Goal: Transaction & Acquisition: Purchase product/service

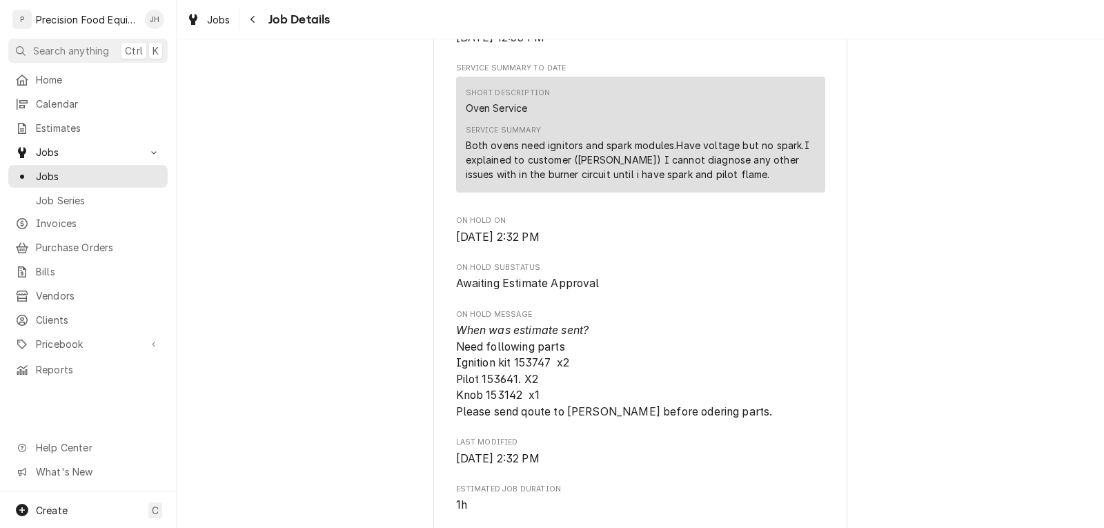
scroll to position [414, 0]
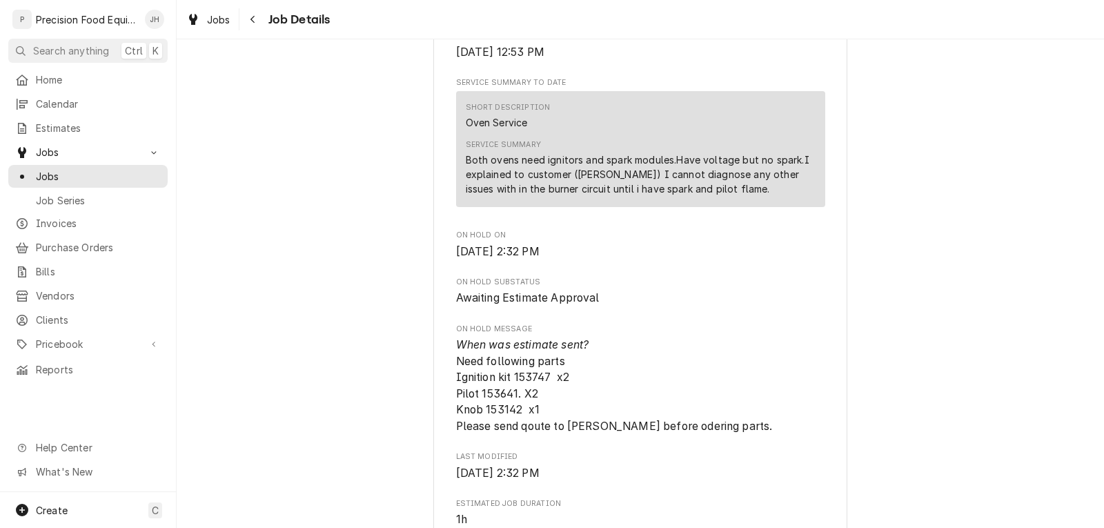
click at [701, 196] on div "Both ovens need ignitors and spark modules.Have voltage but no spark.I explaine…" at bounding box center [641, 174] width 350 height 43
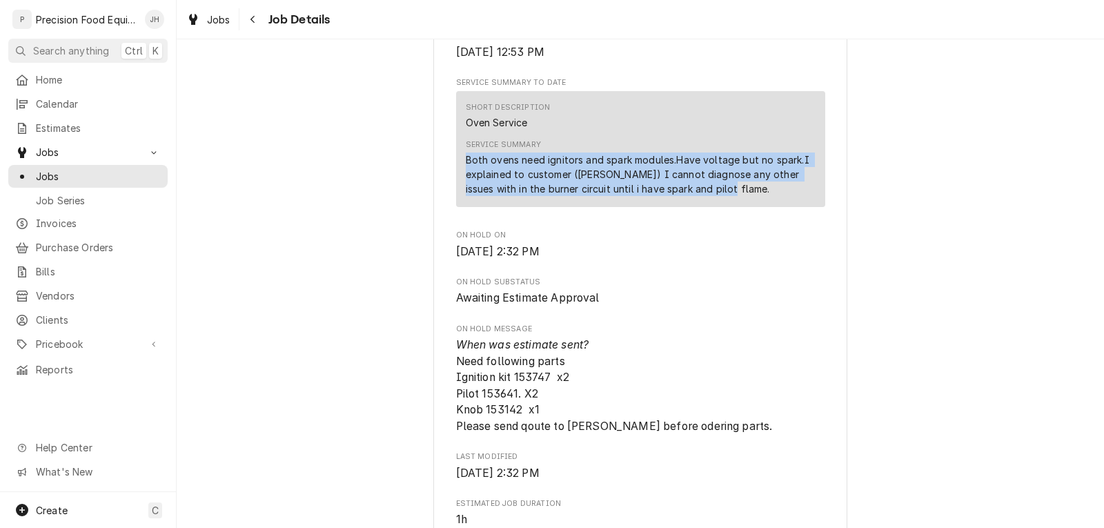
drag, startPoint x: 701, startPoint y: 209, endPoint x: 455, endPoint y: 177, distance: 247.8
click at [456, 177] on div "Short Description Oven Service Service Summary Both ovens need ignitors and spa…" at bounding box center [640, 149] width 369 height 116
copy div "Both ovens need ignitors and spark modules.Have voltage but no spark.I explaine…"
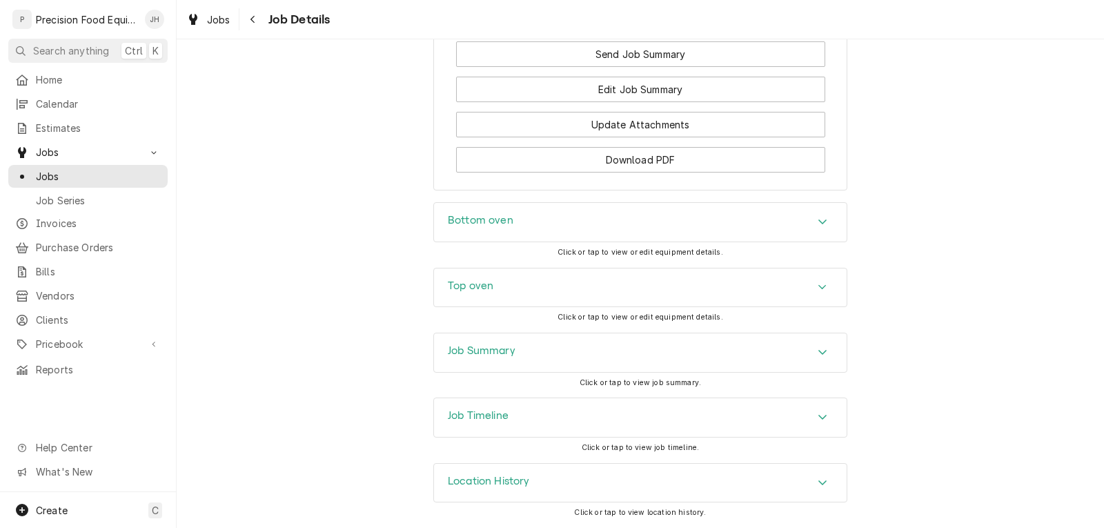
scroll to position [1560, 0]
click at [68, 122] on span "Estimates" at bounding box center [98, 128] width 125 height 14
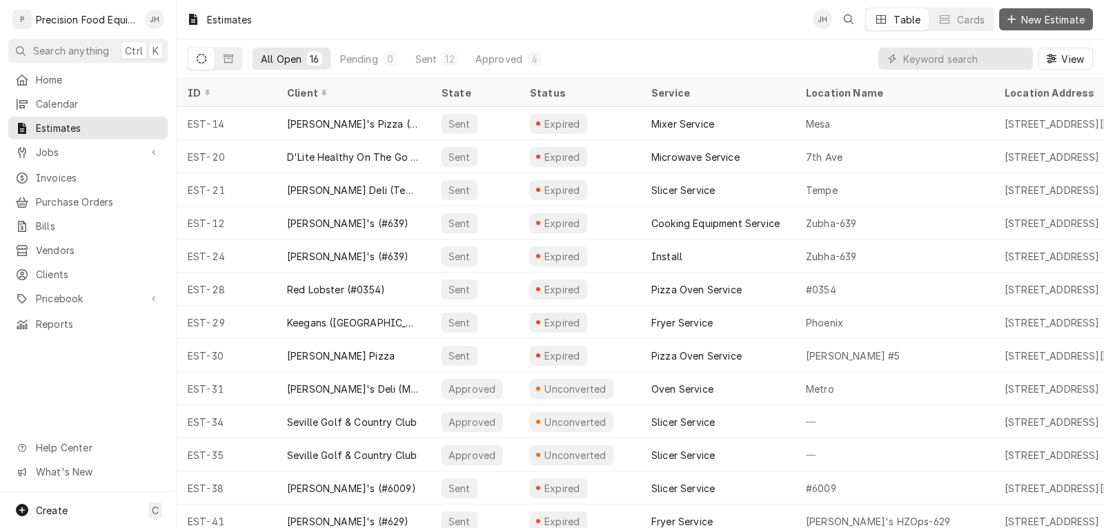
click at [1029, 15] on span "New Estimate" at bounding box center [1053, 19] width 69 height 14
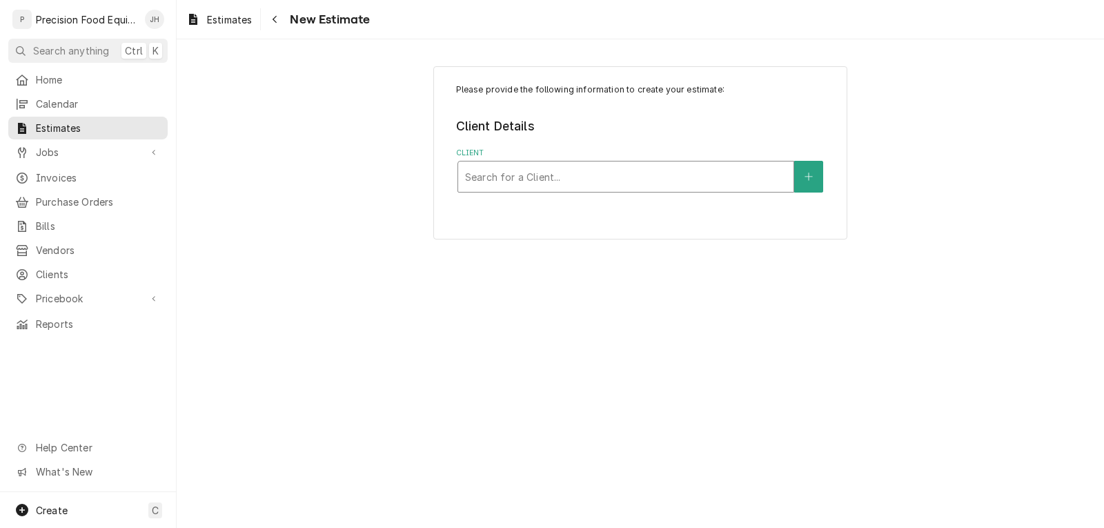
click at [618, 179] on div "Client" at bounding box center [626, 176] width 322 height 25
type input "mesa reg"
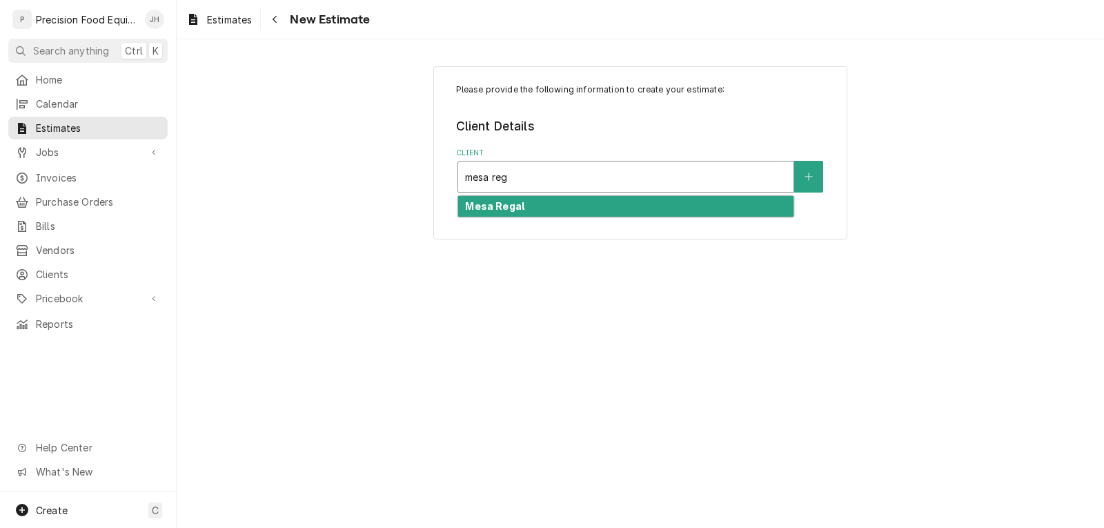
click at [607, 206] on div "Mesa Regal" at bounding box center [625, 206] width 335 height 21
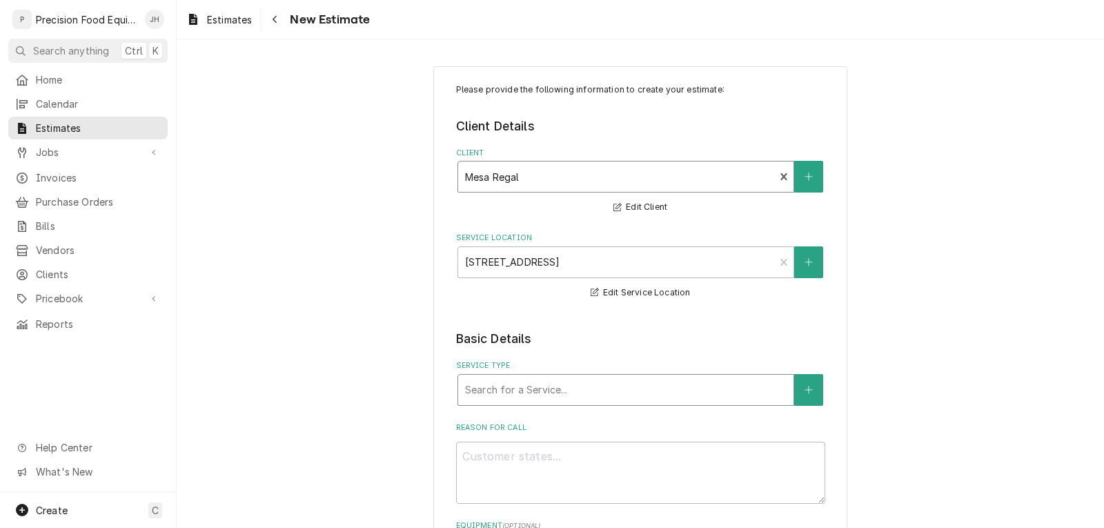
click at [600, 381] on div "Service Type" at bounding box center [626, 390] width 322 height 25
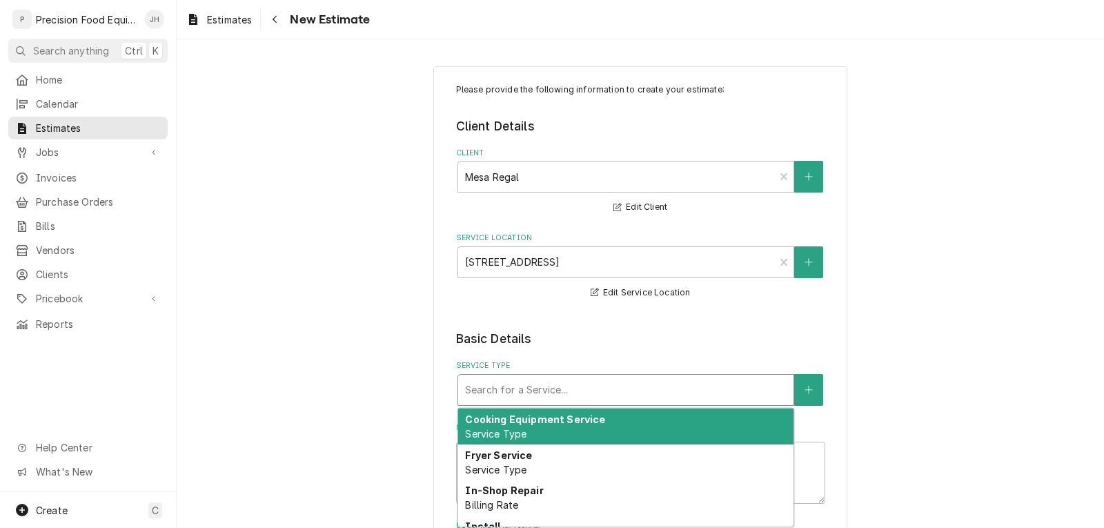
type textarea "x"
type input "o"
type textarea "x"
type input "ov"
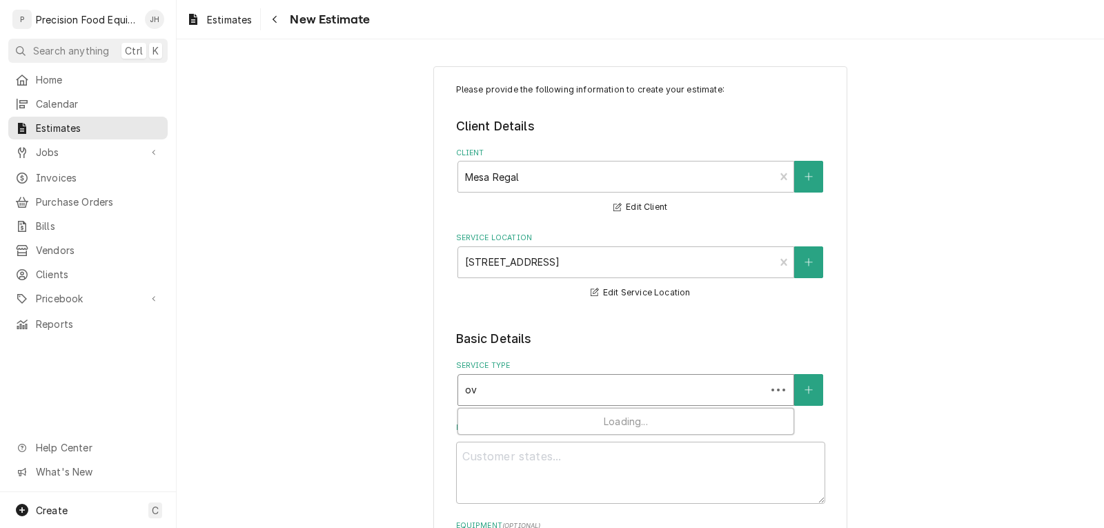
type textarea "x"
type input "ove"
type textarea "x"
type input "oven"
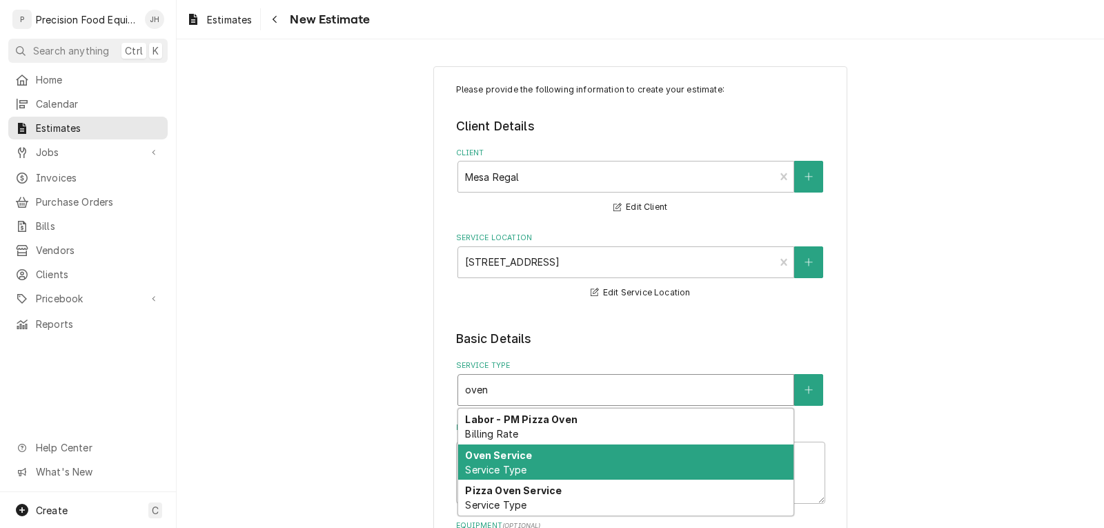
click at [560, 453] on div "Oven Service Service Type" at bounding box center [625, 463] width 335 height 36
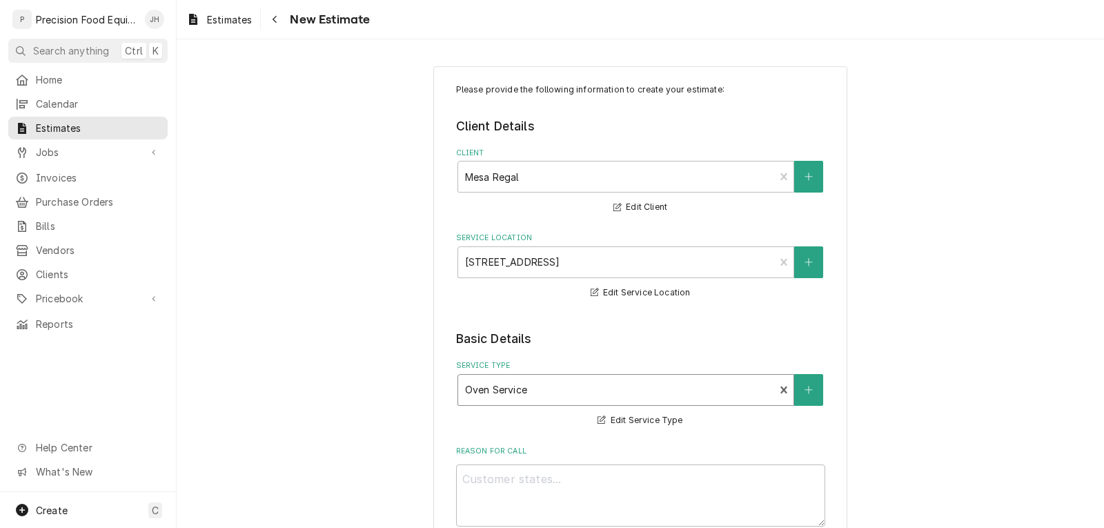
scroll to position [138, 0]
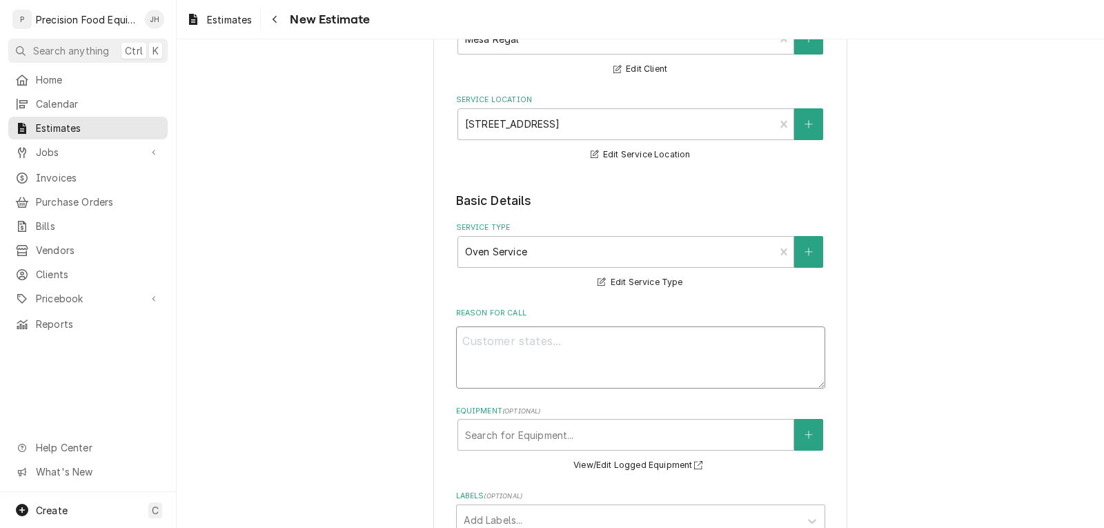
paste textarea "Both ovens need ignitors and spark modules.Have voltage but no spark.I explaine…"
type textarea "x"
type textarea "Both ovens need ignitors and spark modules.Have voltage but no spark.I explaine…"
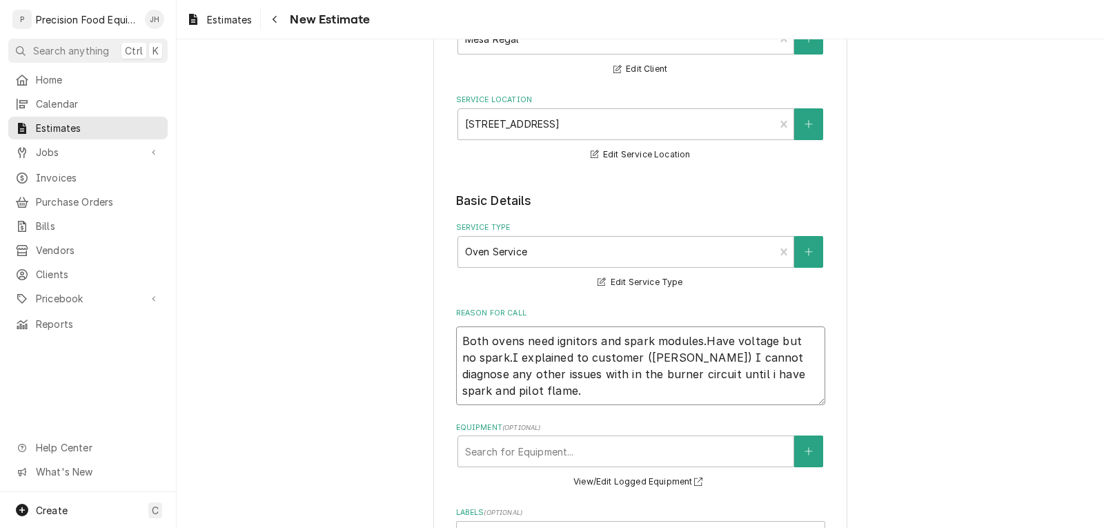
click at [699, 341] on textarea "Both ovens need ignitors and spark modules.Have voltage but no spark.I explaine…" at bounding box center [640, 365] width 369 height 79
type textarea "x"
type textarea "Both ovens need ignitors and spark modules. Have voltage but no spark.I explain…"
click at [491, 358] on textarea "Both ovens need ignitors and spark modules. Have voltage but no spark.I explain…" at bounding box center [640, 365] width 369 height 79
type textarea "x"
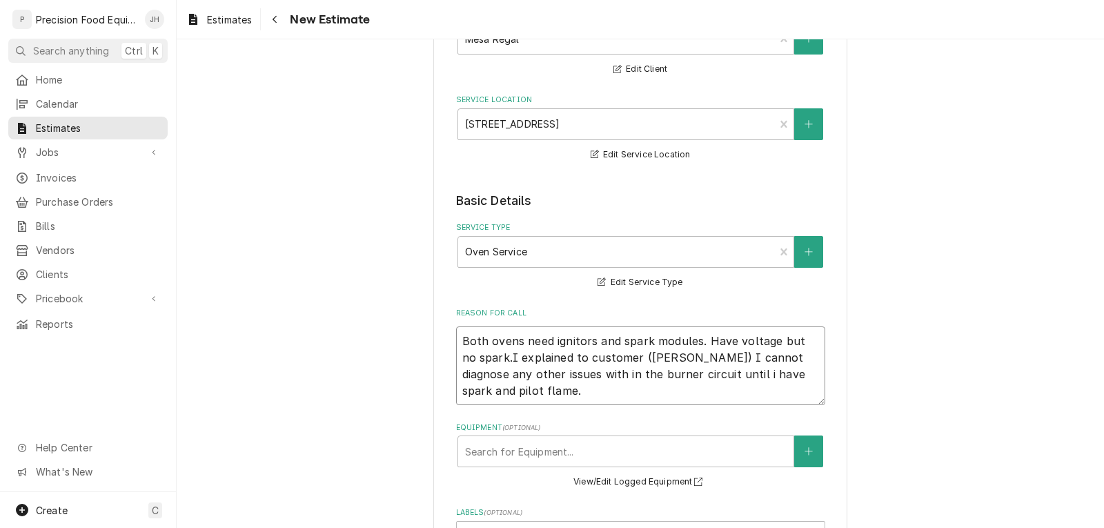
type textarea "Both ovens need ignitors and spark modules. Have voltage but no spark. I explai…"
type textarea "x"
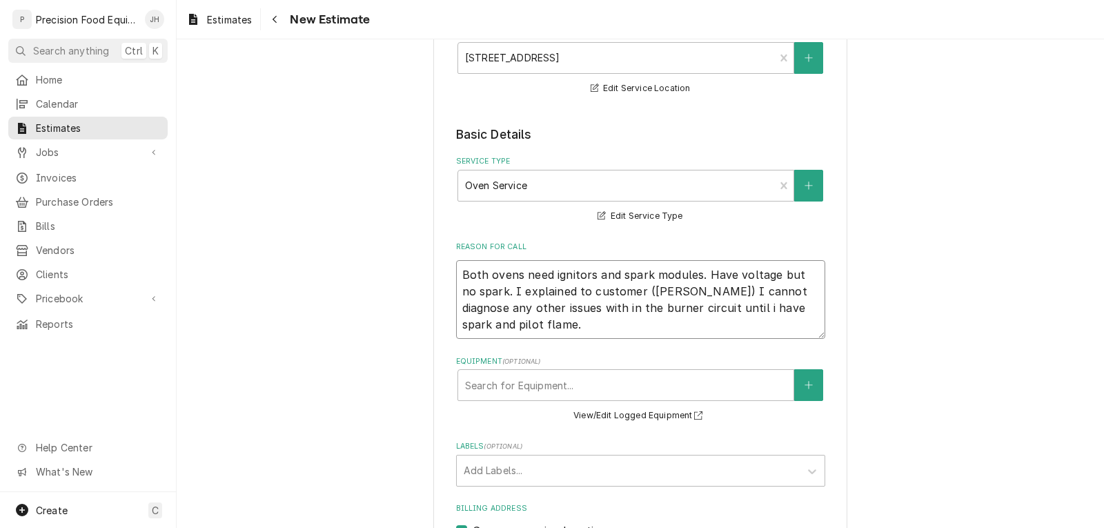
scroll to position [345, 0]
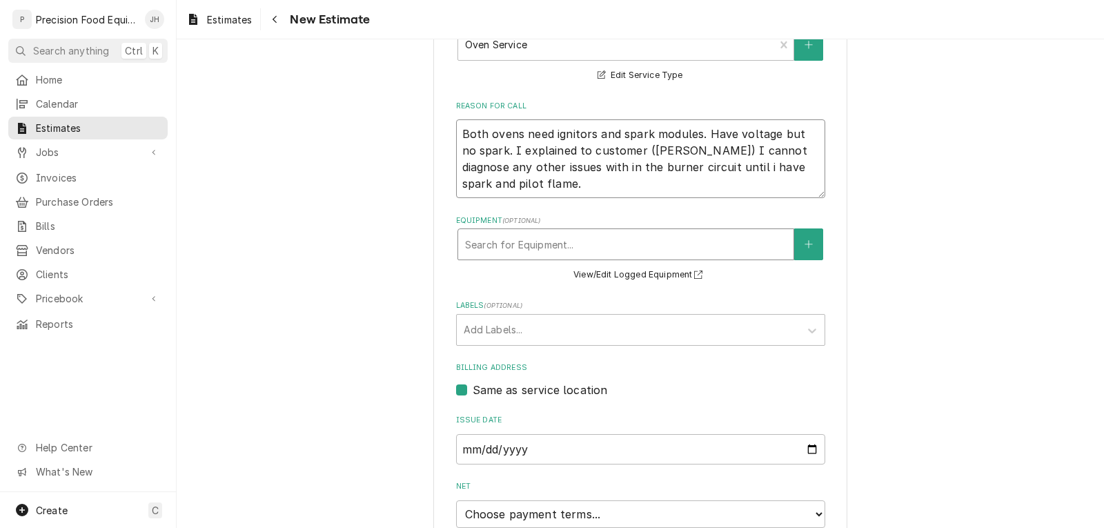
type textarea "Both ovens need ignitors and spark modules. Have voltage but no spark. I explai…"
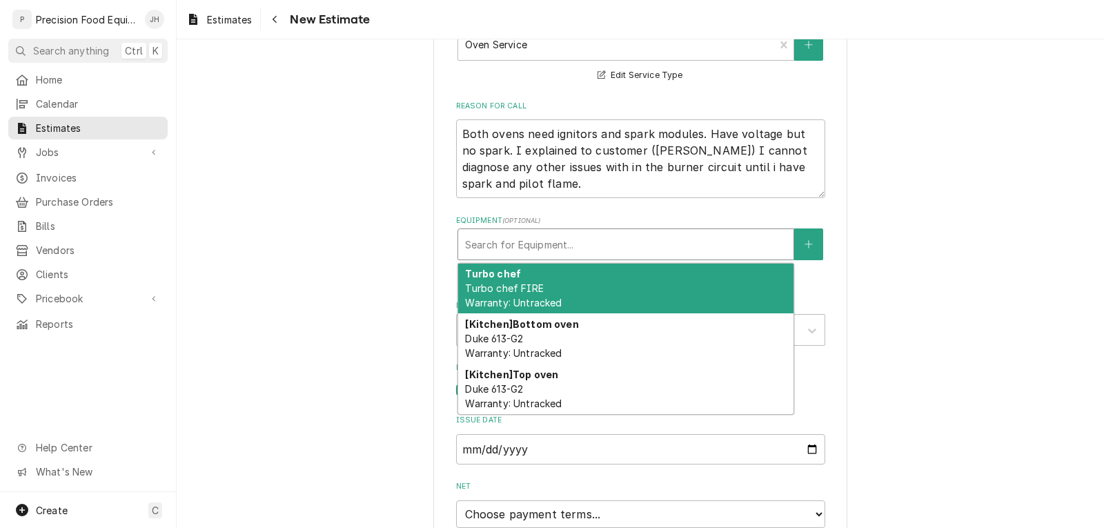
click at [601, 252] on div "Equipment" at bounding box center [626, 244] width 322 height 25
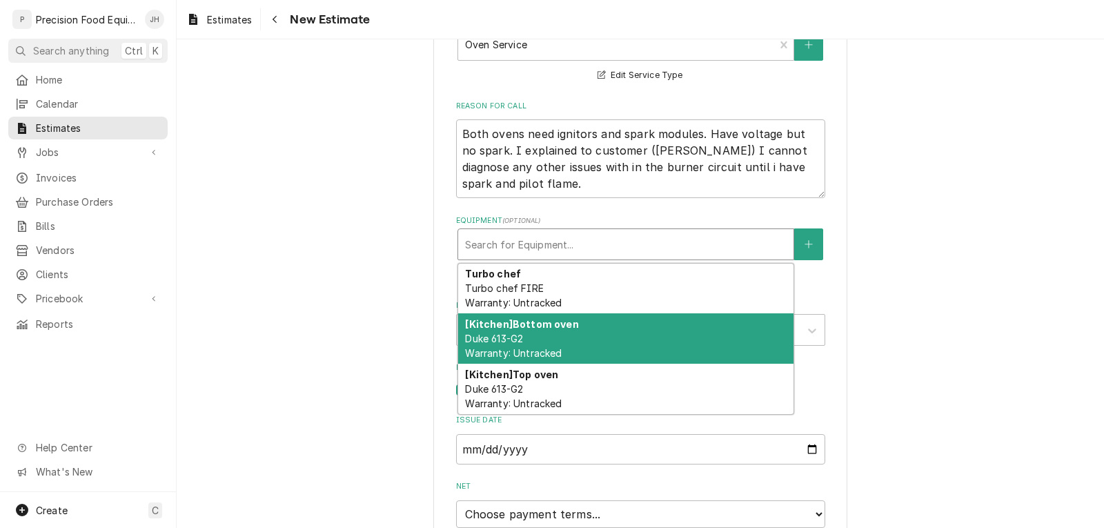
click at [564, 333] on div "[Kitchen] Bottom oven Duke 613-G2 Warranty: Untracked" at bounding box center [625, 338] width 335 height 50
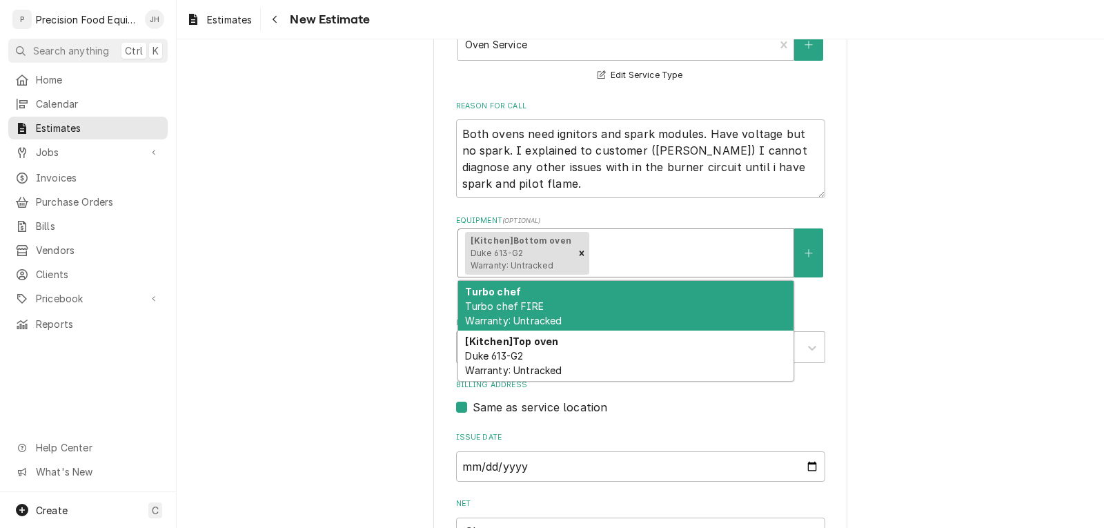
click at [640, 257] on div "Equipment" at bounding box center [689, 253] width 195 height 25
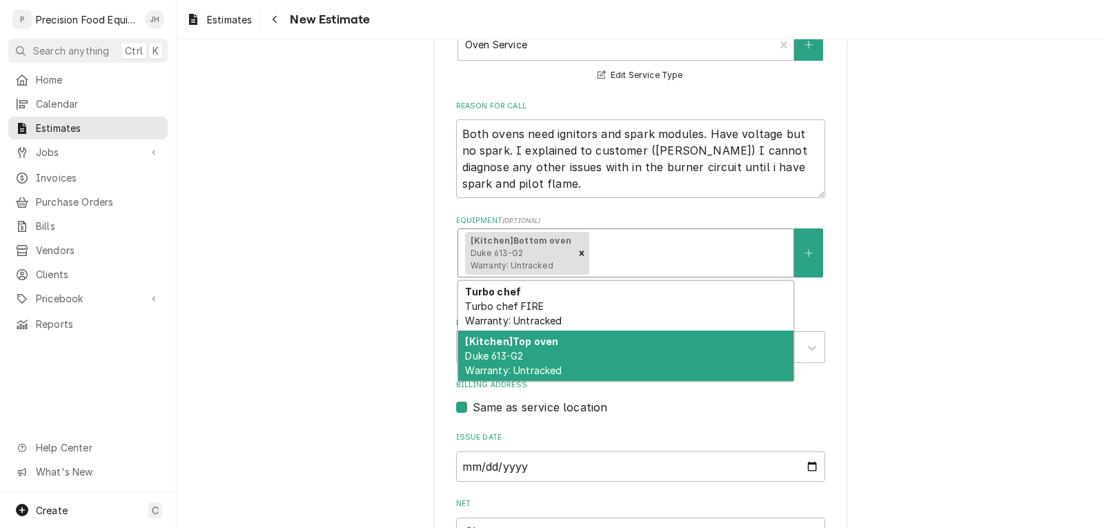
click at [586, 355] on div "[Kitchen] Top oven Duke 613-G2 Warranty: Untracked" at bounding box center [625, 356] width 335 height 50
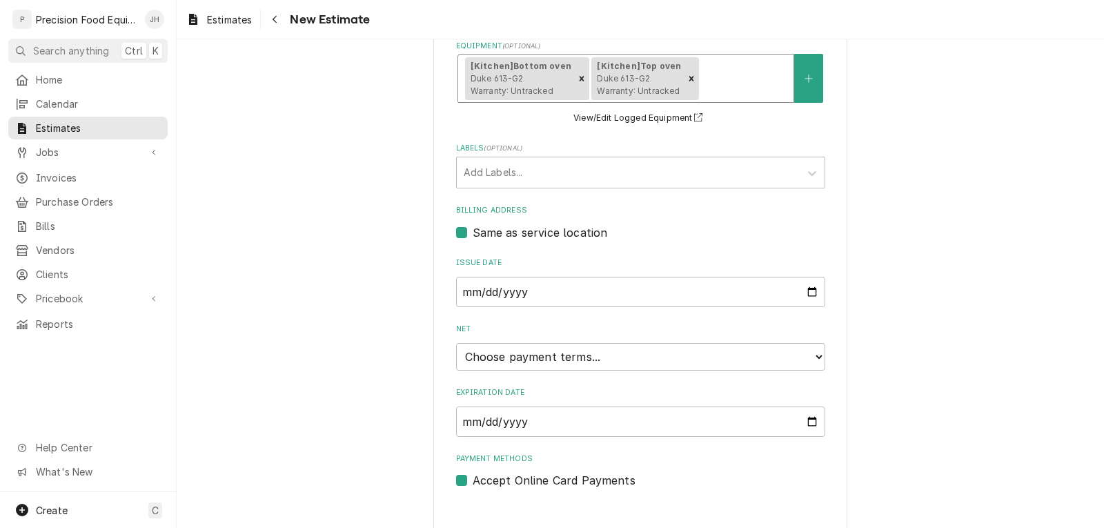
scroll to position [539, 0]
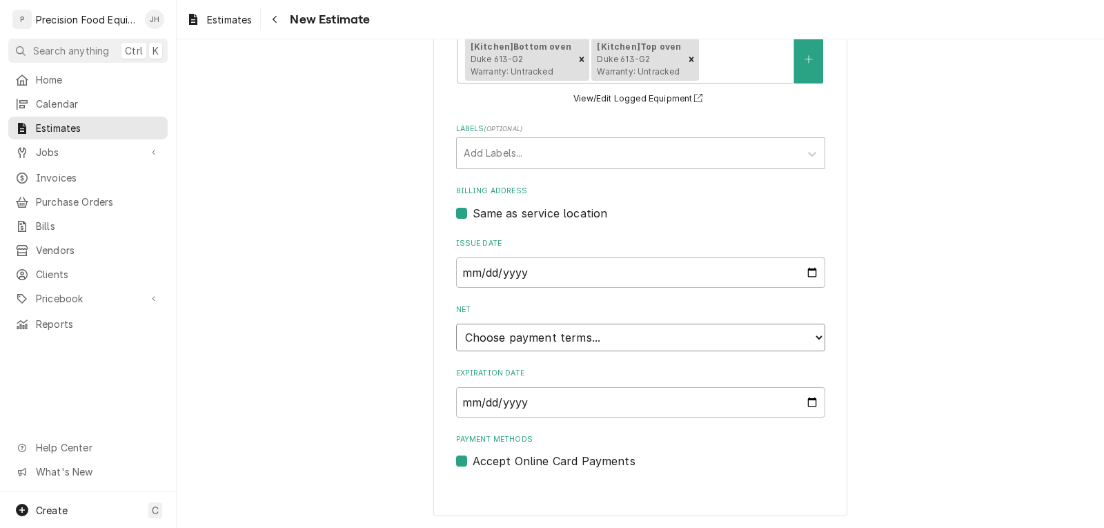
click at [587, 340] on select "Choose payment terms... Same Day Net 7 Net 14 Net 21 Net 30 Net 45 Net 60 Net 90" at bounding box center [640, 338] width 369 height 28
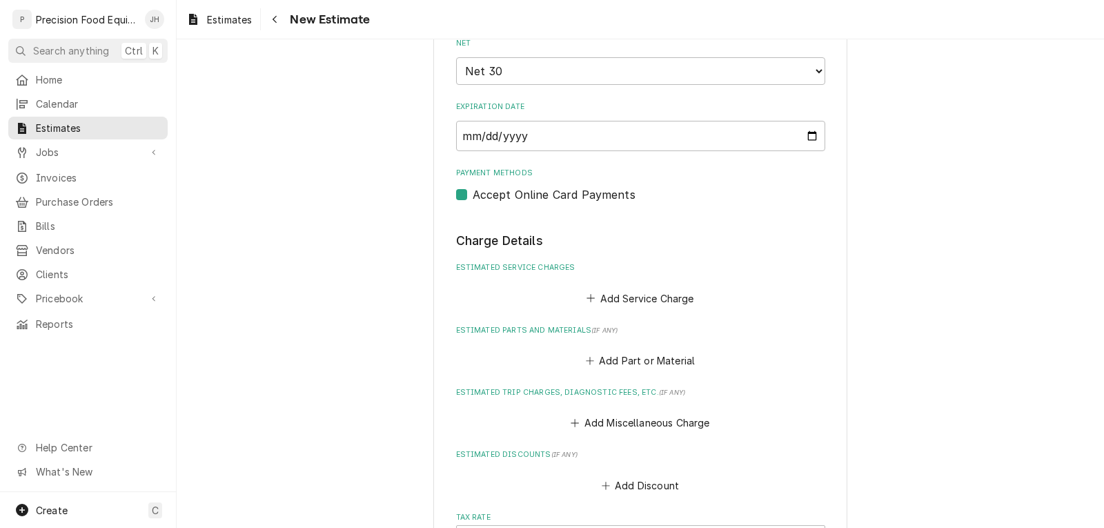
scroll to position [815, 0]
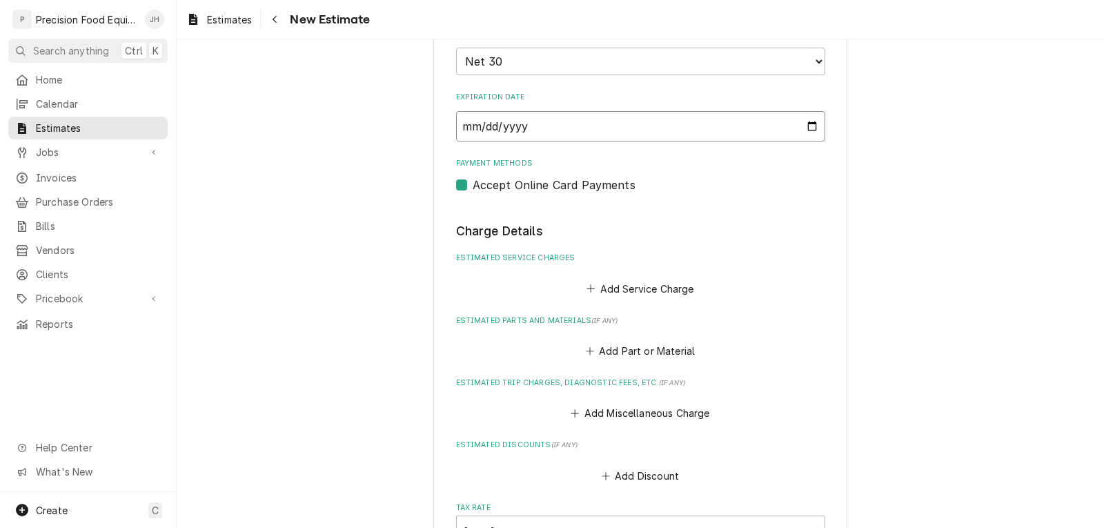
click at [805, 125] on input "2025-11-07" at bounding box center [640, 126] width 369 height 30
click at [807, 127] on input "2025-10-07" at bounding box center [640, 127] width 369 height 30
type textarea "x"
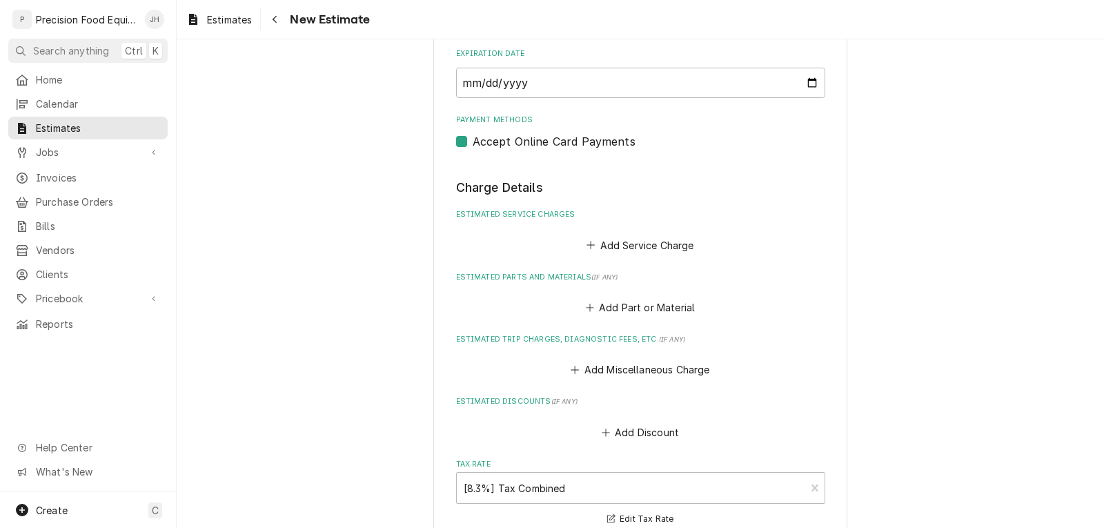
scroll to position [883, 0]
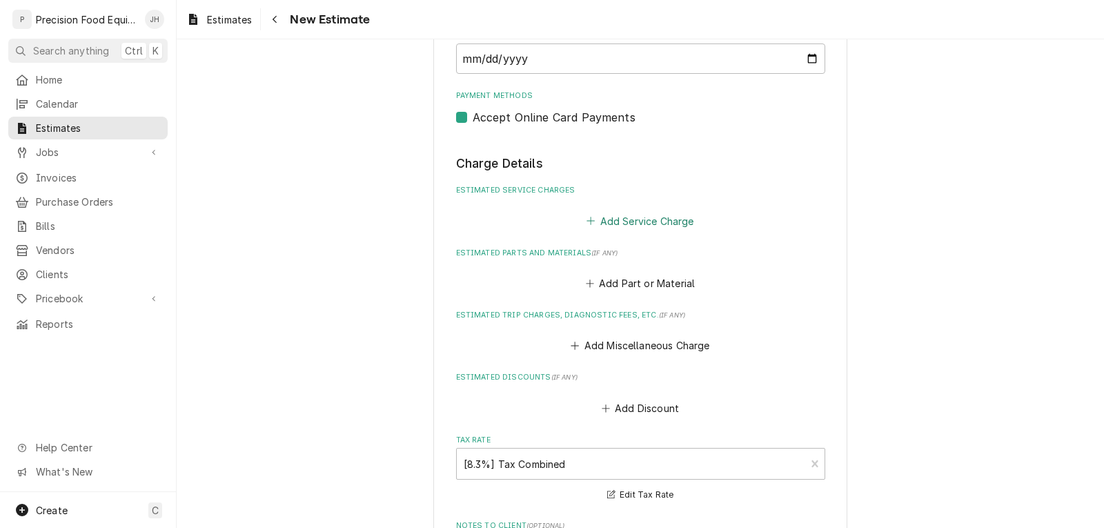
click at [629, 225] on button "Add Service Charge" at bounding box center [641, 220] width 112 height 19
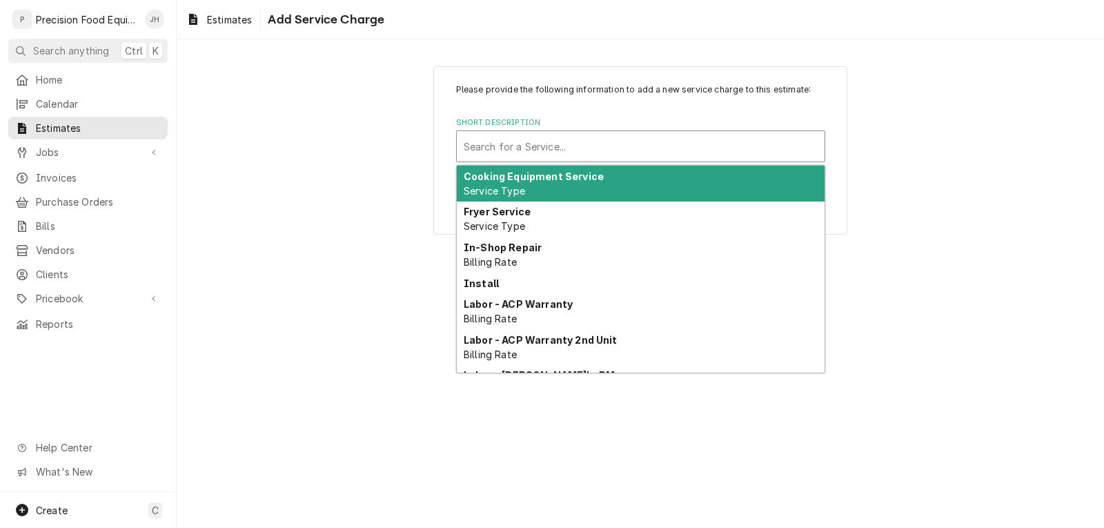
click at [551, 153] on div "Short Description" at bounding box center [641, 146] width 354 height 25
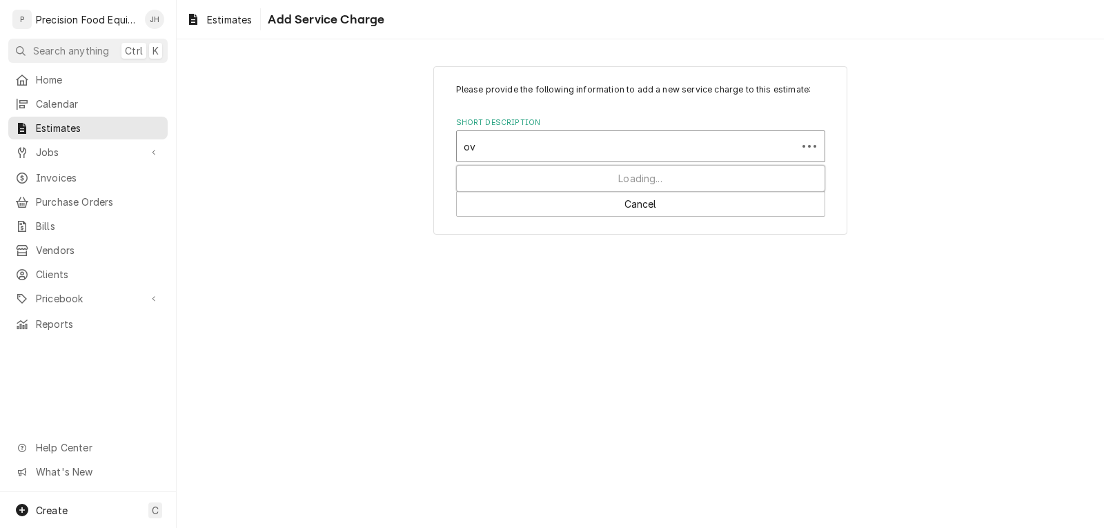
type input "ove"
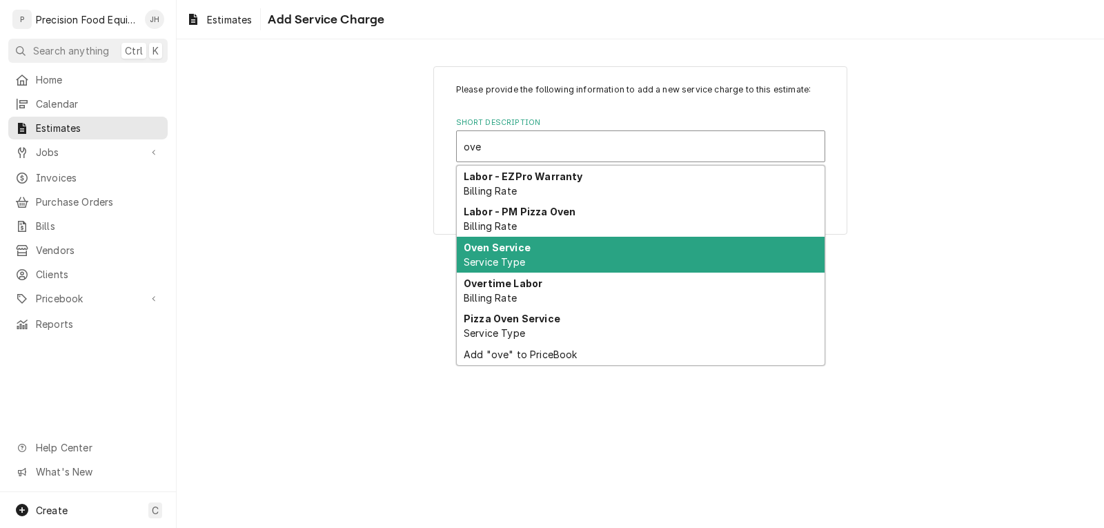
click at [538, 257] on div "Oven Service Service Type" at bounding box center [641, 255] width 368 height 36
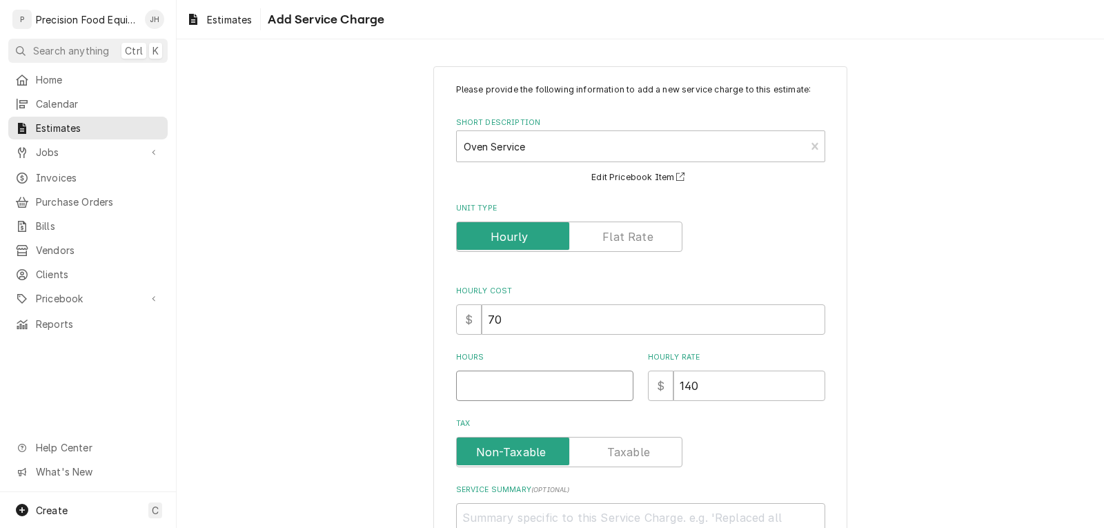
click at [485, 378] on input "Hours" at bounding box center [544, 386] width 177 height 30
type textarea "x"
type input "5"
type textarea "x"
type input "5"
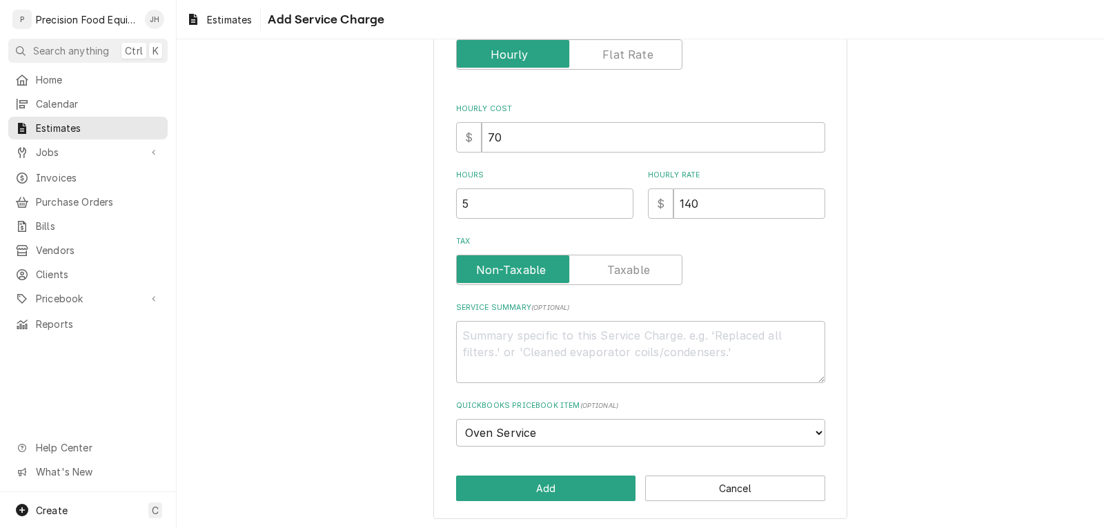
scroll to position [185, 0]
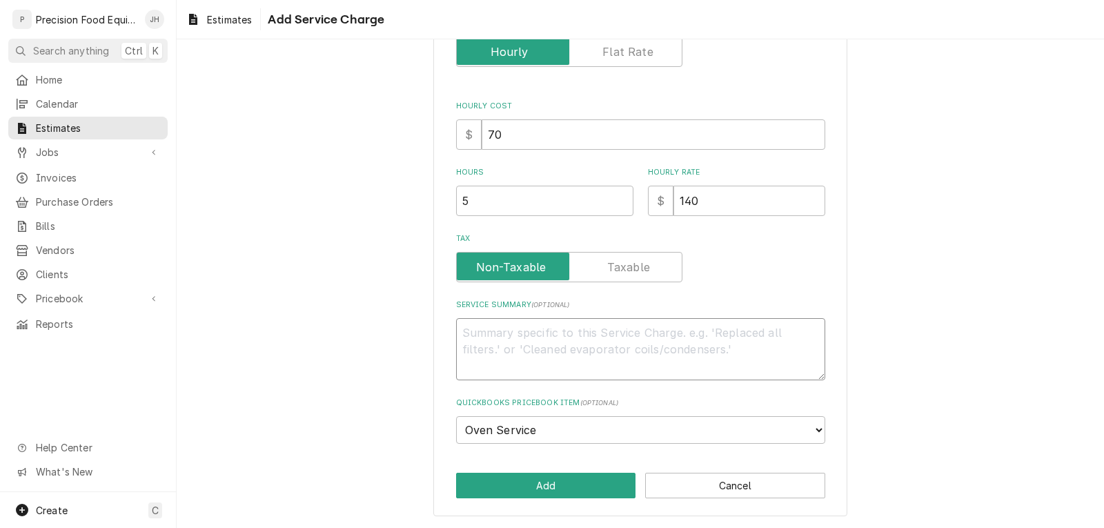
click at [511, 338] on textarea "Service Summary ( optional )" at bounding box center [640, 349] width 369 height 62
type textarea "x"
type textarea "R"
type textarea "x"
type textarea "Re"
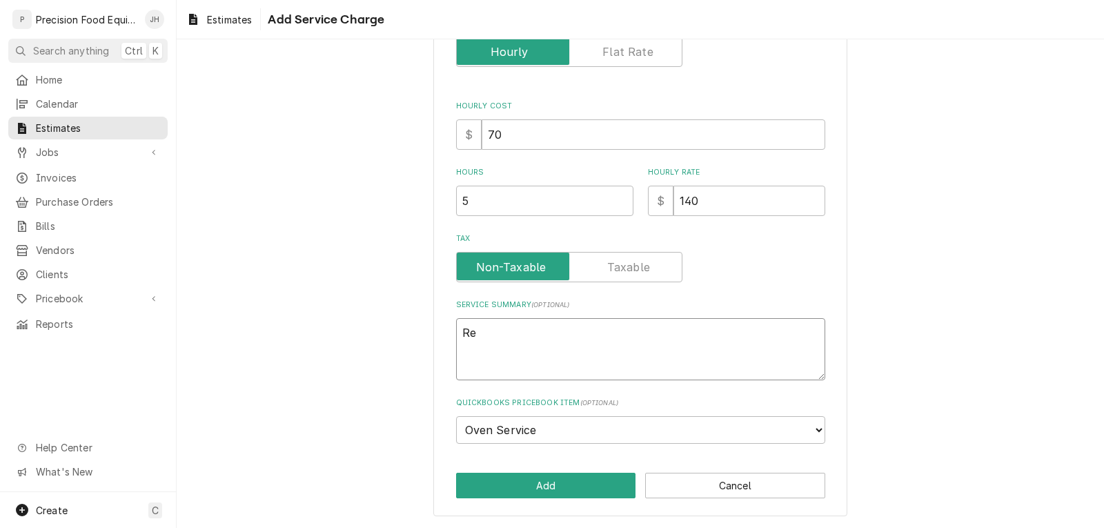
type textarea "x"
type textarea "Req"
type textarea "x"
type textarea "Requ"
type textarea "x"
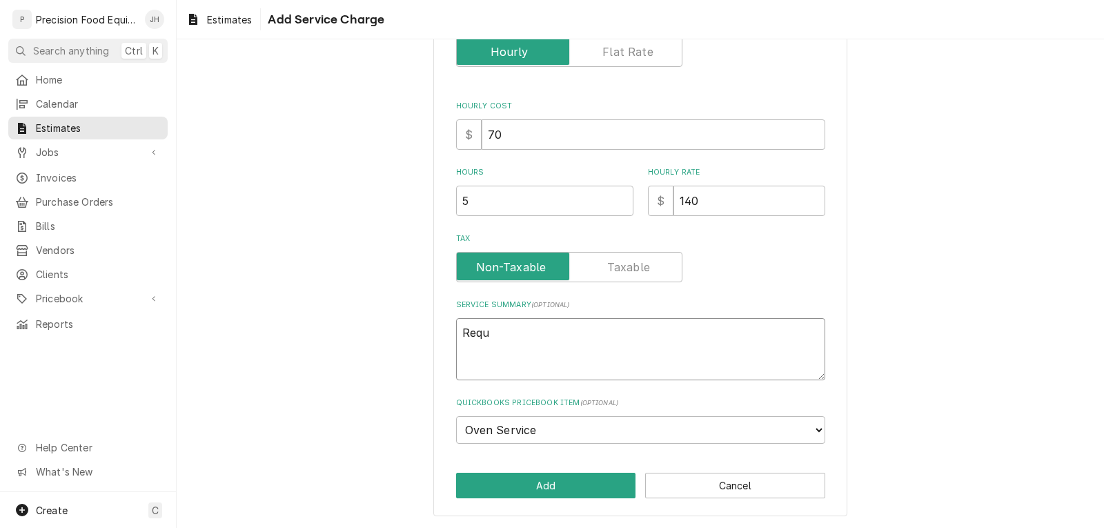
type textarea "Requi"
type textarea "x"
type textarea "Requir"
type textarea "x"
type textarea "Require"
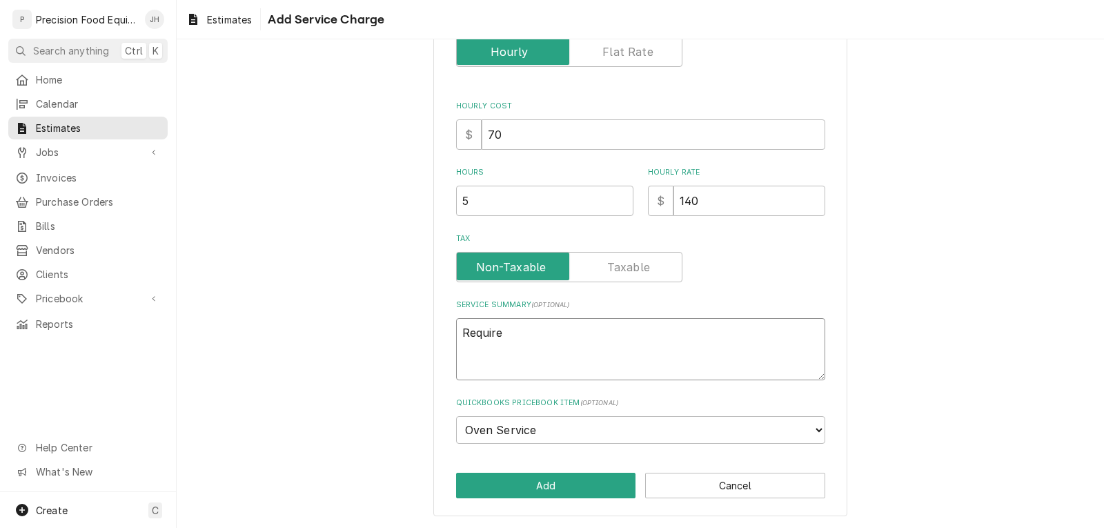
type textarea "x"
type textarea "Requires"
type textarea "x"
type textarea "Requires"
type textarea "x"
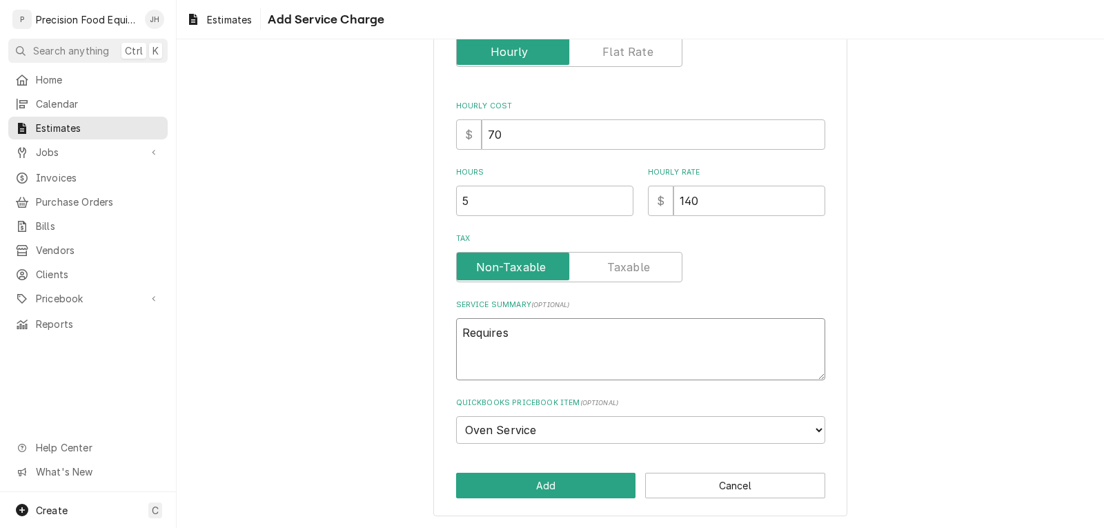
type textarea "Requires 2"
type textarea "x"
type textarea "Requires 2"
type textarea "x"
type textarea "Requires 2 t"
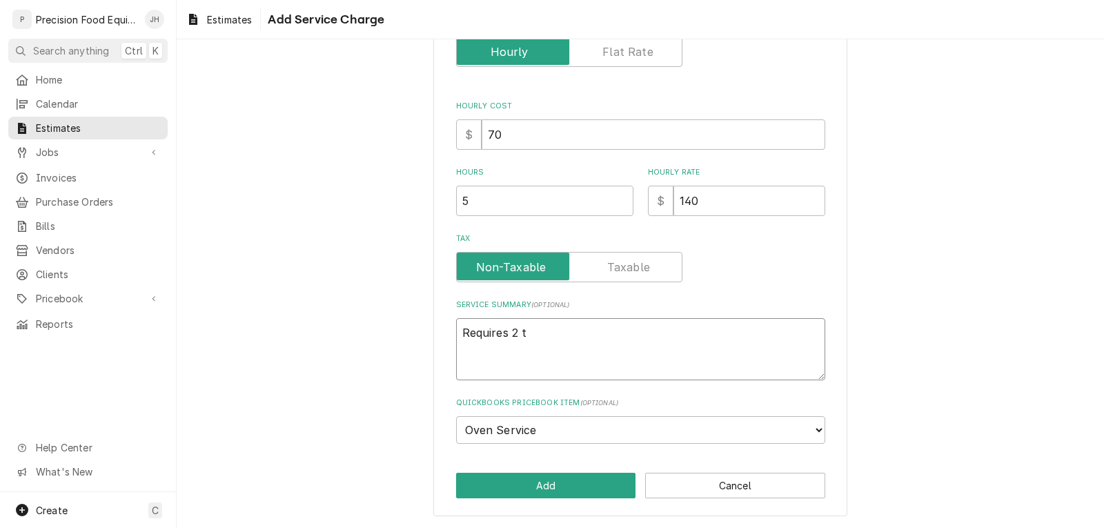
type textarea "x"
type textarea "Requires 2 te"
type textarea "x"
type textarea "Requires 2 tec"
type textarea "x"
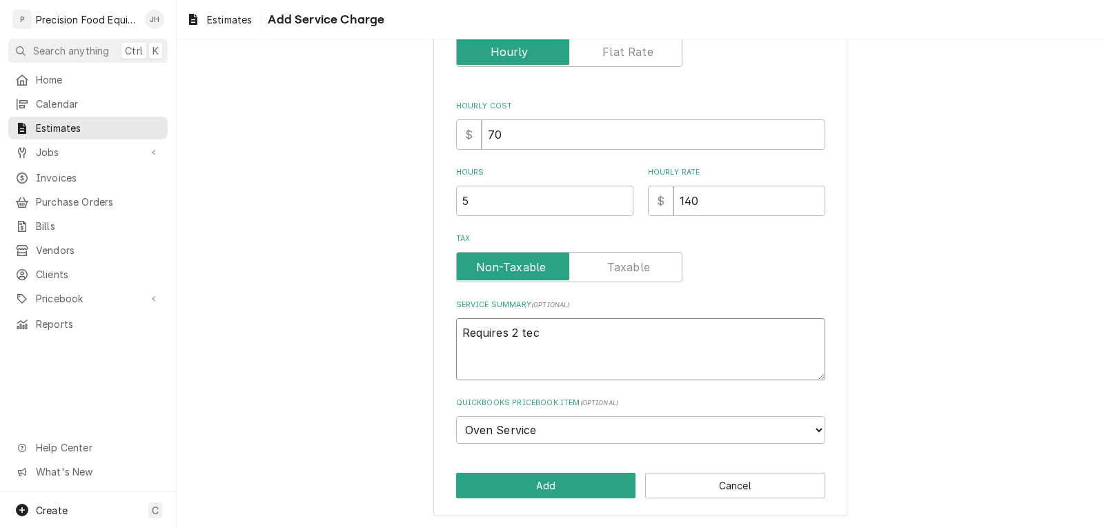
type textarea "Requires 2 tech"
type textarea "x"
type textarea "Requires 2 techn"
type textarea "x"
type textarea "Requires 2 techni"
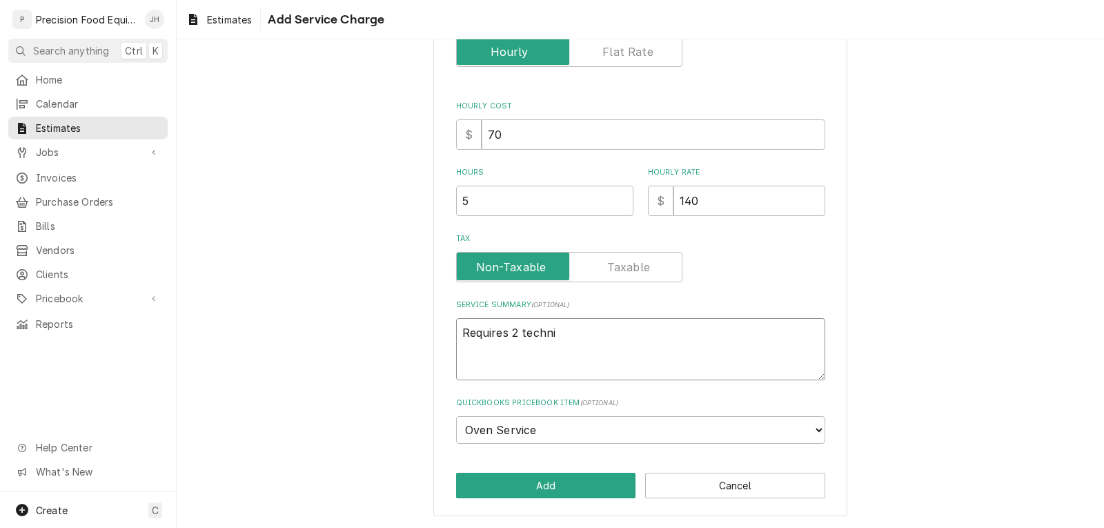
type textarea "x"
type textarea "Requires 2 technic"
type textarea "x"
type textarea "Requires 2 technici"
type textarea "x"
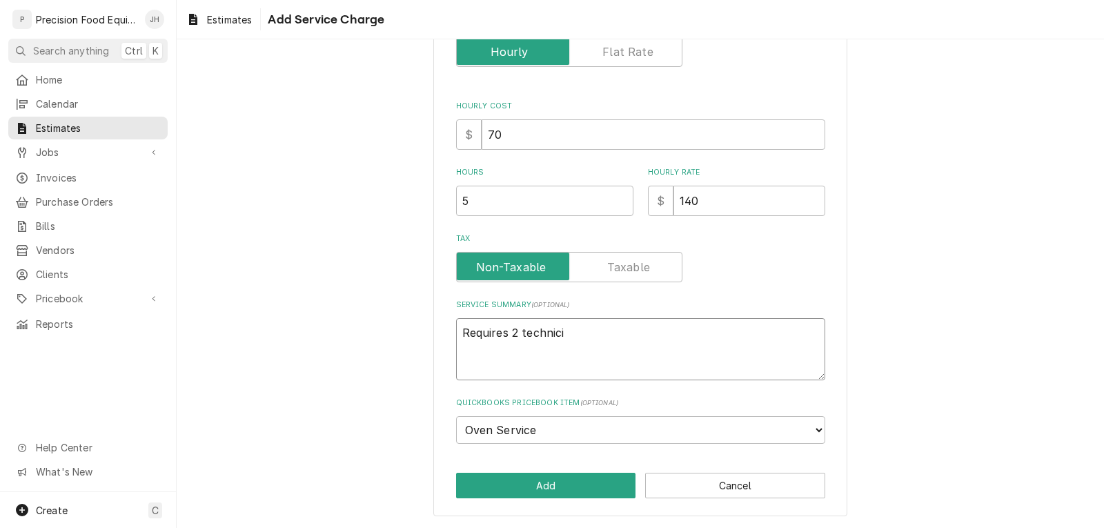
type textarea "Requires 2 technicia"
type textarea "x"
type textarea "Requires 2 technician"
type textarea "x"
type textarea "Requires 2 technicians"
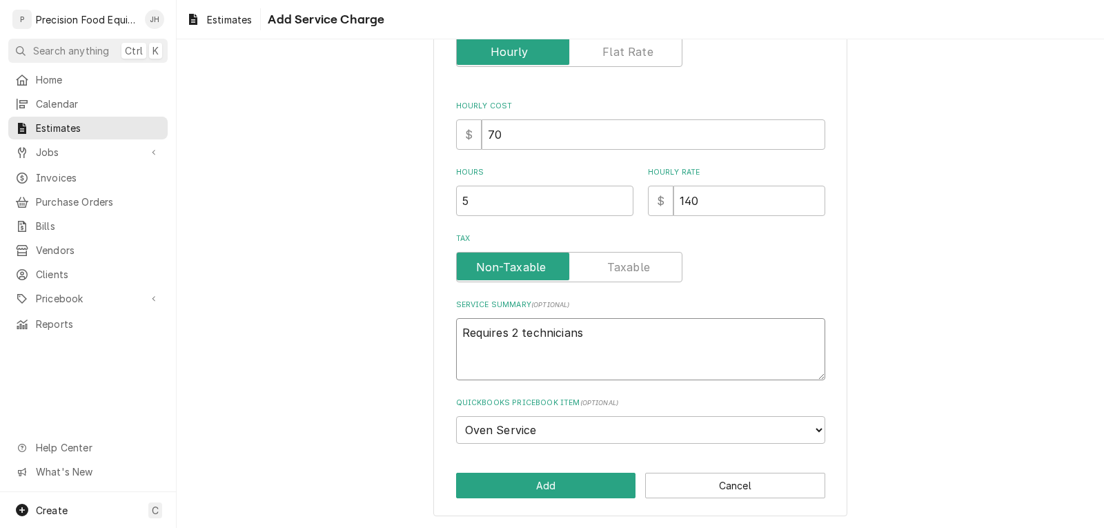
type textarea "x"
type textarea "Requires 2 technicians"
type textarea "x"
type textarea "Requires 2 technicians f"
type textarea "x"
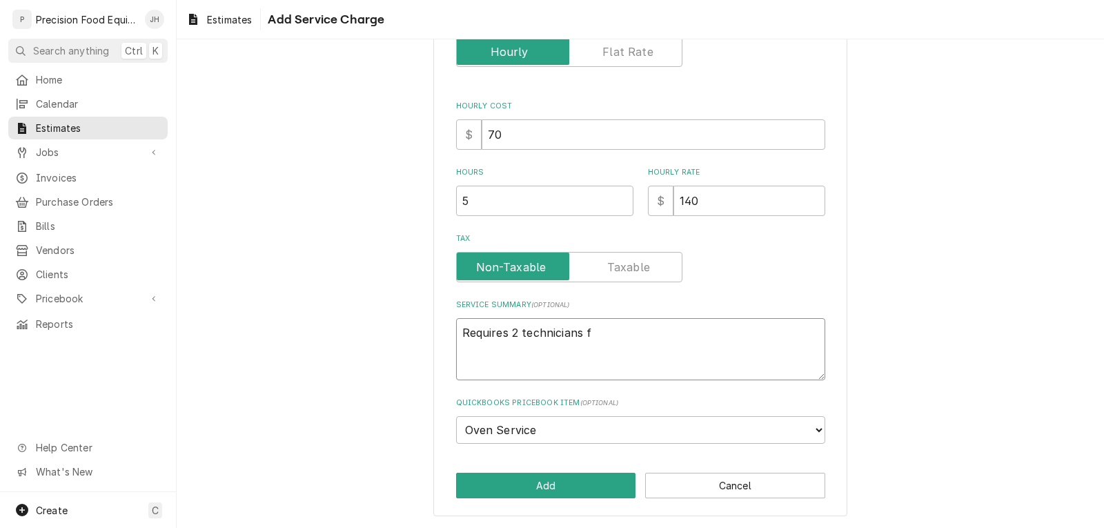
type textarea "Requires 2 technicians fo"
type textarea "x"
type textarea "Requires 2 technicians for"
type textarea "x"
type textarea "Requires 2 technicians for"
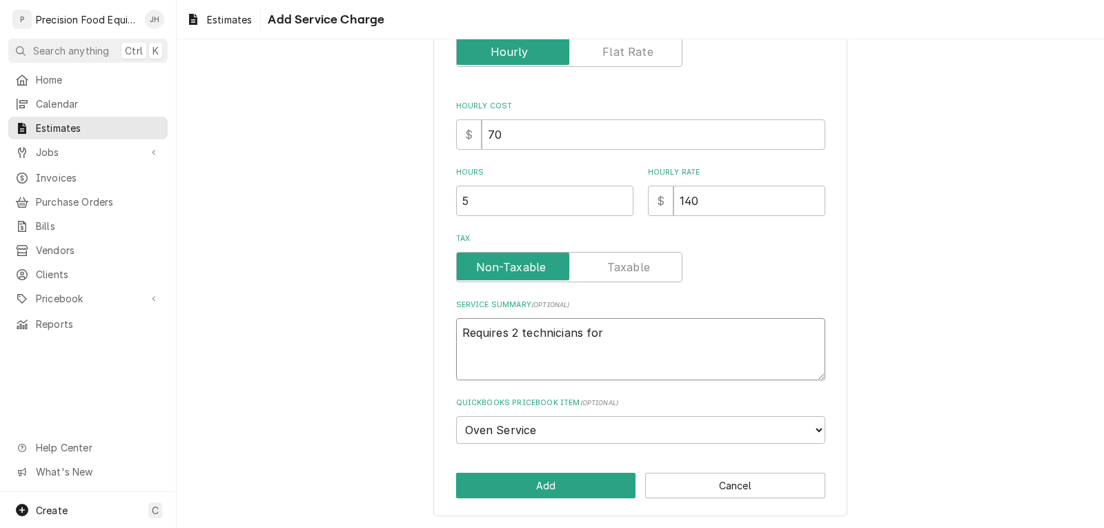
type textarea "x"
type textarea "Requires 2 technicians for 2"
type textarea "x"
type textarea "Requires 2 technicians for 2."
type textarea "x"
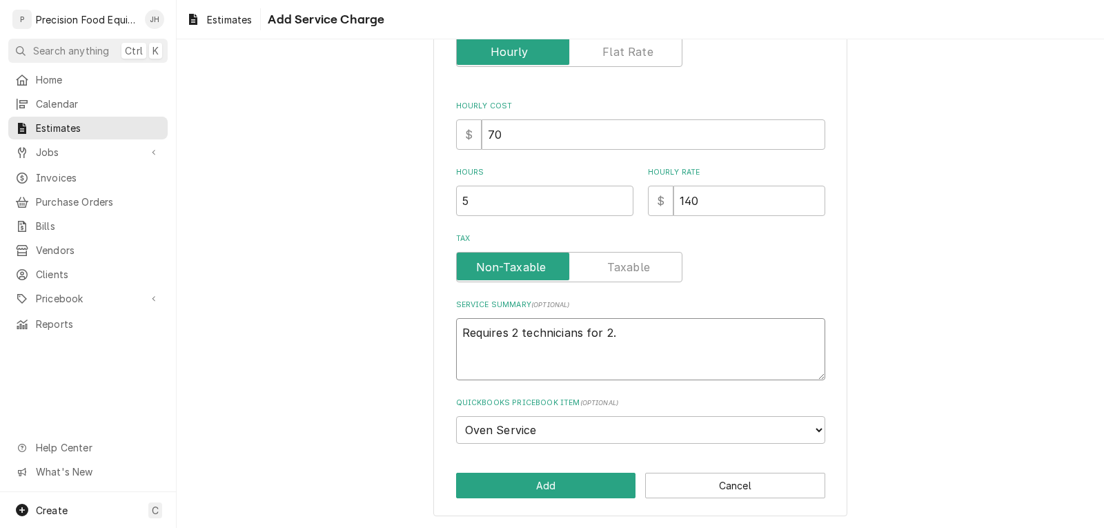
type textarea "Requires 2 technicians for 2.5"
type textarea "x"
type textarea "Requires 2 technicians for 2.5"
type textarea "x"
type textarea "Requires 2 technicians for 2.5 h"
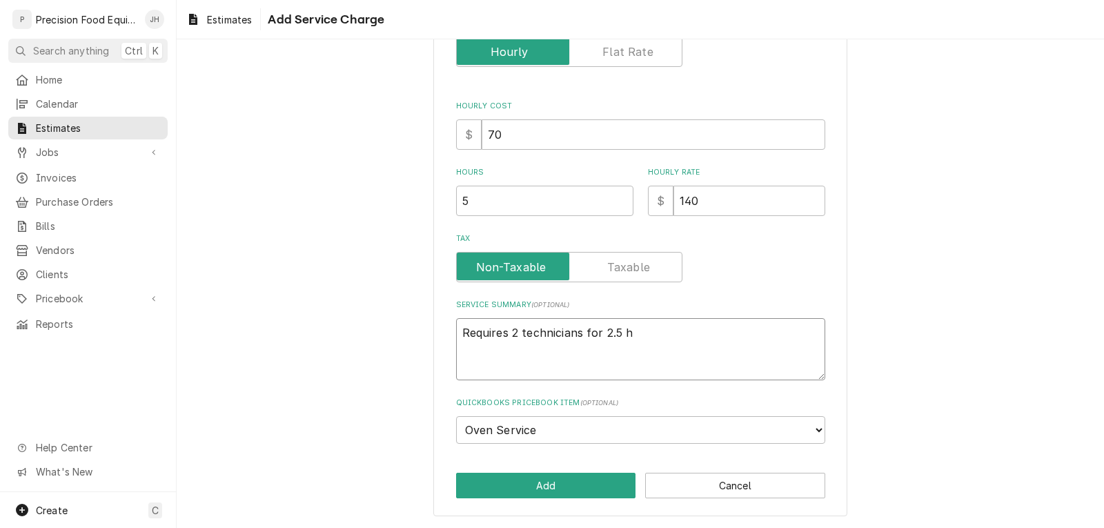
type textarea "x"
type textarea "Requires 2 technicians for 2.5 ho"
type textarea "x"
type textarea "Requires 2 technicians for 2.5 hou"
type textarea "x"
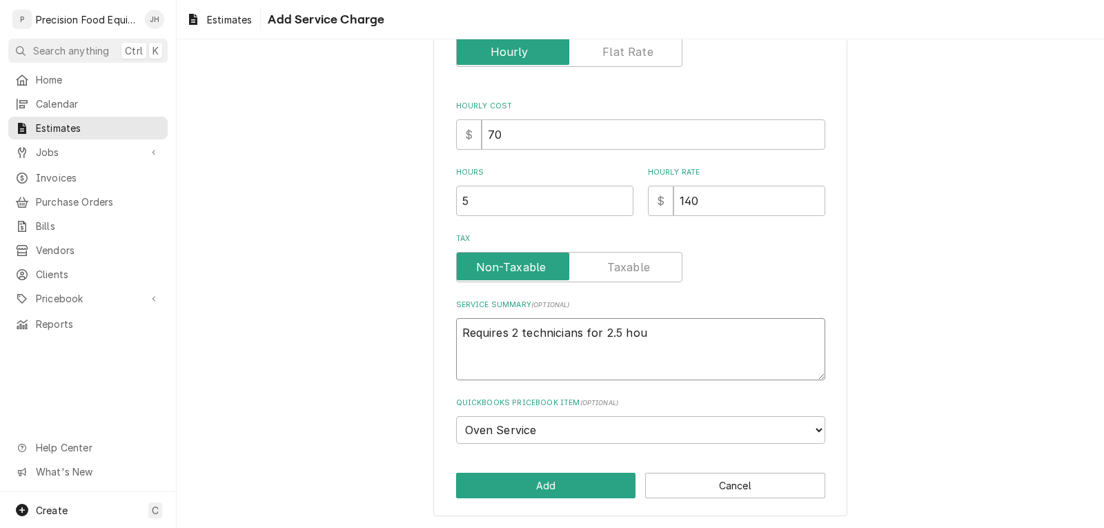
type textarea "Requires 2 technicians for 2.5 hour"
type textarea "x"
type textarea "Requires 2 technicians for 2.5 hours"
type textarea "x"
type textarea "Requires 2 technicians for 2.5 hours."
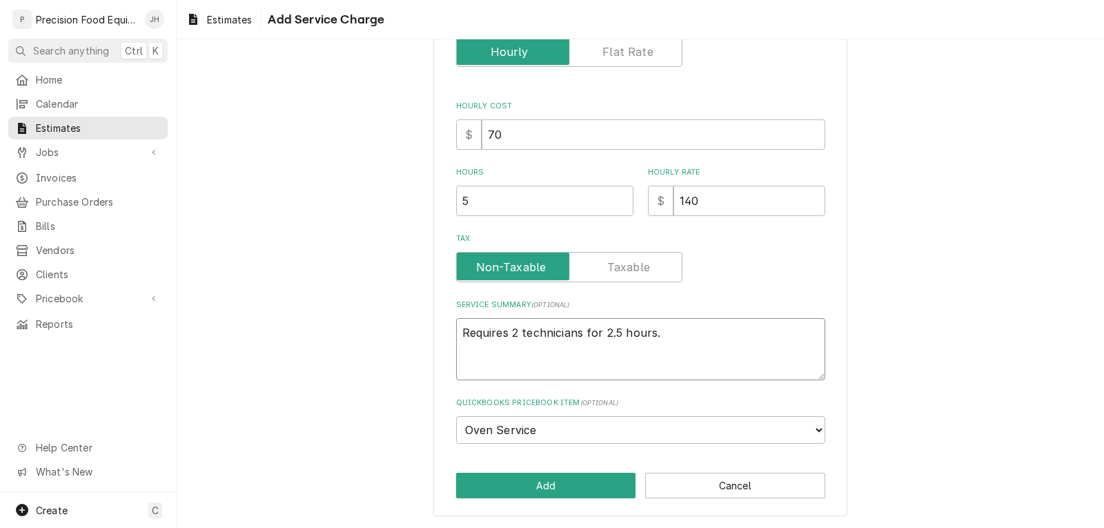
type textarea "x"
type textarea "Requires 2 technicians for 2.5 hours."
paste textarea "Both ovens need ignitors and spark modules.Have voltage but no spark.I explaine…"
type textarea "x"
type textarea "Requires 2 technicians for 2.5 hours. Both ovens need ignitors and spark module…"
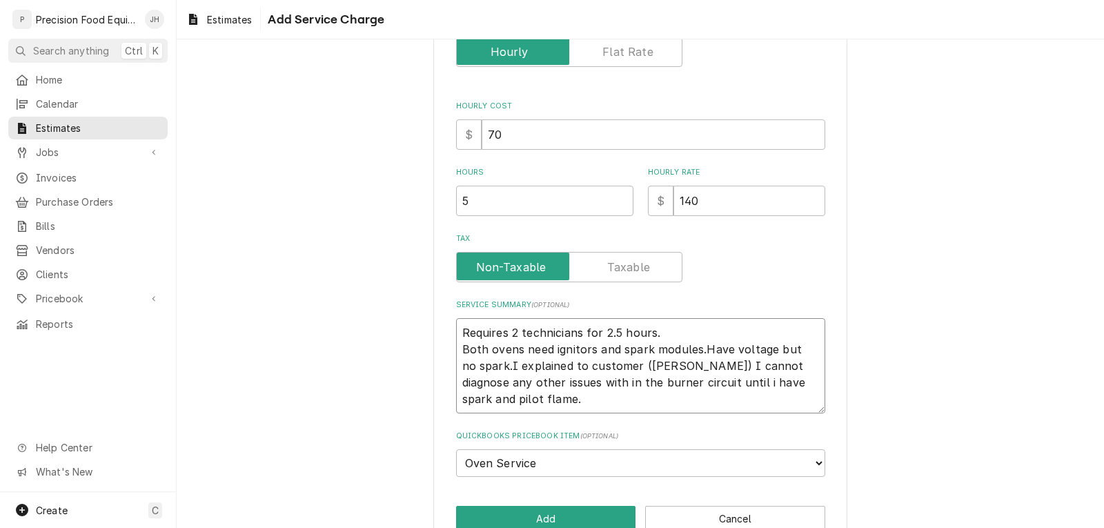
drag, startPoint x: 545, startPoint y: 349, endPoint x: 458, endPoint y: 349, distance: 87.0
click at [458, 349] on textarea "Requires 2 technicians for 2.5 hours. Both ovens need ignitors and spark module…" at bounding box center [640, 365] width 369 height 95
type textarea "x"
type textarea "Requires 2 technicians for 2.5 hours. R ignitors and spark modules.Have voltage…"
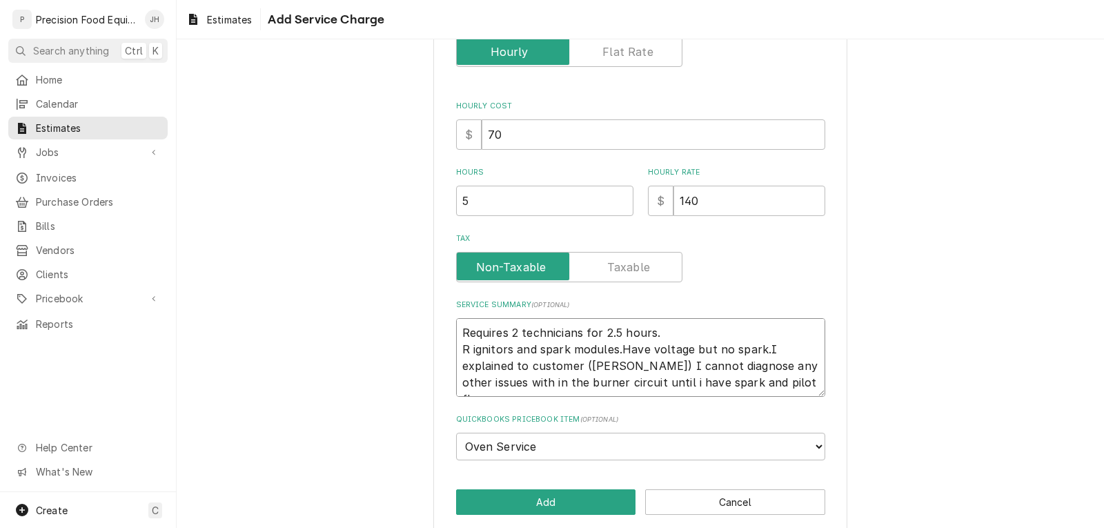
type textarea "x"
type textarea "Requires 2 technicians for 2.5 hours. Re ignitors and spark modules.Have voltag…"
type textarea "x"
type textarea "Requires 2 technicians for 2.5 hours. Rep ignitors and spark modules.Have volta…"
type textarea "x"
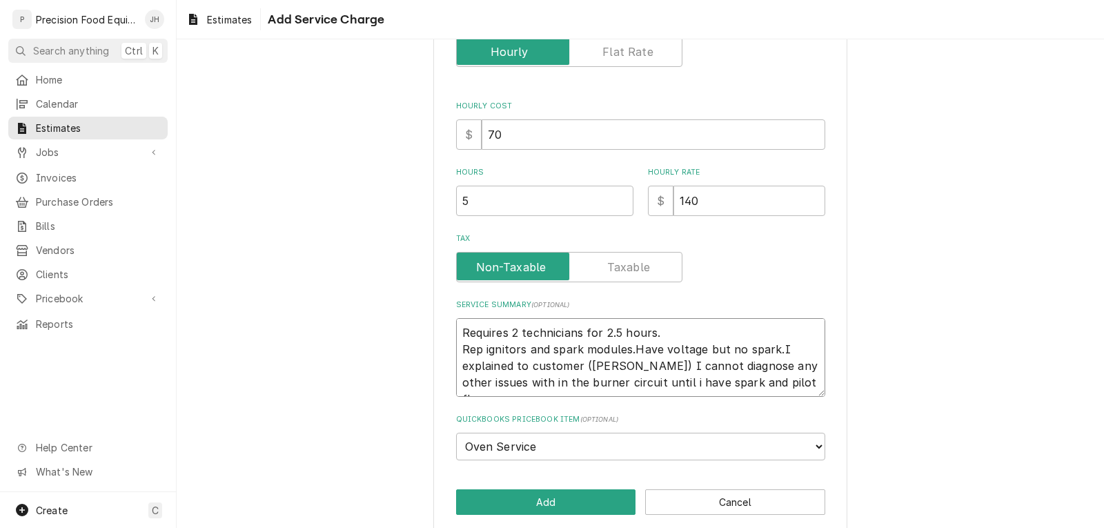
type textarea "Requires 2 technicians for 2.5 hours. Repl ignitors and spark modules.Have volt…"
type textarea "x"
type textarea "Requires 2 technicians for 2.5 hours. Repla ignitors and spark modules.Have vol…"
type textarea "x"
type textarea "Requires 2 technicians for 2.5 hours. Replac ignitors and spark modules.Have vo…"
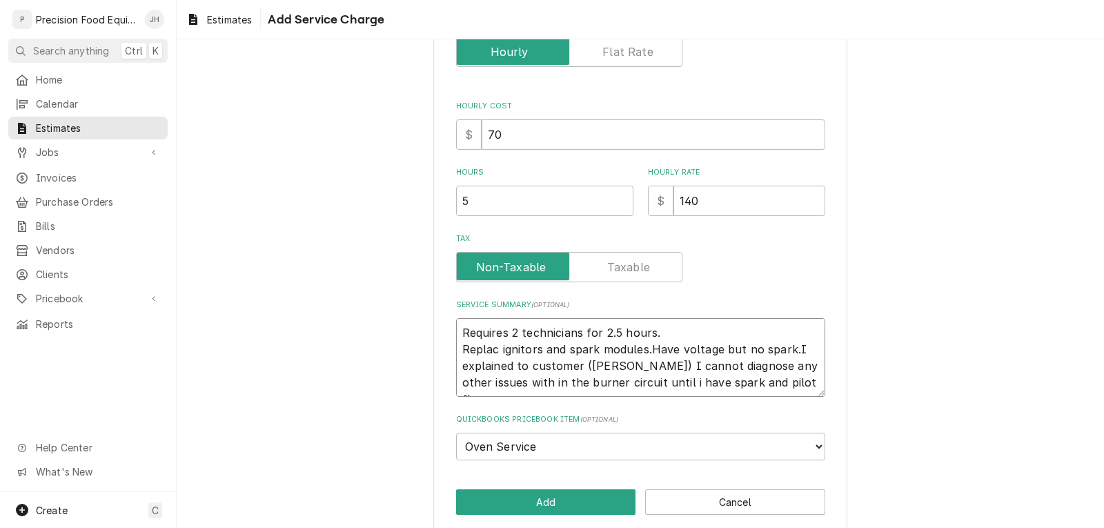
type textarea "x"
type textarea "Requires 2 technicians for 2.5 hours. Replace ignitors and spark modules.Have v…"
click at [645, 350] on textarea "Requires 2 technicians for 2.5 hours. Replace ignitors and spark modules.Have v…" at bounding box center [640, 357] width 369 height 79
type textarea "x"
type textarea "Requires 2 technicians for 2.5 hours. Replace ignitors and spark modules .Have …"
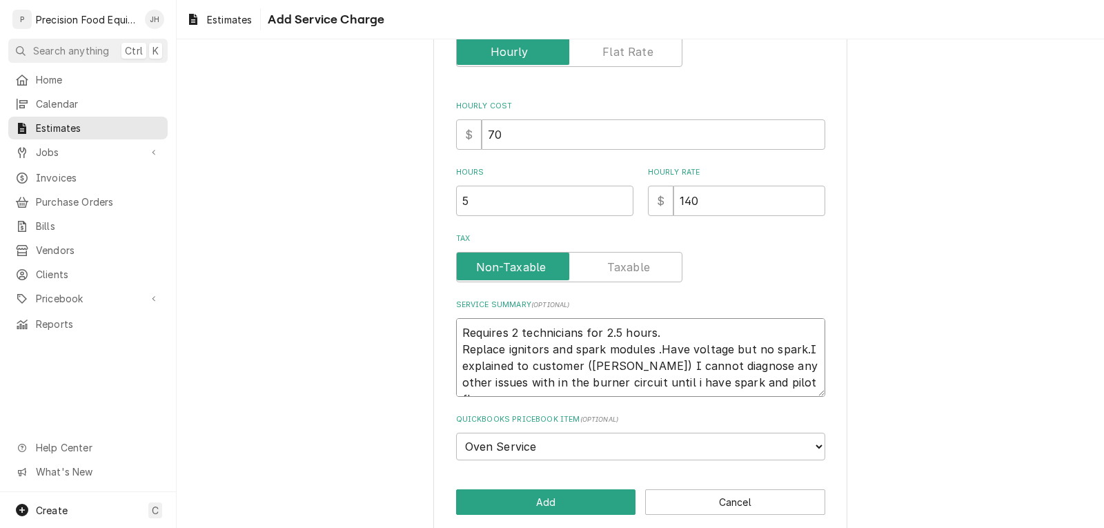
type textarea "x"
type textarea "Requires 2 technicians for 2.5 hours. Replace ignitors and spark modules o.Have…"
type textarea "x"
type textarea "Requires 2 technicians for 2.5 hours. Replace ignitors and spark modules on.Hav…"
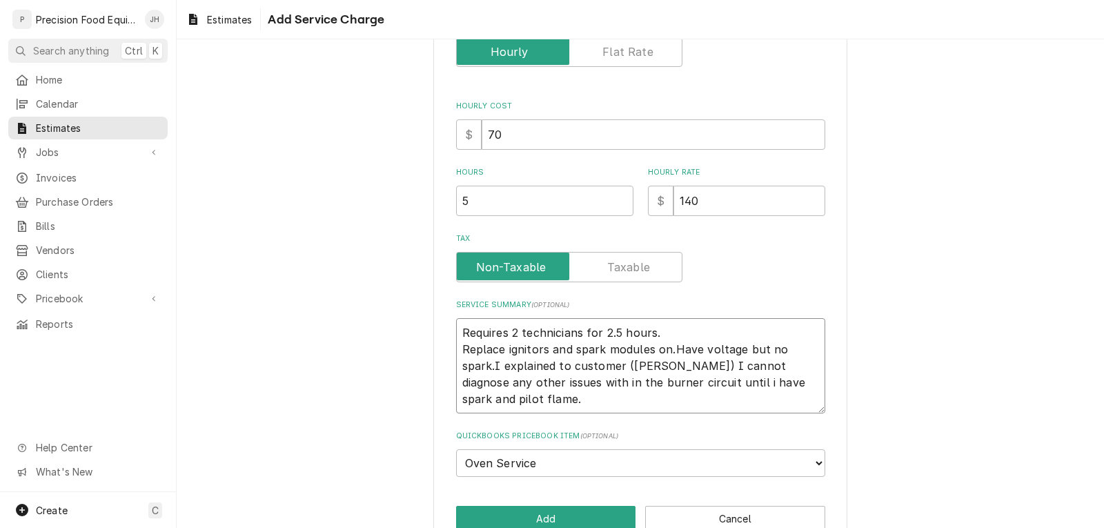
type textarea "x"
type textarea "Requires 2 technicians for 2.5 hours. Replace ignitors and spark modules on .Ha…"
type textarea "x"
type textarea "Requires 2 technicians for 2.5 hours. Replace ignitors and spark modules on b.H…"
type textarea "x"
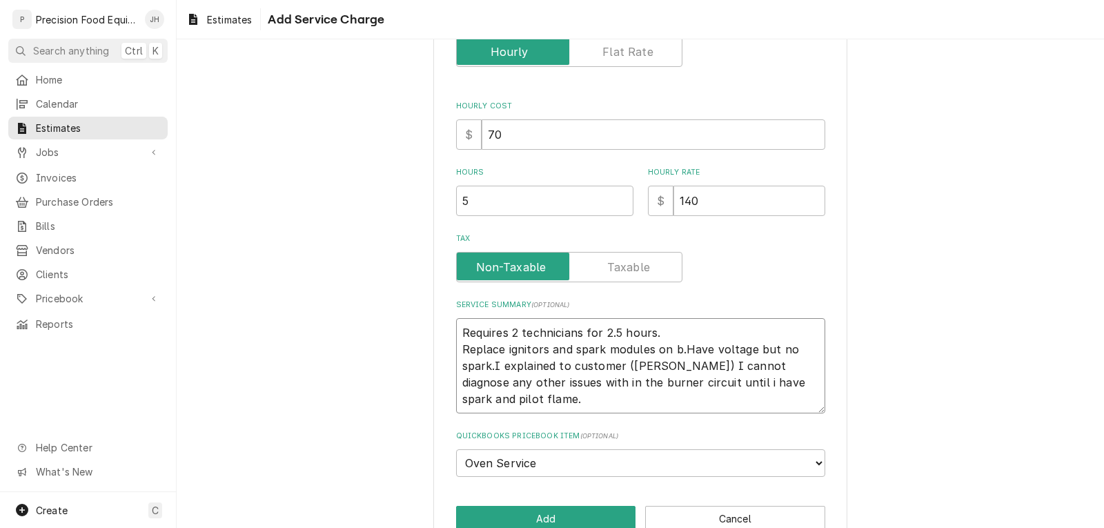
type textarea "Requires 2 technicians for 2.5 hours. Replace ignitors and spark modules on bo.…"
type textarea "x"
type textarea "Requires 2 technicians for 2.5 hours. Replace ignitors and spark modules on bot…"
type textarea "x"
type textarea "Requires 2 technicians for 2.5 hours. Replace ignitors and spark modules on bot…"
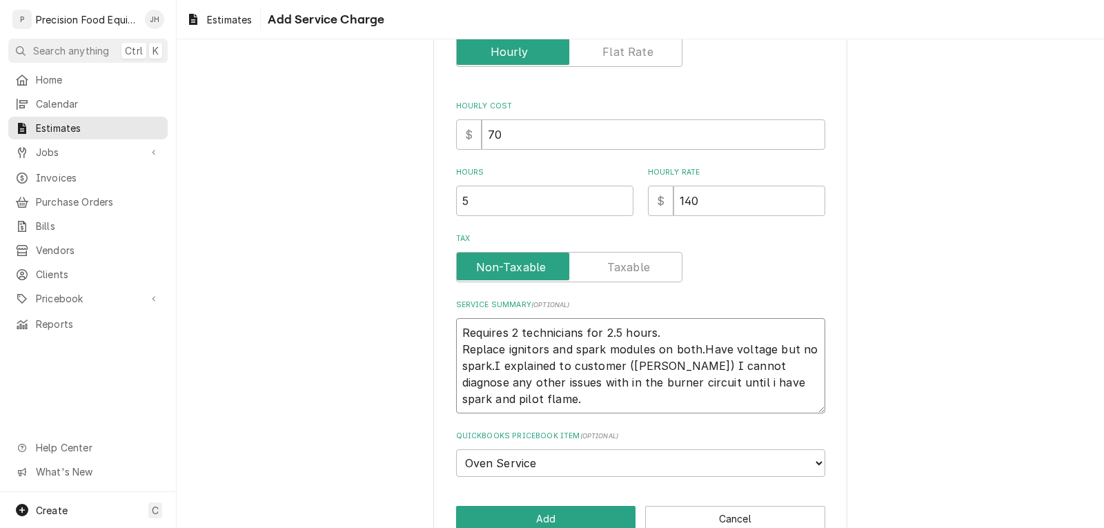
type textarea "x"
type textarea "Requires 2 technicians for 2.5 hours. Replace ignitors and spark modules on bot…"
type textarea "x"
type textarea "Requires 2 technicians for 2.5 hours. Replace ignitors and spark modules on bot…"
type textarea "x"
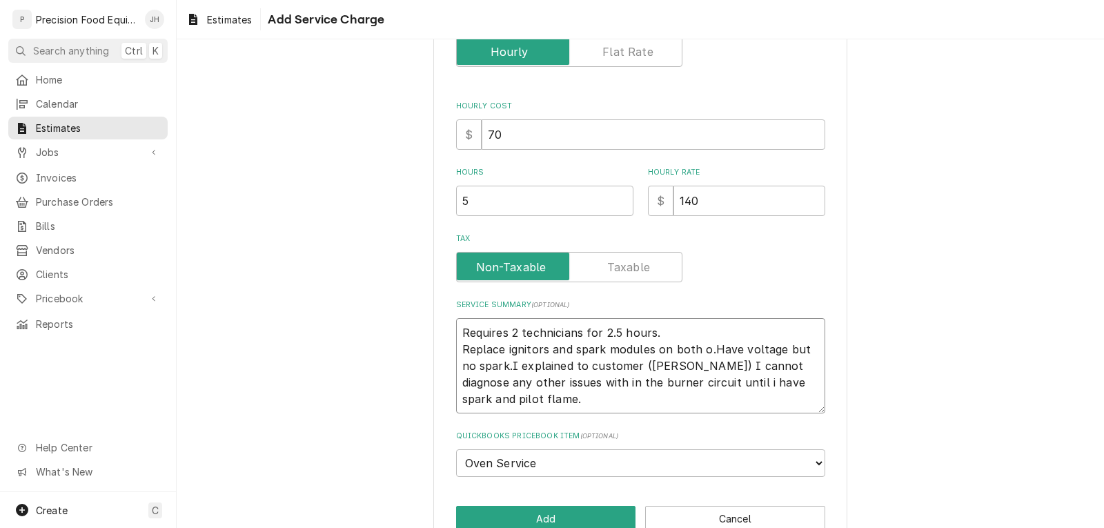
type textarea "Requires 2 technicians for 2.5 hours. Replace ignitors and spark modules on bot…"
type textarea "x"
type textarea "Requires 2 technicians for 2.5 hours. Replace ignitors and spark modules on bot…"
type textarea "x"
type textarea "Requires 2 technicians for 2.5 hours. Replace ignitors and spark modules on bot…"
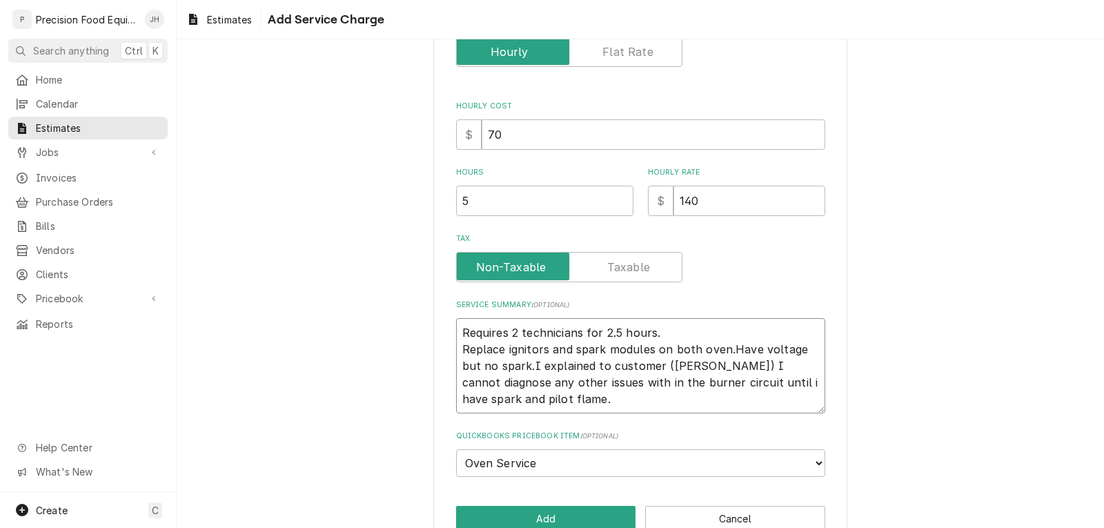
type textarea "x"
type textarea "Requires 2 technicians for 2.5 hours. Replace ignitors and spark modules on bot…"
type textarea "x"
type textarea "Requires 2 technicians for 2.5 hours. Replace ignitors and spark modules on bot…"
drag, startPoint x: 518, startPoint y: 400, endPoint x: 732, endPoint y: 351, distance: 219.5
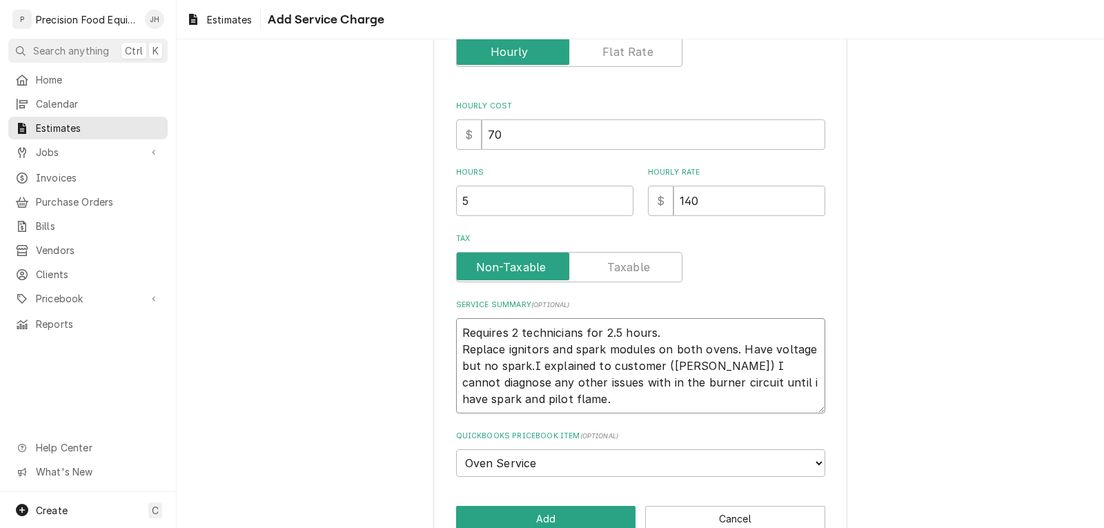
click at [732, 351] on textarea "Requires 2 technicians for 2.5 hours. Replace ignitors and spark modules on bot…" at bounding box center [640, 365] width 369 height 95
type textarea "x"
type textarea "Requires 2 technicians for 2.5 hours. Replace ignitors and spark modules on bot…"
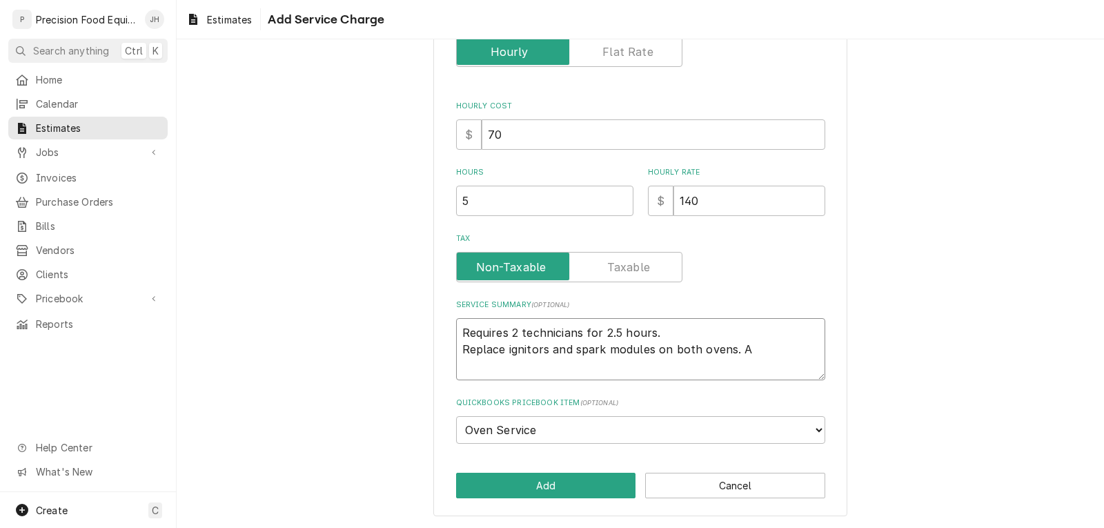
type textarea "x"
type textarea "Requires 2 technicians for 2.5 hours. Replace ignitors and spark modules on bot…"
type textarea "x"
type textarea "Requires 2 technicians for 2.5 hours. Replace ignitors and spark modules on bot…"
type textarea "x"
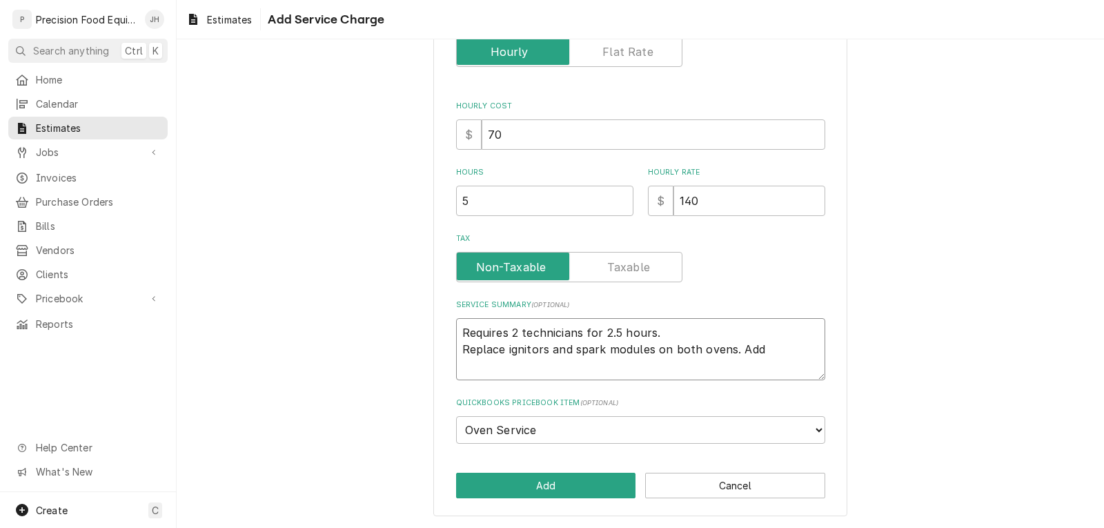
type textarea "Requires 2 technicians for 2.5 hours. Replace ignitors and spark modules on bot…"
type textarea "x"
type textarea "Requires 2 technicians for 2.5 hours. Replace ignitors and spark modules on bot…"
type textarea "x"
type textarea "Requires 2 technicians for 2.5 hours. Replace ignitors and spark modules on bot…"
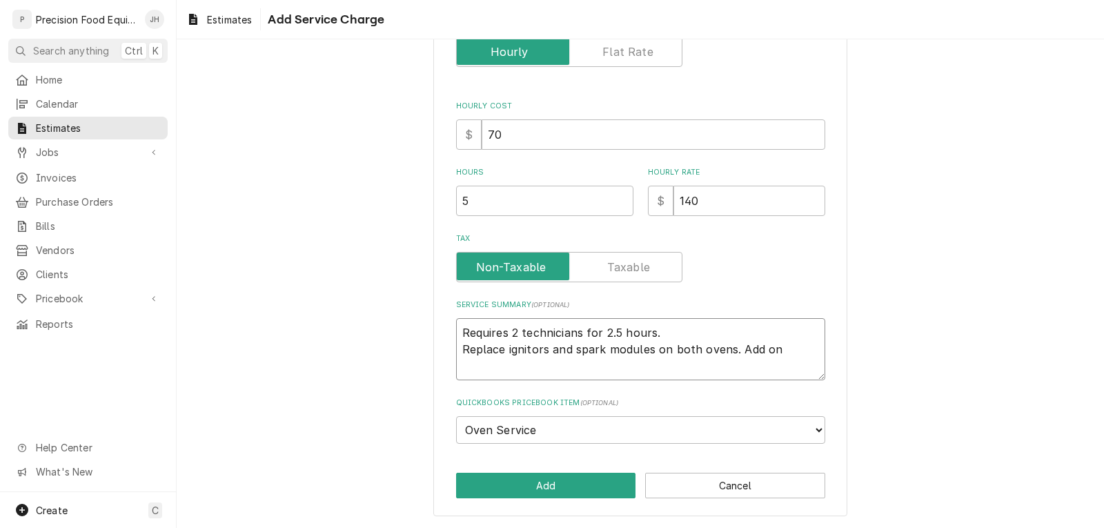
type textarea "x"
type textarea "Requires 2 technicians for 2.5 hours. Replace ignitors and spark modules on bot…"
type textarea "x"
type textarea "Requires 2 technicians for 2.5 hours. Replace ignitors and spark modules on bot…"
type textarea "x"
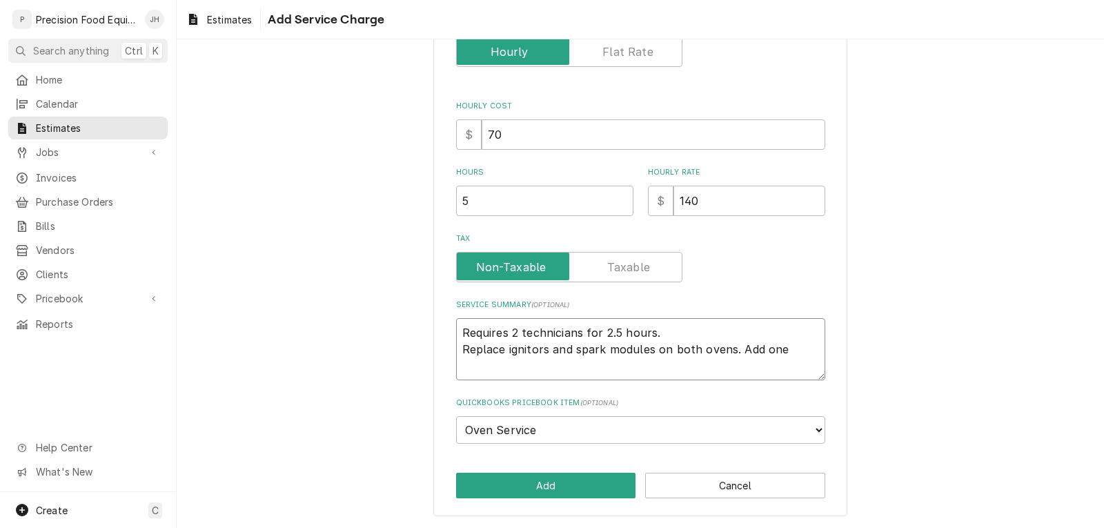
type textarea "Requires 2 technicians for 2.5 hours. Replace ignitors and spark modules on bot…"
type textarea "x"
type textarea "Requires 2 technicians for 2.5 hours. Replace ignitors and spark modules on bot…"
type textarea "x"
type textarea "Requires 2 technicians for 2.5 hours. Replace ignitors and spark modules on bot…"
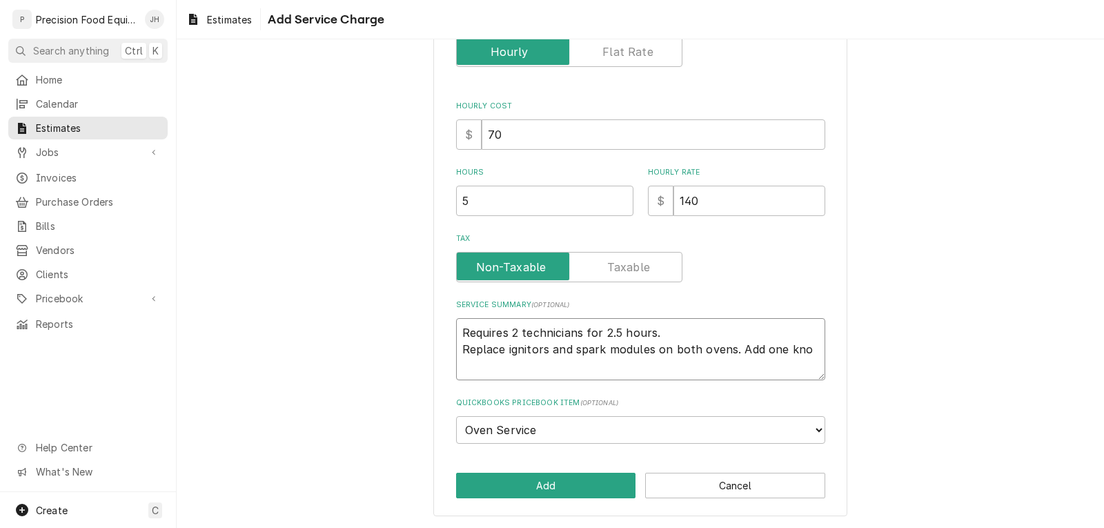
type textarea "x"
type textarea "Requires 2 technicians for 2.5 hours. Replace ignitors and spark modules on bot…"
type textarea "x"
type textarea "Requires 2 technicians for 2.5 hours. Replace ignitors and spark modules on bot…"
type textarea "x"
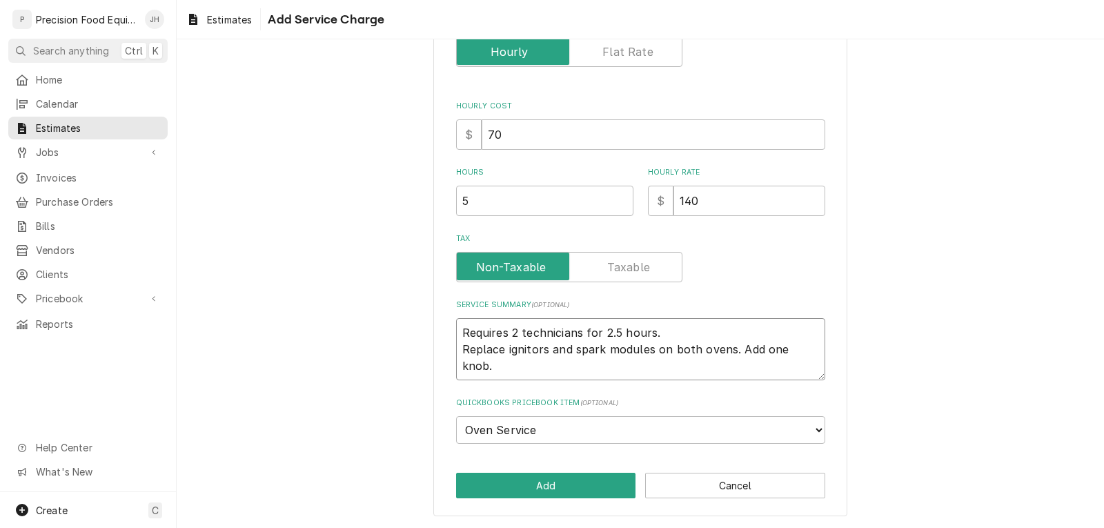
type textarea "Requires 2 technicians for 2.5 hours. Replace ignitors and spark modules on bot…"
type textarea "x"
type textarea "Requires 2 technicians for 2.5 hours. Replace ignitors and spark modules on bot…"
type textarea "x"
type textarea "Requires 2 technicians for 2.5 hours. Replace ignitors and spark modules on bot…"
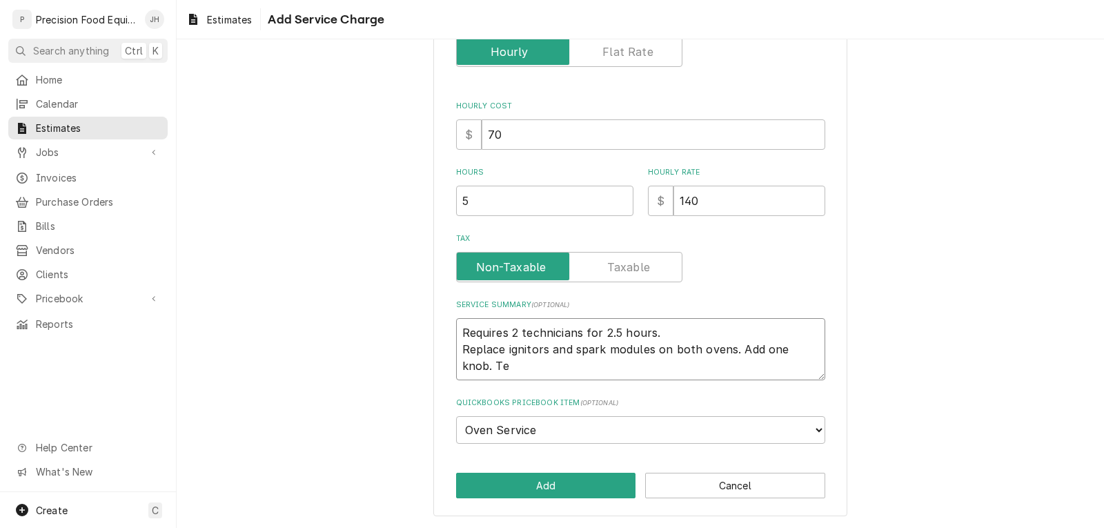
type textarea "x"
type textarea "Requires 2 technicians for 2.5 hours. Replace ignitors and spark modules on bot…"
type textarea "x"
type textarea "Requires 2 technicians for 2.5 hours. Replace ignitors and spark modules on bot…"
type textarea "x"
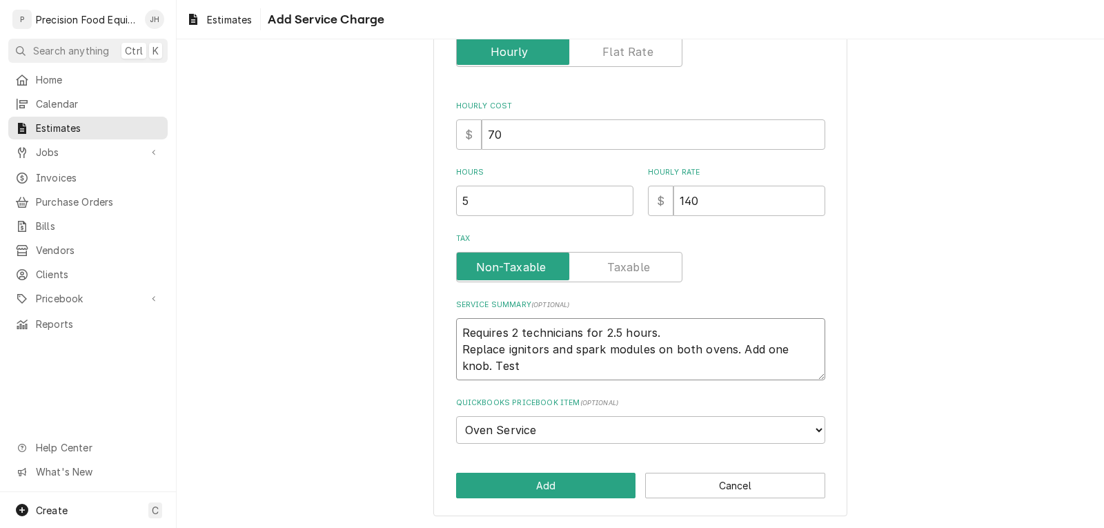
type textarea "Requires 2 technicians for 2.5 hours. Replace ignitors and spark modules on bot…"
type textarea "x"
type textarea "Requires 2 technicians for 2.5 hours. Replace ignitors and spark modules on bot…"
type textarea "x"
type textarea "Requires 2 technicians for 2.5 hours. Replace ignitors and spark modules on bot…"
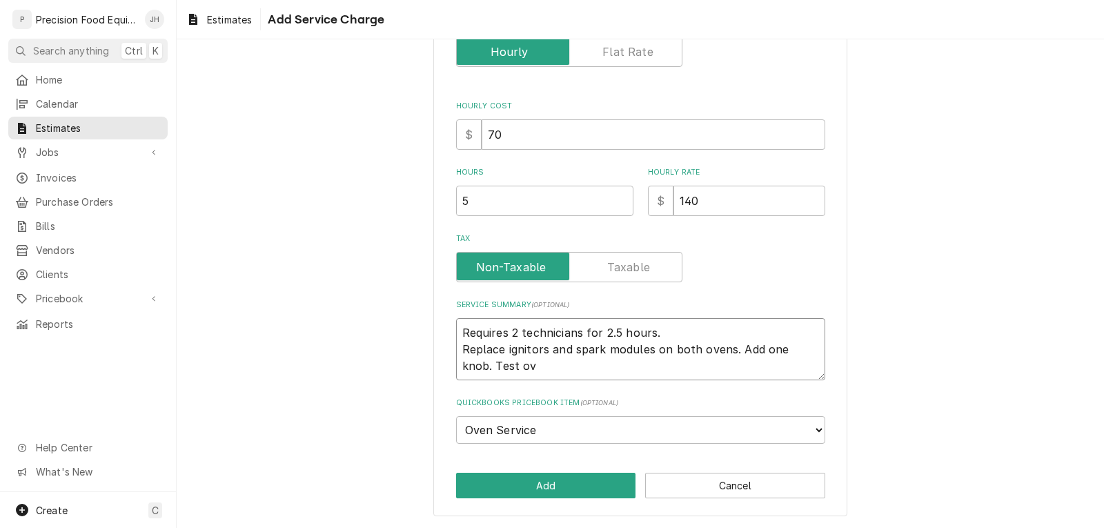
type textarea "x"
type textarea "Requires 2 technicians for 2.5 hours. Replace ignitors and spark modules on bot…"
type textarea "x"
type textarea "Requires 2 technicians for 2.5 hours. Replace ignitors and spark modules on bot…"
type textarea "x"
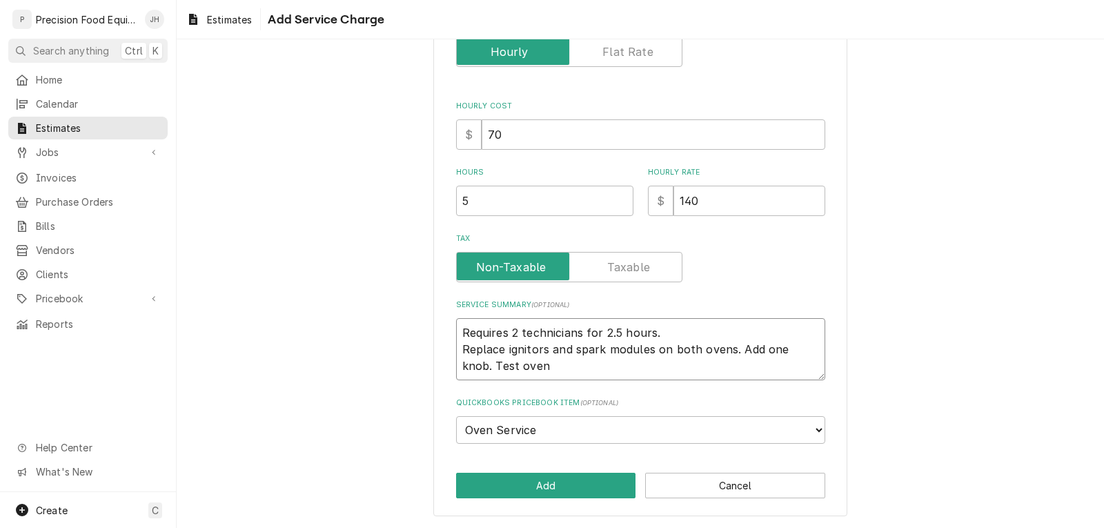
type textarea "Requires 2 technicians for 2.5 hours. Replace ignitors and spark modules on bot…"
type textarea "x"
type textarea "Requires 2 technicians for 2.5 hours. Replace ignitors and spark modules on bot…"
type textarea "x"
type textarea "Requires 2 technicians for 2.5 hours. Replace ignitors and spark modules on bot…"
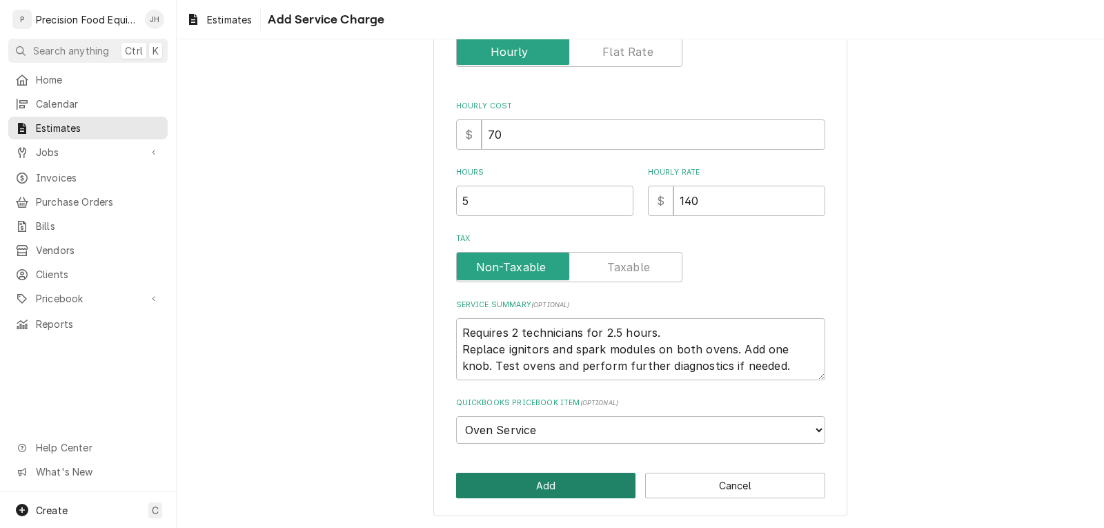
click at [548, 491] on button "Add" at bounding box center [546, 486] width 180 height 26
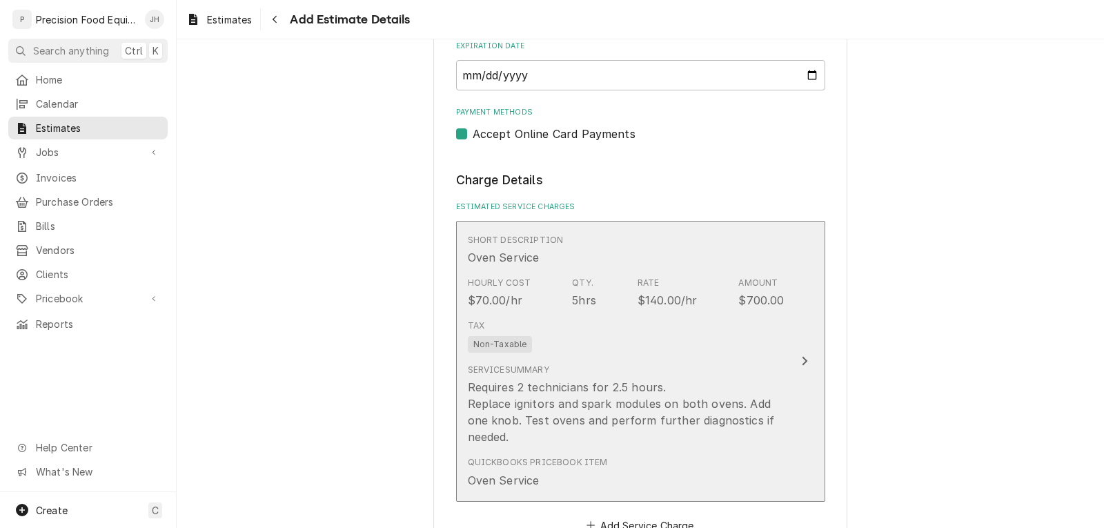
scroll to position [1073, 0]
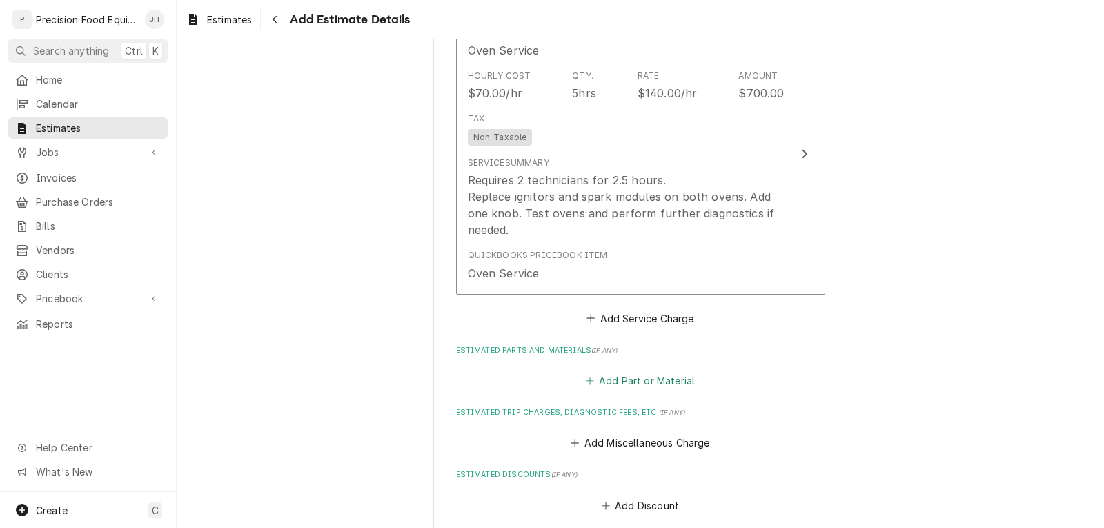
click at [672, 378] on button "Add Part or Material" at bounding box center [640, 380] width 114 height 19
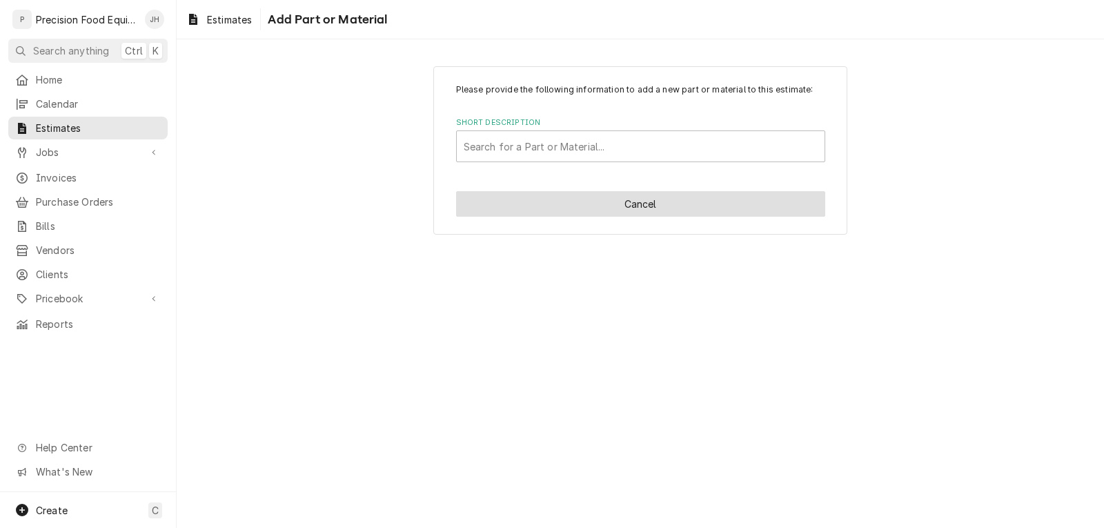
click at [674, 200] on button "Cancel" at bounding box center [640, 204] width 369 height 26
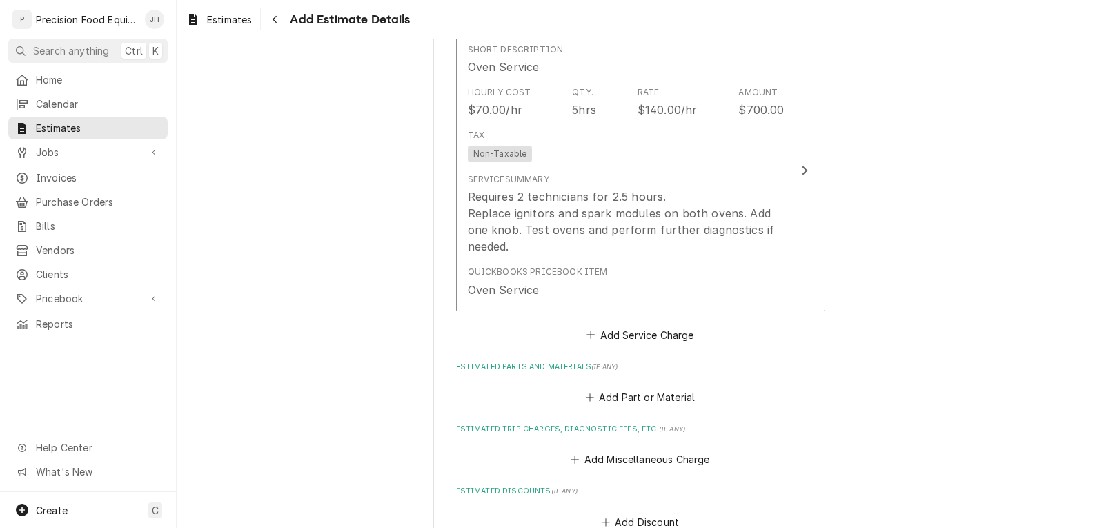
scroll to position [1057, 0]
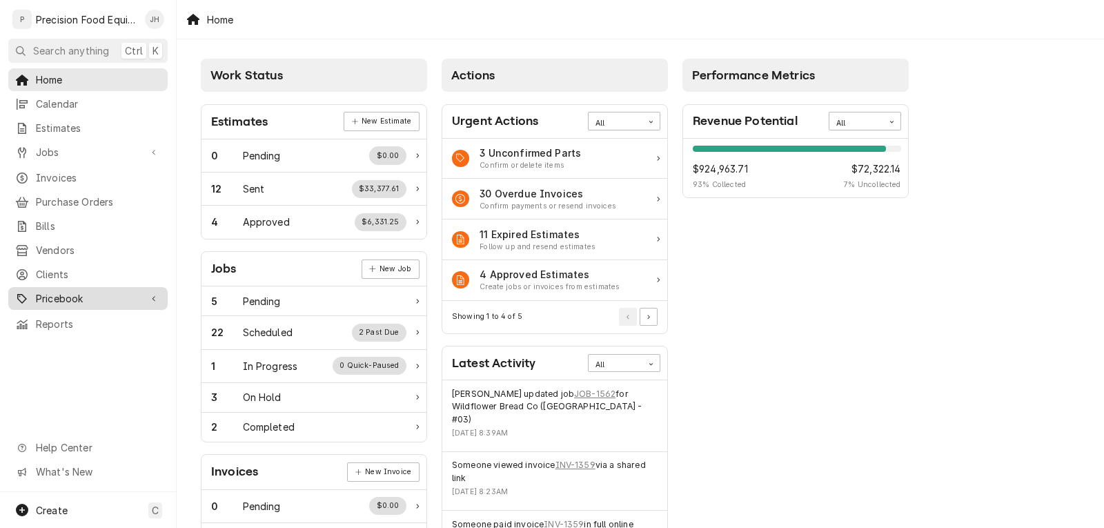
click at [48, 291] on span "Pricebook" at bounding box center [88, 298] width 104 height 14
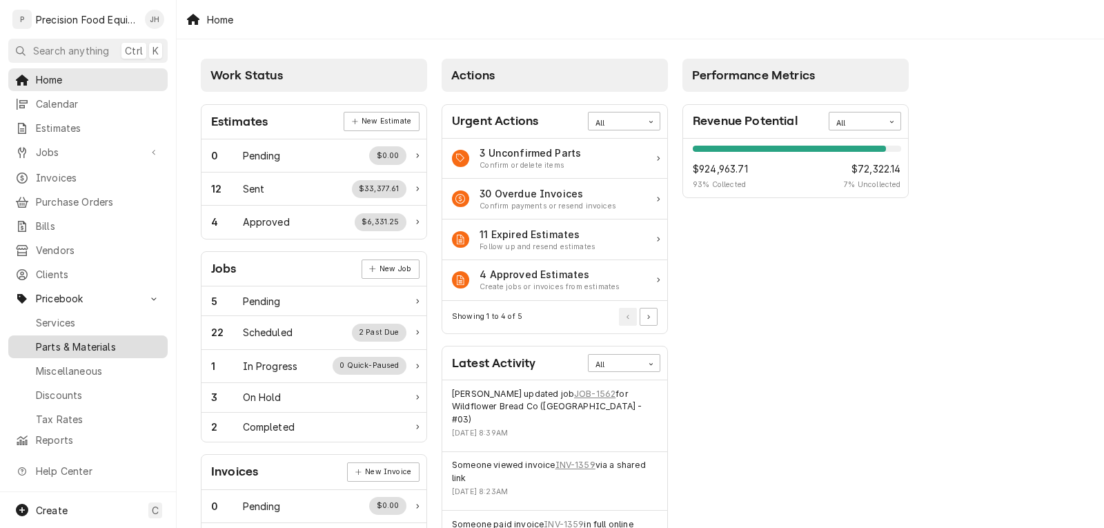
click at [47, 340] on span "Parts & Materials" at bounding box center [98, 347] width 125 height 14
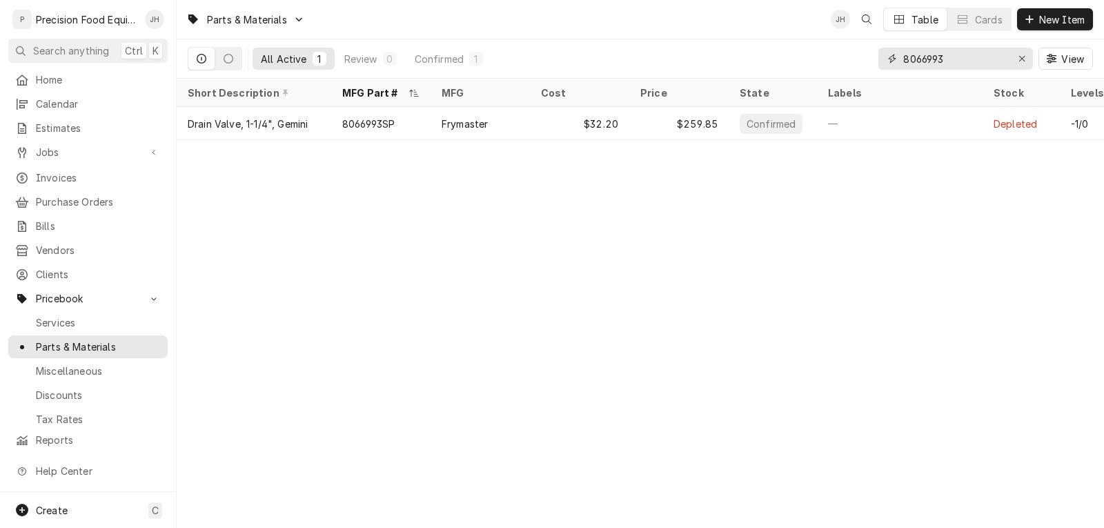
drag, startPoint x: 968, startPoint y: 61, endPoint x: 866, endPoint y: 56, distance: 101.6
click at [866, 56] on div "All Active 1 Review 0 Confirmed 1 8066993 View" at bounding box center [641, 58] width 906 height 39
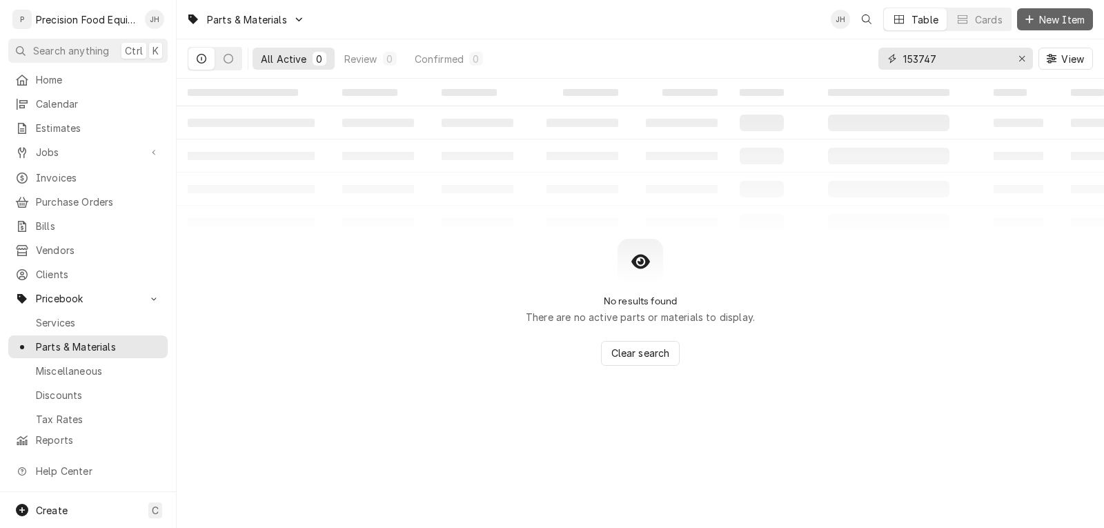
type input "153747"
click at [1028, 18] on icon "Dynamic Content Wrapper" at bounding box center [1030, 19] width 8 height 8
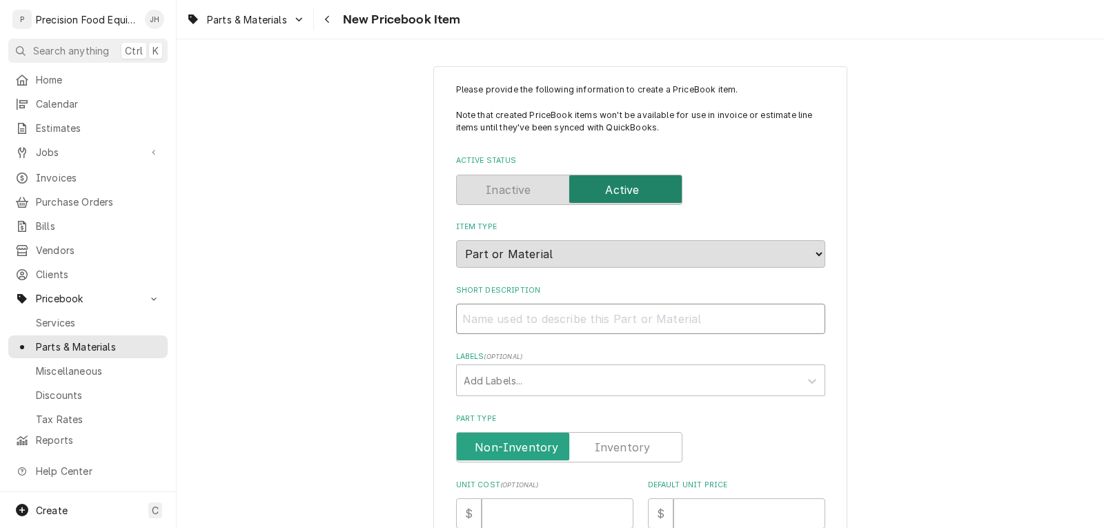
paste input "Ignition Retrofit Kit"
type textarea "x"
type input "Ignition Retrofit Kit"
type textarea "x"
type input "Ignition Retrofit Kit"
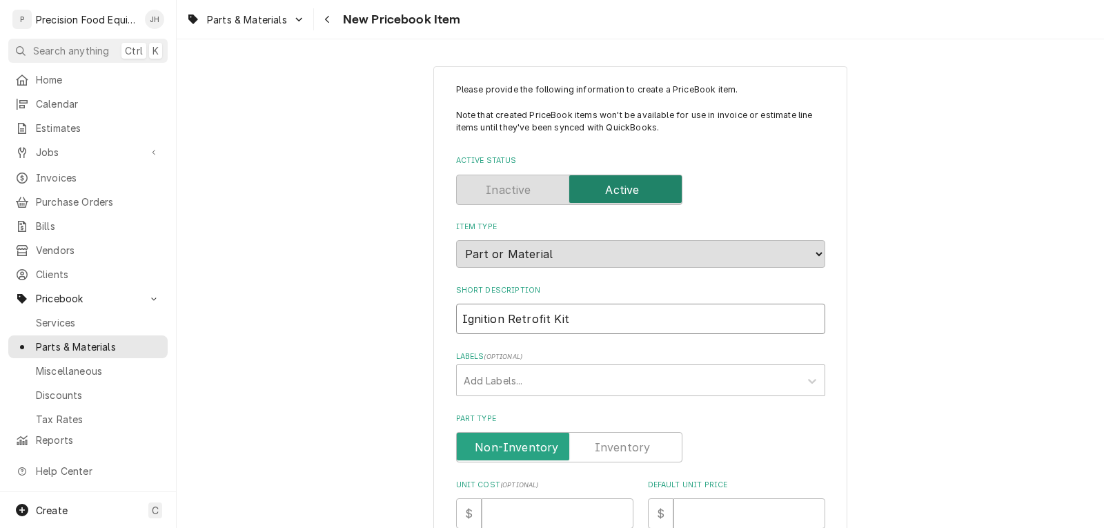
type textarea "x"
type input "Ignition Retrofit Kit -"
type textarea "x"
type input "Ignition Retrofit Kit -"
type textarea "x"
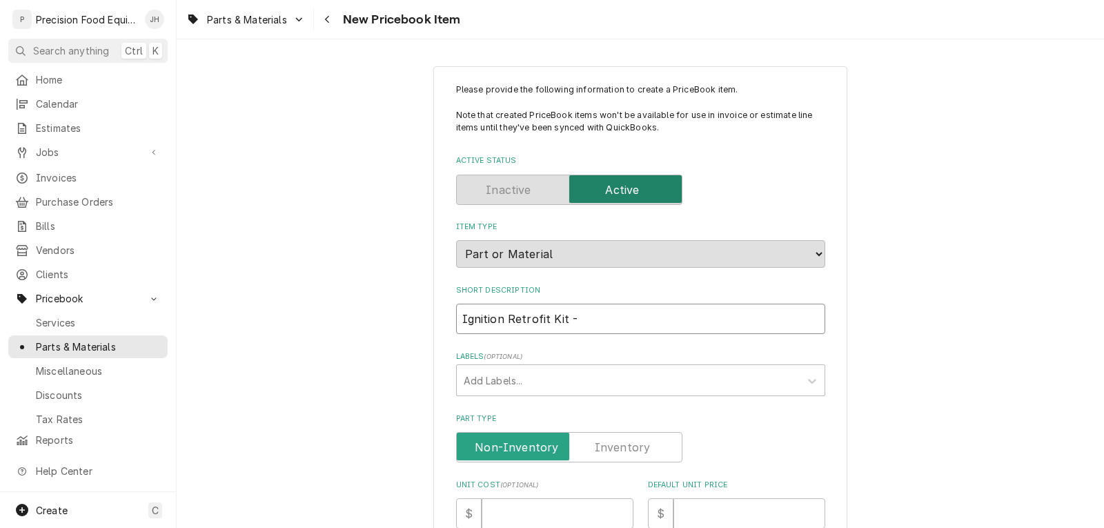
type input "Ignition Retrofit Kit - D"
type textarea "x"
type input "Ignition Retrofit Kit - Du"
type textarea "x"
type input "Ignition Retrofit Kit - Duk"
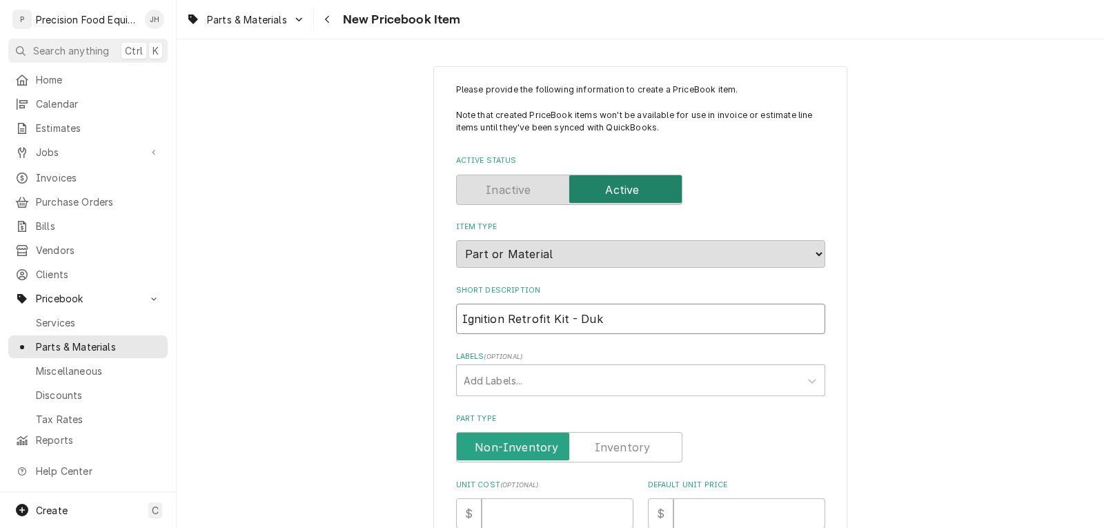
type textarea "x"
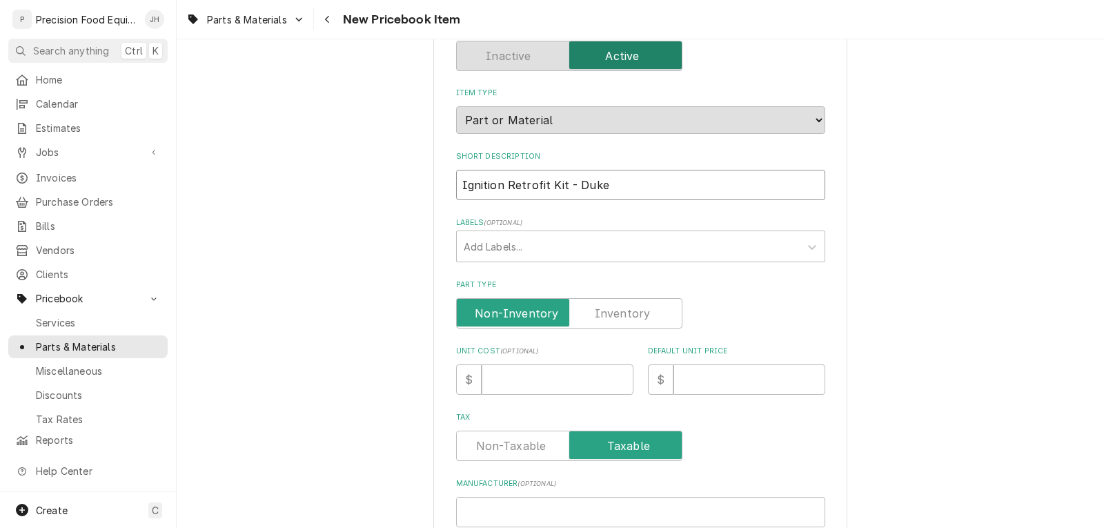
scroll to position [138, 0]
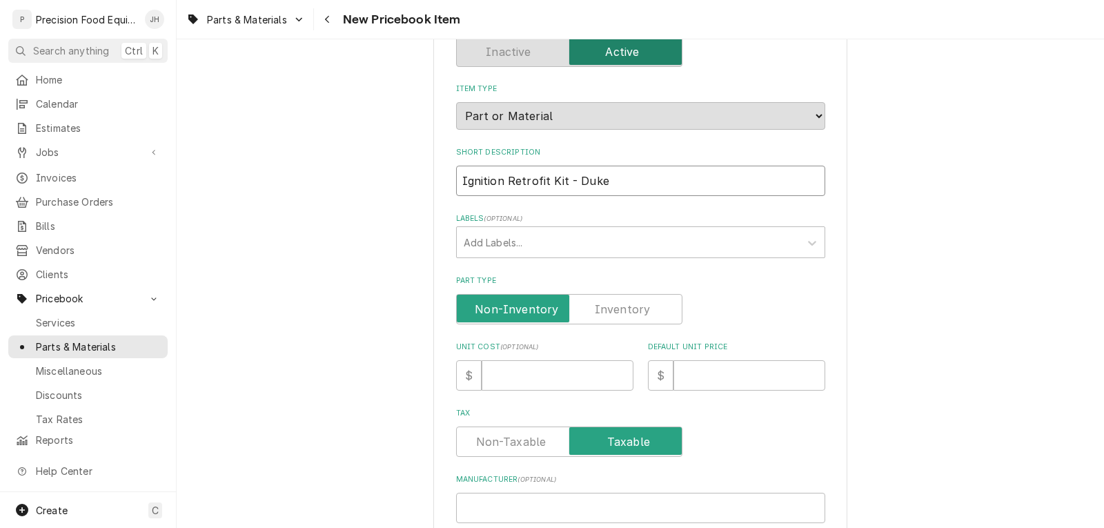
type input "Ignition Retrofit Kit - Duke"
click at [628, 314] on label "Part Type" at bounding box center [569, 309] width 226 height 30
click at [628, 314] on input "Part Type" at bounding box center [569, 309] width 214 height 30
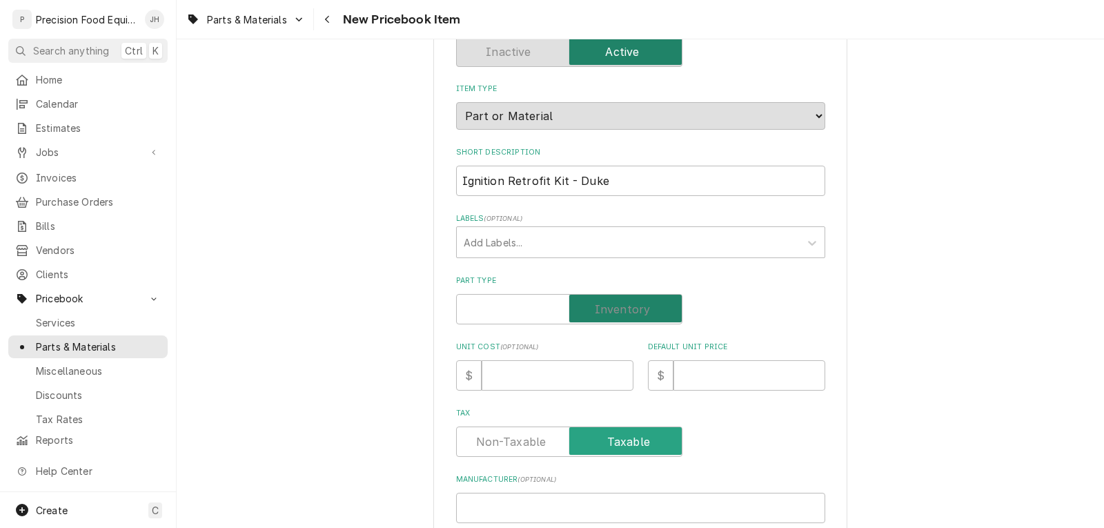
checkbox input "true"
click at [529, 371] on input "Unit Cost ( optional )" at bounding box center [558, 375] width 152 height 30
type textarea "x"
type input "2"
type textarea "x"
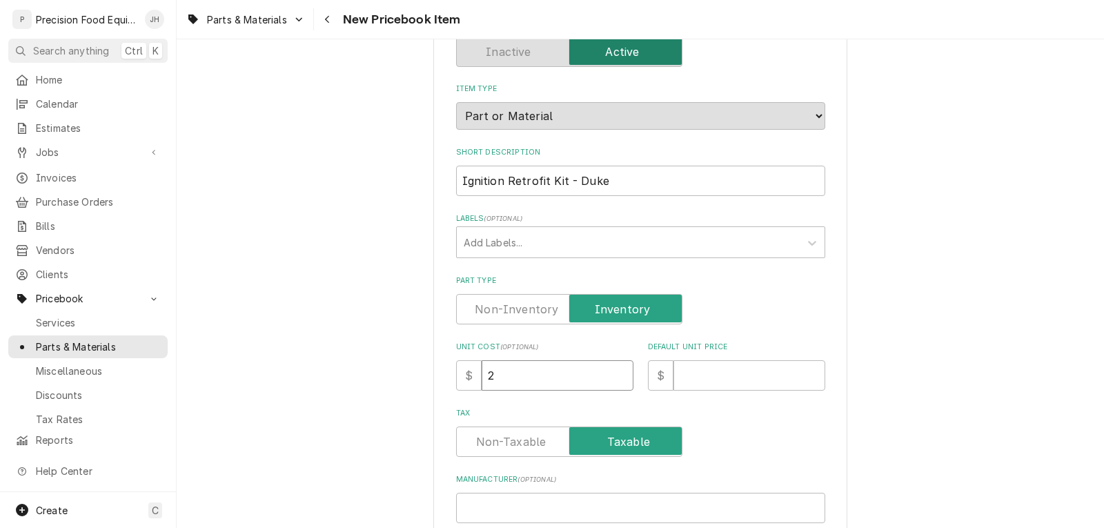
type input "25"
type textarea "x"
type input "250"
type textarea "x"
type input "250.4"
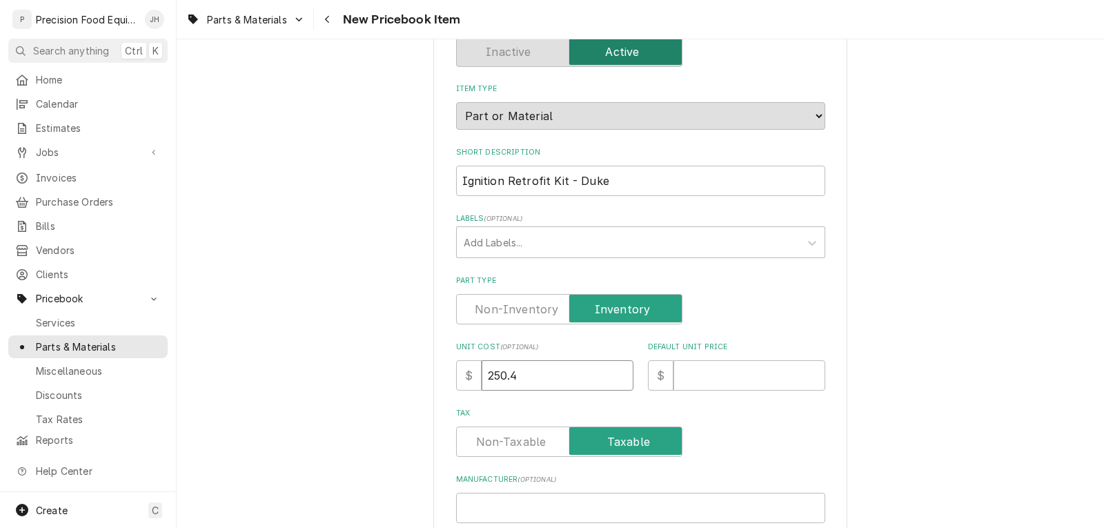
type textarea "x"
type input "250.41"
type textarea "x"
type input "7"
type textarea "x"
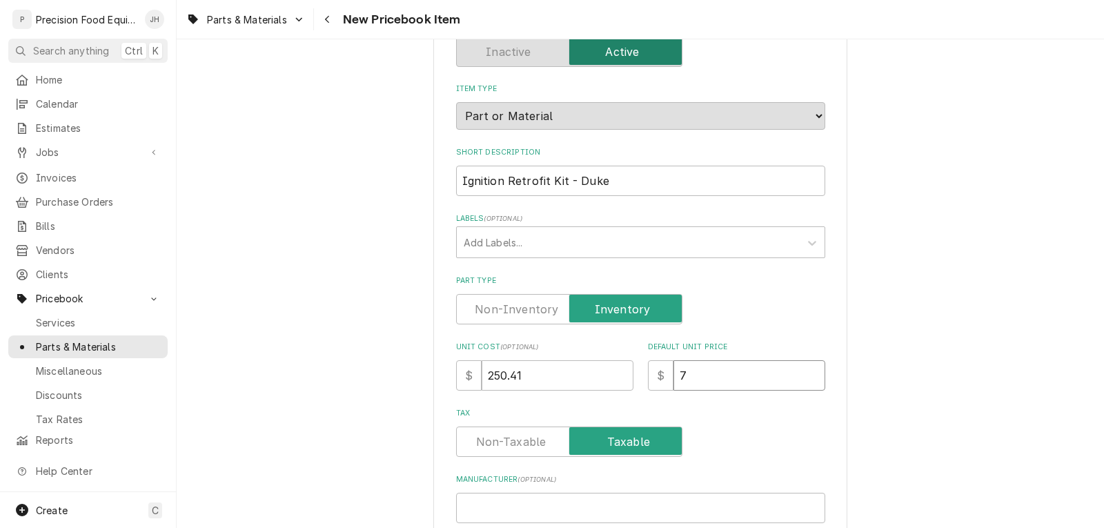
type input "70"
type textarea "x"
type input "706"
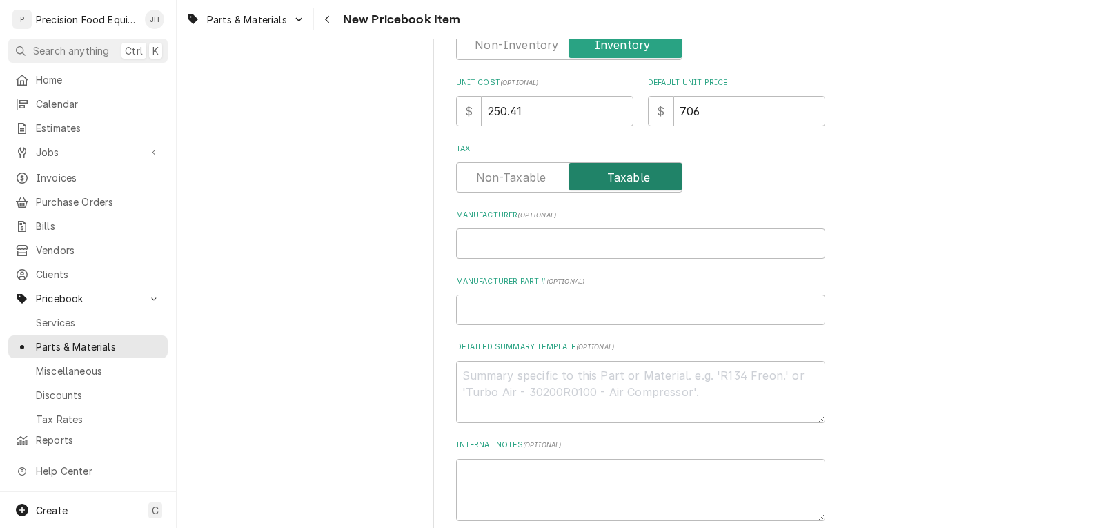
scroll to position [414, 0]
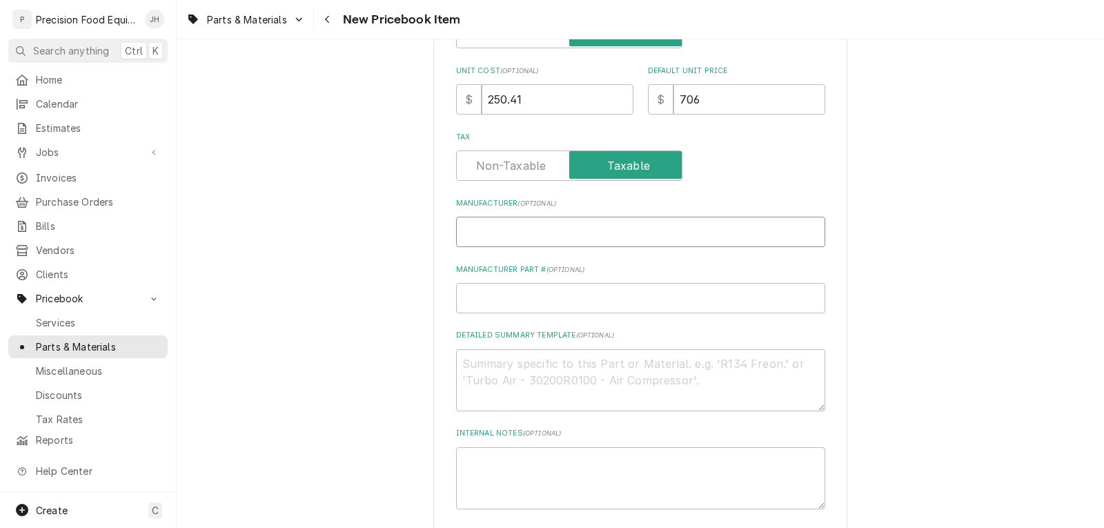
click at [534, 235] on input "Manufacturer ( optional )" at bounding box center [640, 232] width 369 height 30
type textarea "x"
type input "D"
type textarea "x"
type input "Du"
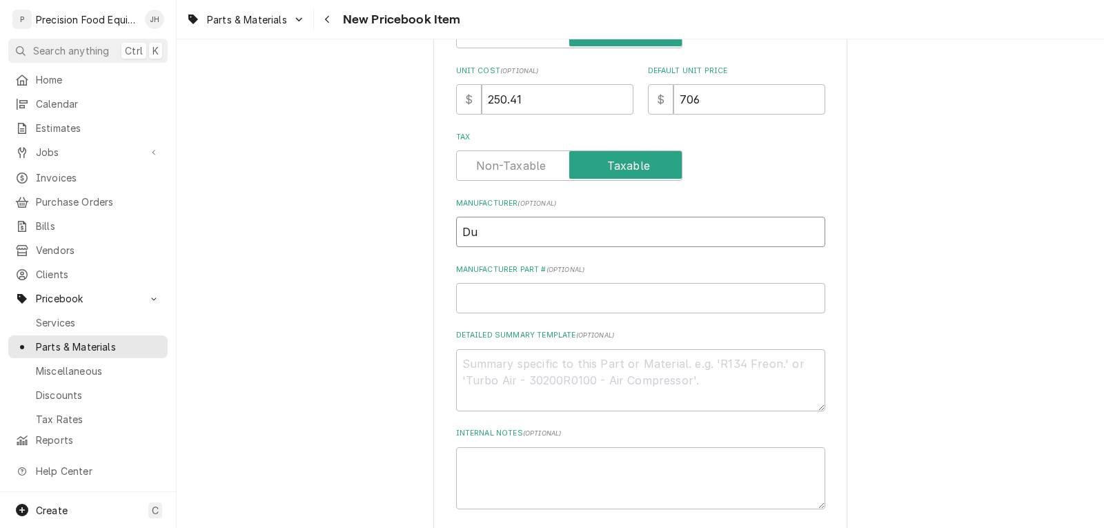
type textarea "x"
type input "Duk"
type textarea "x"
type input "Duke"
type textarea "x"
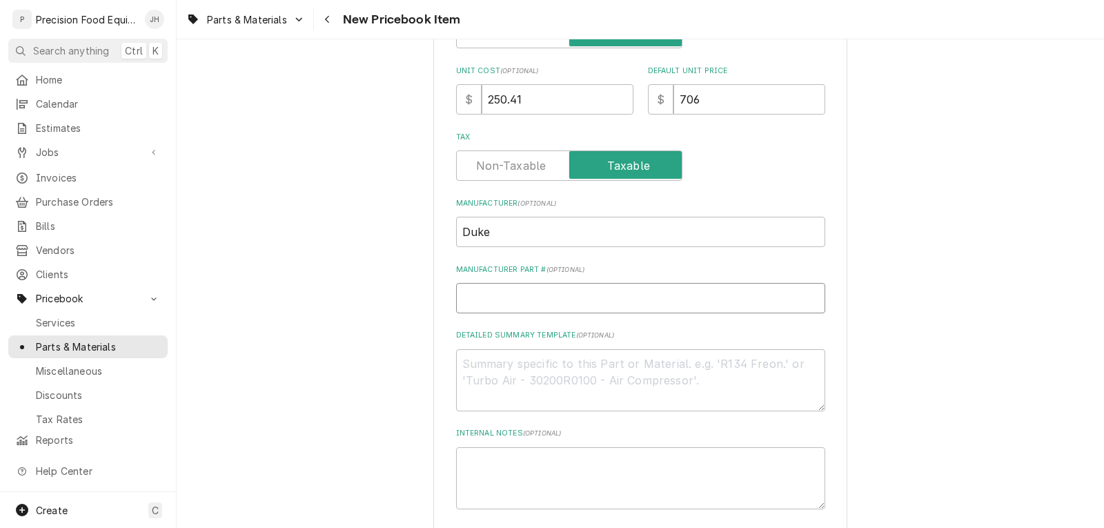
type input "1"
type textarea "x"
type input "15"
type textarea "x"
type input "153"
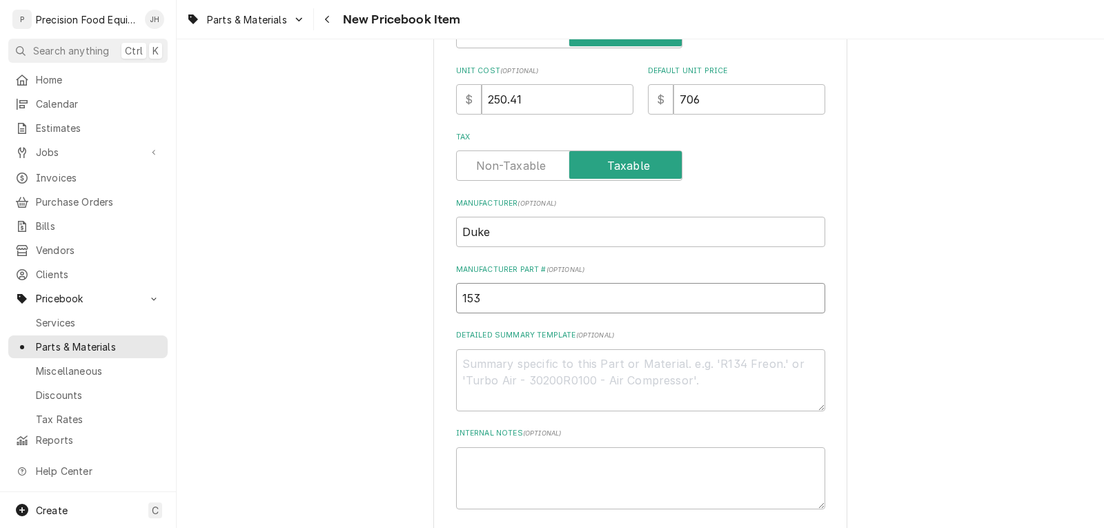
type textarea "x"
type input "1537"
type textarea "x"
type input "15374"
type textarea "x"
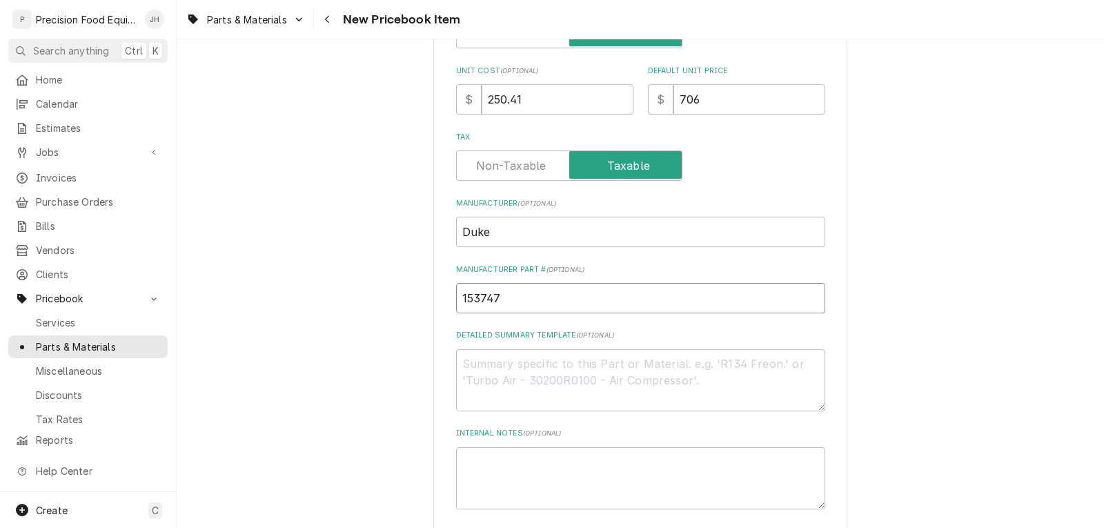
type input "153747"
paste textarea "Ignition Retrofit Kit"
type textarea "x"
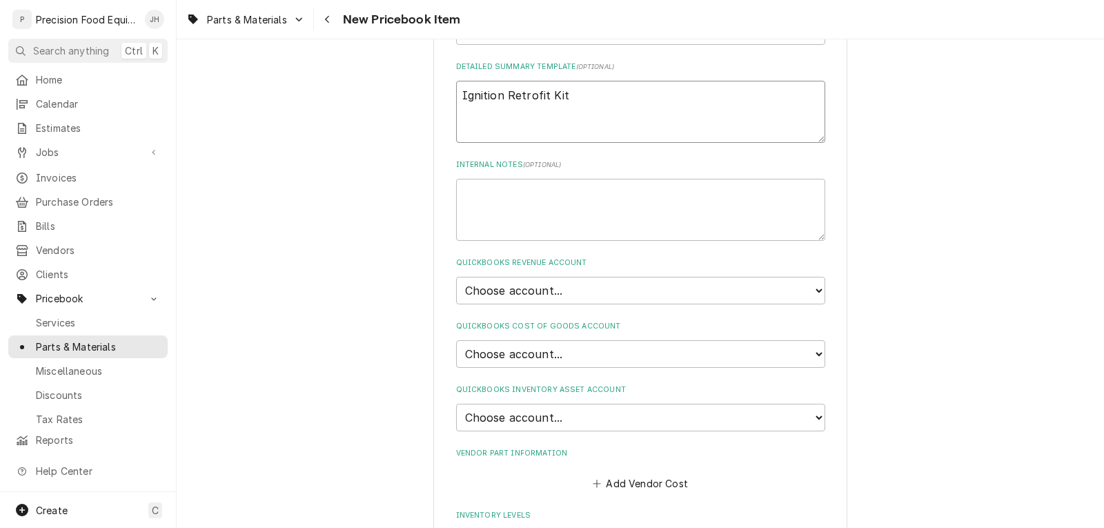
scroll to position [690, 0]
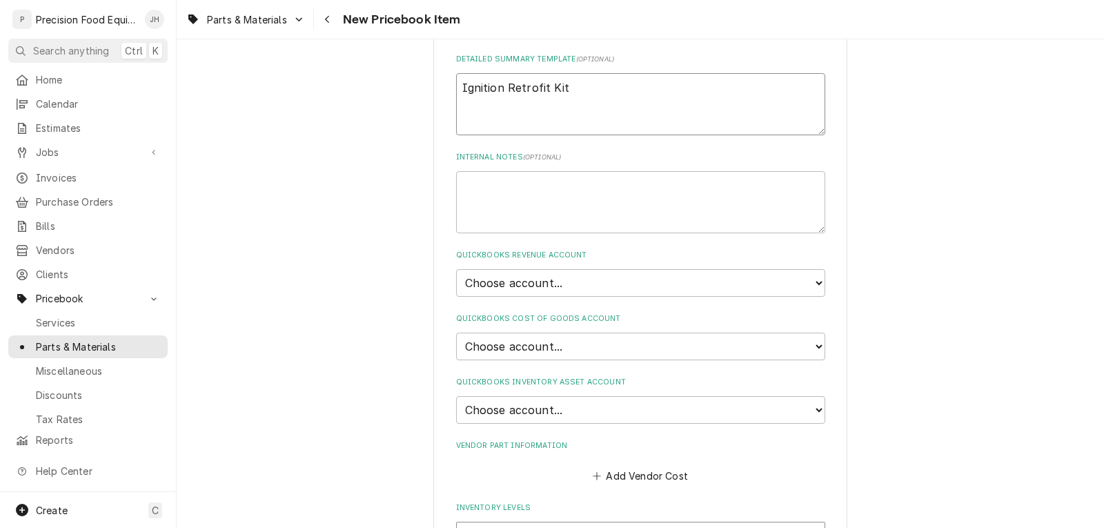
type textarea "Ignition Retrofit Kit"
click at [578, 277] on select "Choose account... Discount Income Misc Income Non taxable issues 46600: Parts a…" at bounding box center [640, 283] width 369 height 28
select select "8000000A-1210141275"
click at [456, 269] on select "Choose account... Discount Income Misc Income Non taxable issues 46600: Parts a…" at bounding box center [640, 283] width 369 height 28
type textarea "x"
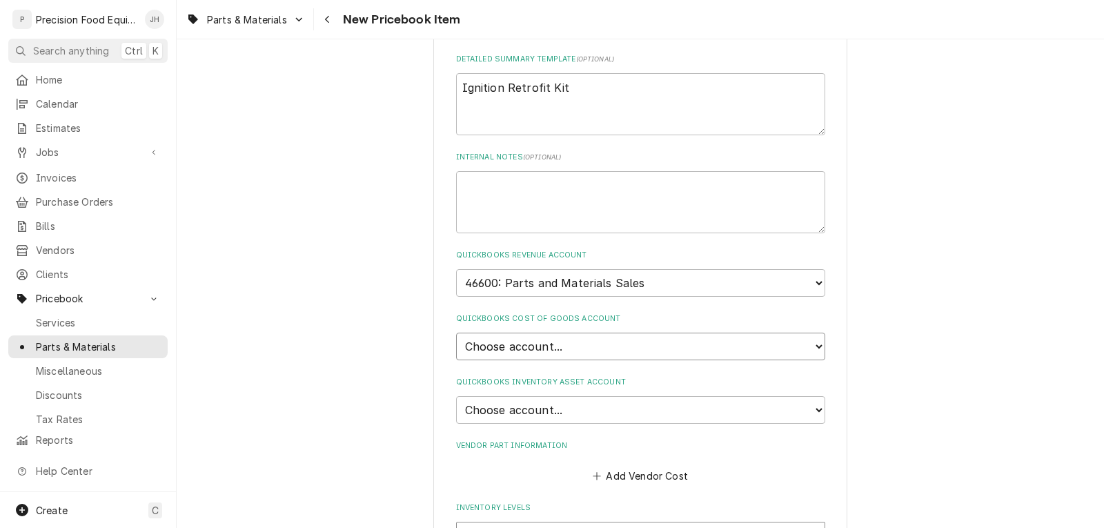
click at [566, 348] on select "Choose account... Loss Expense Loss Expense [DATE] Loss Expense [DATE] Cost of …" at bounding box center [640, 347] width 369 height 28
select select "80000023-1210145225"
click at [456, 333] on select "Choose account... Loss Expense Loss Expense [DATE] Loss Expense [DATE] Cost of …" at bounding box center [640, 347] width 369 height 28
type textarea "x"
click at [543, 407] on select "Choose account... Undeposited Funds Inventory Asset Payroll Asset" at bounding box center [640, 410] width 369 height 28
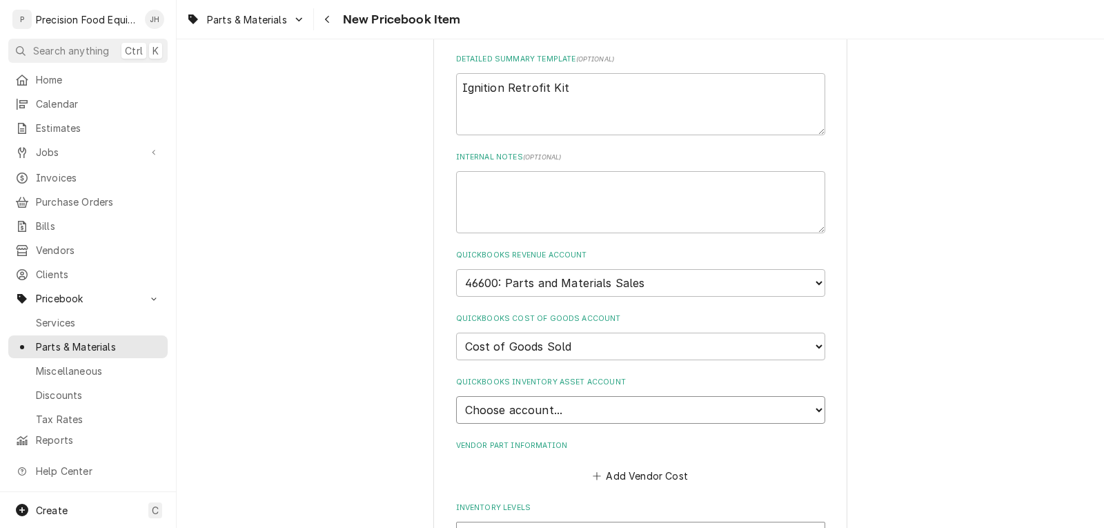
select select "80000022-1210145225"
click at [456, 396] on select "Choose account... Undeposited Funds Inventory Asset Payroll Asset" at bounding box center [640, 410] width 369 height 28
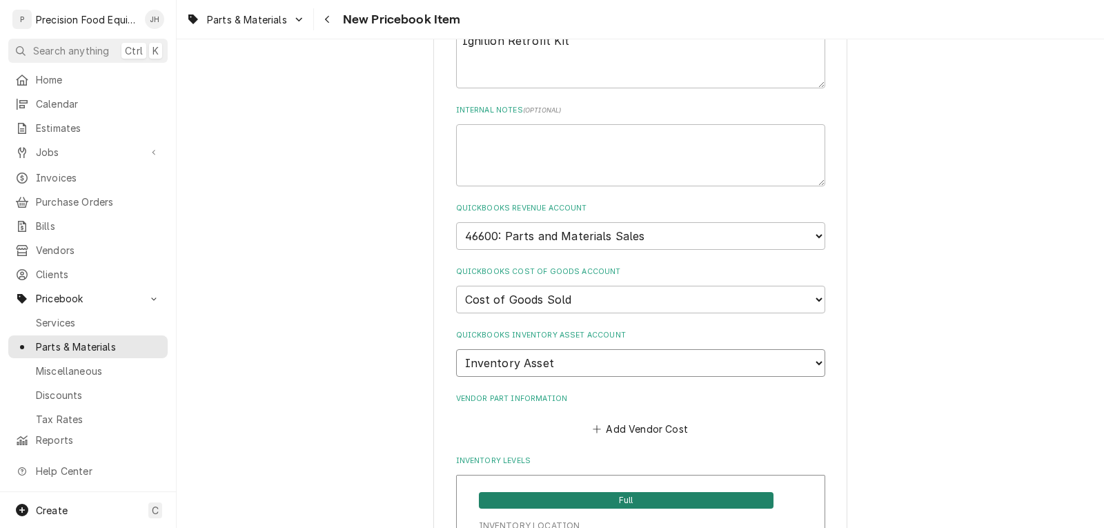
scroll to position [759, 0]
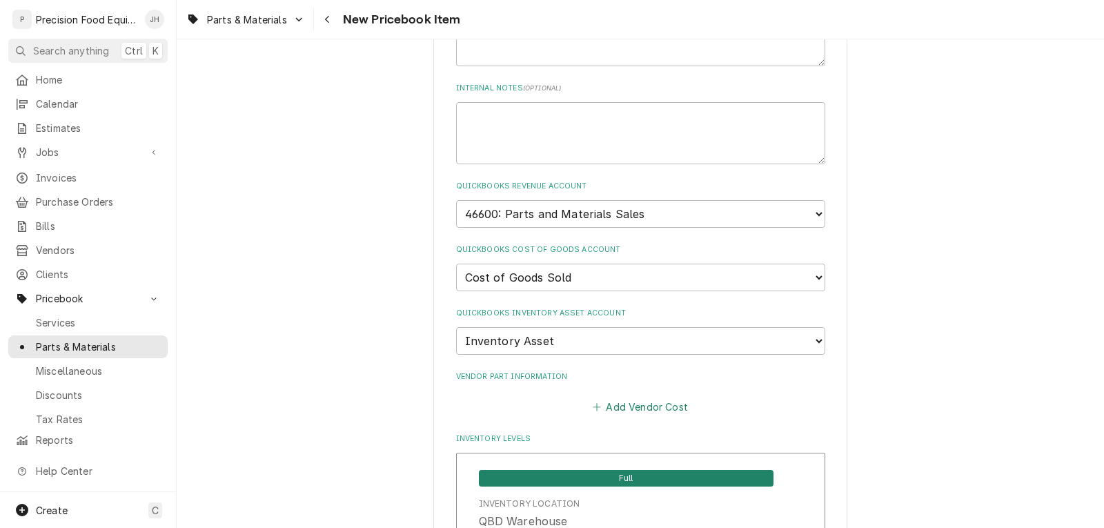
click at [654, 408] on button "Add Vendor Cost" at bounding box center [641, 407] width 100 height 19
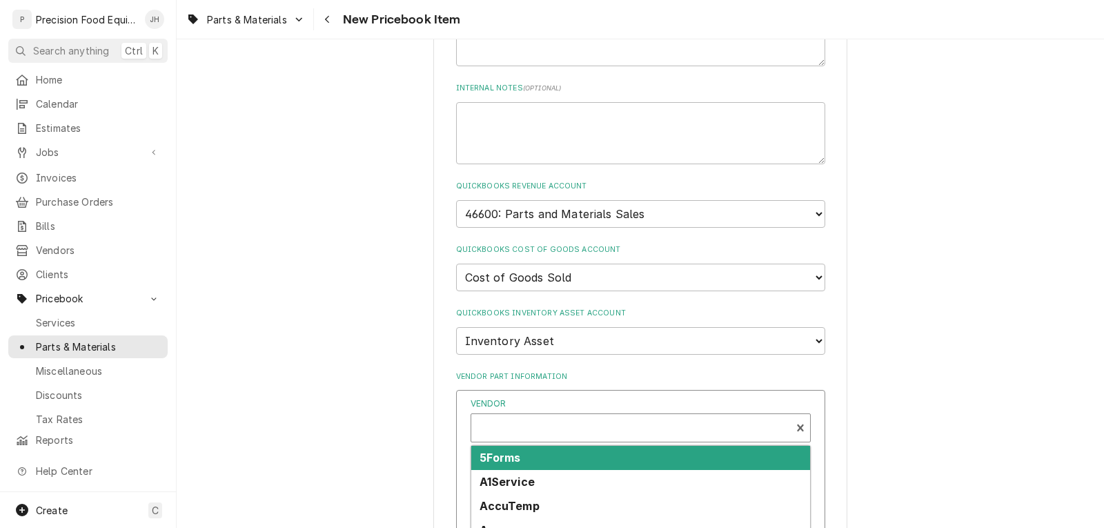
type textarea "x"
click at [510, 425] on div "Vendor" at bounding box center [631, 429] width 306 height 33
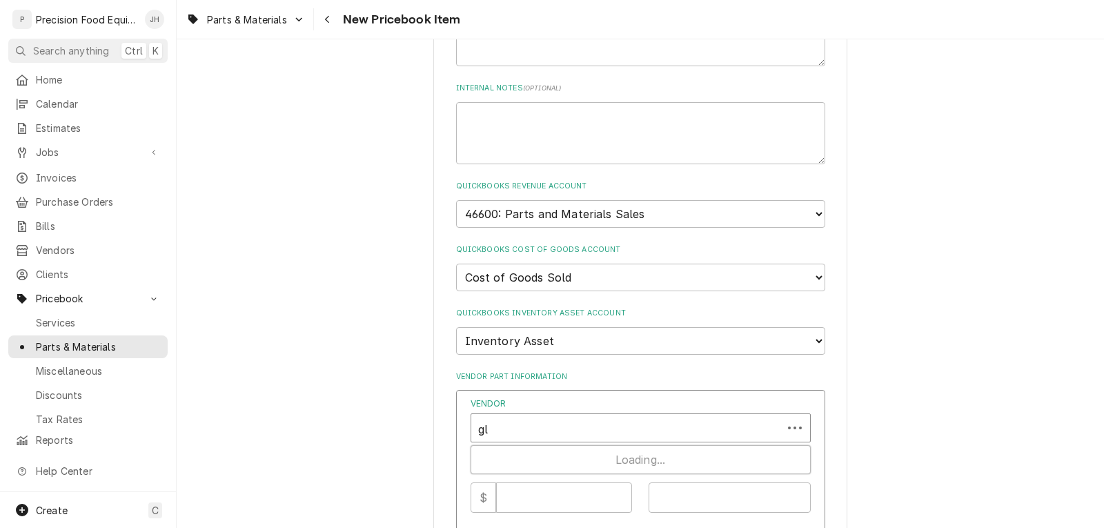
type input "glo"
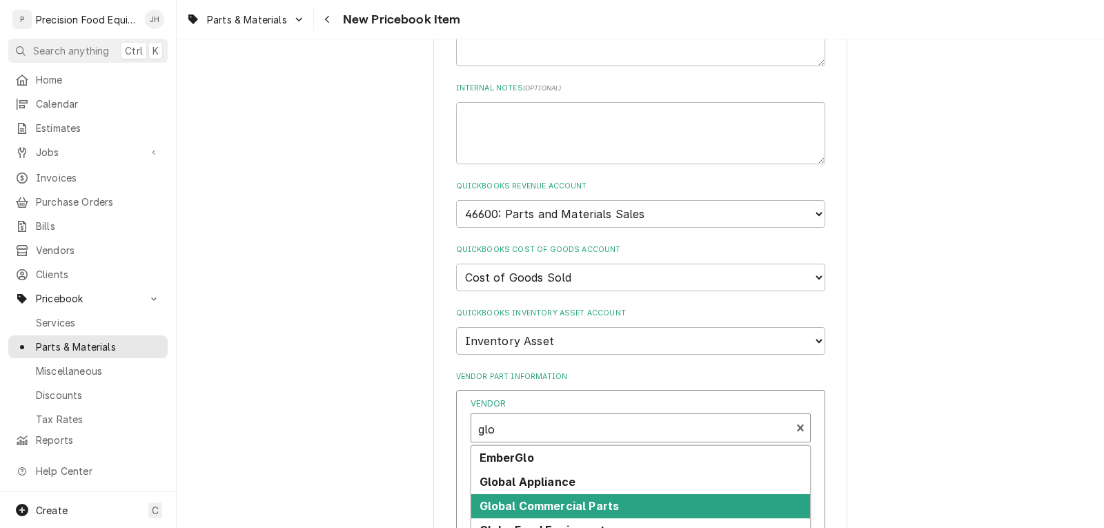
click at [541, 507] on strong "Global Commercial Parts" at bounding box center [550, 506] width 140 height 14
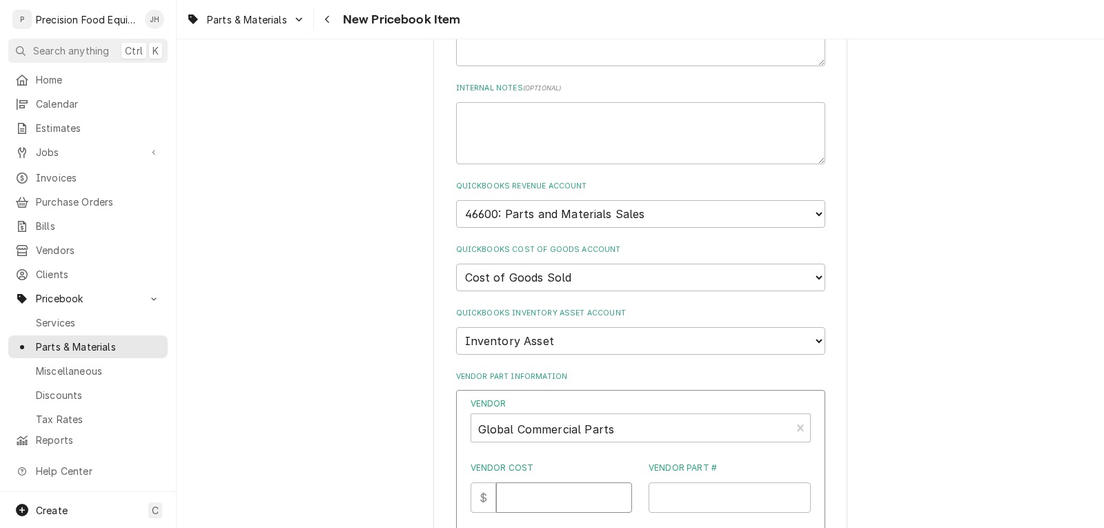
click at [543, 507] on input "Vendor Cost" at bounding box center [564, 497] width 136 height 30
type input "250.41"
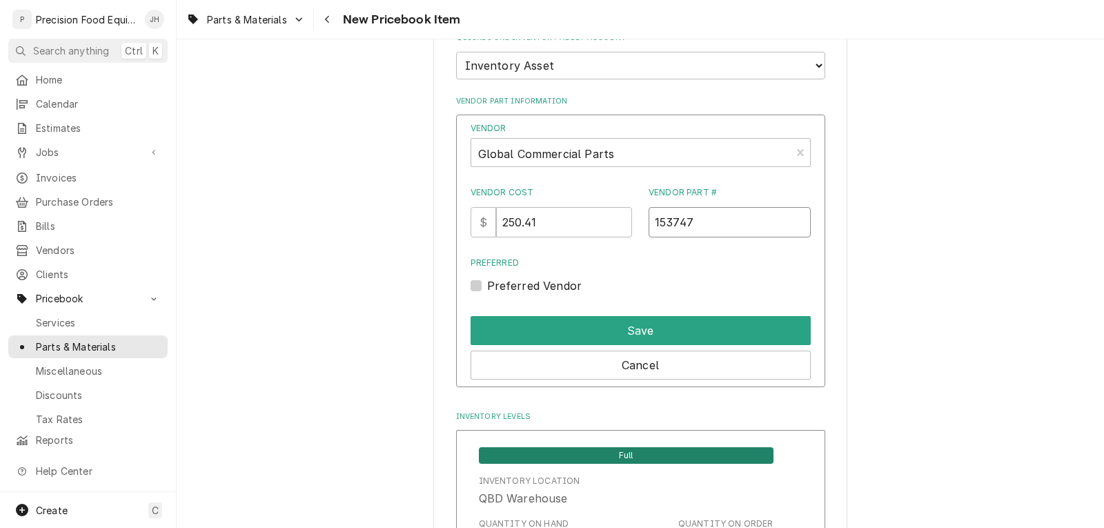
scroll to position [1035, 0]
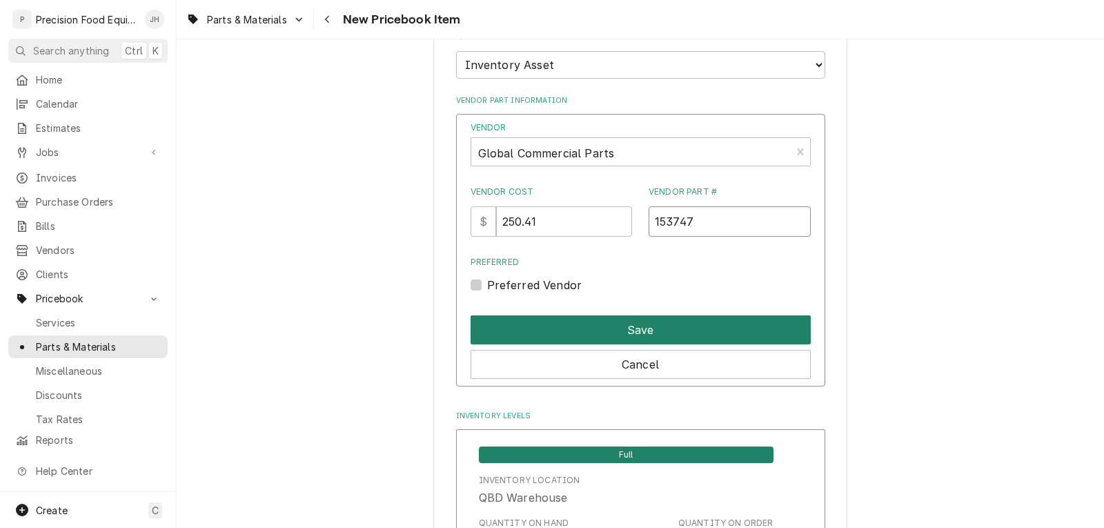
type input "153747"
click at [668, 326] on button "Save" at bounding box center [641, 329] width 340 height 29
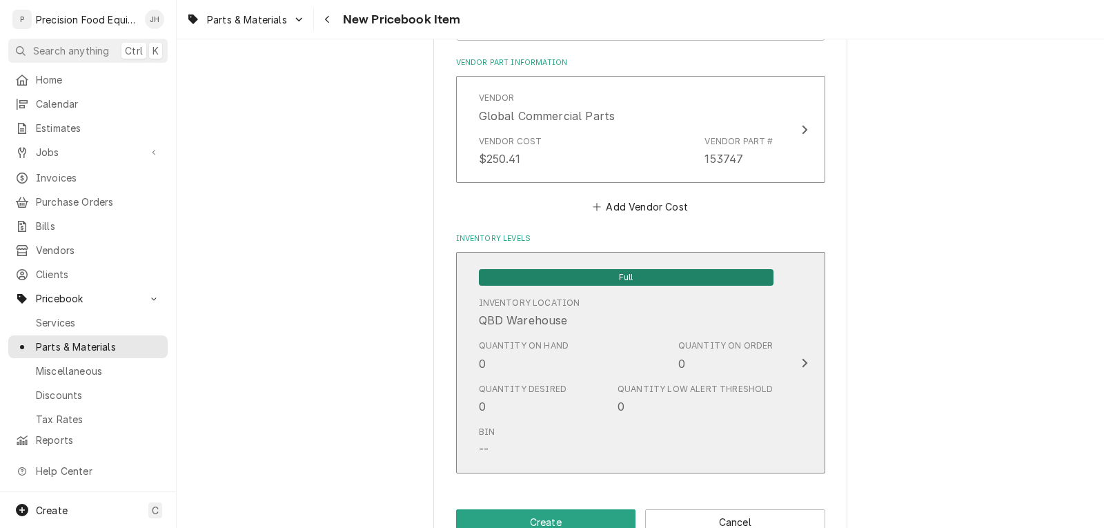
scroll to position [1110, 0]
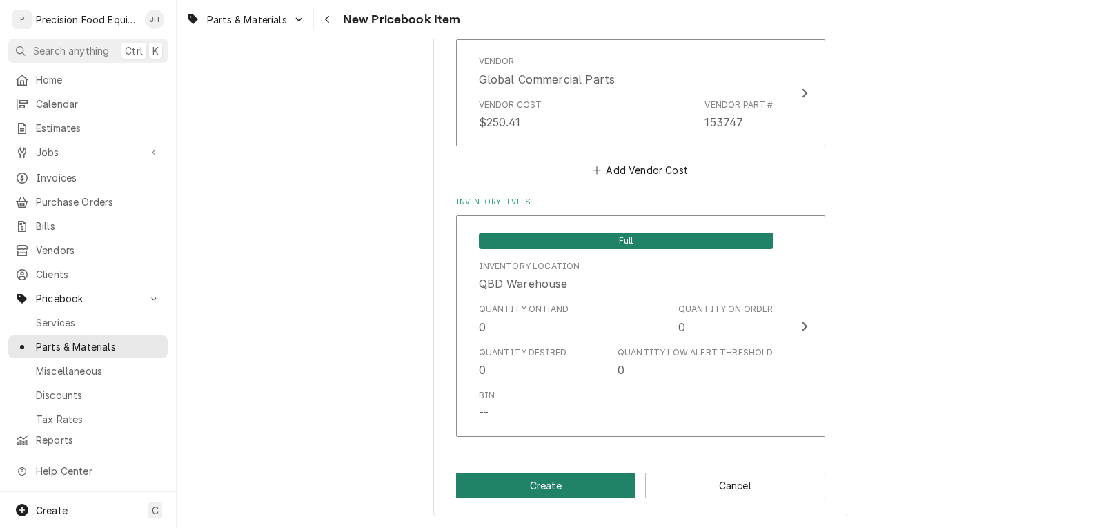
click at [579, 482] on button "Create" at bounding box center [546, 486] width 180 height 26
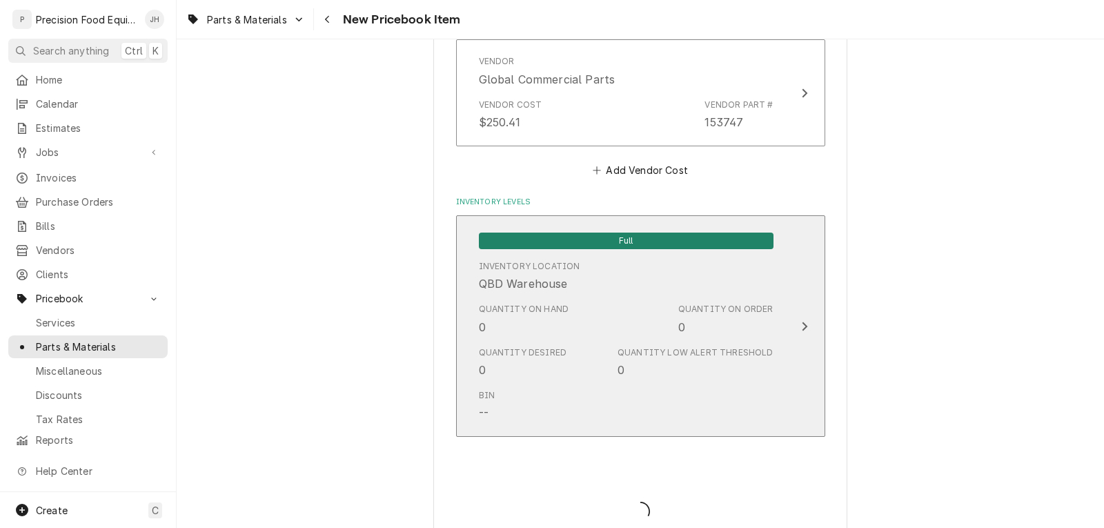
type textarea "x"
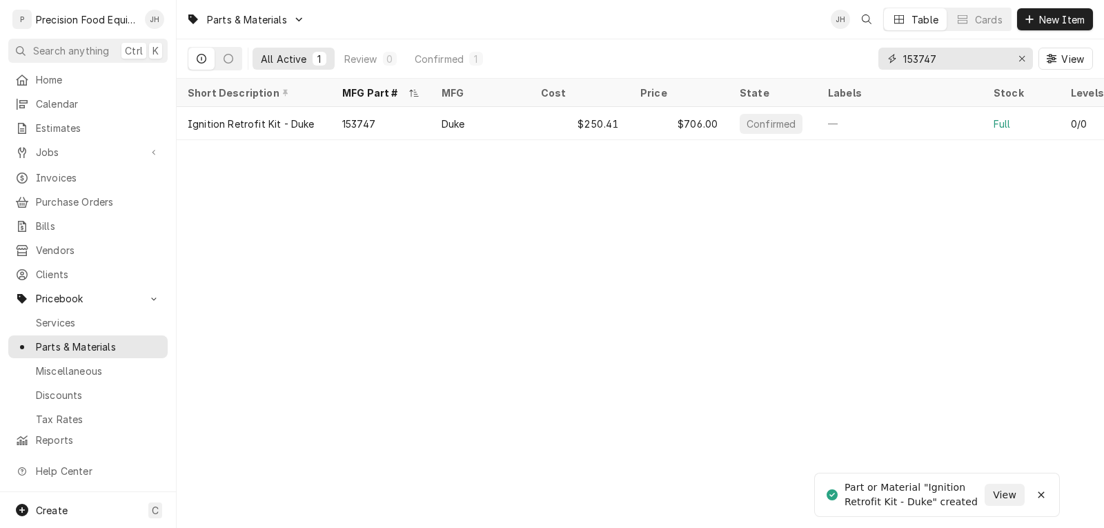
drag, startPoint x: 968, startPoint y: 62, endPoint x: 848, endPoint y: 59, distance: 120.1
click at [848, 59] on div "All Active 1 Review 0 Confirmed 1 153747 View" at bounding box center [641, 58] width 906 height 39
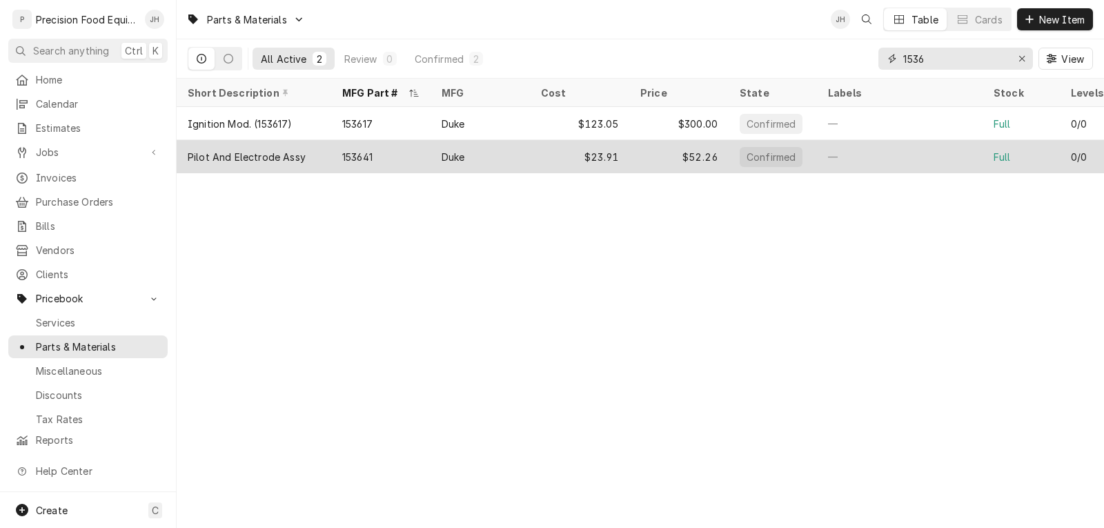
type input "1536"
click at [407, 152] on div "153641" at bounding box center [380, 156] width 99 height 33
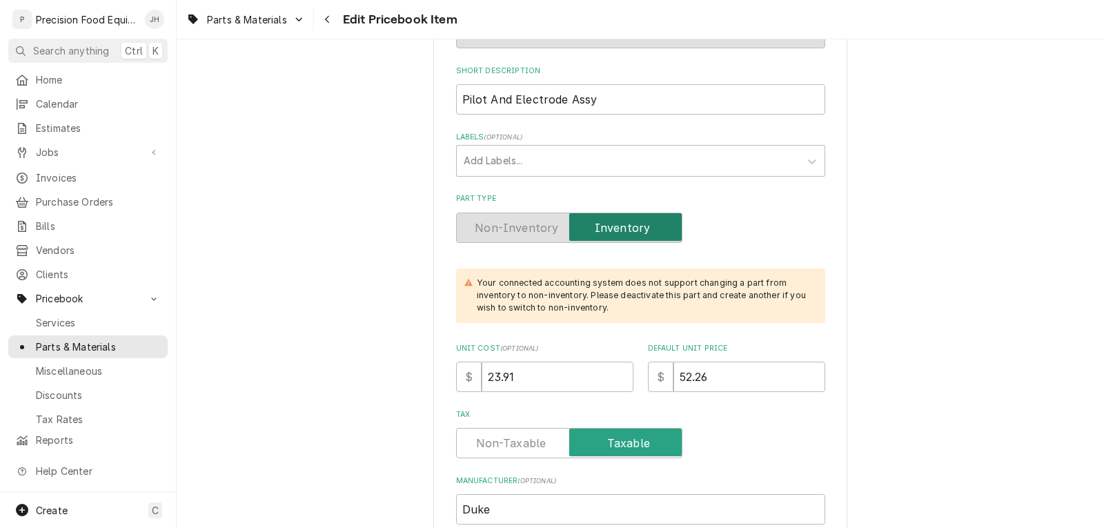
scroll to position [276, 0]
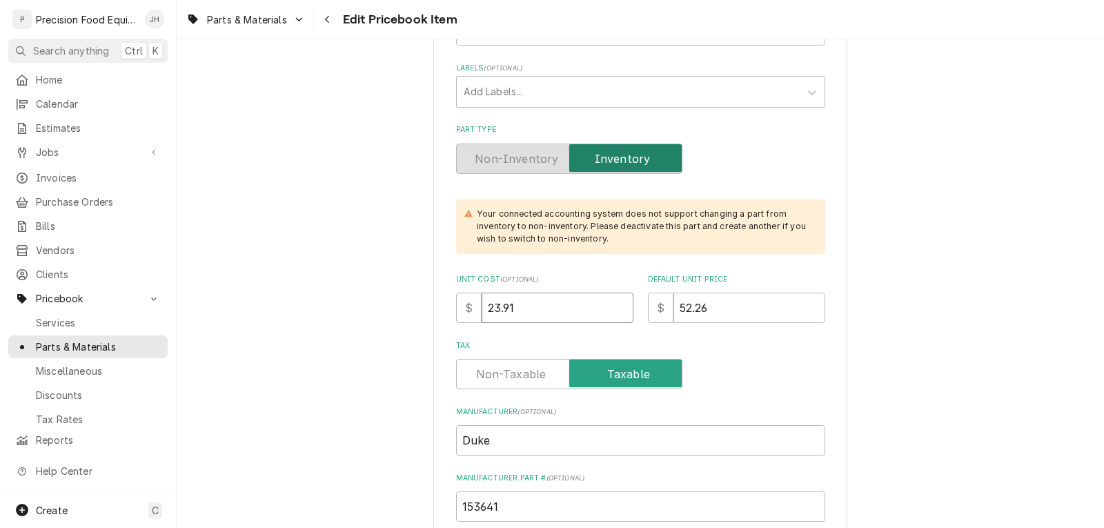
click at [564, 307] on input "23.91" at bounding box center [558, 308] width 152 height 30
drag, startPoint x: 554, startPoint y: 306, endPoint x: 378, endPoint y: 302, distance: 176.8
type textarea "x"
type input "2"
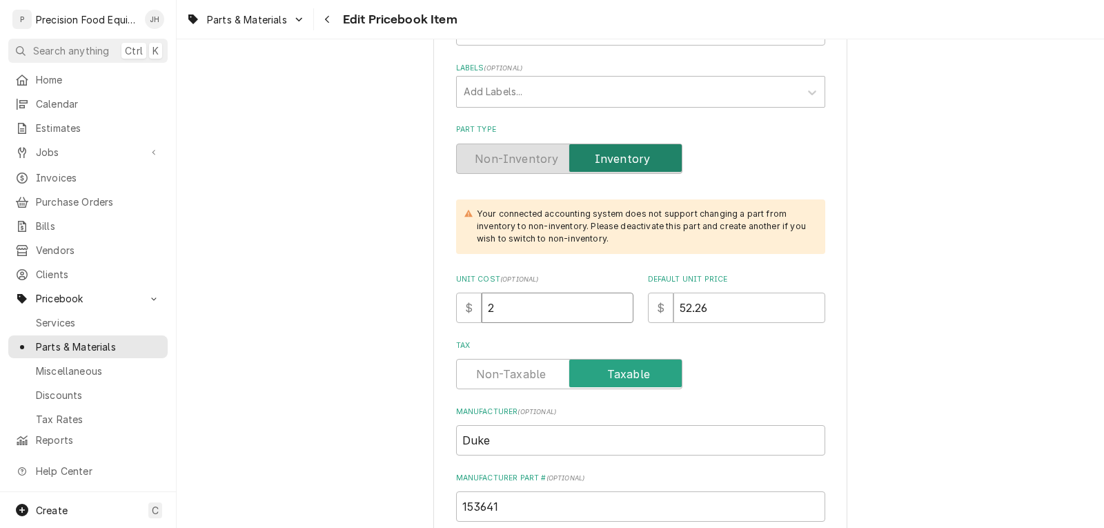
type textarea "x"
type input "24"
type textarea "x"
type input "24.5"
type textarea "x"
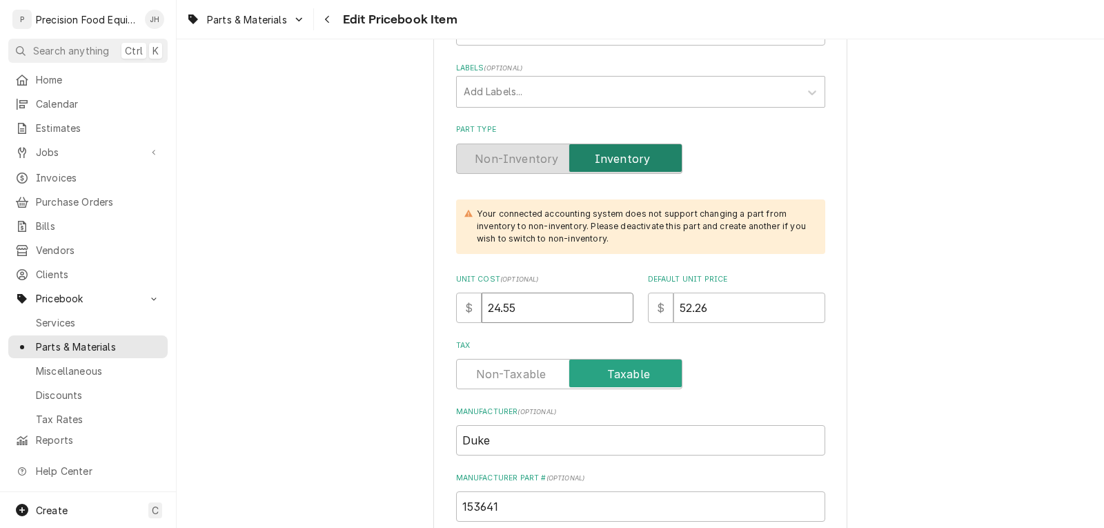
type input "24.55"
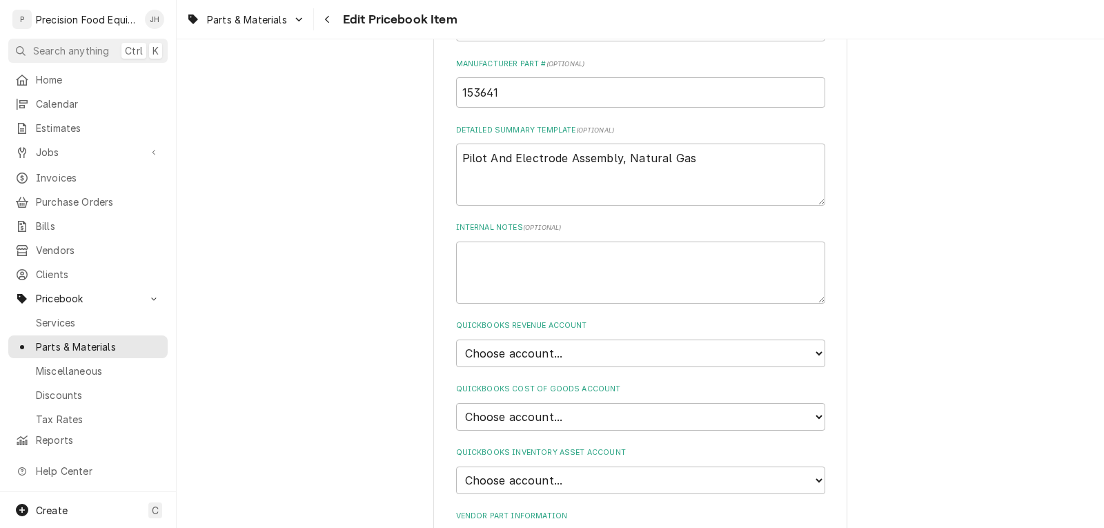
scroll to position [828, 0]
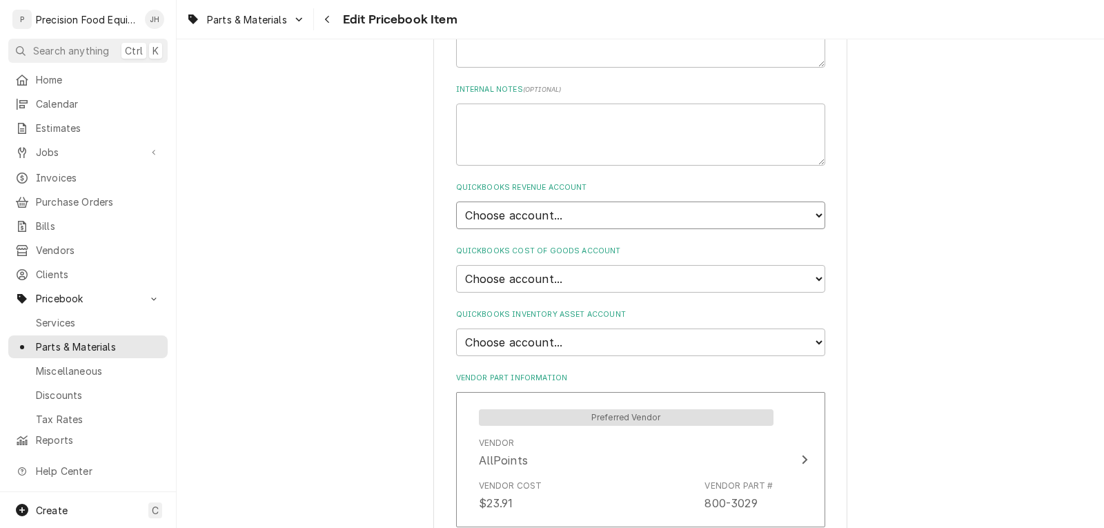
click at [553, 217] on select "Choose account... Discount Income Misc Income Non taxable issues 46600: Parts a…" at bounding box center [640, 216] width 369 height 28
select select "8000000A-1210141275"
click at [456, 202] on select "Choose account... Discount Income Misc Income Non taxable issues 46600: Parts a…" at bounding box center [640, 216] width 369 height 28
type textarea "x"
click at [539, 280] on select "Choose account... Loss Expense Loss Expense 11/3/2014 Loss Expense 11/4/2014 Co…" at bounding box center [640, 279] width 369 height 28
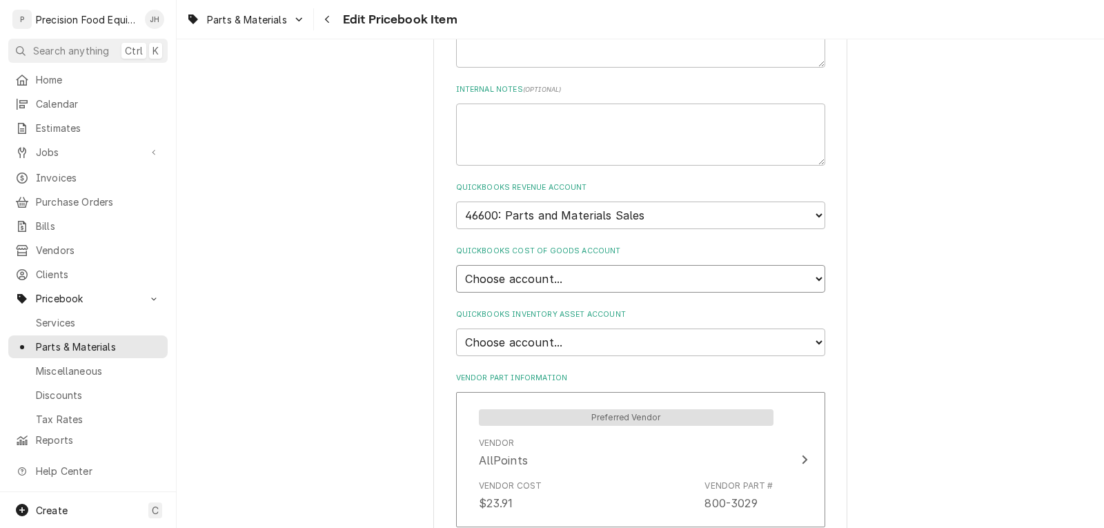
select select "80000023-1210145225"
click at [456, 265] on select "Choose account... Loss Expense Loss Expense [DATE] Loss Expense [DATE] Cost of …" at bounding box center [640, 279] width 369 height 28
type textarea "x"
click at [536, 338] on select "Choose account... Undeposited Funds Inventory Asset Payroll Asset" at bounding box center [640, 343] width 369 height 28
select select "80000022-1210145225"
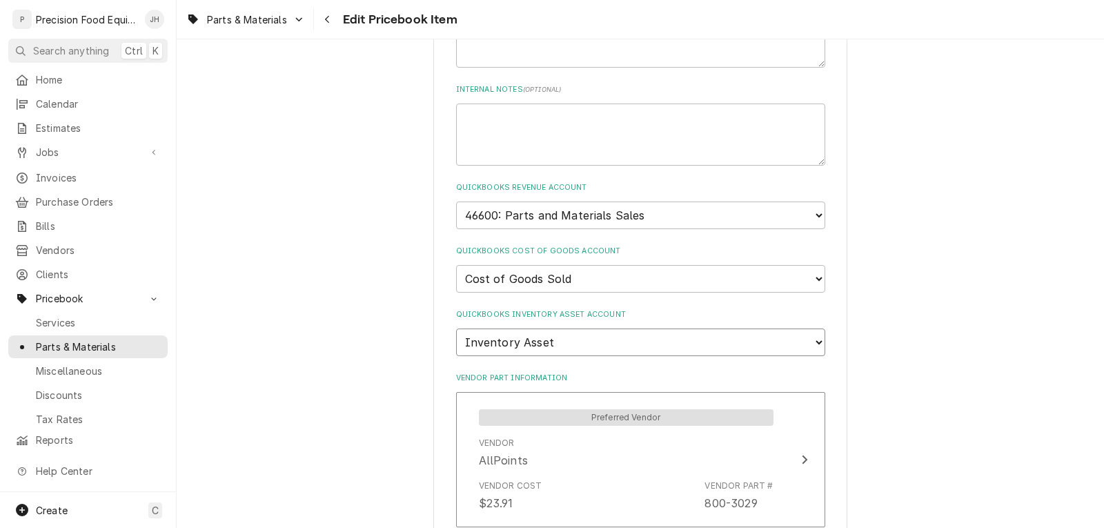
click at [456, 329] on select "Choose account... Undeposited Funds Inventory Asset Payroll Asset" at bounding box center [640, 343] width 369 height 28
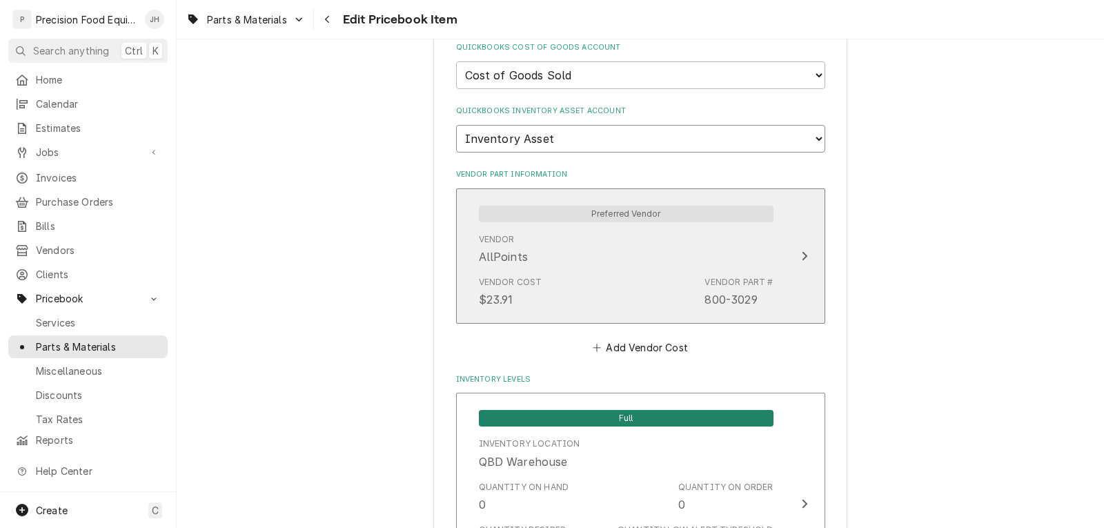
scroll to position [1035, 0]
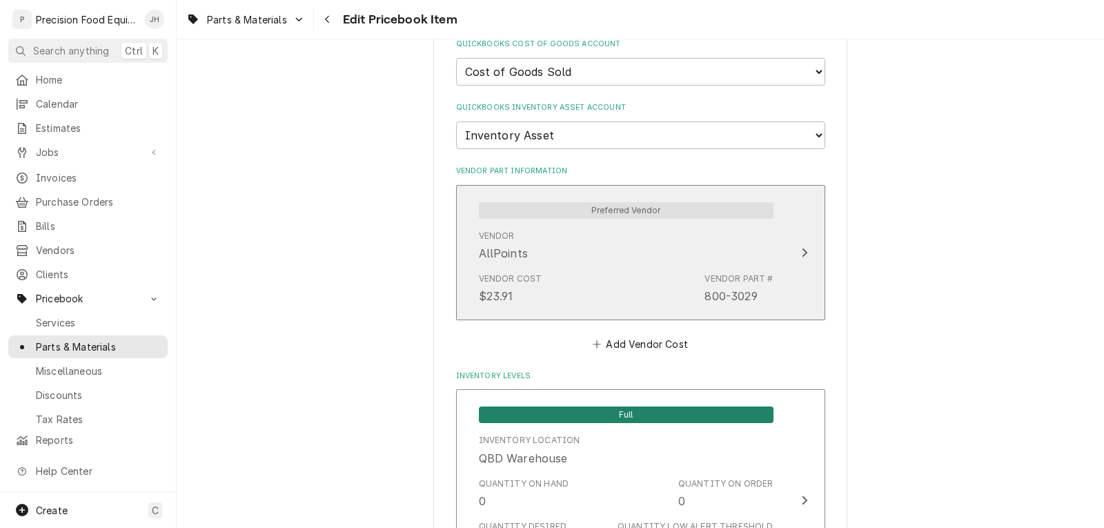
click at [605, 289] on div "Vendor Cost $23.91 Vendor Part # 800-3029" at bounding box center [626, 288] width 295 height 43
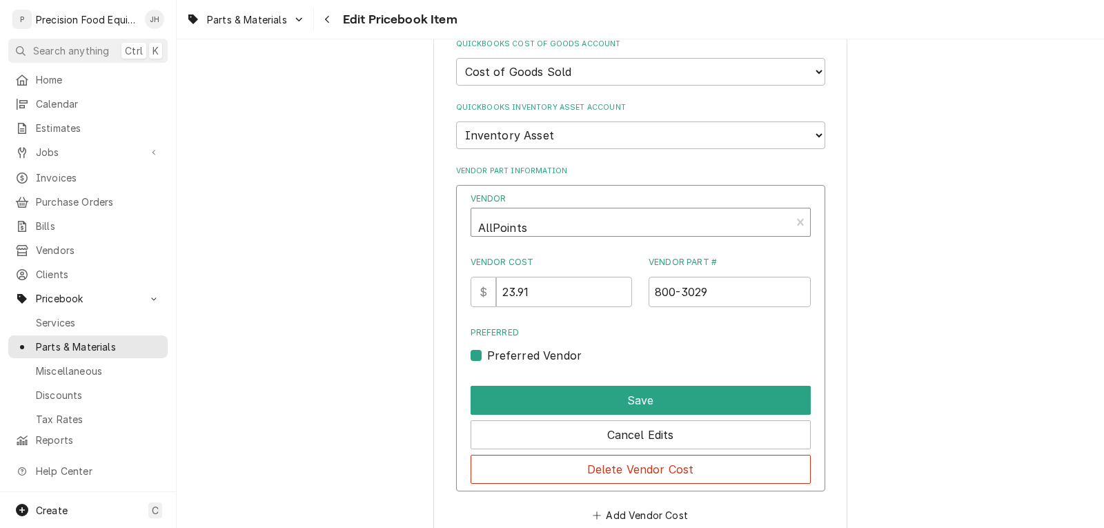
type textarea "x"
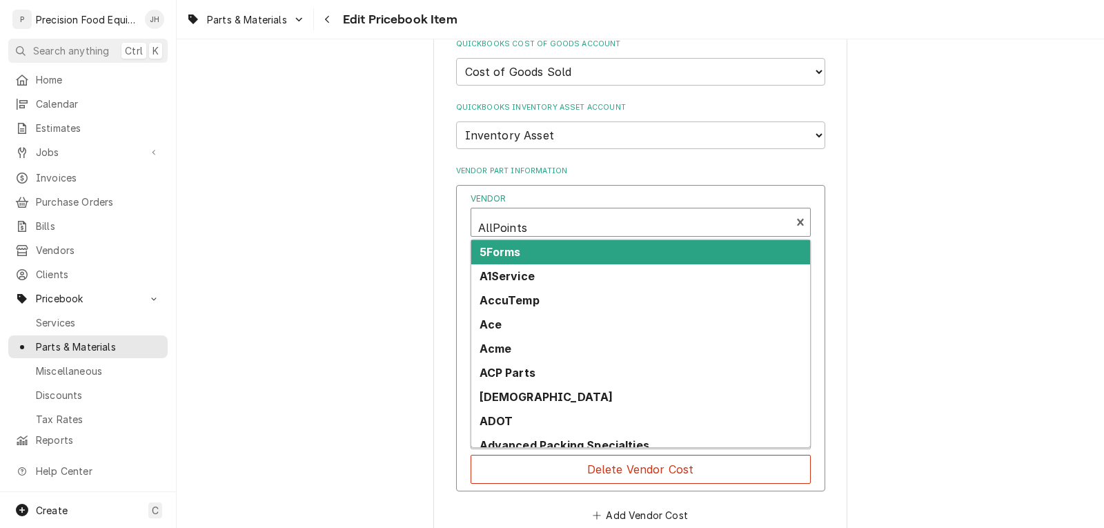
scroll to position [4, 0]
click at [545, 228] on div "Vendor" at bounding box center [631, 223] width 306 height 33
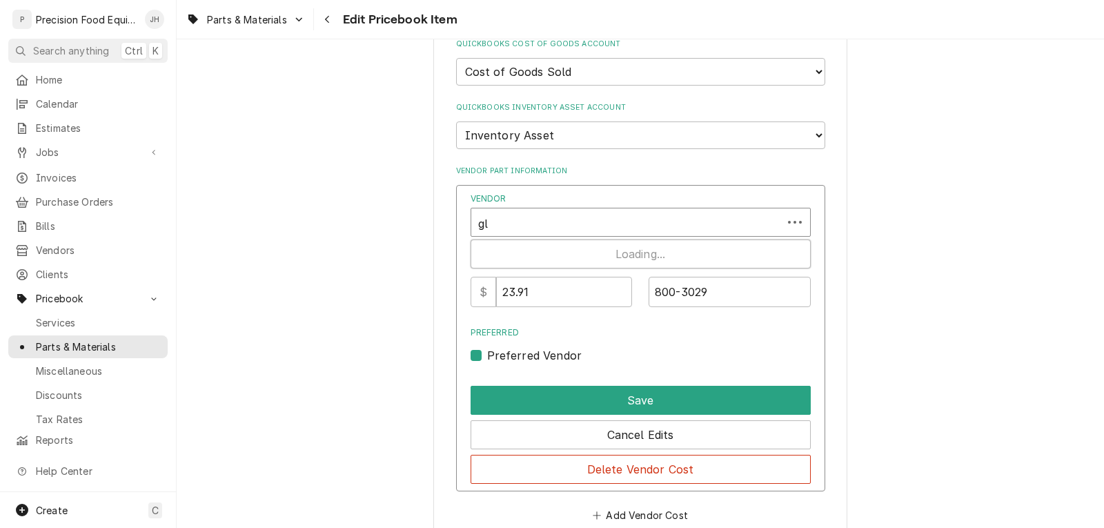
type input "glo"
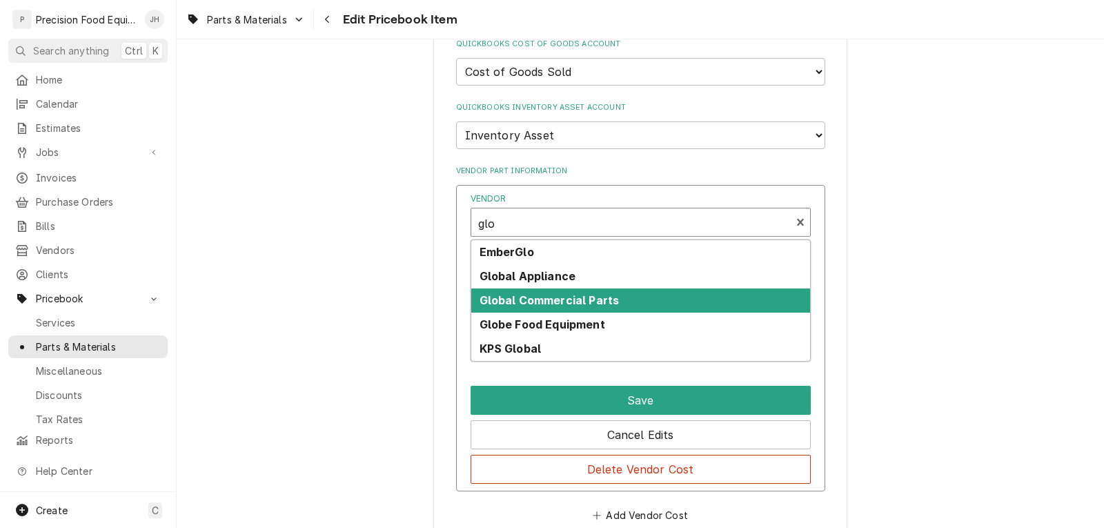
click at [607, 291] on div "Global Commercial Parts" at bounding box center [640, 301] width 339 height 24
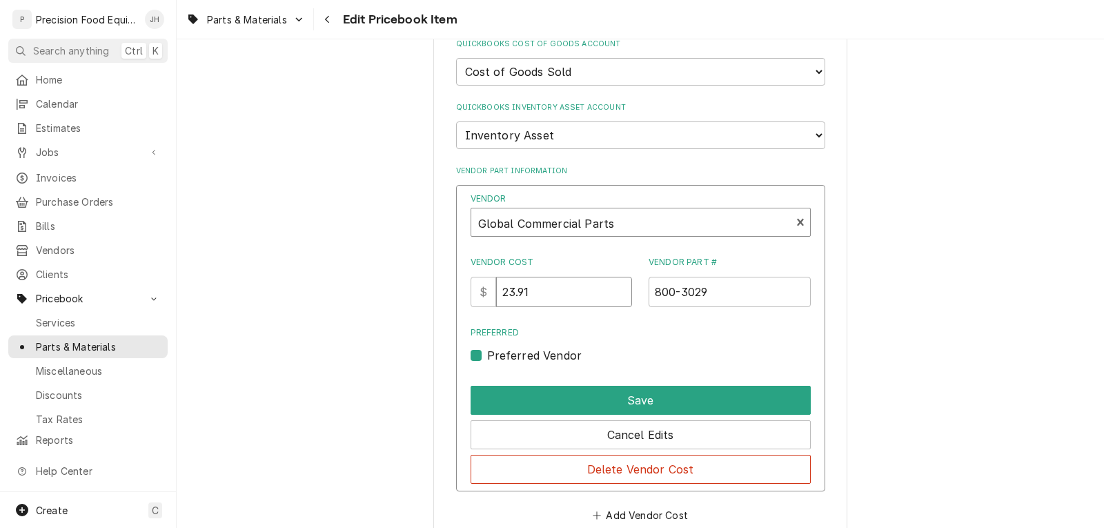
click at [572, 299] on input "23.91" at bounding box center [564, 292] width 136 height 30
drag, startPoint x: 572, startPoint y: 299, endPoint x: 446, endPoint y: 297, distance: 125.6
type input "24.55"
drag, startPoint x: 726, startPoint y: 298, endPoint x: 558, endPoint y: 295, distance: 168.4
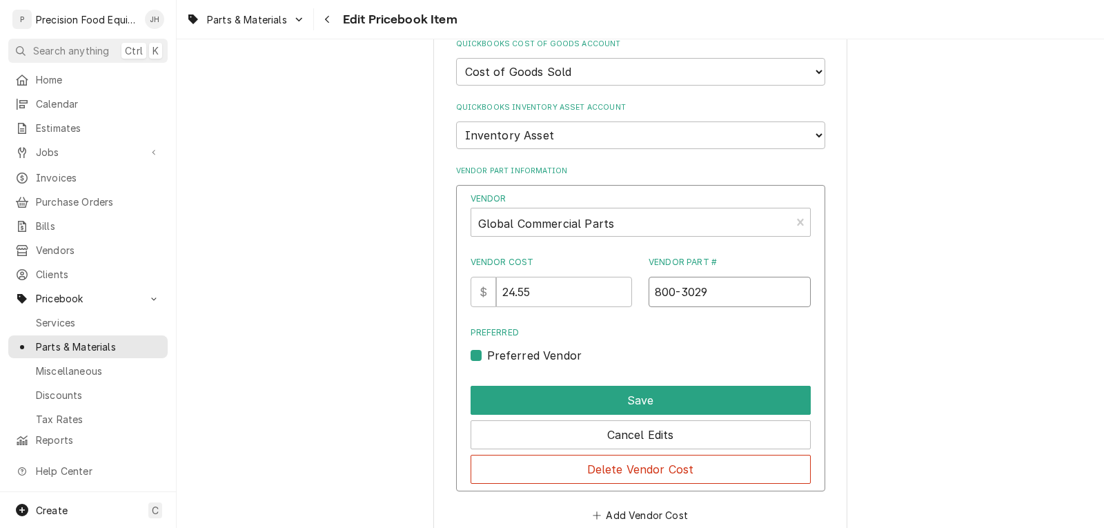
click at [558, 295] on div "Vendor Cost $ 24.55 Vendor Part # 800-3029" at bounding box center [641, 281] width 340 height 51
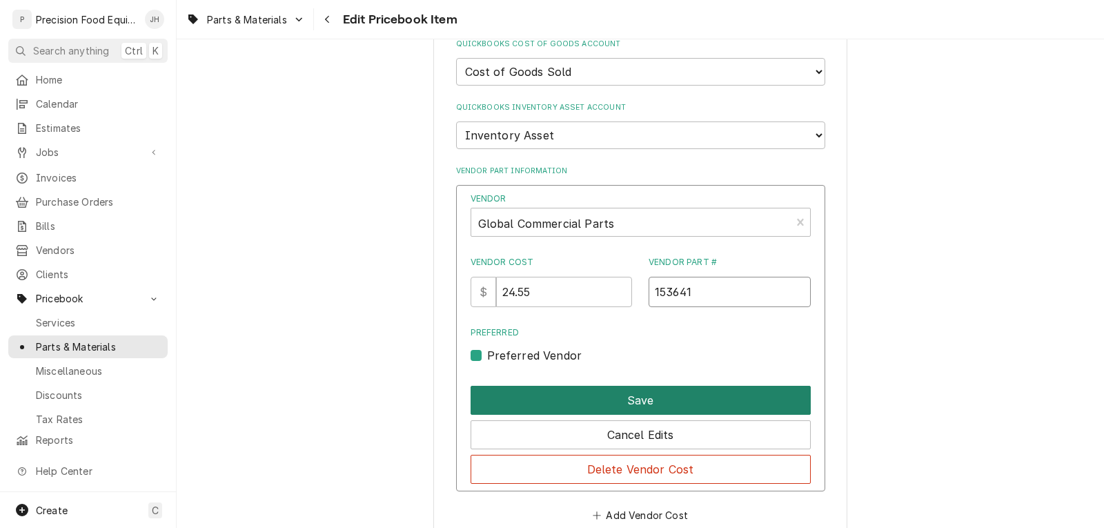
type input "153641"
click at [604, 400] on button "Save" at bounding box center [641, 400] width 340 height 29
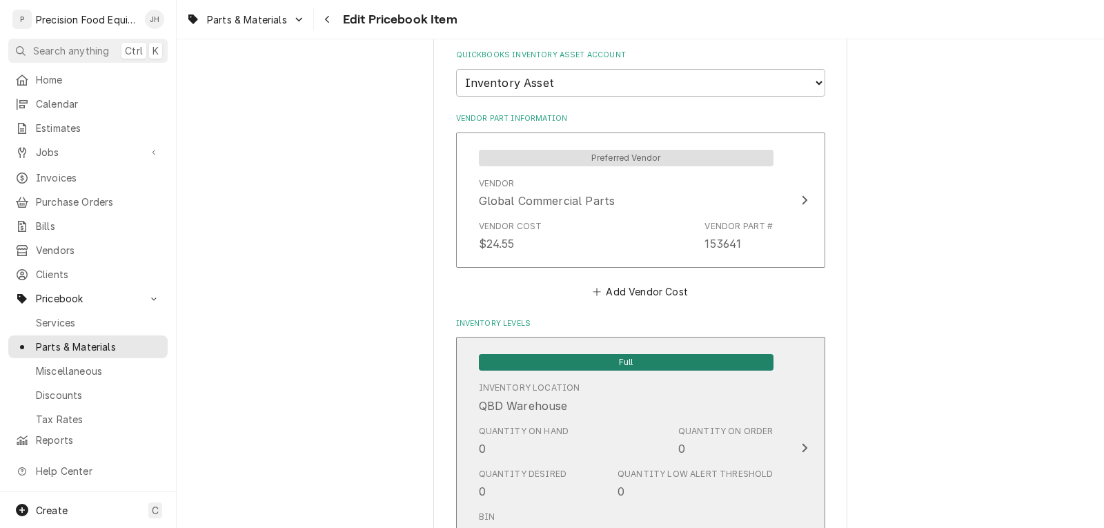
scroll to position [1311, 0]
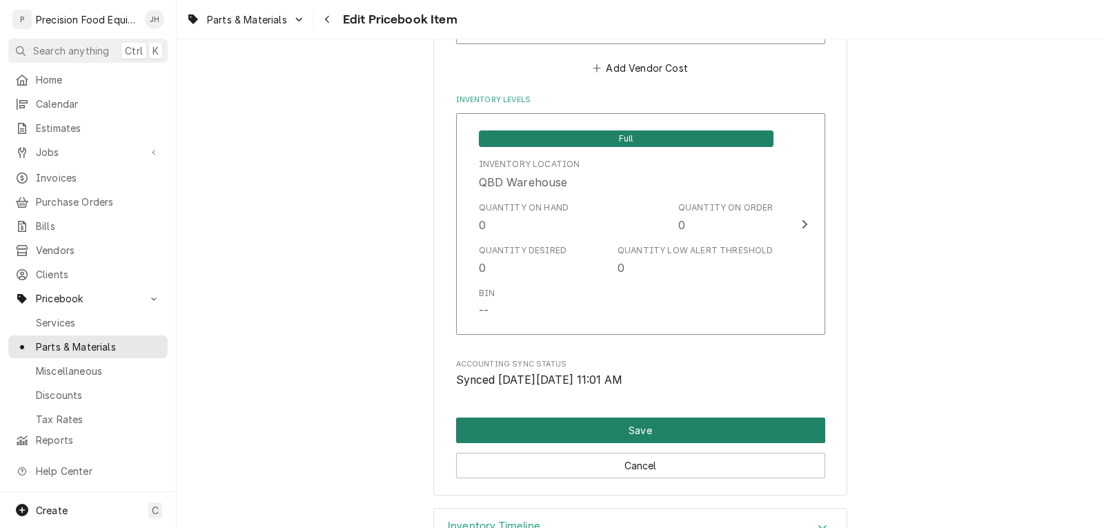
click at [643, 431] on button "Save" at bounding box center [640, 431] width 369 height 26
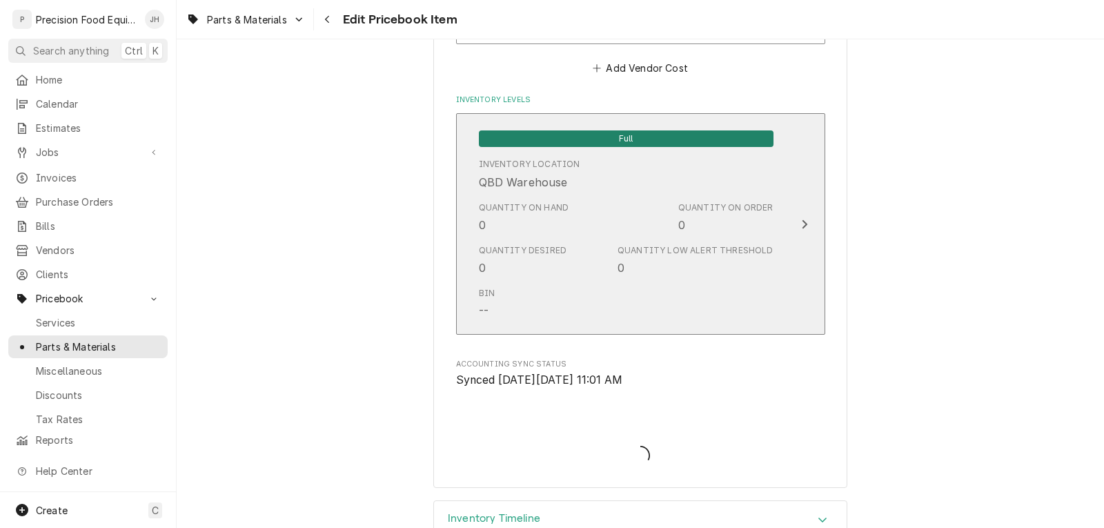
type textarea "x"
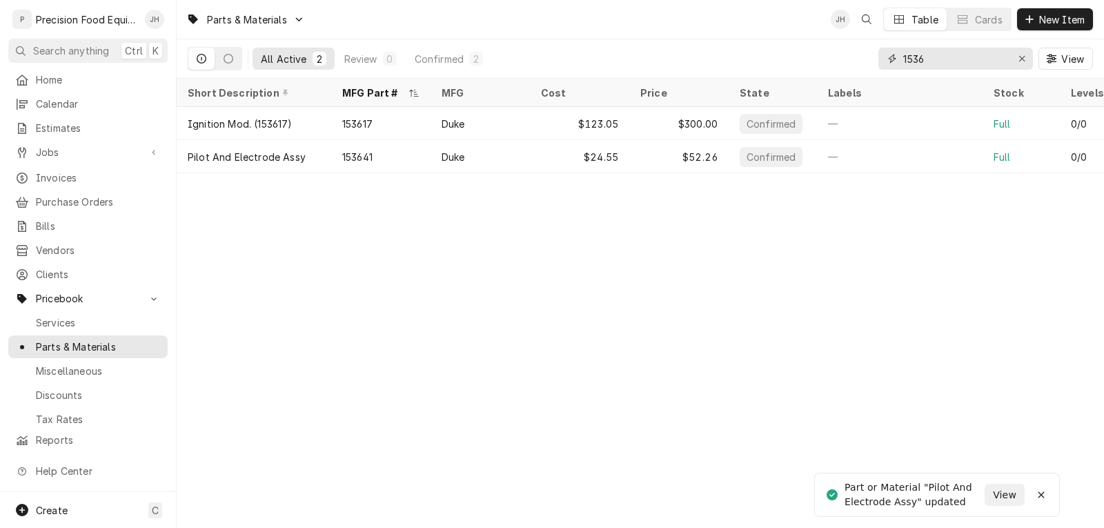
click at [930, 57] on input "1536" at bounding box center [955, 59] width 104 height 22
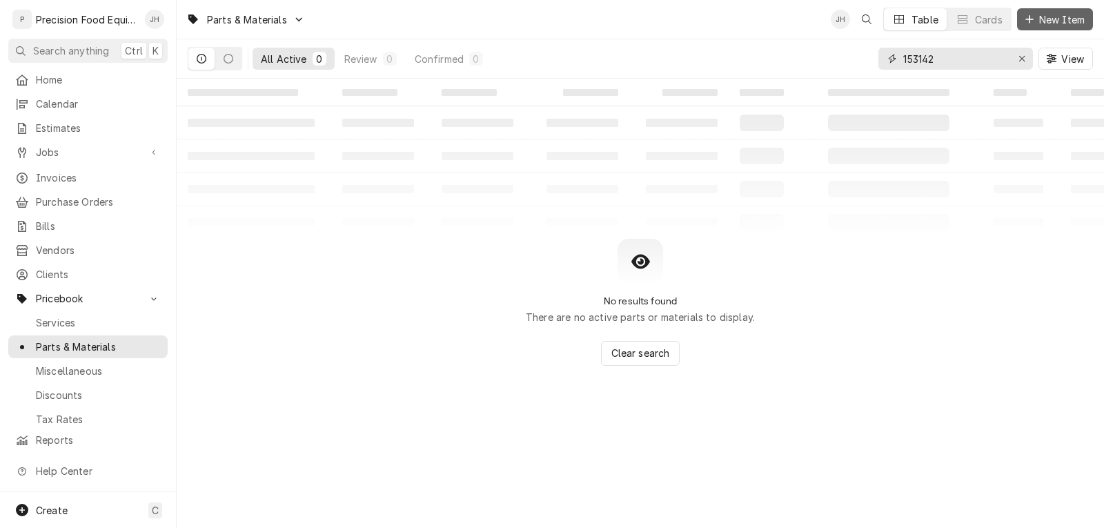
type input "153142"
click at [1061, 21] on span "New Item" at bounding box center [1062, 19] width 51 height 14
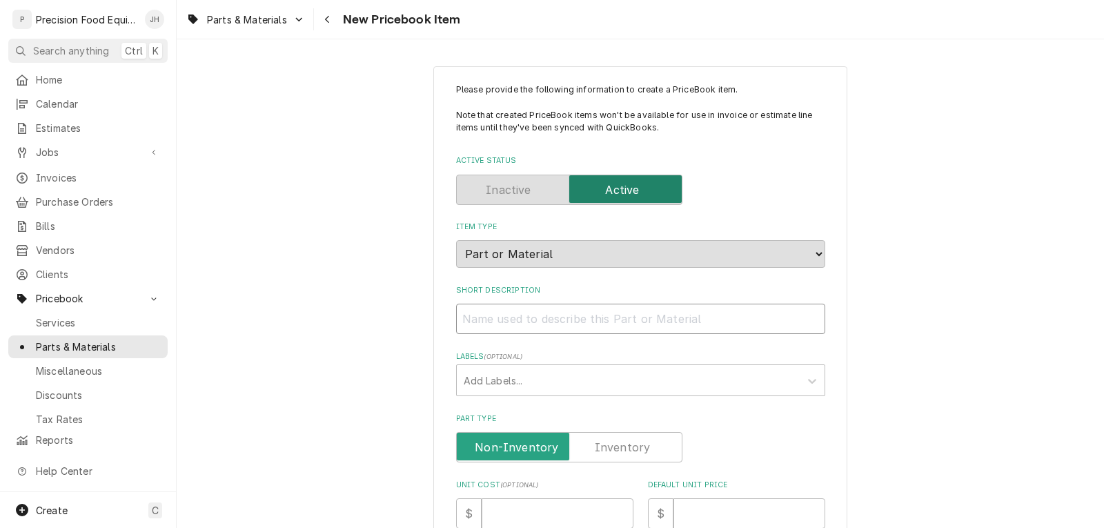
paste input "Control Knob, Cook/Timer"
type textarea "x"
type input "Control Knob, Cook/Timer"
type textarea "x"
type input "Control Knob, Cook/Timer"
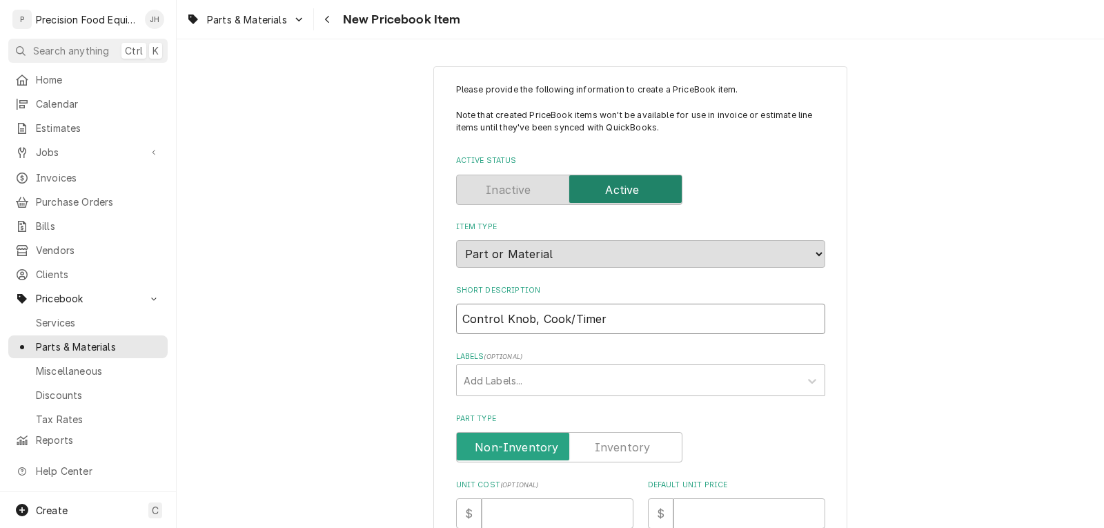
type textarea "x"
type input "Control Knob, Cook/Timer -"
type textarea "x"
type input "Control Knob, Cook/Timer -"
type textarea "x"
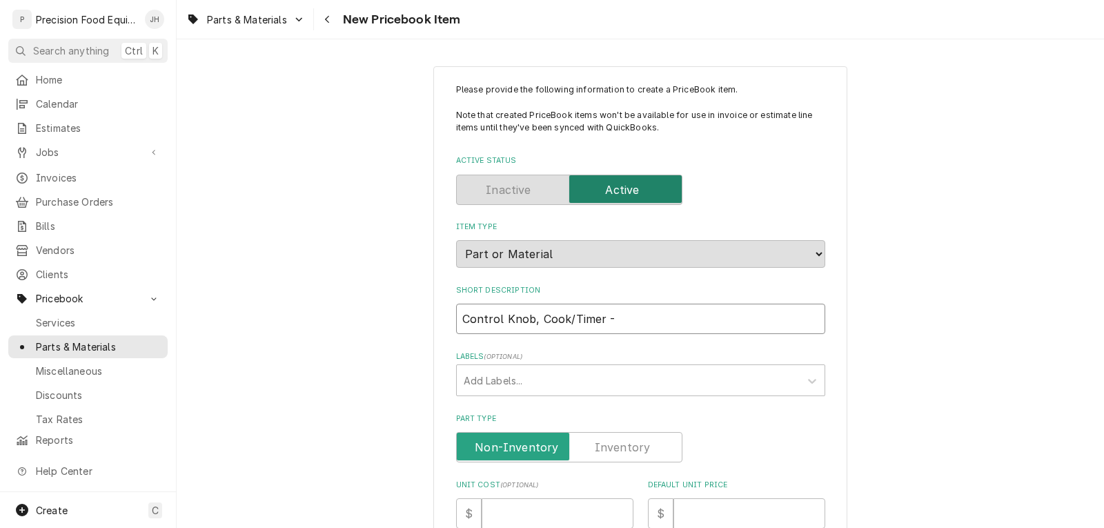
type input "Control Knob, Cook/Timer - D"
type textarea "x"
type input "Control Knob, Cook/Timer - Du"
type textarea "x"
type input "Control Knob, Cook/Timer - Duk"
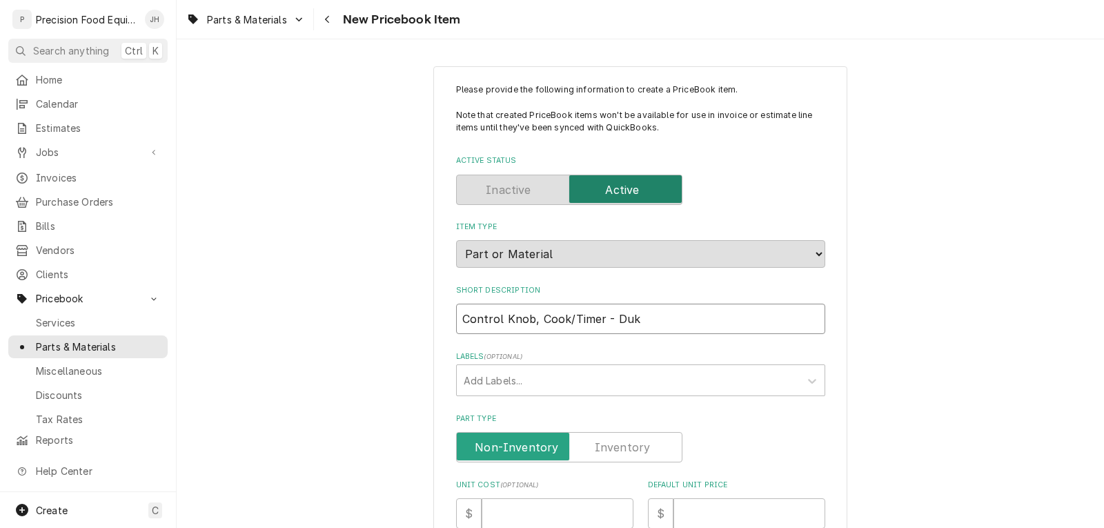
type textarea "x"
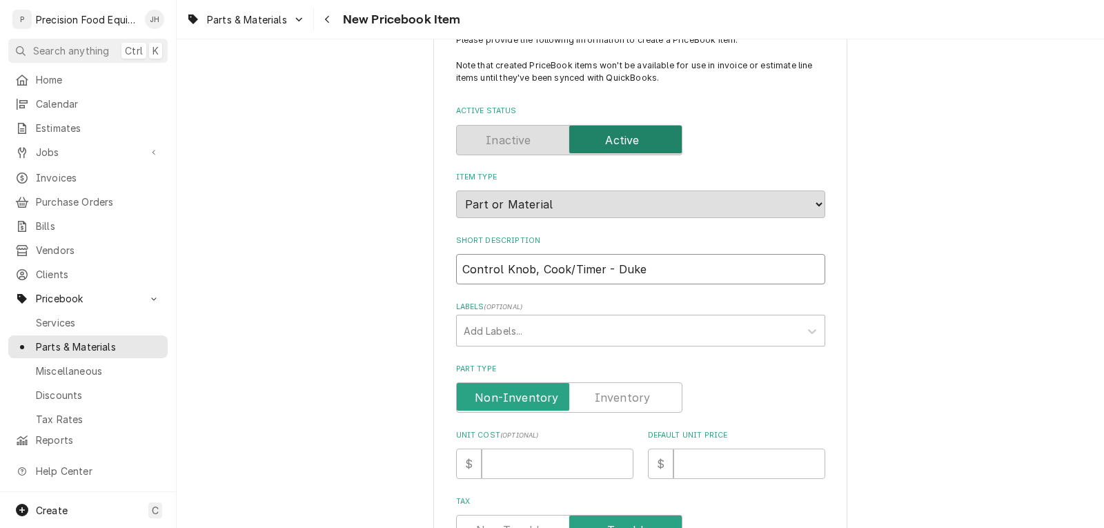
scroll to position [207, 0]
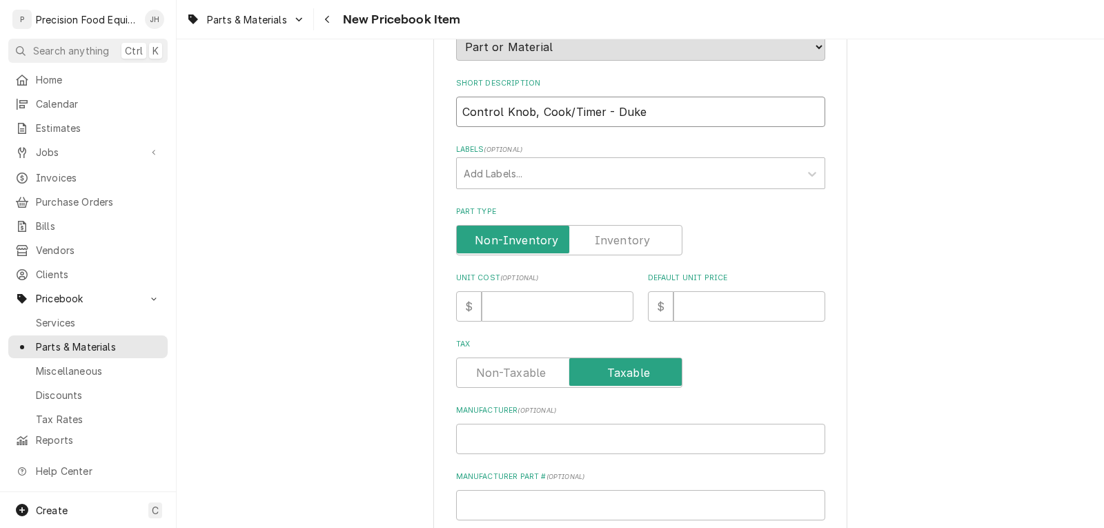
type input "Control Knob, Cook/Timer - Duke"
click at [641, 242] on label "Part Type" at bounding box center [569, 240] width 226 height 30
click at [641, 242] on input "Part Type" at bounding box center [569, 240] width 214 height 30
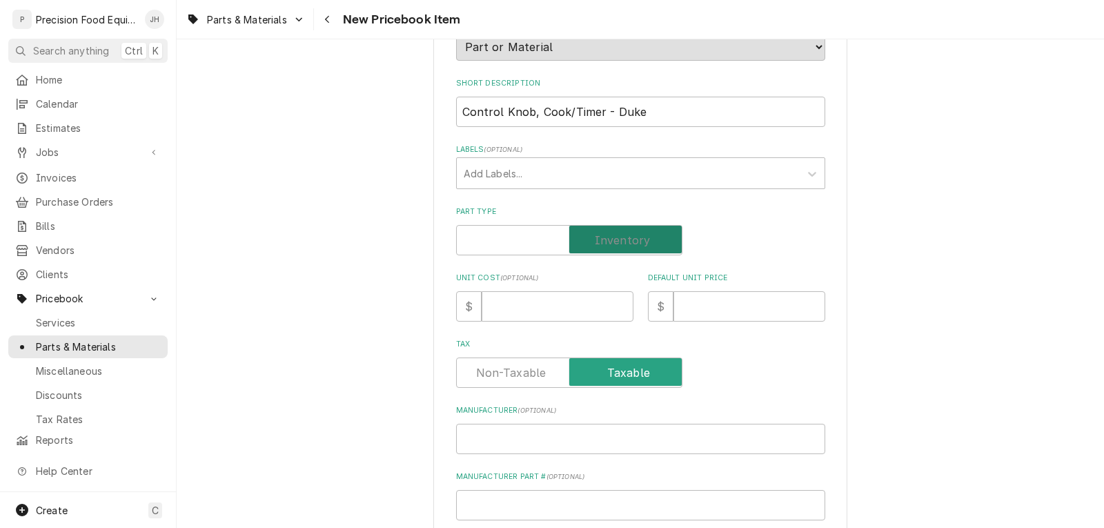
checkbox input "true"
click at [505, 297] on input "Unit Cost ( optional )" at bounding box center [558, 306] width 152 height 30
type textarea "x"
type input "8"
type textarea "x"
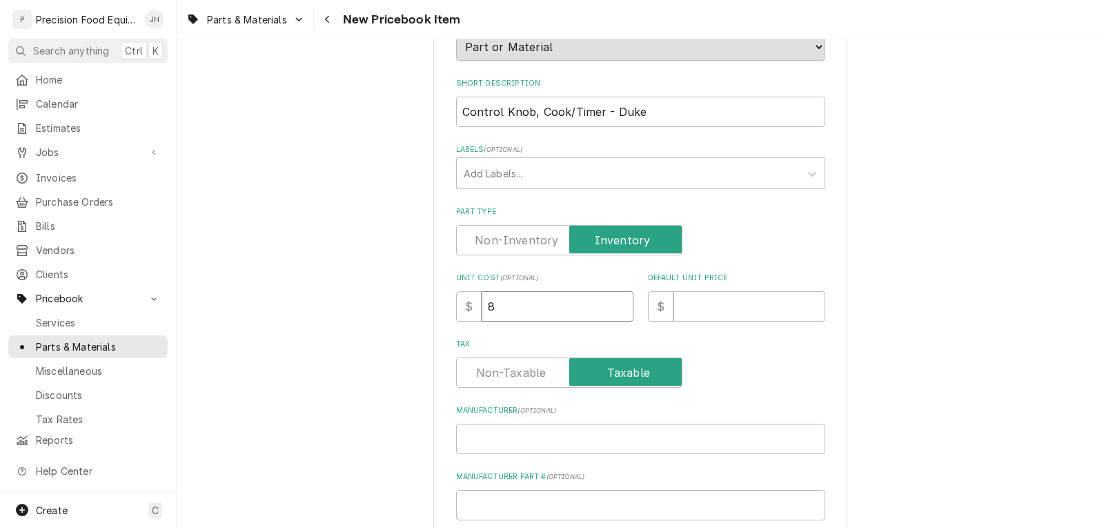
type input "8.5"
type textarea "x"
type input "8.50"
type textarea "x"
type input "1"
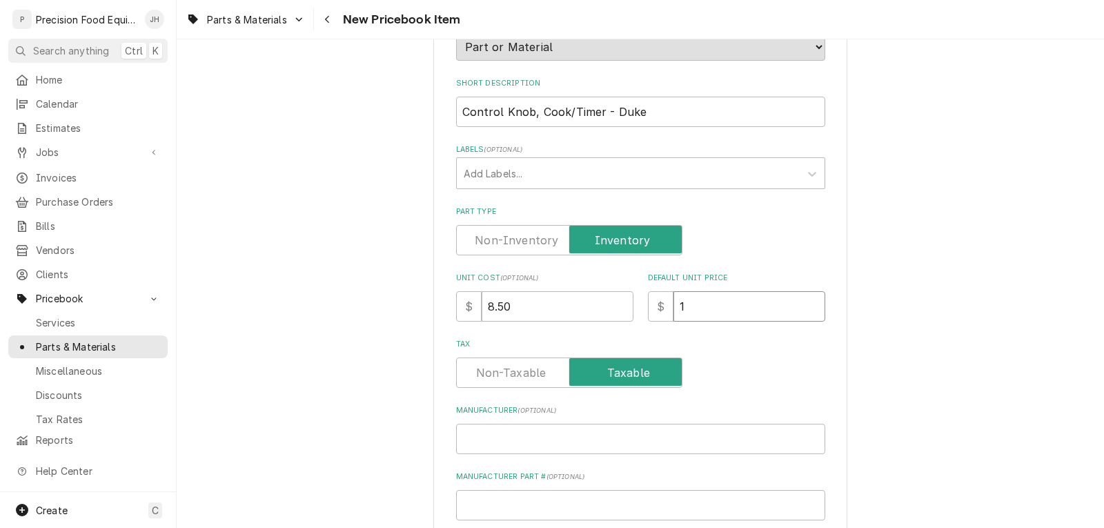
type textarea "x"
type input "15"
type textarea "x"
type input "15.7"
type textarea "x"
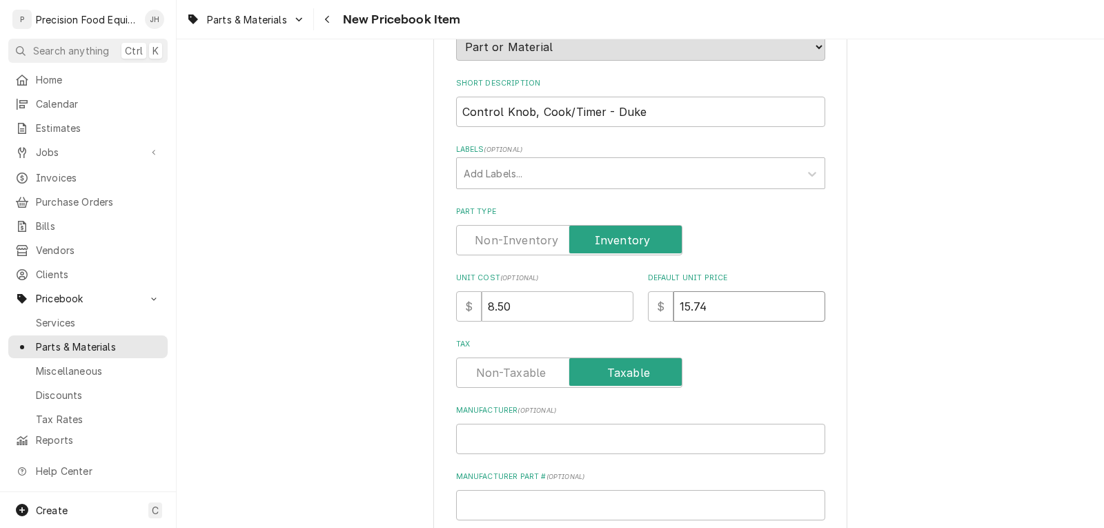
type input "15.74"
drag, startPoint x: 668, startPoint y: 306, endPoint x: 594, endPoint y: 305, distance: 73.9
click at [594, 305] on div "Unit Cost ( optional ) $ 8.50 Default Unit Price $ 15.74" at bounding box center [640, 297] width 369 height 49
type textarea "x"
type input "1"
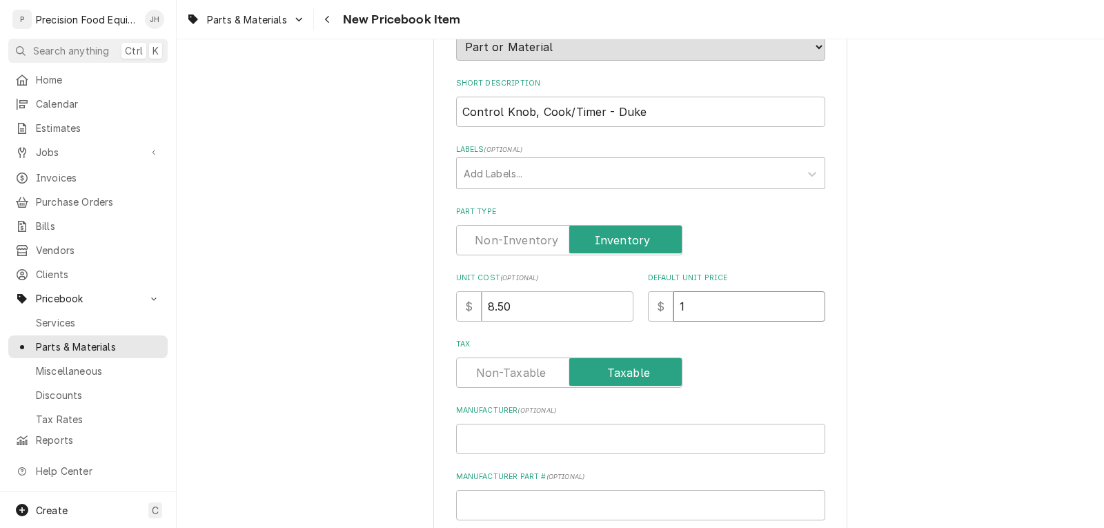
type textarea "x"
type input "17"
click at [502, 431] on input "Manufacturer ( optional )" at bounding box center [640, 439] width 369 height 30
type textarea "x"
type input "D"
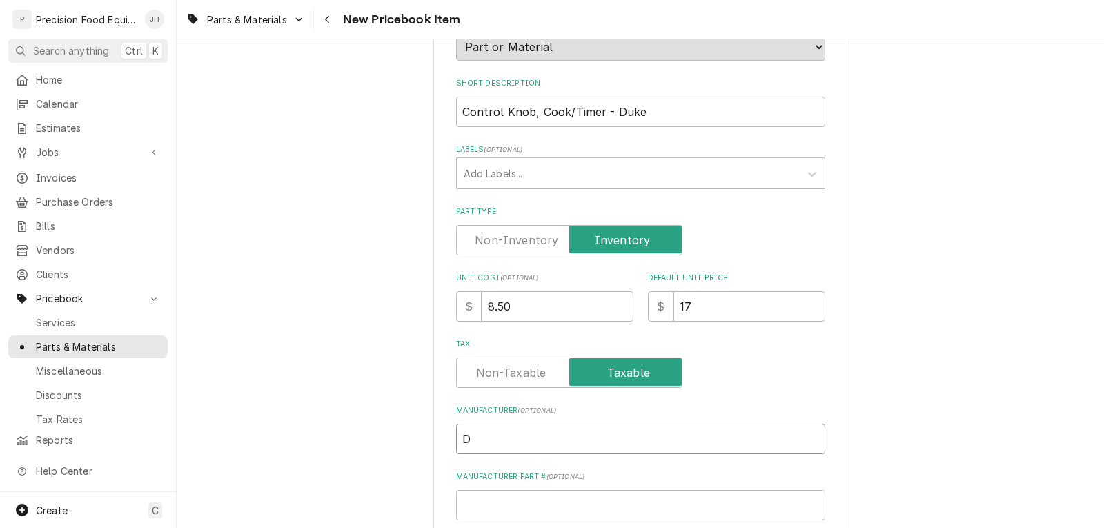
type textarea "x"
type input "Du"
type textarea "x"
type input "Duk"
type textarea "x"
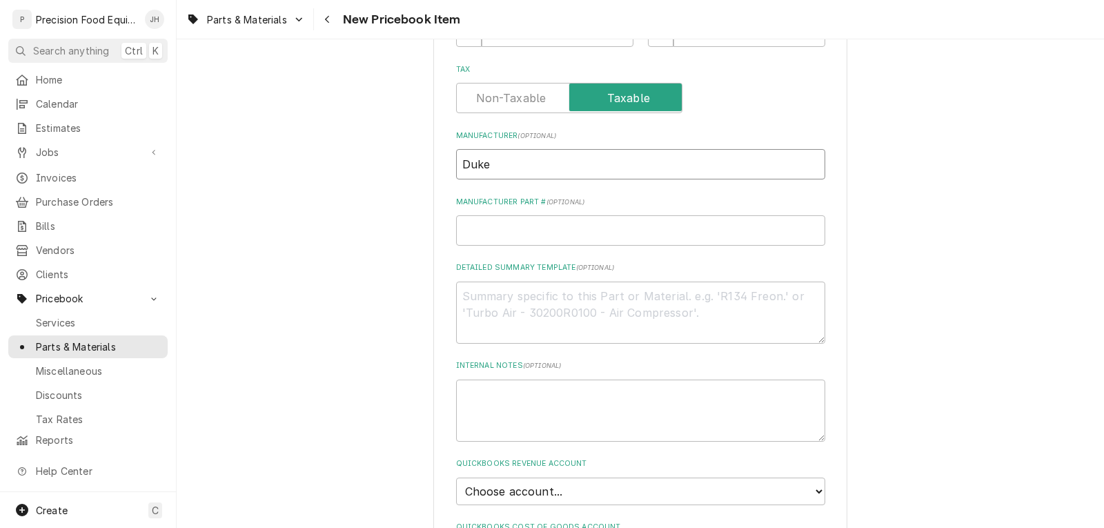
scroll to position [483, 0]
type input "Duke"
click at [536, 220] on input "Manufacturer Part # ( optional )" at bounding box center [640, 229] width 369 height 30
type textarea "x"
type input "1"
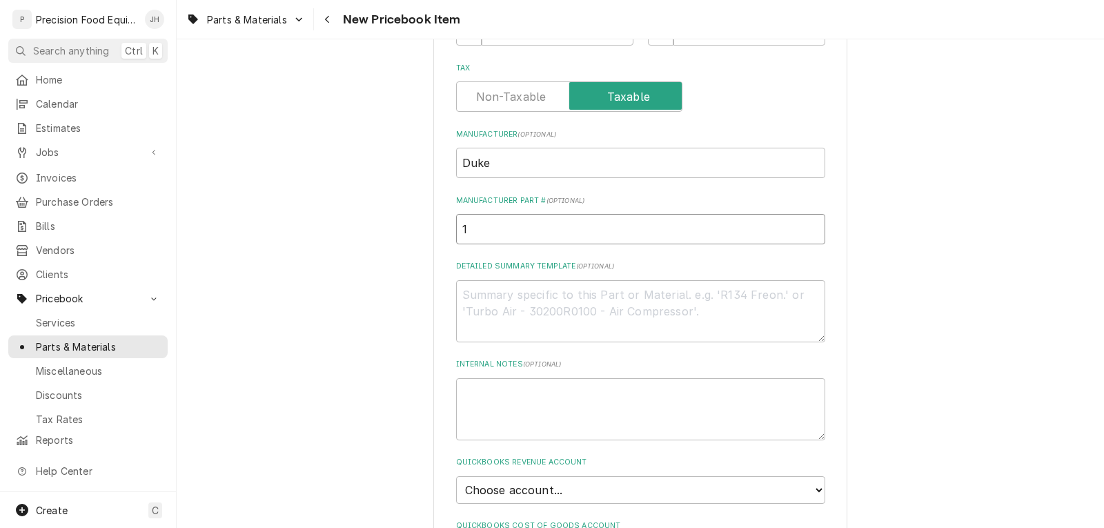
type textarea "x"
type input "15"
type textarea "x"
type input "153"
type textarea "x"
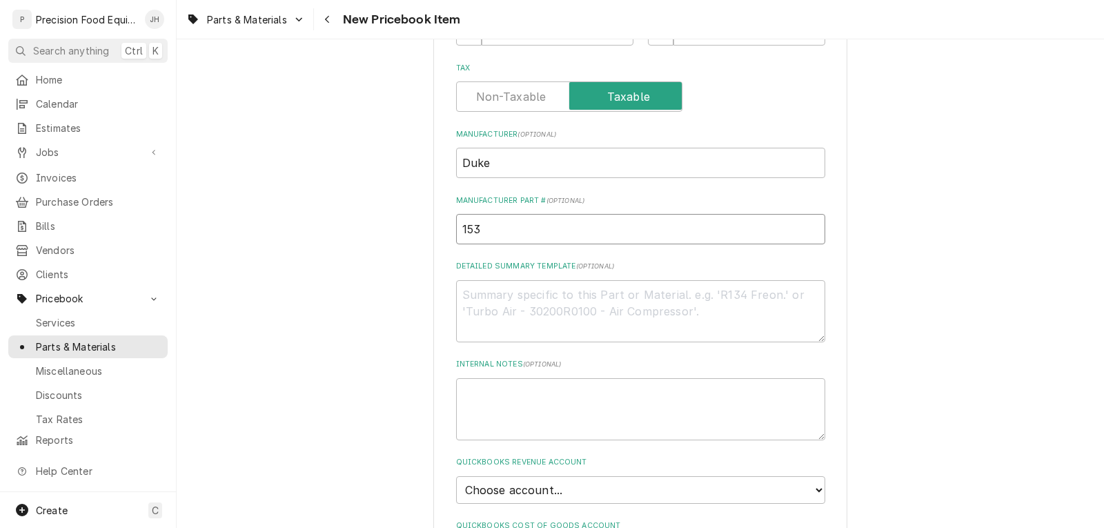
type input "1531"
type textarea "x"
type input "15314"
type textarea "x"
type input "153142"
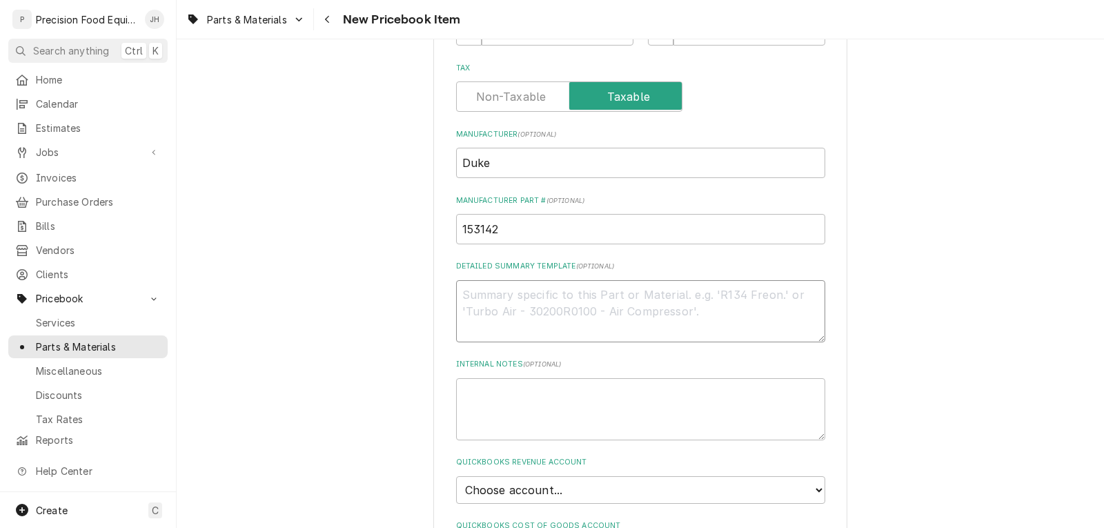
paste textarea "Control Knob, Cook/Timer"
type textarea "x"
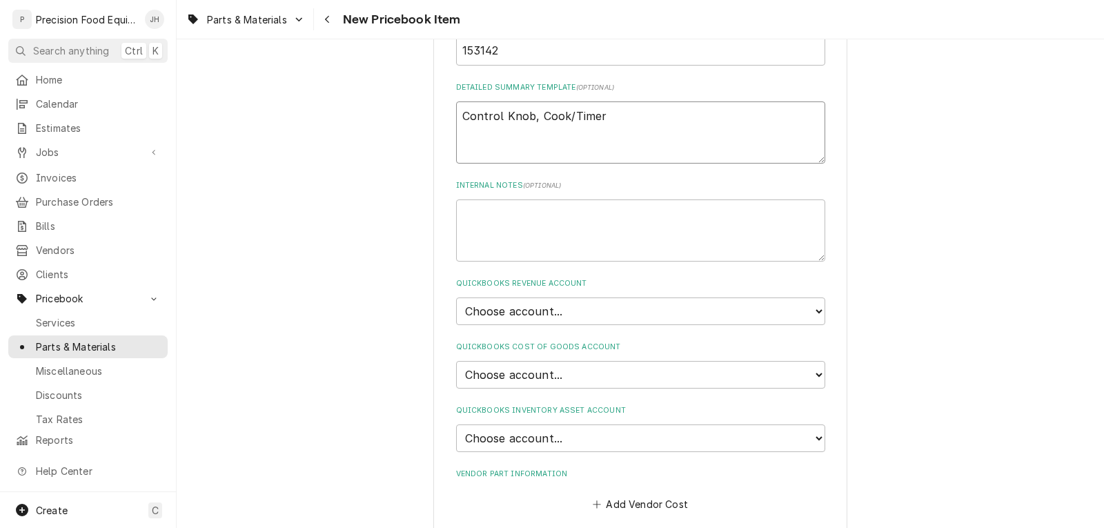
scroll to position [690, 0]
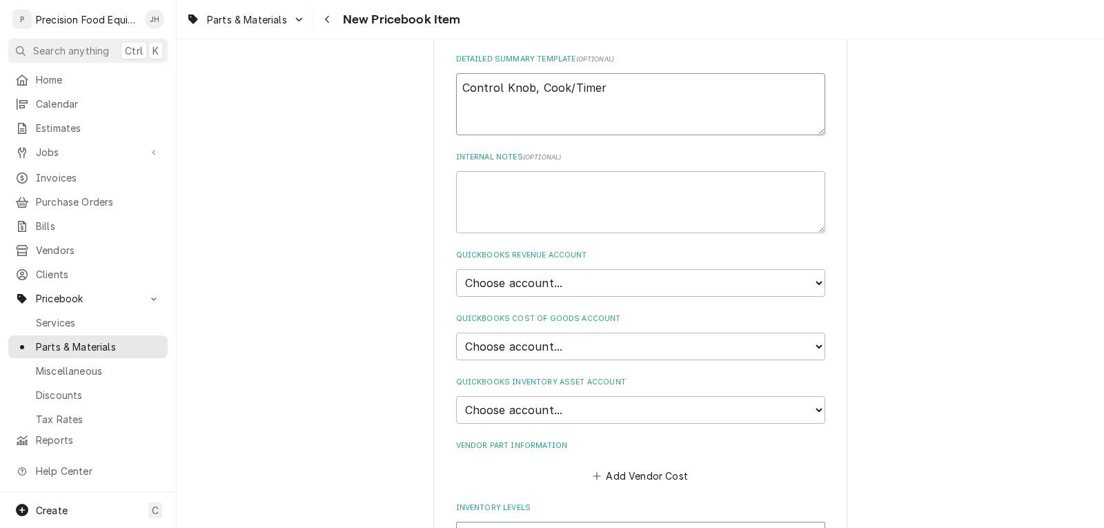
type textarea "Control Knob, Cook/Timer"
click at [554, 276] on select "Choose account... Discount Income Misc Income Non taxable issues 46600: Parts a…" at bounding box center [640, 283] width 369 height 28
select select "8000000A-1210141275"
click at [456, 269] on select "Choose account... Discount Income Misc Income Non taxable issues 46600: Parts a…" at bounding box center [640, 283] width 369 height 28
type textarea "x"
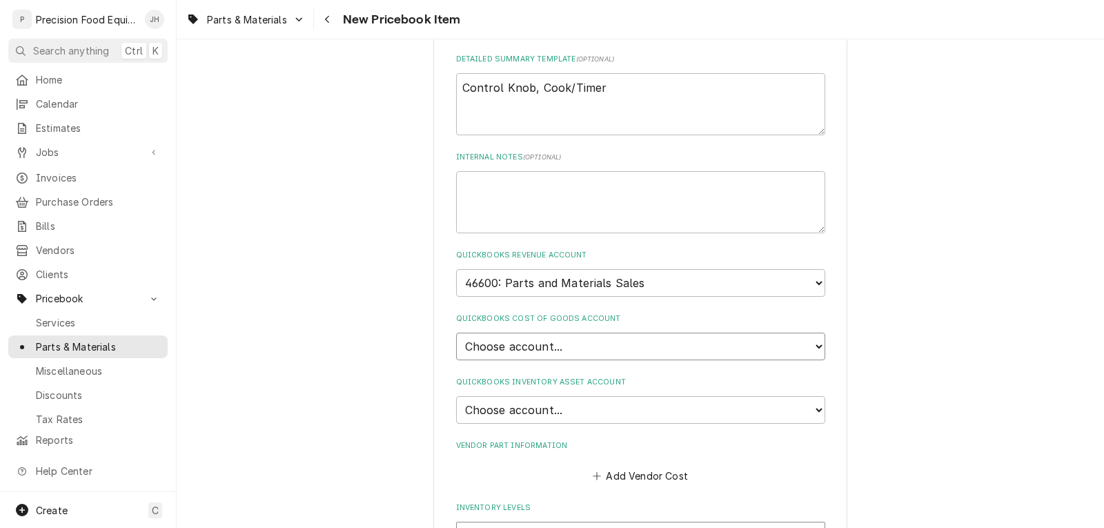
click at [534, 346] on select "Choose account... Loss Expense Loss Expense [DATE] Loss Expense [DATE] Cost of …" at bounding box center [640, 347] width 369 height 28
select select "80000023-1210145225"
click at [456, 333] on select "Choose account... Loss Expense Loss Expense [DATE] Loss Expense [DATE] Cost of …" at bounding box center [640, 347] width 369 height 28
type textarea "x"
click at [544, 407] on select "Choose account... Undeposited Funds Inventory Asset Payroll Asset" at bounding box center [640, 410] width 369 height 28
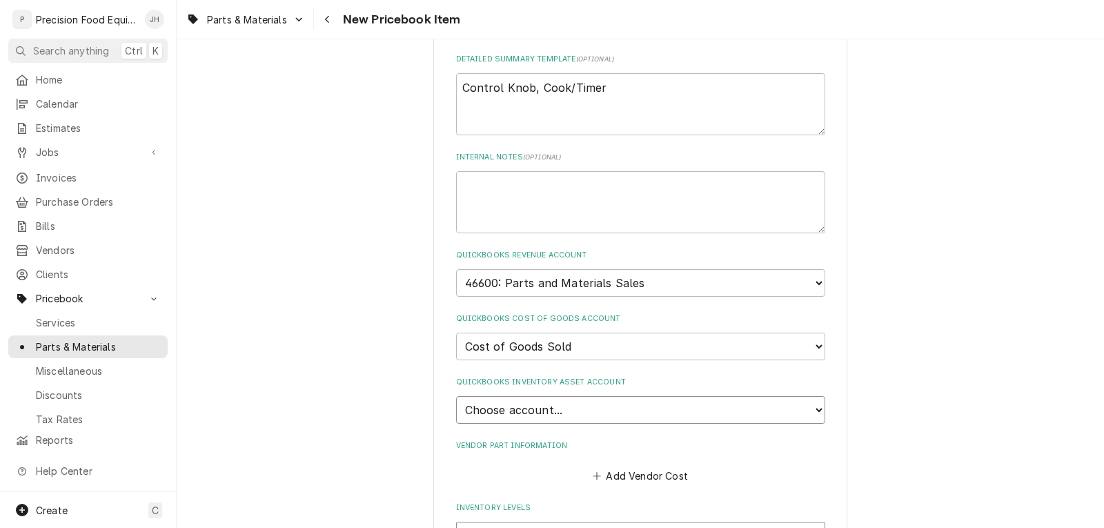
select select "80000022-1210145225"
click at [456, 396] on select "Choose account... Undeposited Funds Inventory Asset Payroll Asset" at bounding box center [640, 410] width 369 height 28
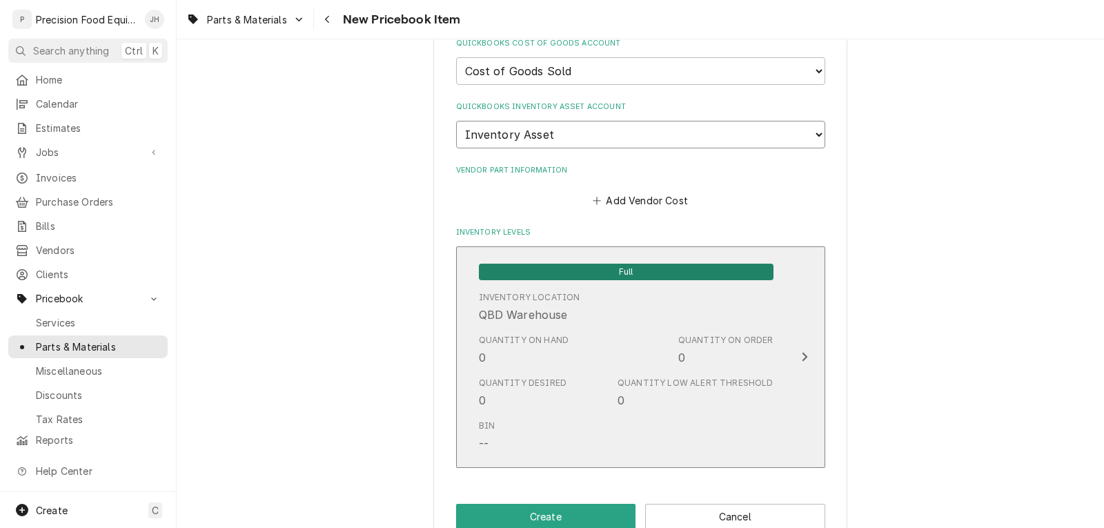
scroll to position [966, 0]
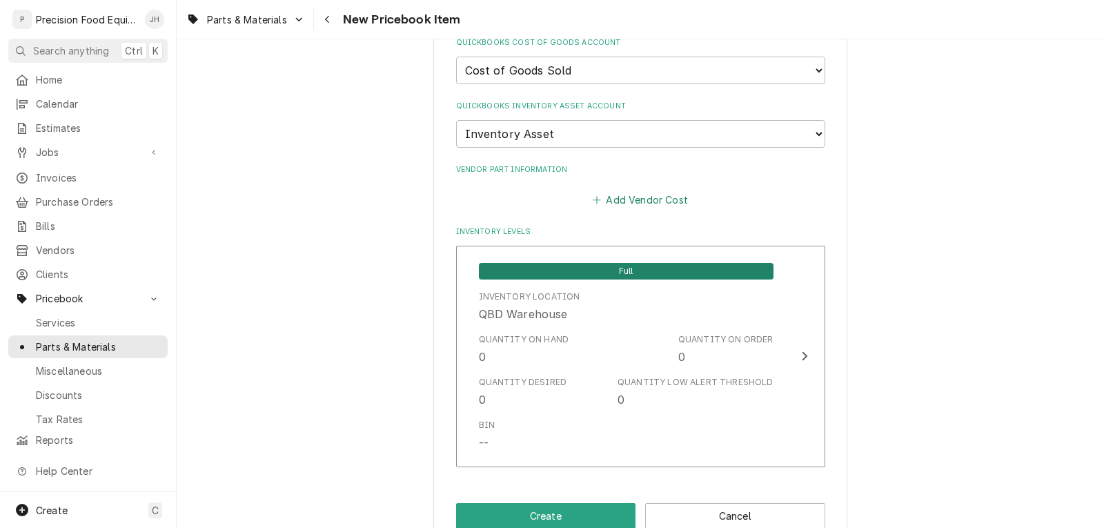
click at [630, 202] on button "Add Vendor Cost" at bounding box center [641, 200] width 100 height 19
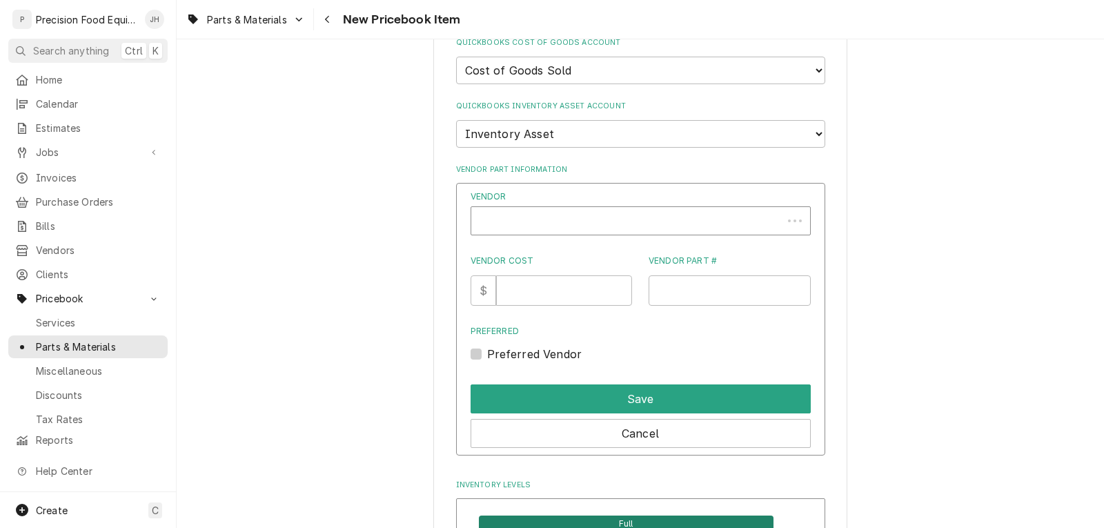
click at [566, 223] on div "Vendor" at bounding box center [626, 226] width 297 height 33
type textarea "x"
type input "glo"
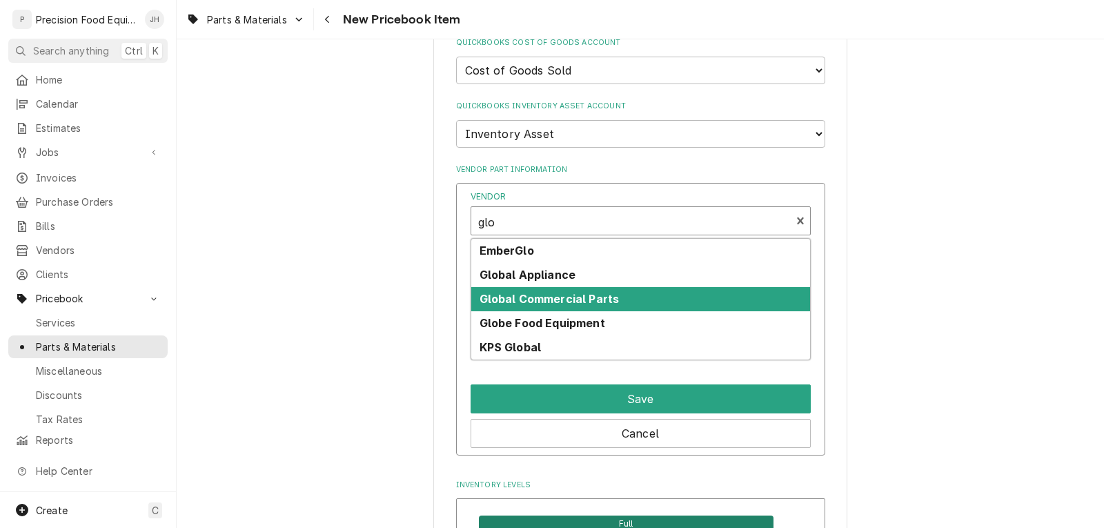
click at [561, 294] on strong "Global Commercial Parts" at bounding box center [550, 299] width 140 height 14
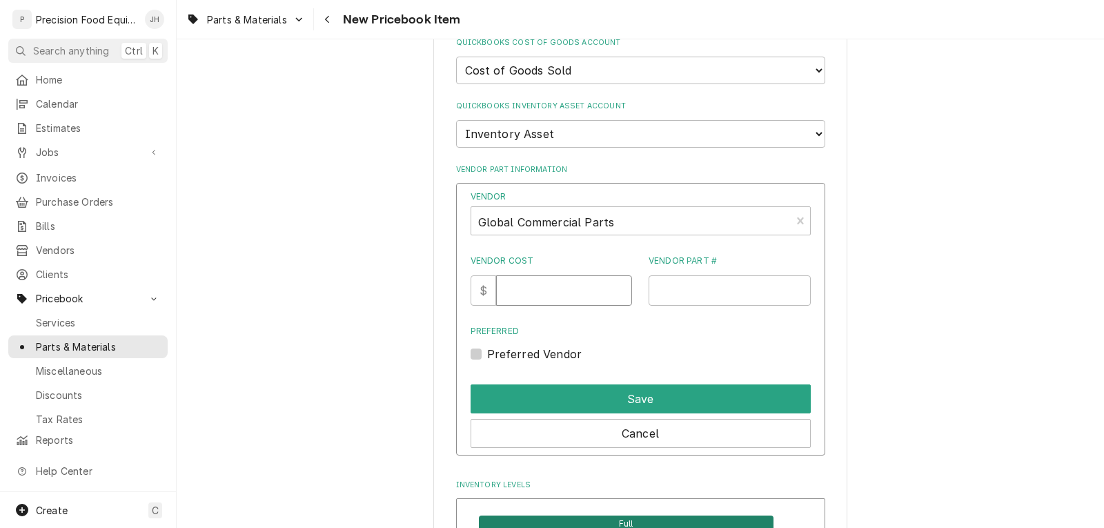
click at [548, 292] on input "Vendor Cost" at bounding box center [564, 290] width 136 height 30
type input "8.50"
type input "153142"
click at [505, 355] on label "Preferred Vendor" at bounding box center [534, 354] width 95 height 17
click at [505, 355] on input "Preferred" at bounding box center [657, 361] width 340 height 30
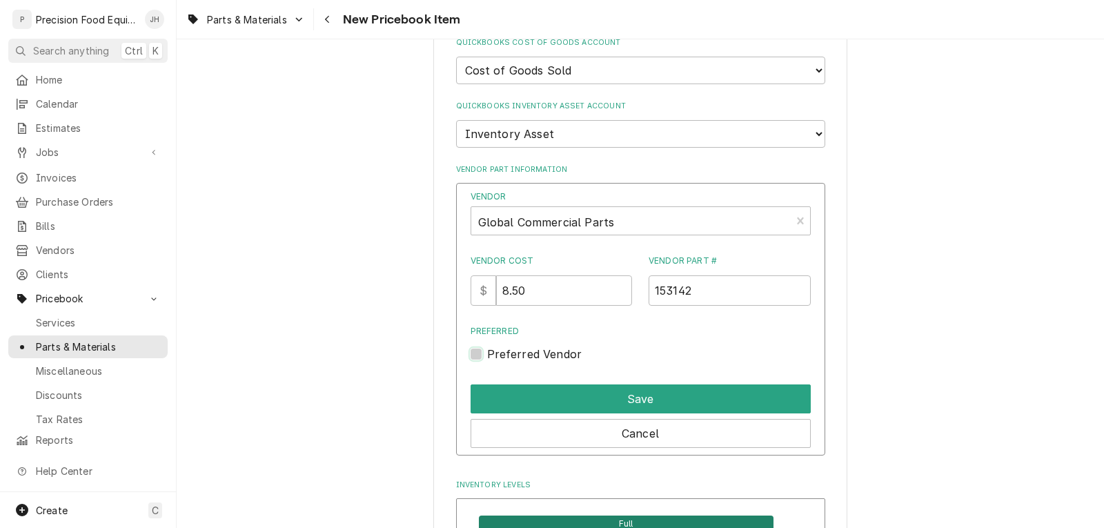
checkbox input "true"
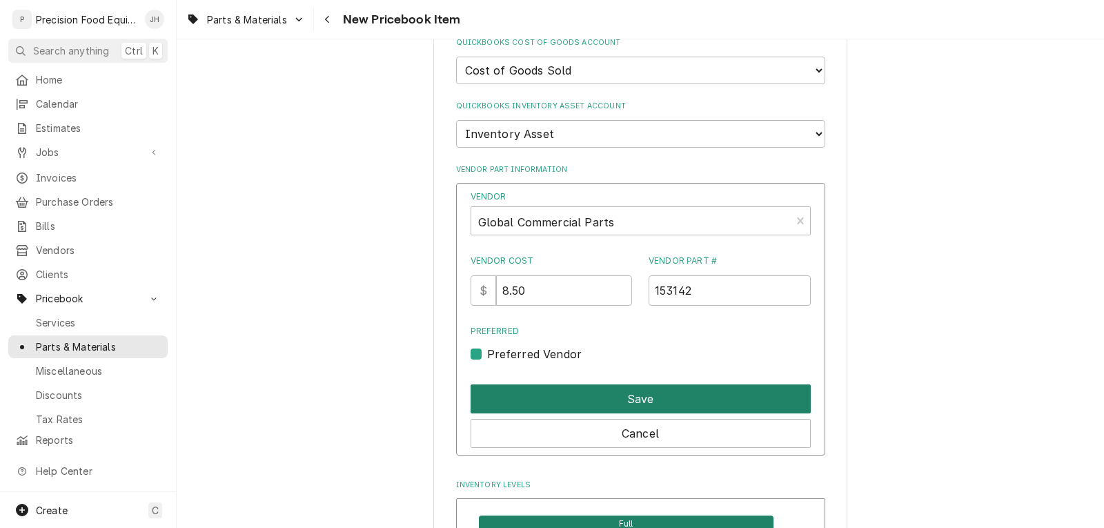
click at [638, 402] on button "Save" at bounding box center [641, 398] width 340 height 29
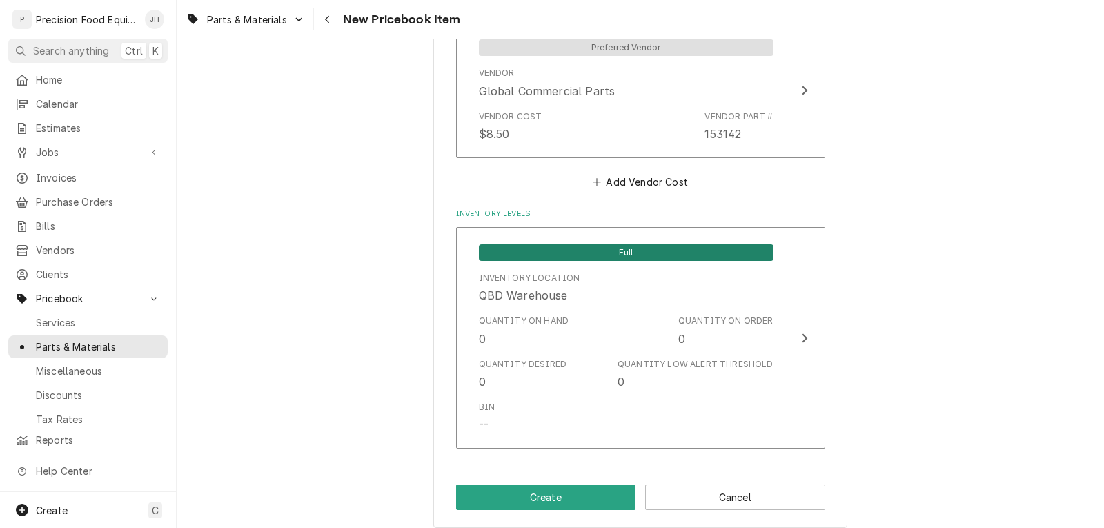
scroll to position [1139, 0]
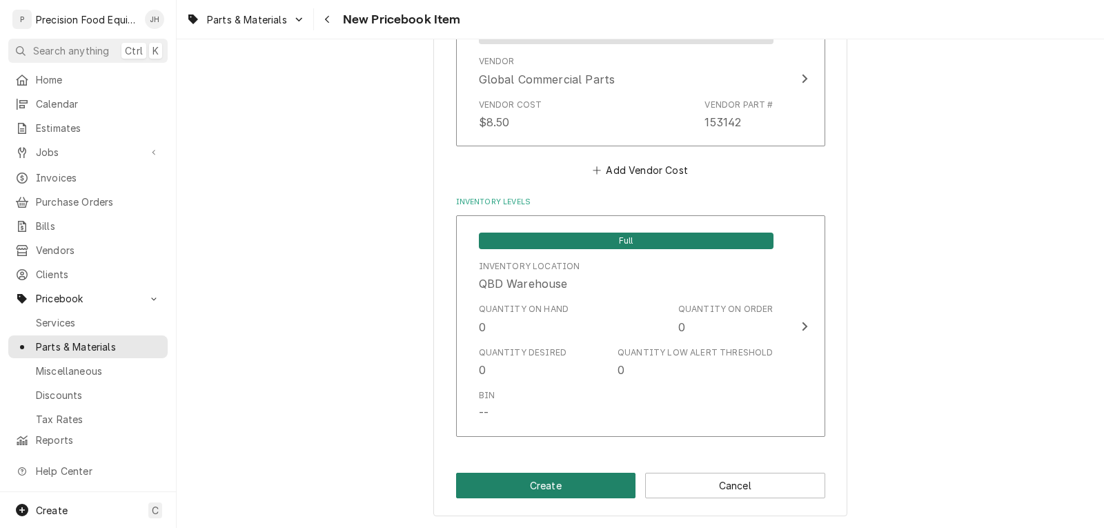
click at [565, 494] on button "Create" at bounding box center [546, 486] width 180 height 26
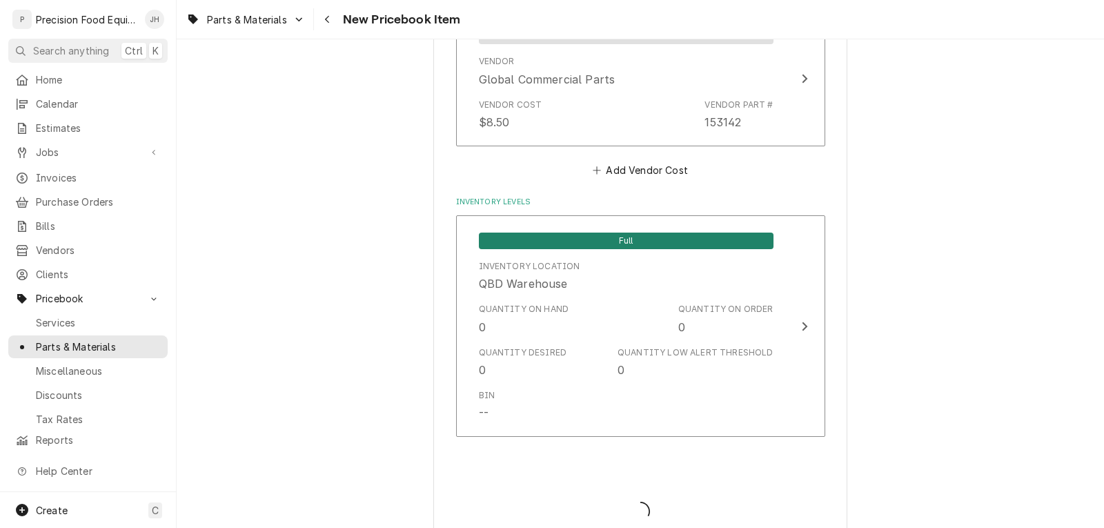
type textarea "x"
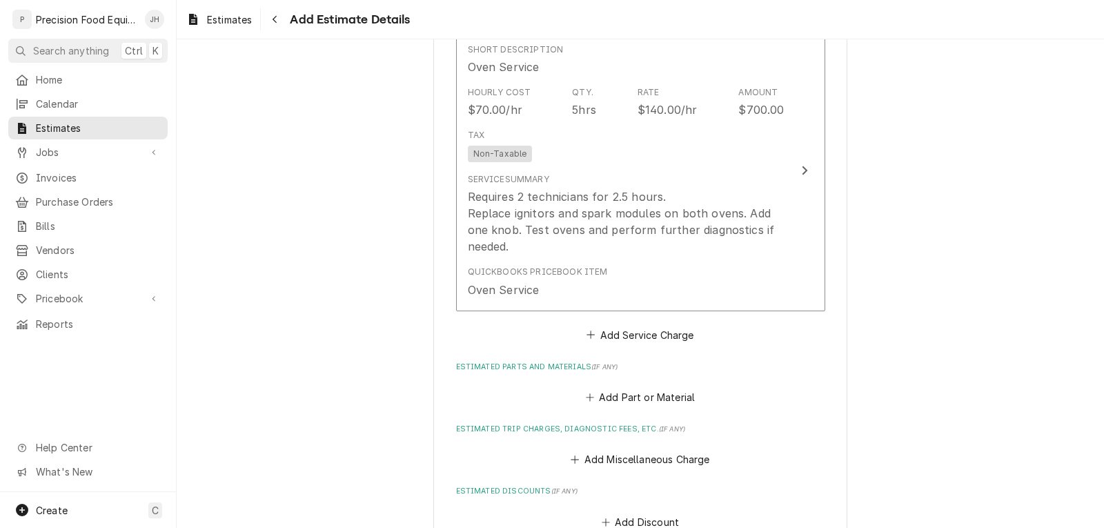
type textarea "x"
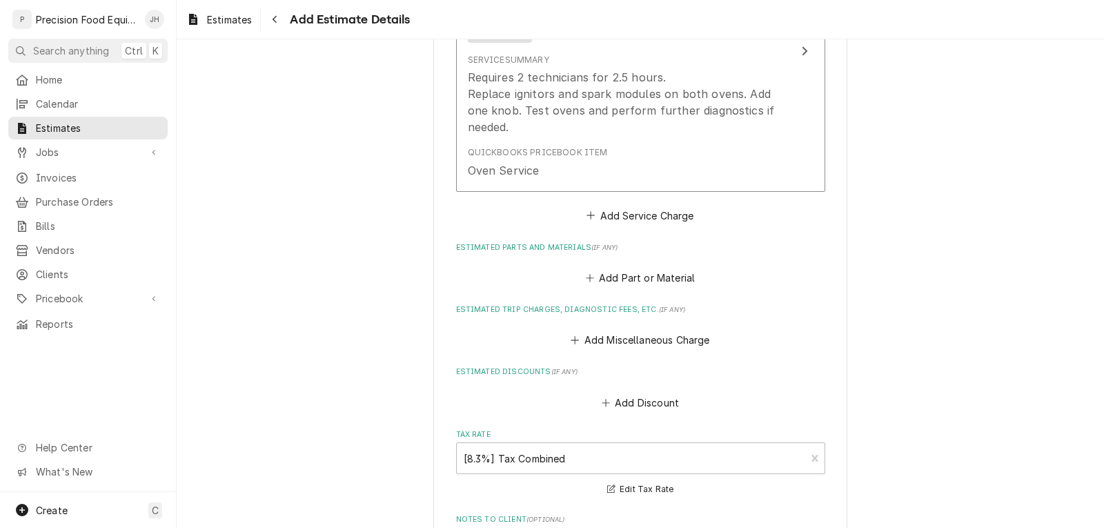
scroll to position [1195, 0]
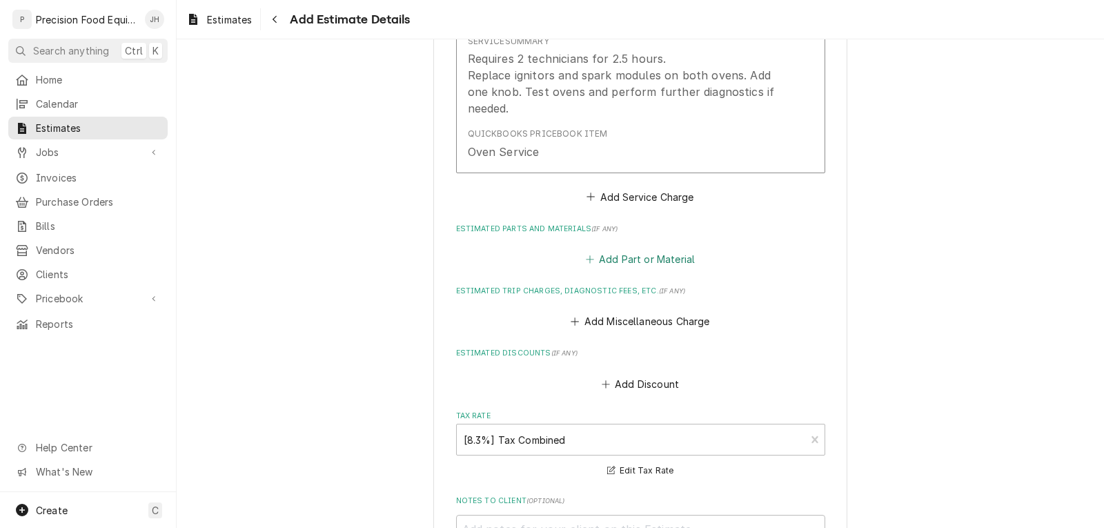
click at [657, 259] on button "Add Part or Material" at bounding box center [640, 259] width 114 height 19
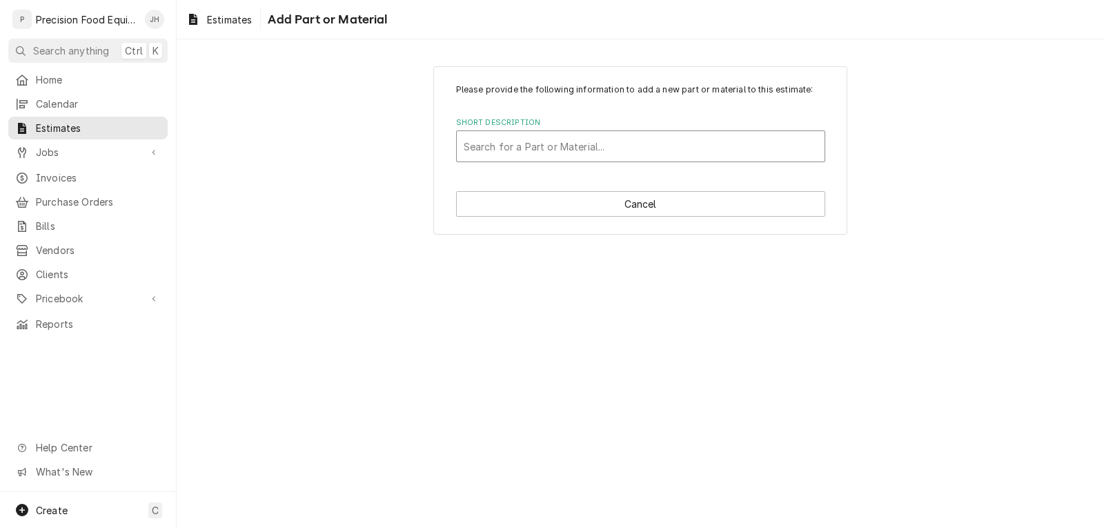
click at [560, 155] on div "Short Description" at bounding box center [641, 146] width 354 height 25
type input "153747"
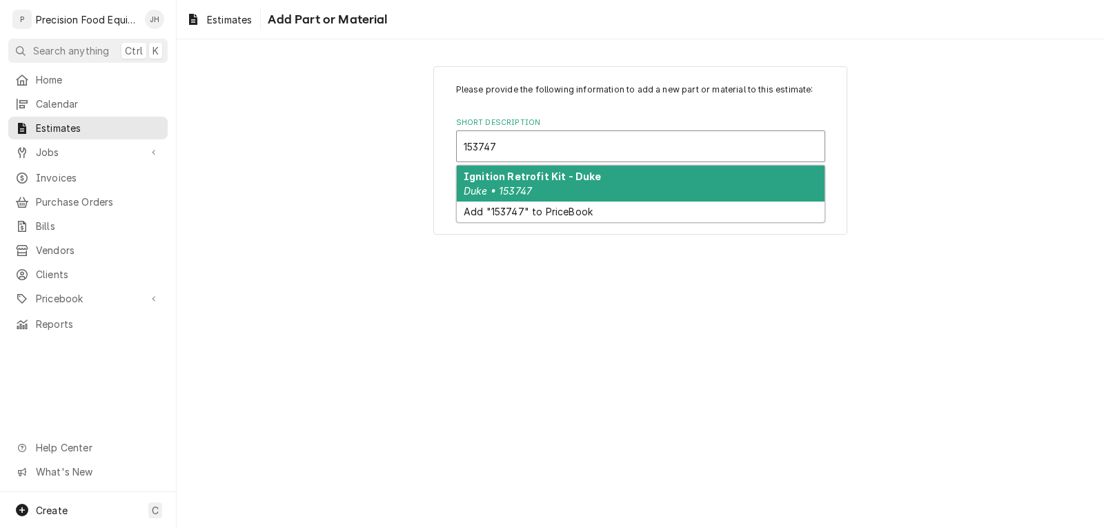
click at [542, 184] on div "Ignition Retrofit Kit - Duke Duke • 153747" at bounding box center [641, 184] width 368 height 36
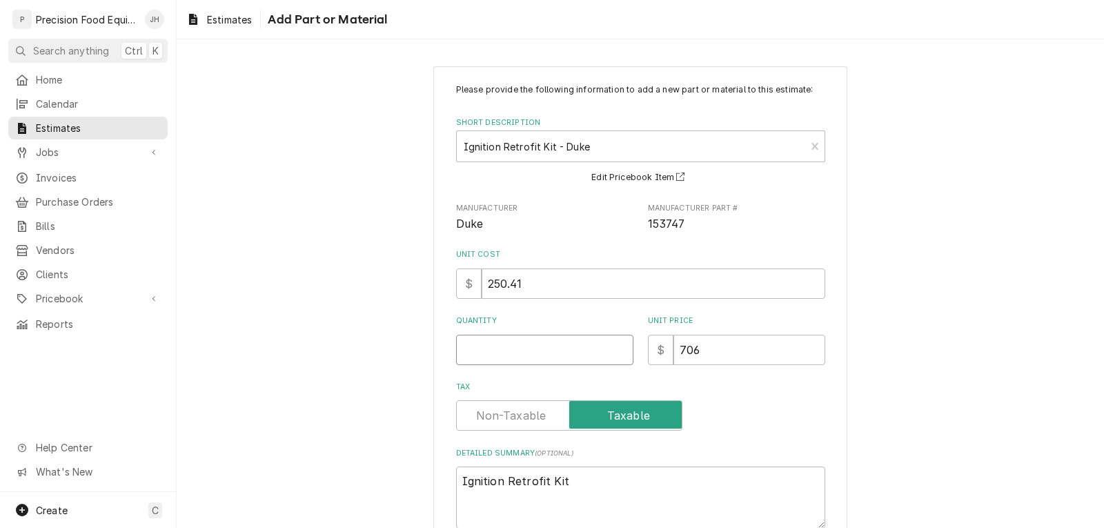
click at [498, 357] on input "Quantity" at bounding box center [544, 350] width 177 height 30
type textarea "x"
type input "2"
type textarea "x"
type input "2"
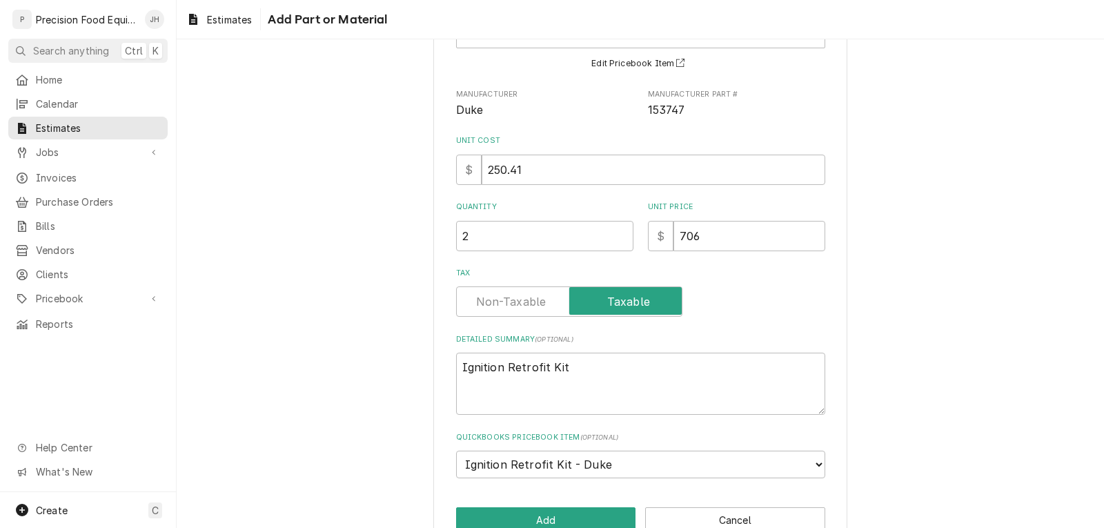
scroll to position [148, 0]
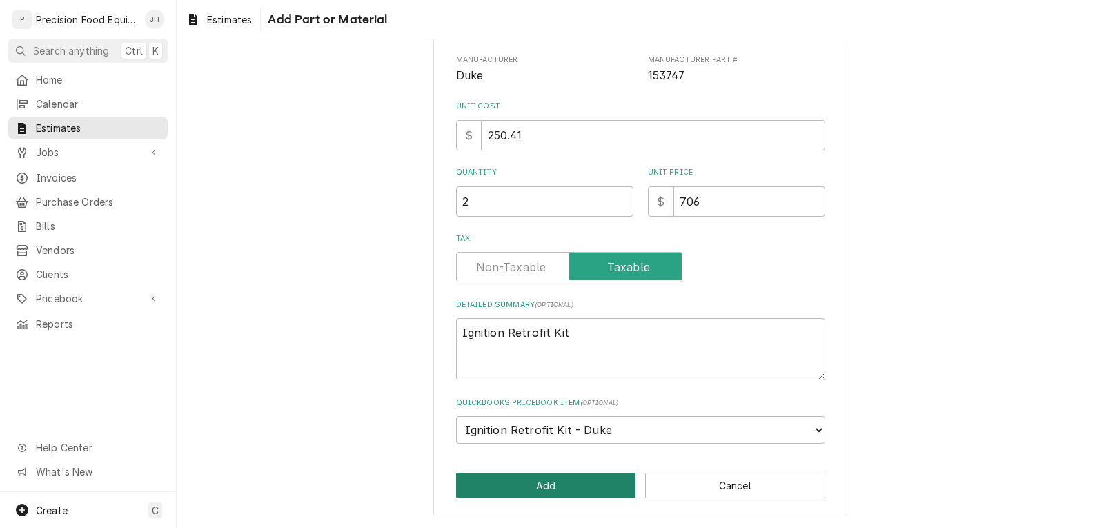
click at [551, 481] on button "Add" at bounding box center [546, 486] width 180 height 26
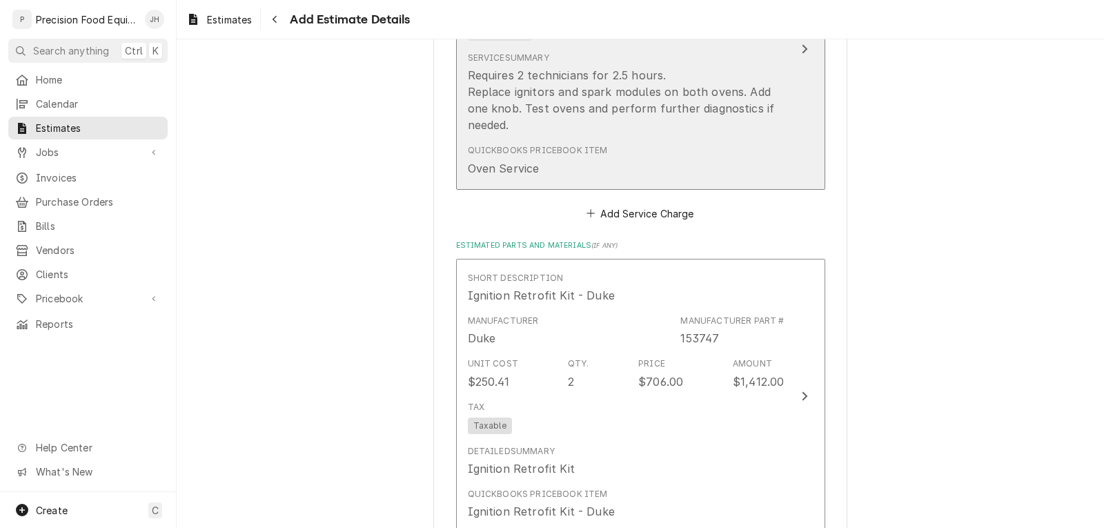
type textarea "x"
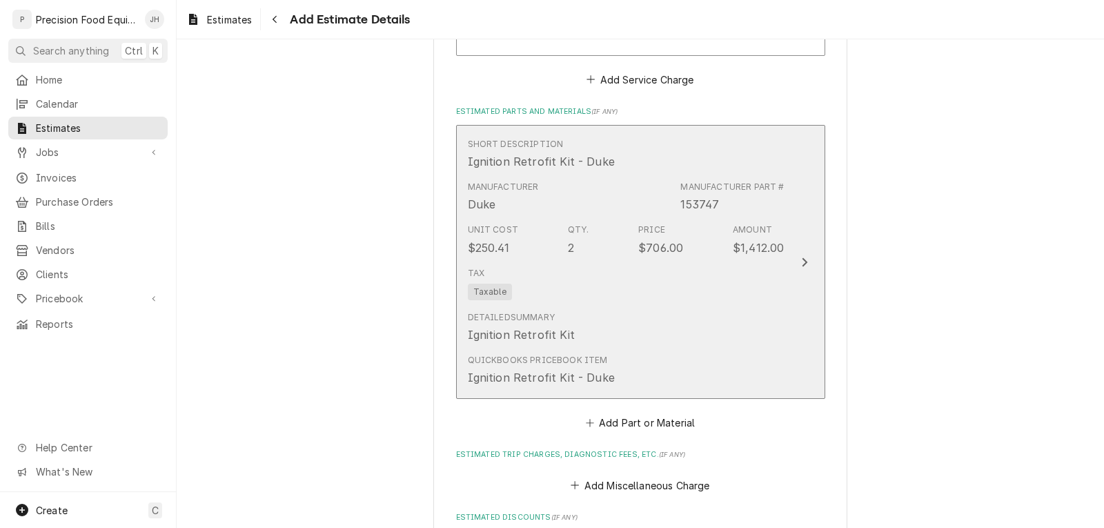
scroll to position [1523, 0]
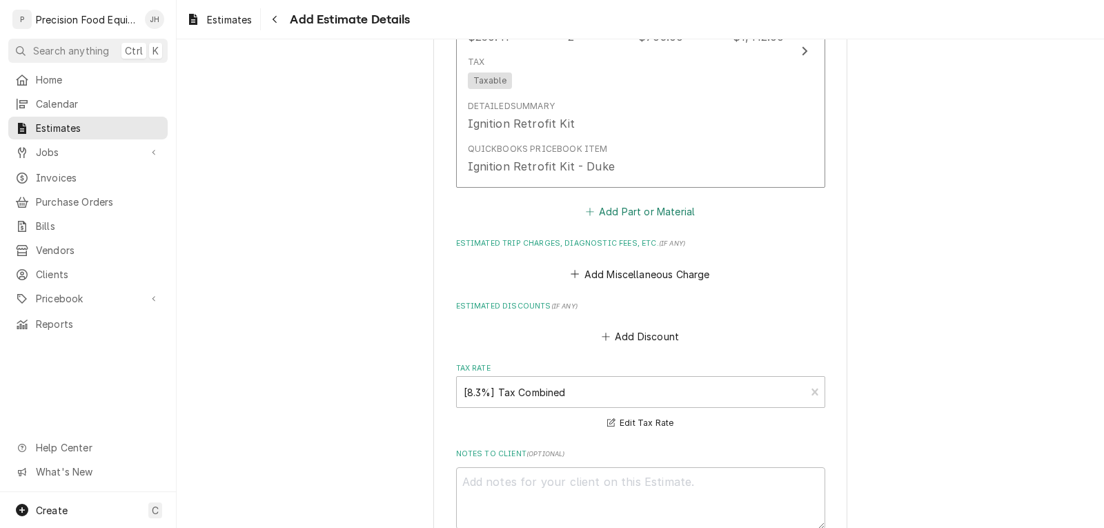
click at [650, 209] on button "Add Part or Material" at bounding box center [640, 211] width 114 height 19
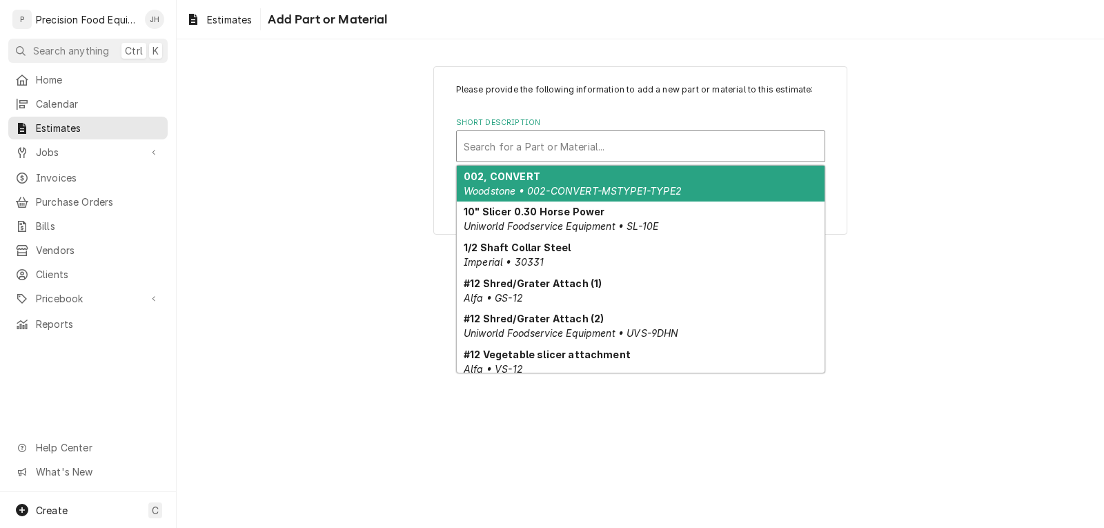
click at [515, 144] on div "Short Description" at bounding box center [641, 146] width 354 height 25
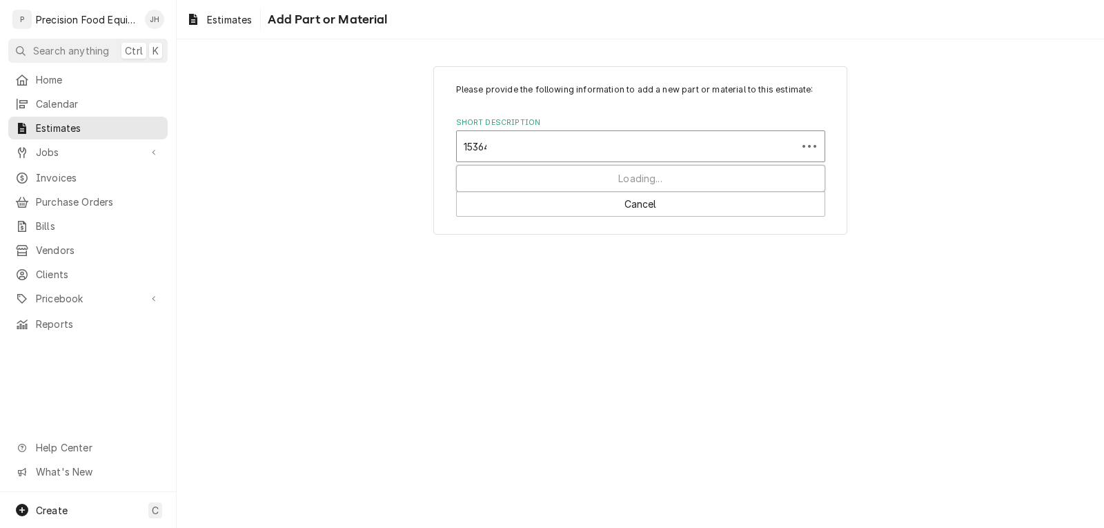
type input "153641"
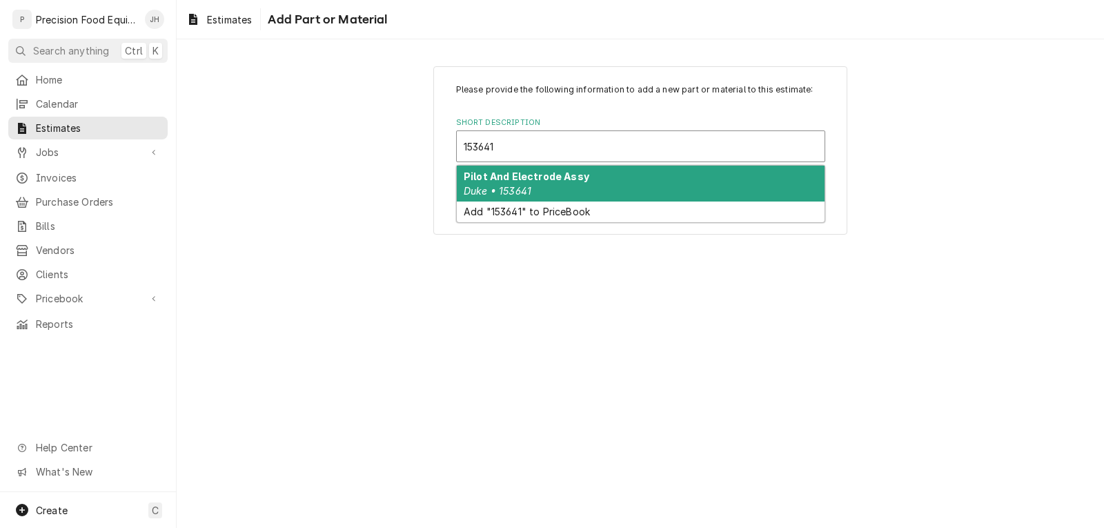
click at [525, 183] on div "Pilot And Electrode Assy Duke • 153641" at bounding box center [641, 184] width 368 height 36
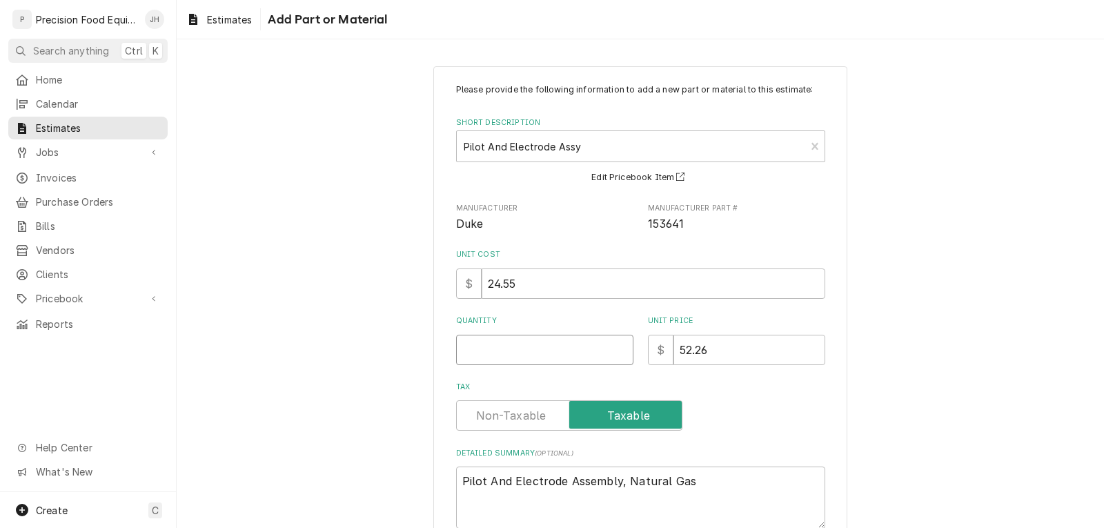
click at [507, 345] on input "Quantity" at bounding box center [544, 350] width 177 height 30
type textarea "x"
type input "2"
type textarea "x"
type input "2"
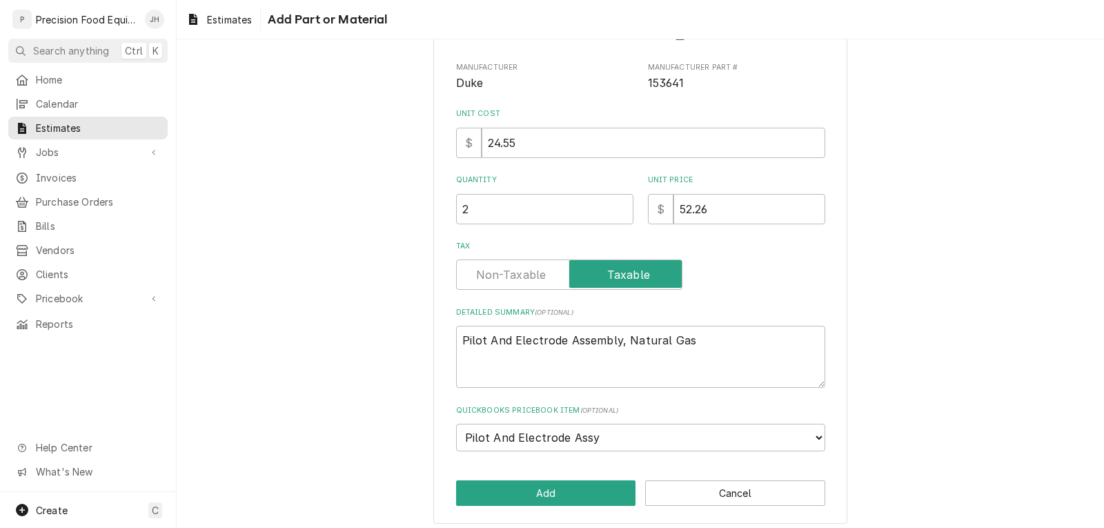
scroll to position [148, 0]
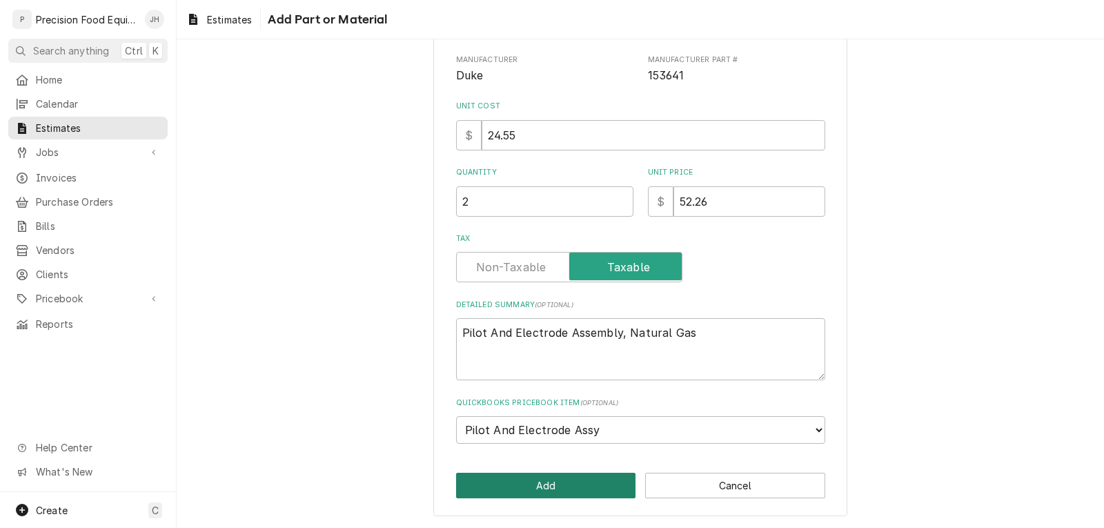
click at [543, 483] on button "Add" at bounding box center [546, 486] width 180 height 26
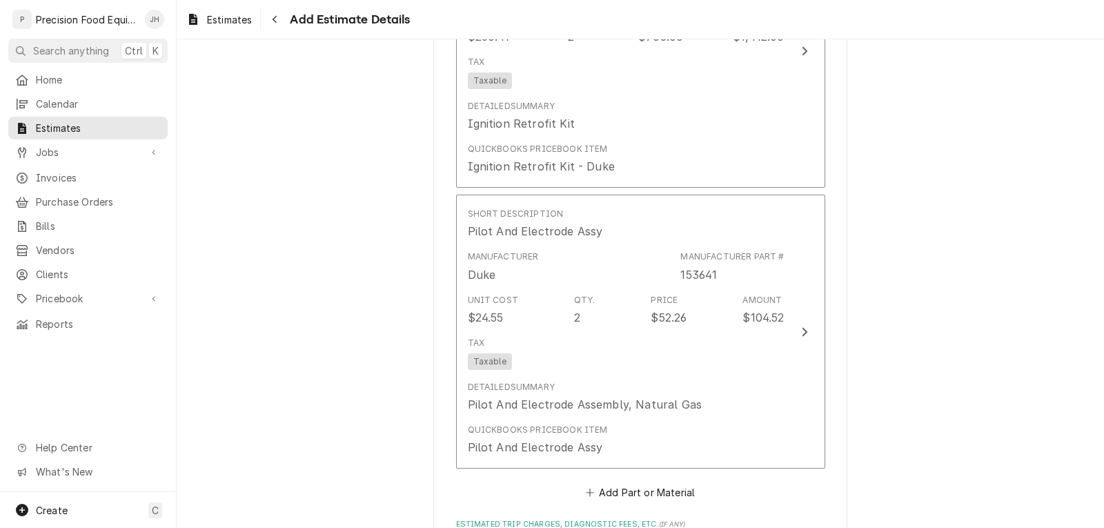
scroll to position [1523, 0]
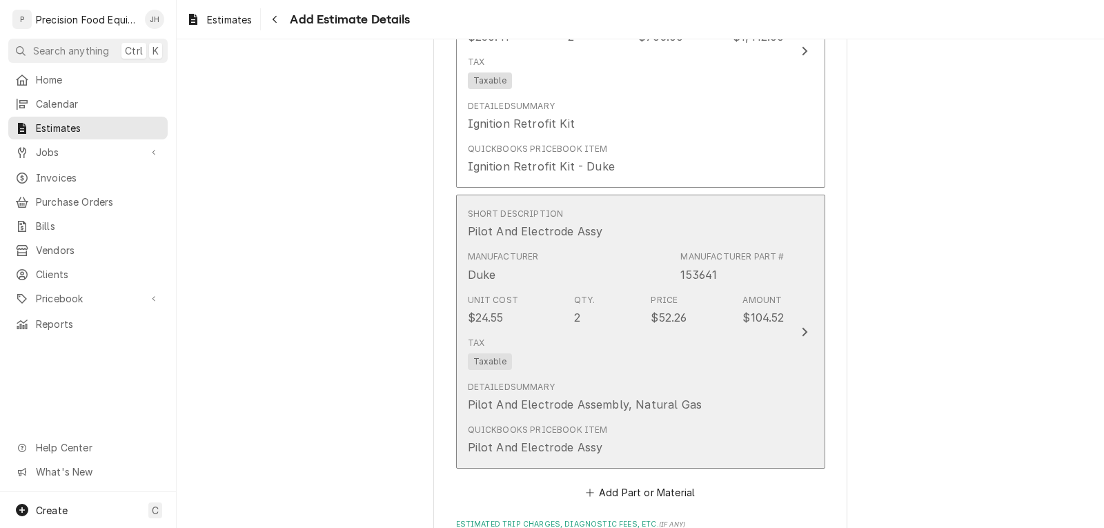
type textarea "x"
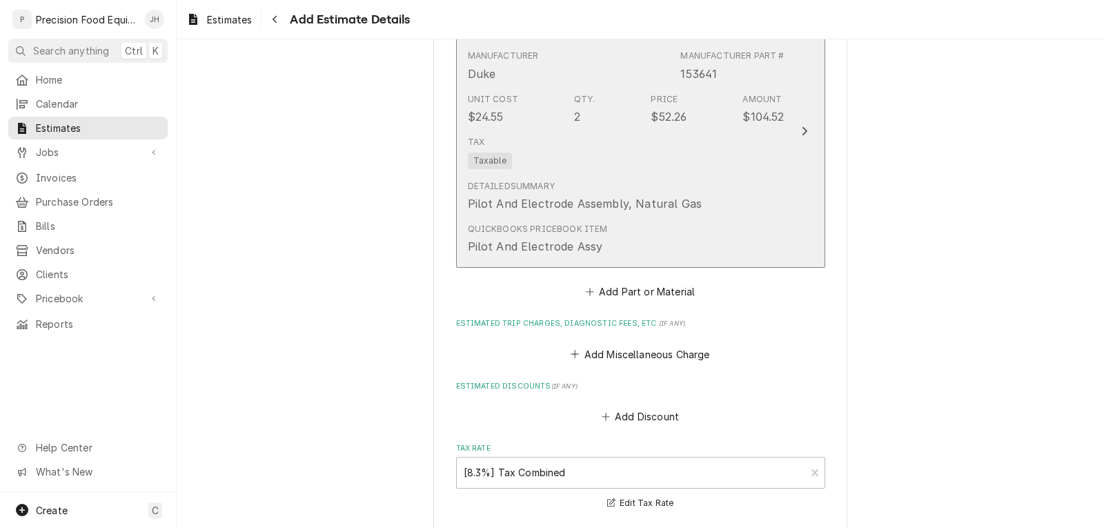
scroll to position [1730, 0]
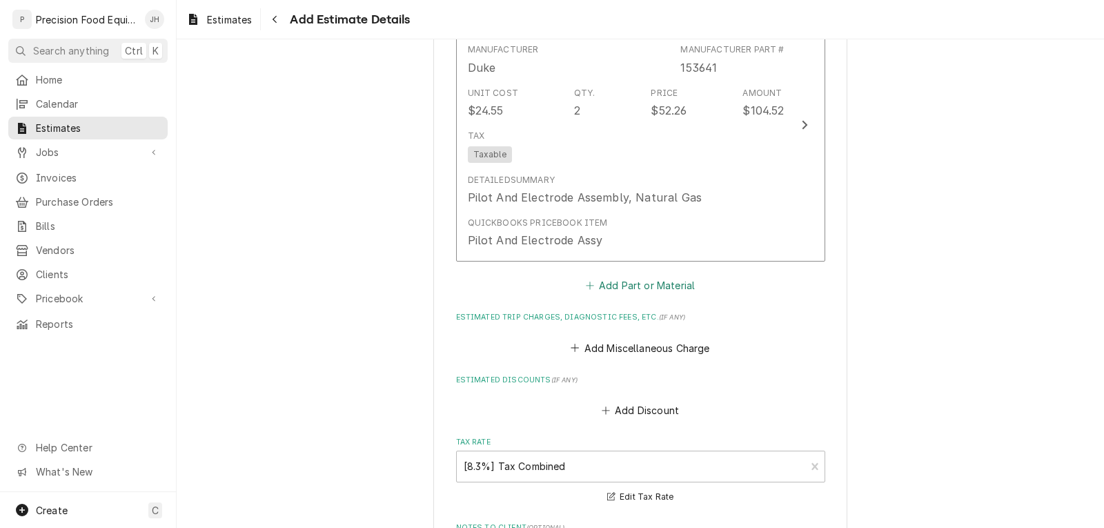
click at [645, 290] on button "Add Part or Material" at bounding box center [640, 285] width 114 height 19
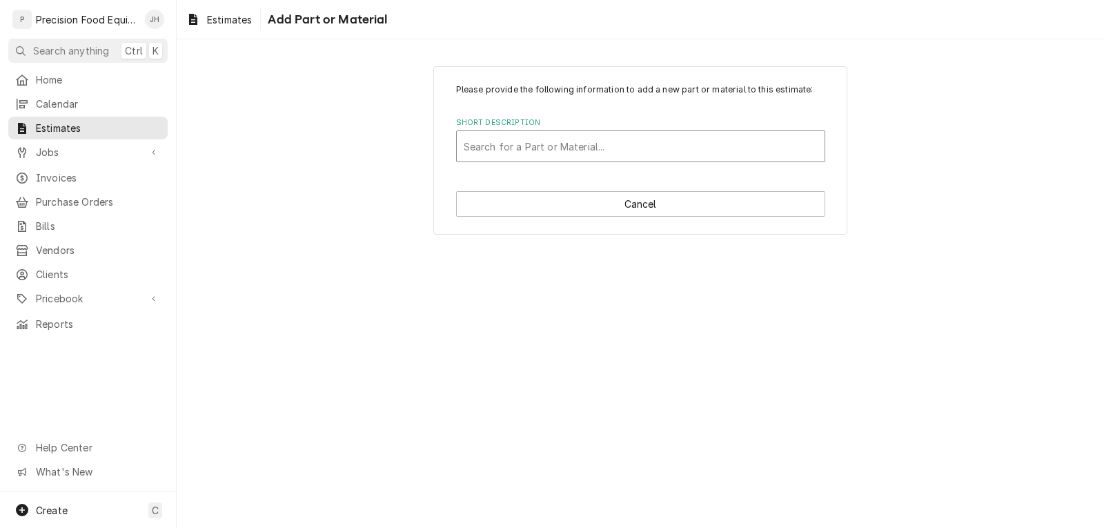
click at [531, 143] on div "Short Description" at bounding box center [641, 146] width 354 height 25
type input "153142"
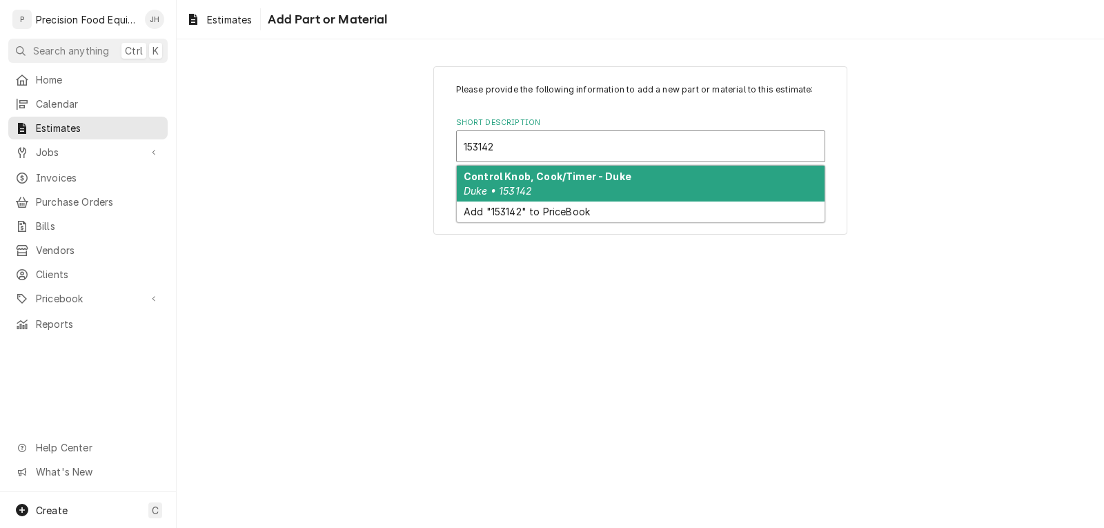
click at [539, 193] on div "Control Knob, Cook/Timer - Duke Duke • 153142" at bounding box center [641, 184] width 368 height 36
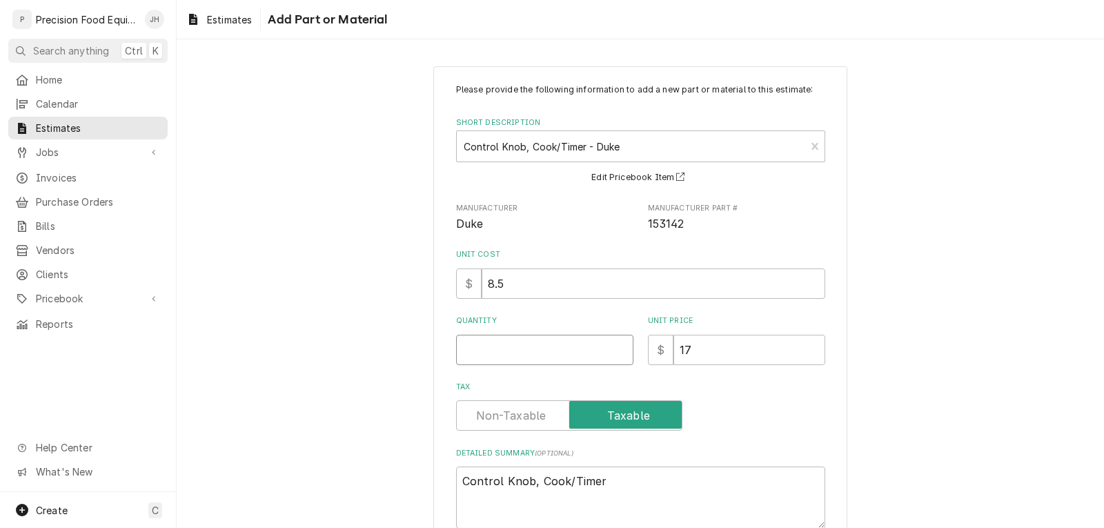
click at [506, 349] on input "Quantity" at bounding box center [544, 350] width 177 height 30
type textarea "x"
type input "1"
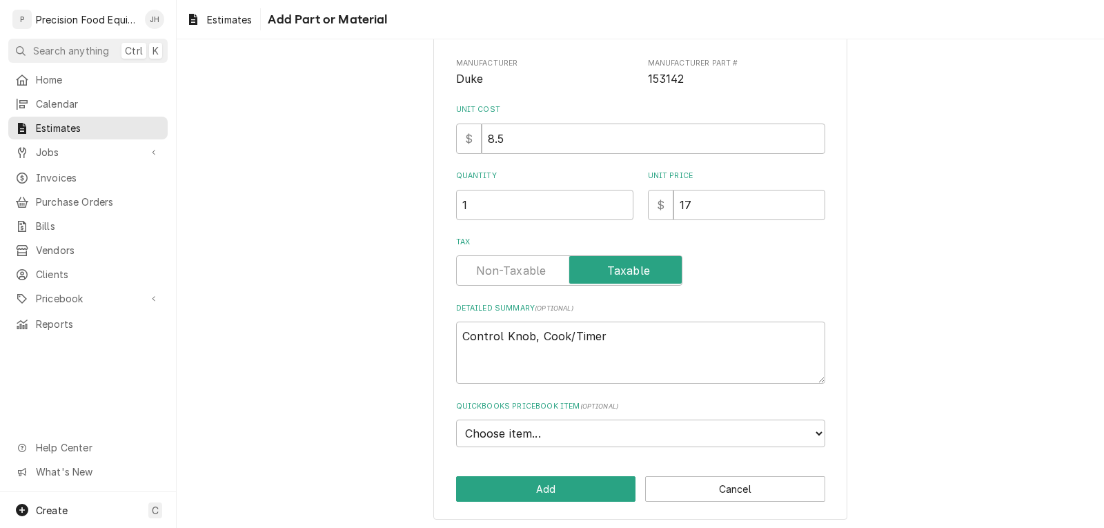
scroll to position [148, 0]
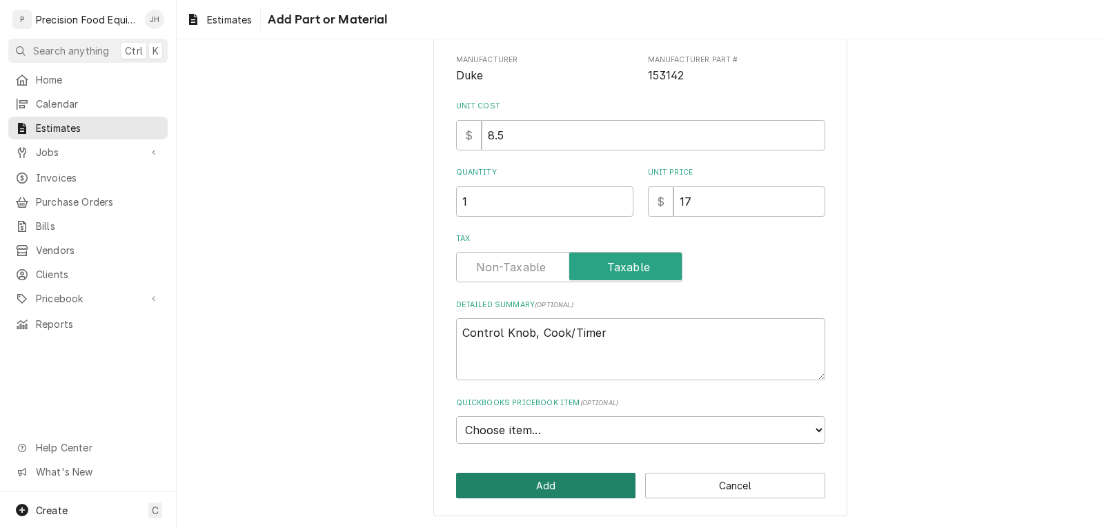
click at [538, 489] on button "Add" at bounding box center [546, 486] width 180 height 26
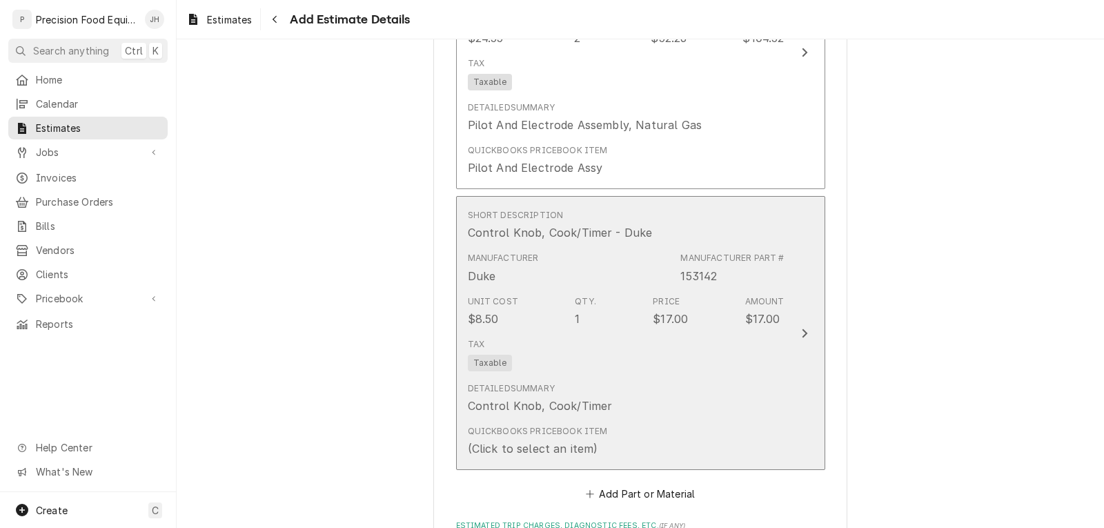
scroll to position [1868, 0]
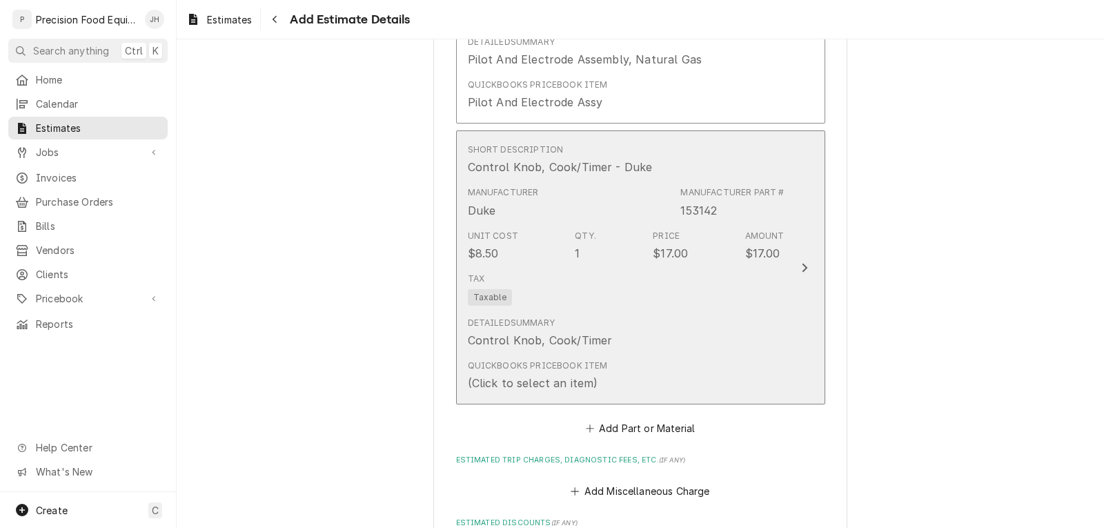
click at [659, 324] on div "Detailed Summary Control Knob, Cook/Timer" at bounding box center [626, 332] width 317 height 43
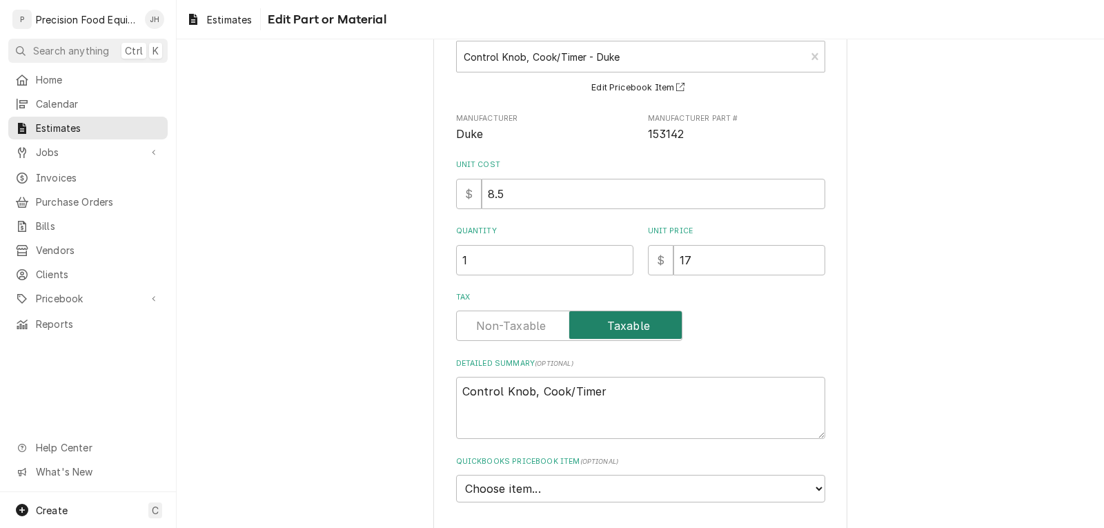
scroll to position [184, 0]
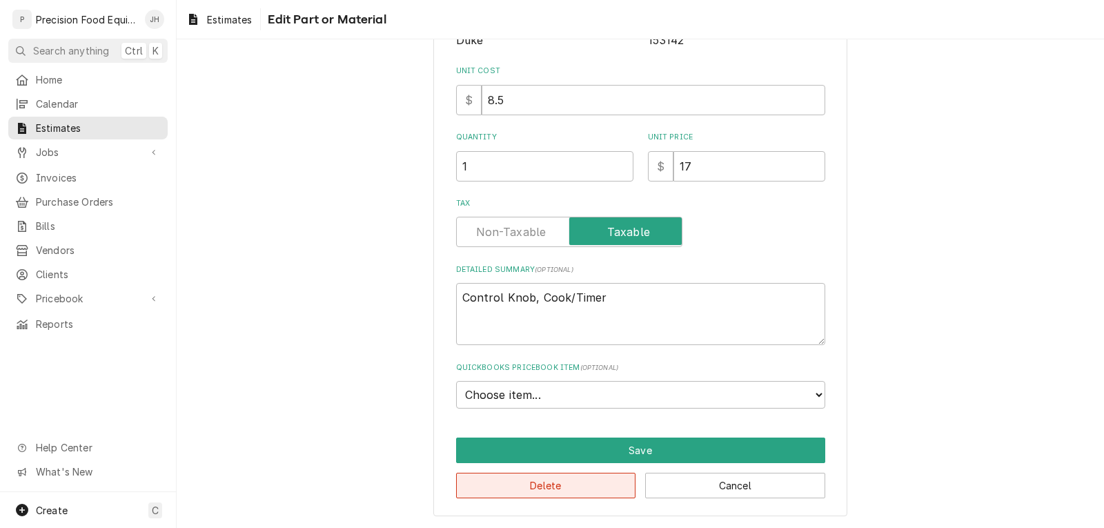
click at [553, 491] on button "Delete" at bounding box center [546, 486] width 180 height 26
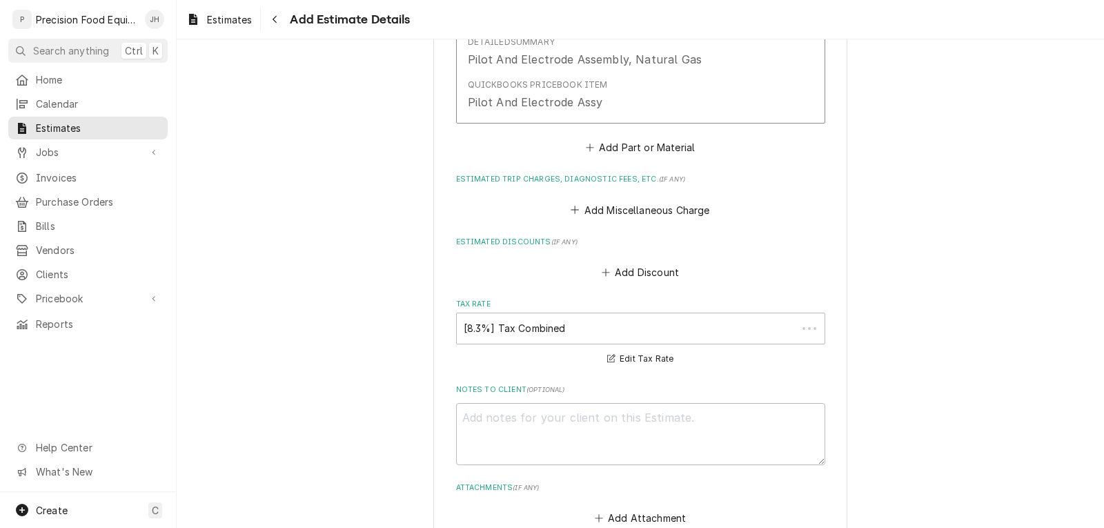
scroll to position [1868, 0]
type textarea "x"
click at [641, 146] on button "Add Part or Material" at bounding box center [640, 147] width 114 height 19
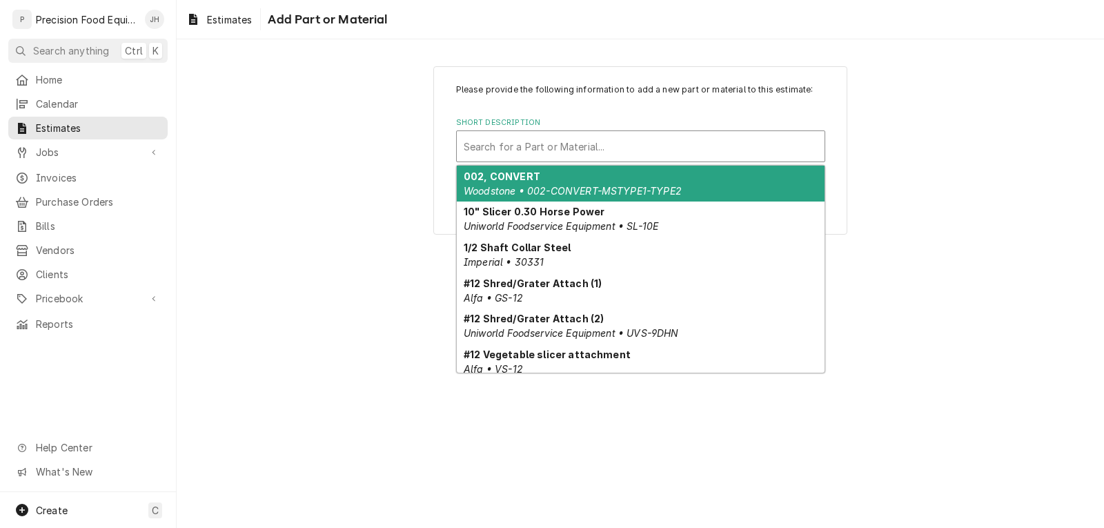
click at [565, 150] on div "Short Description" at bounding box center [641, 146] width 354 height 25
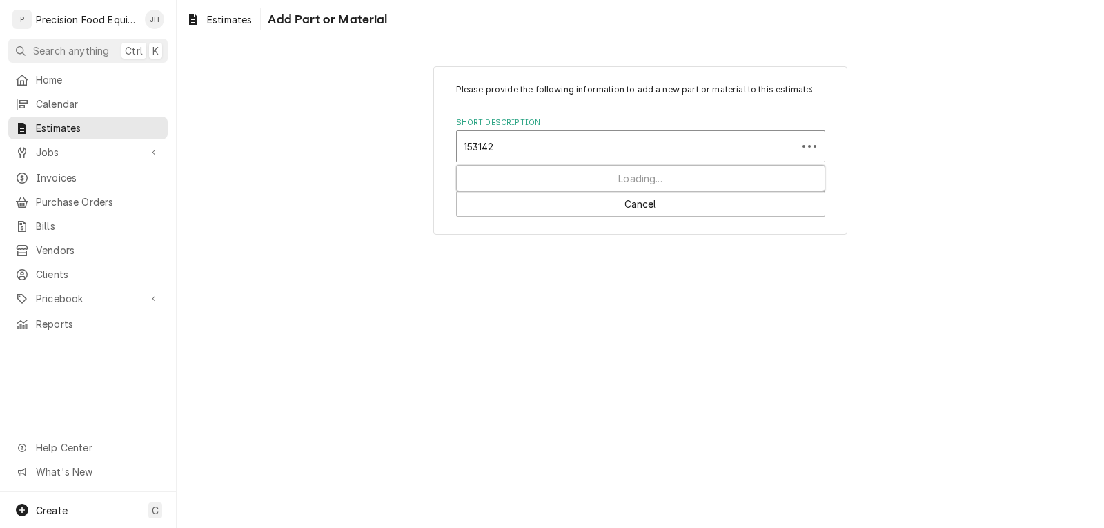
type input "153142"
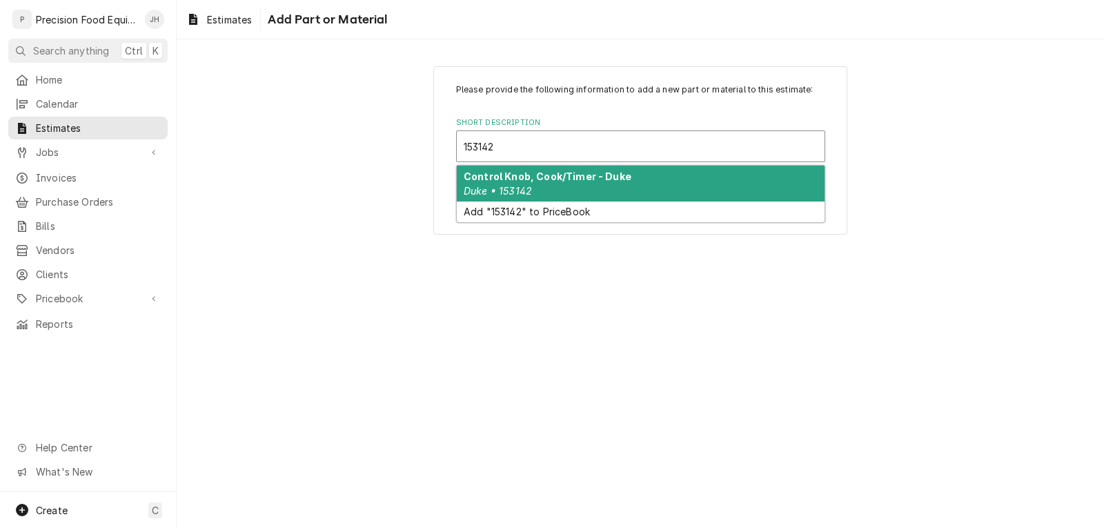
click at [580, 175] on strong "Control Knob, Cook/Timer - Duke" at bounding box center [548, 176] width 168 height 12
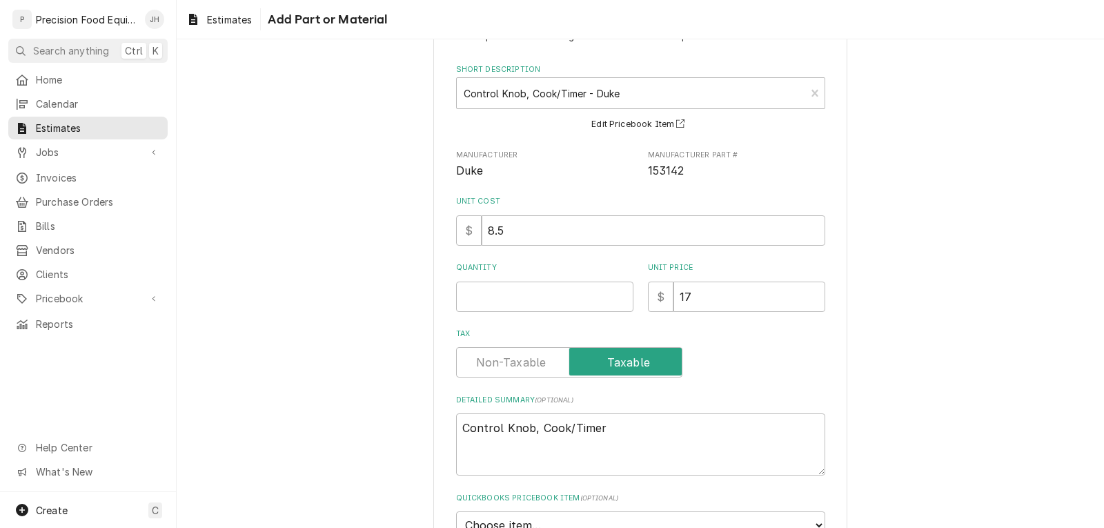
scroll to position [148, 0]
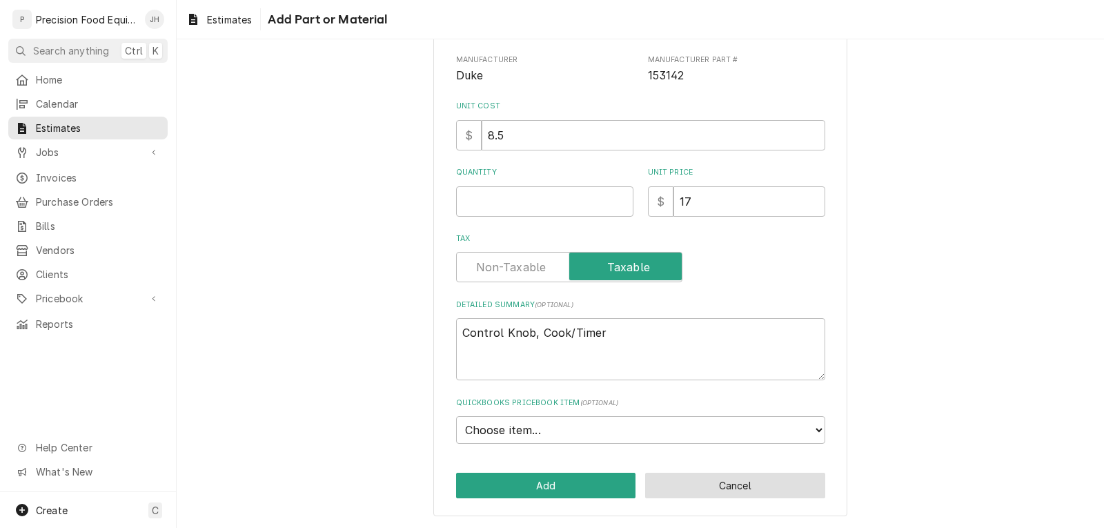
click at [714, 488] on button "Cancel" at bounding box center [735, 486] width 180 height 26
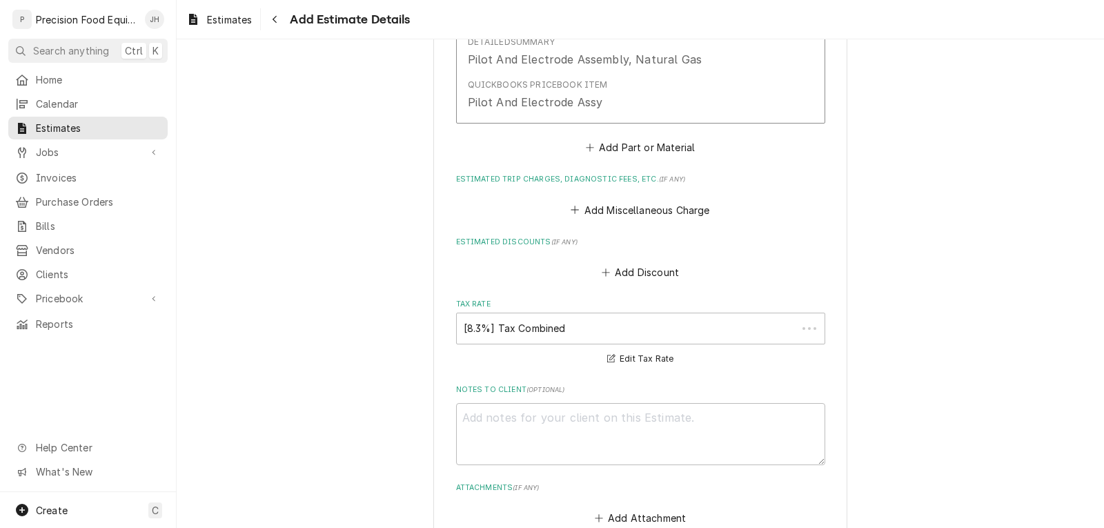
scroll to position [1868, 0]
type textarea "x"
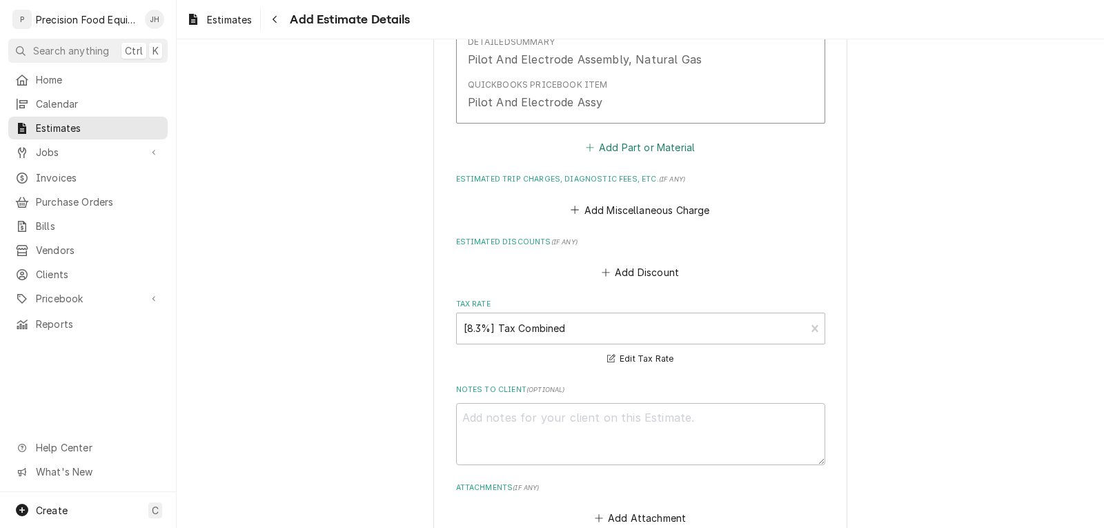
click at [607, 148] on button "Add Part or Material" at bounding box center [640, 147] width 114 height 19
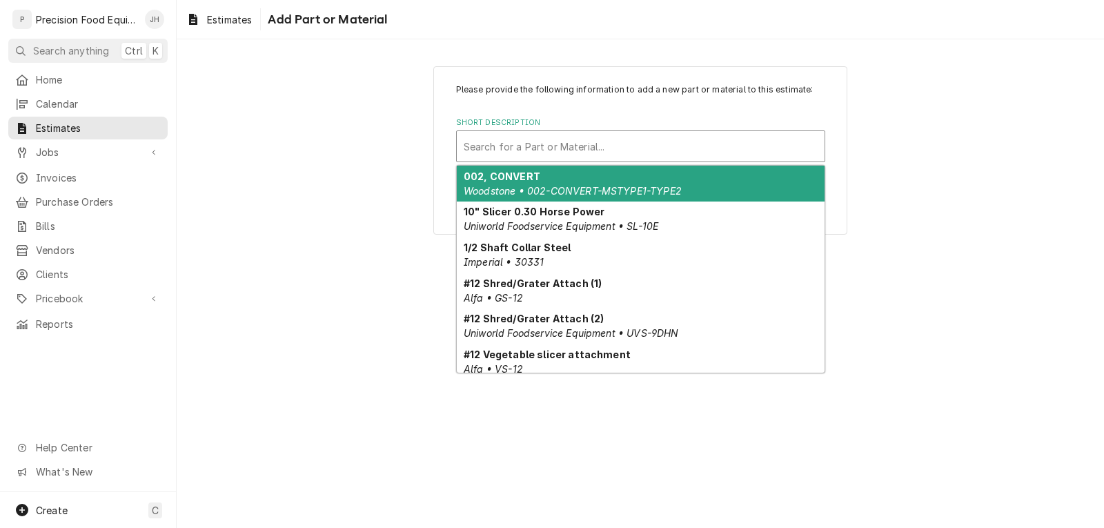
click at [565, 144] on div "Short Description" at bounding box center [641, 146] width 354 height 25
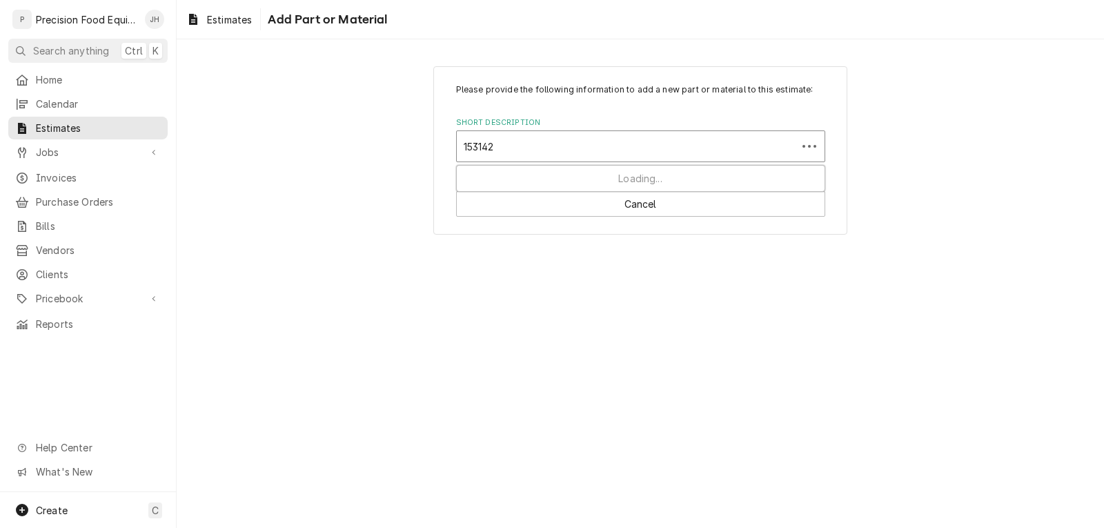
type input "153142"
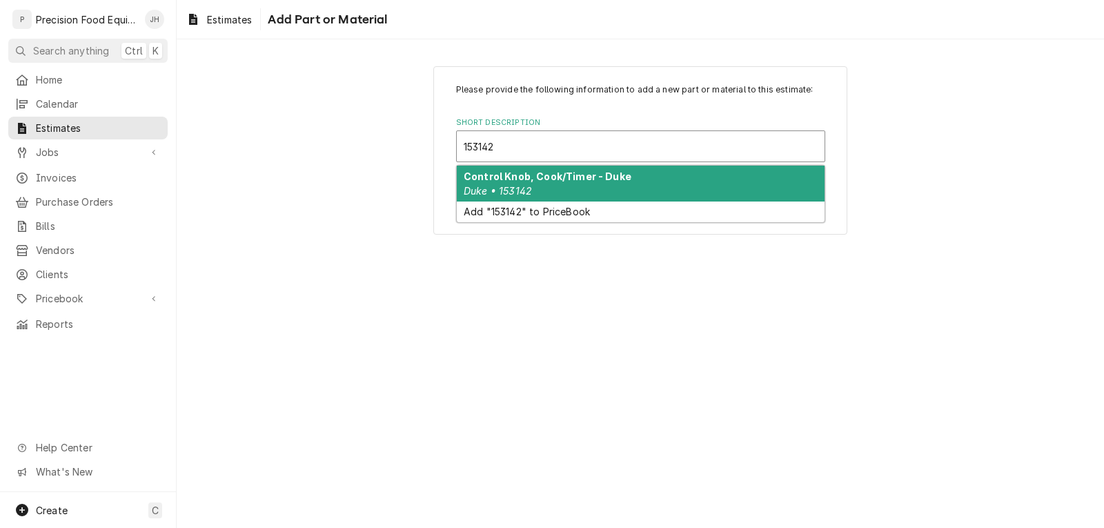
click at [566, 179] on strong "Control Knob, Cook/Timer - Duke" at bounding box center [548, 176] width 168 height 12
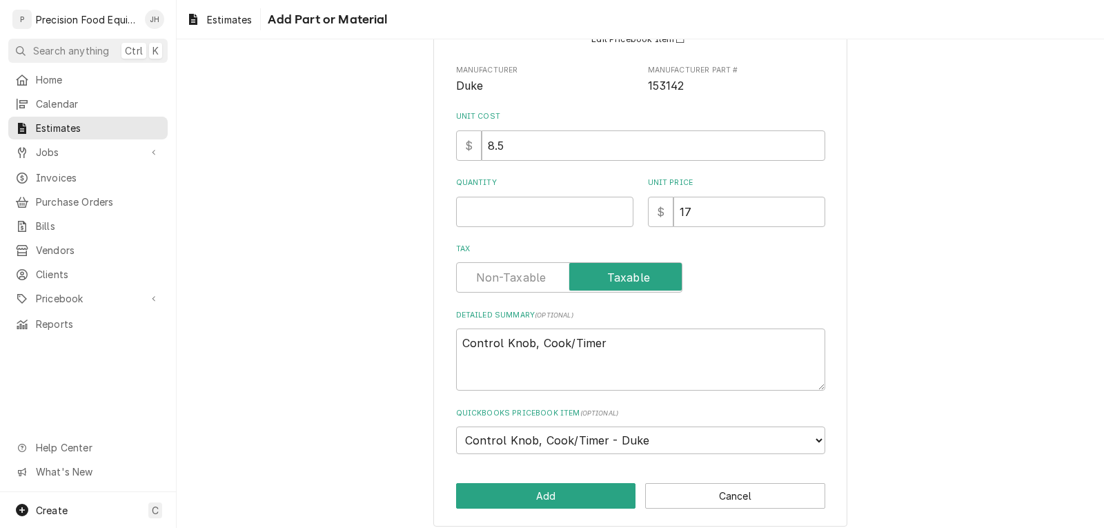
scroll to position [148, 0]
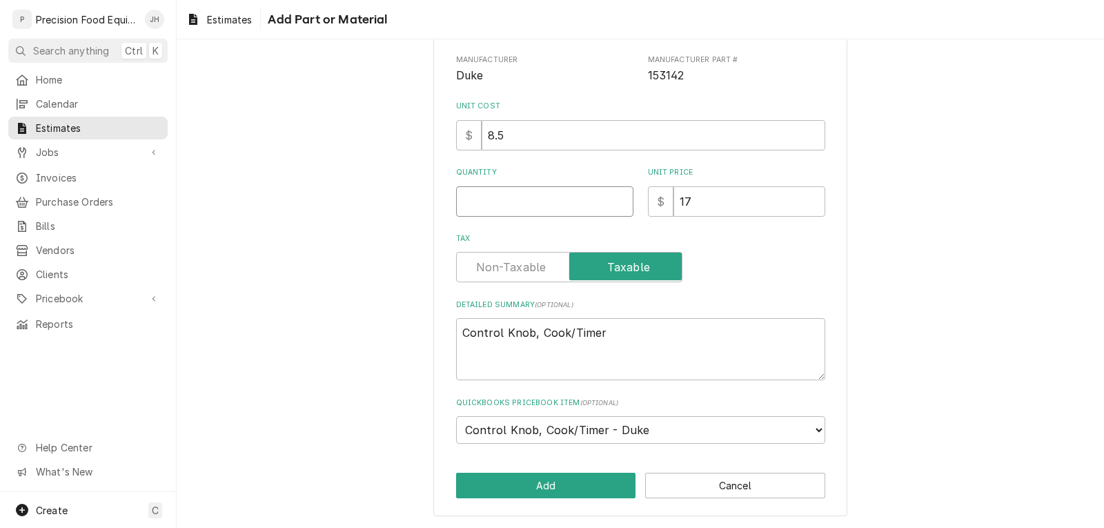
click at [529, 200] on input "Quantity" at bounding box center [544, 201] width 177 height 30
type textarea "x"
type input "1"
click at [558, 494] on button "Add" at bounding box center [546, 486] width 180 height 26
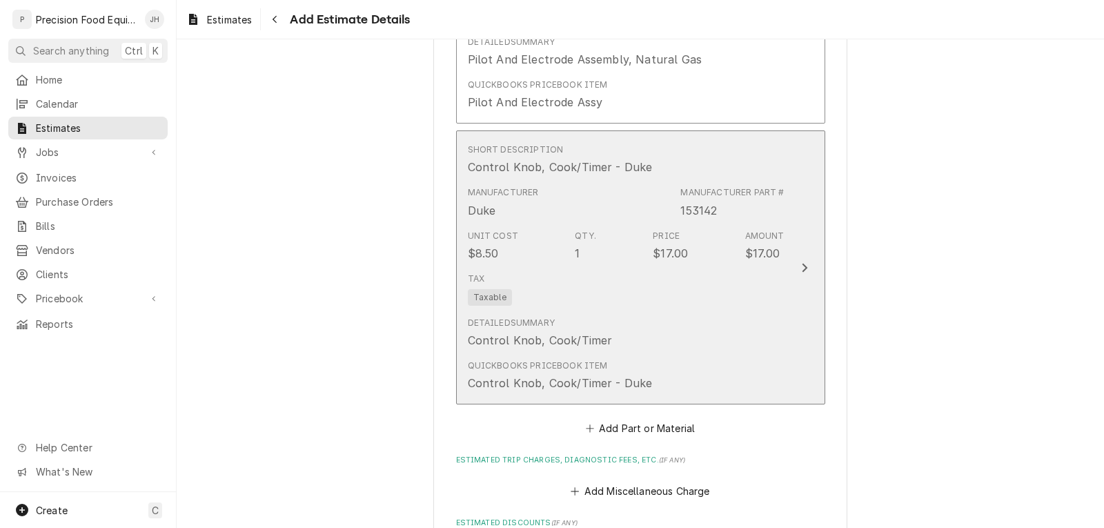
type textarea "x"
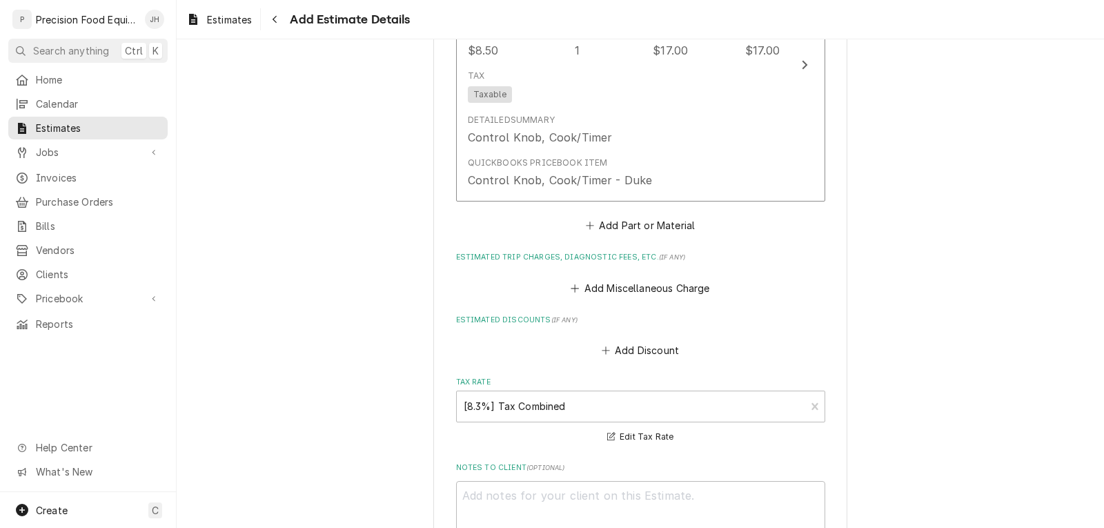
scroll to position [2075, 0]
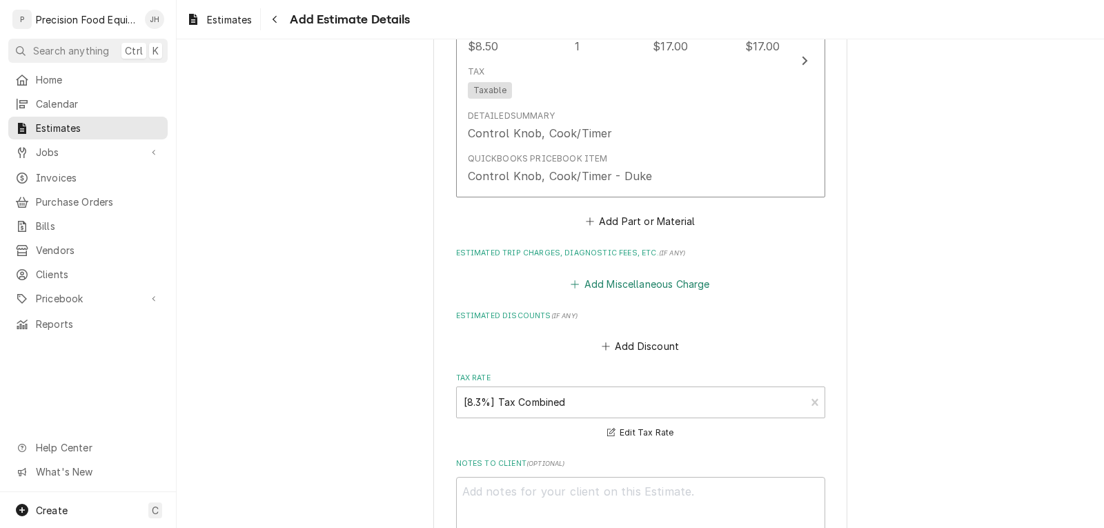
click at [639, 291] on button "Add Miscellaneous Charge" at bounding box center [641, 283] width 144 height 19
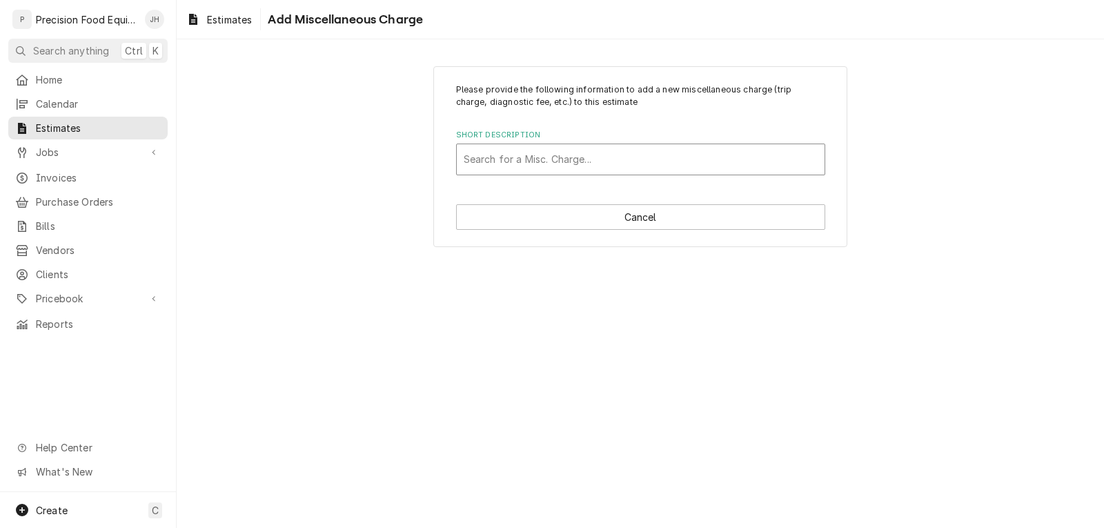
click at [518, 151] on div "Short Description" at bounding box center [641, 159] width 354 height 25
type input "fre"
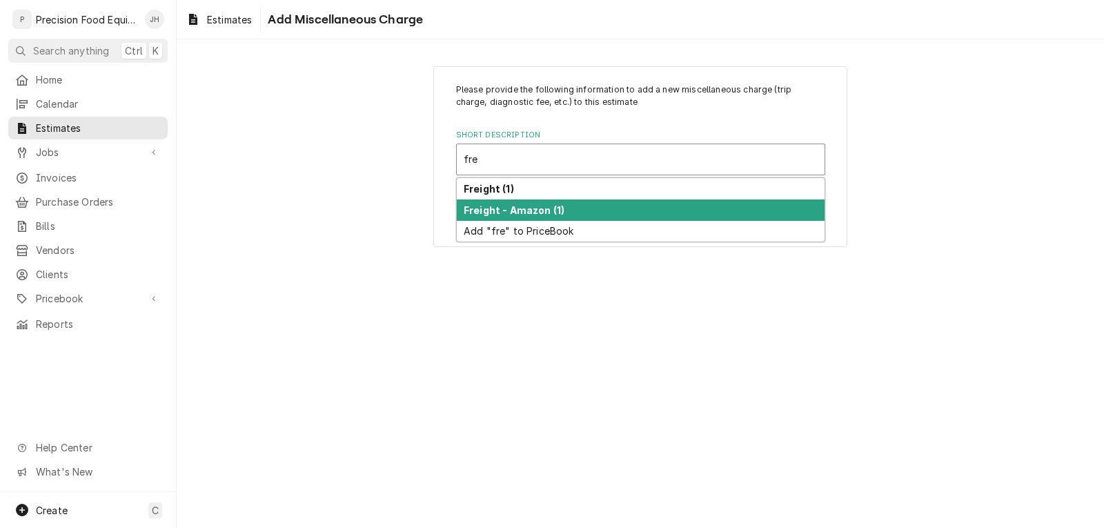
click at [537, 215] on strong "Freight - Amazon (1)" at bounding box center [514, 210] width 101 height 12
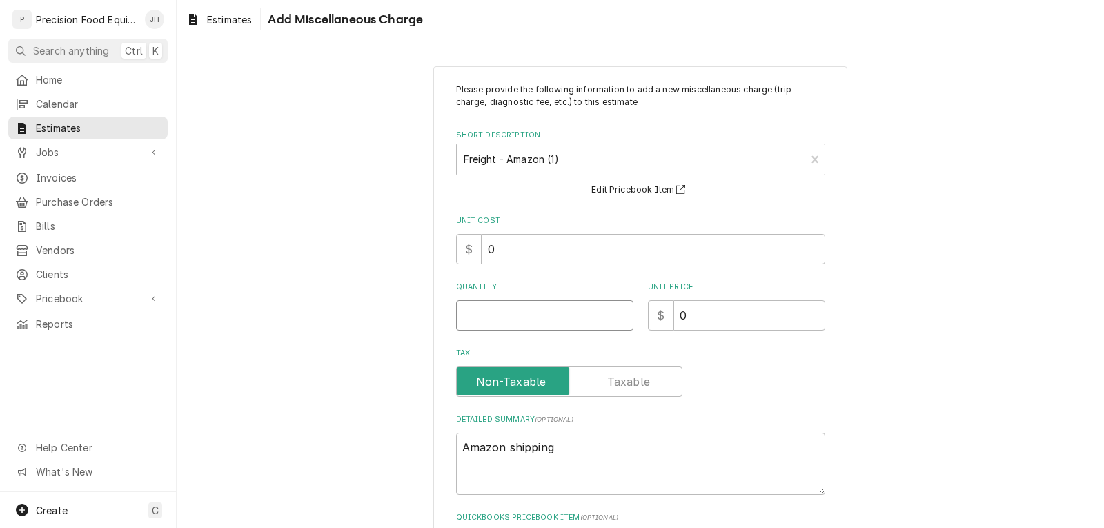
click at [495, 318] on input "Quantity" at bounding box center [544, 315] width 177 height 30
type textarea "x"
type input "1"
type textarea "x"
type input "1"
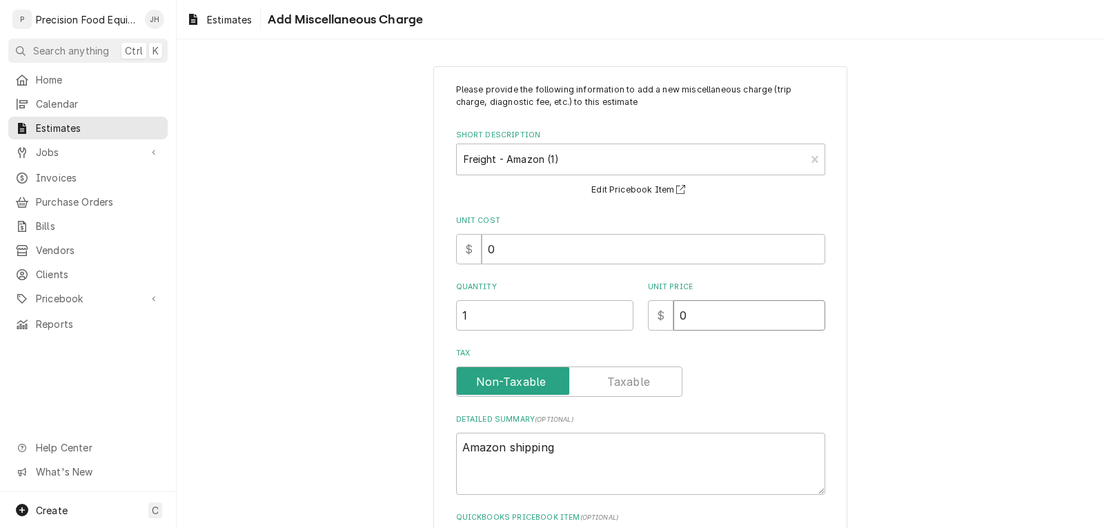
drag, startPoint x: 691, startPoint y: 314, endPoint x: 670, endPoint y: 319, distance: 21.3
click at [674, 319] on input "0" at bounding box center [750, 315] width 152 height 30
type textarea "x"
type input "4"
type textarea "x"
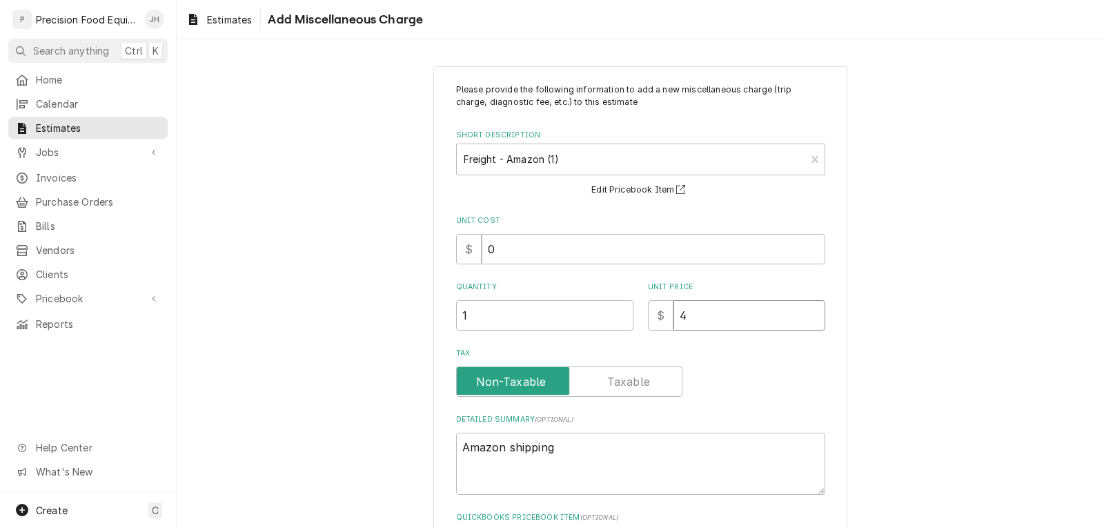
type input "40"
type textarea "x"
type input "40"
click at [583, 152] on div "Short Description" at bounding box center [631, 159] width 335 height 25
type input "fre"
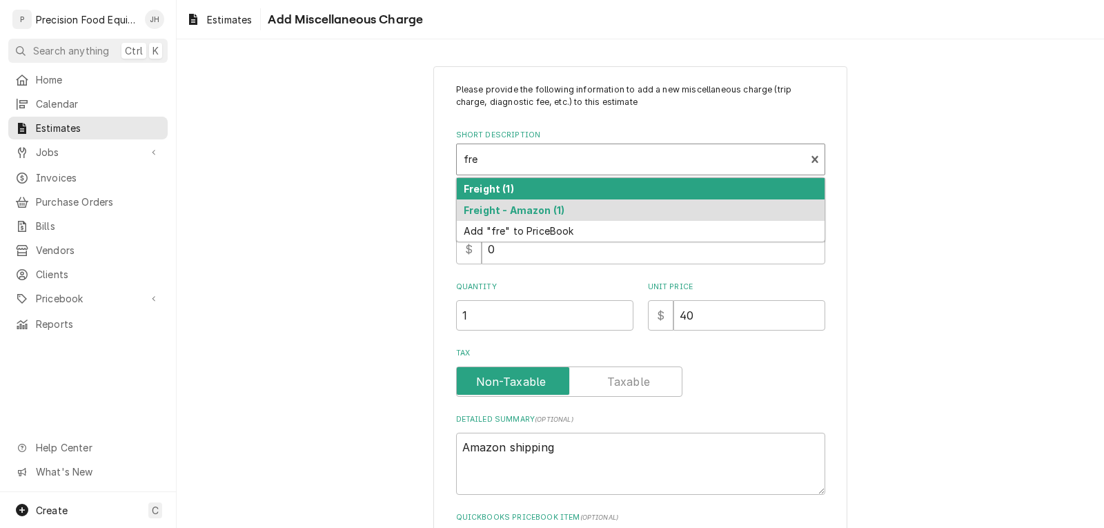
click at [538, 186] on div "Freight (1)" at bounding box center [641, 188] width 368 height 21
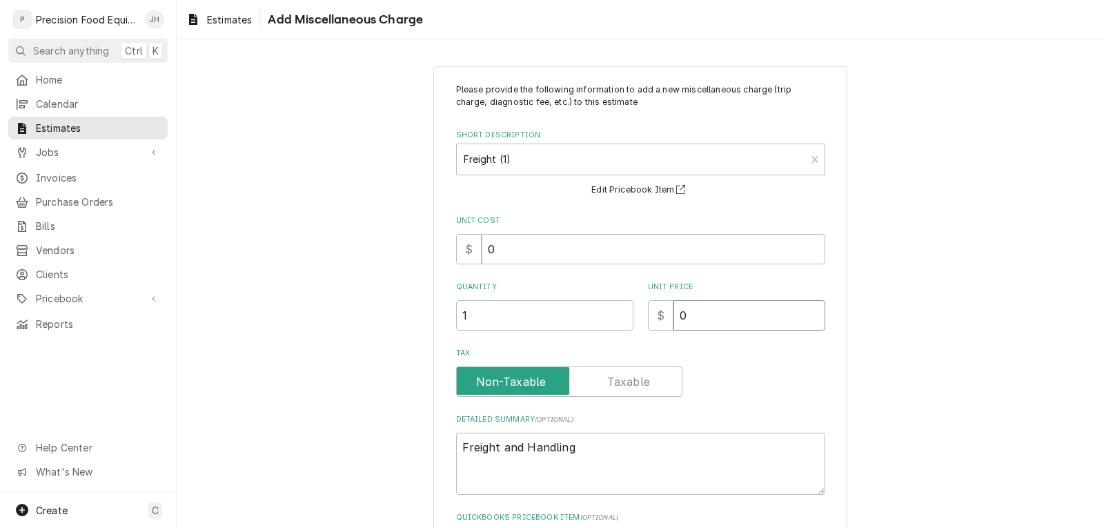
drag, startPoint x: 672, startPoint y: 315, endPoint x: 697, endPoint y: 313, distance: 24.9
click at [694, 316] on input "0" at bounding box center [750, 315] width 152 height 30
type textarea "x"
type input "4"
type textarea "x"
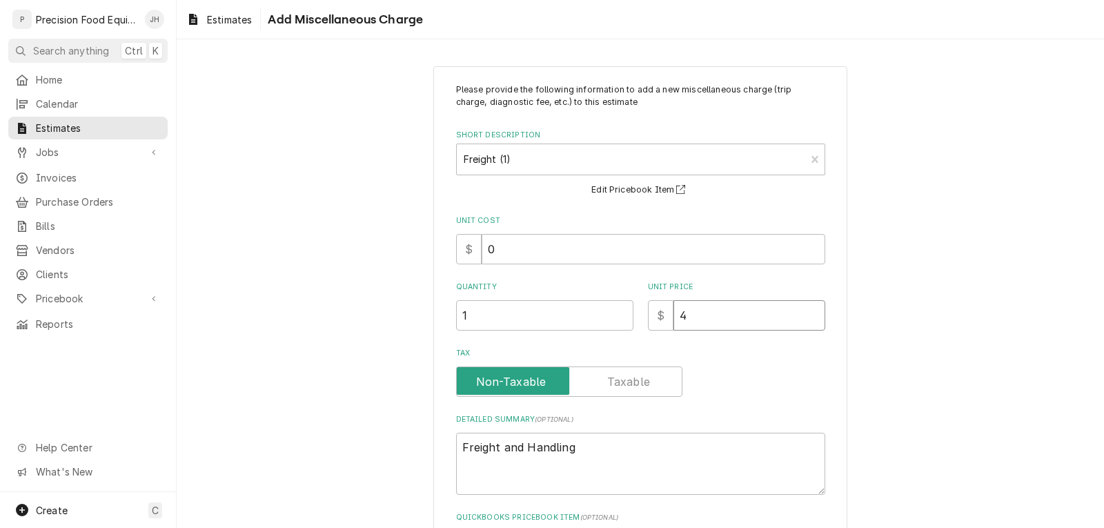
type input "40"
type textarea "x"
type input "40"
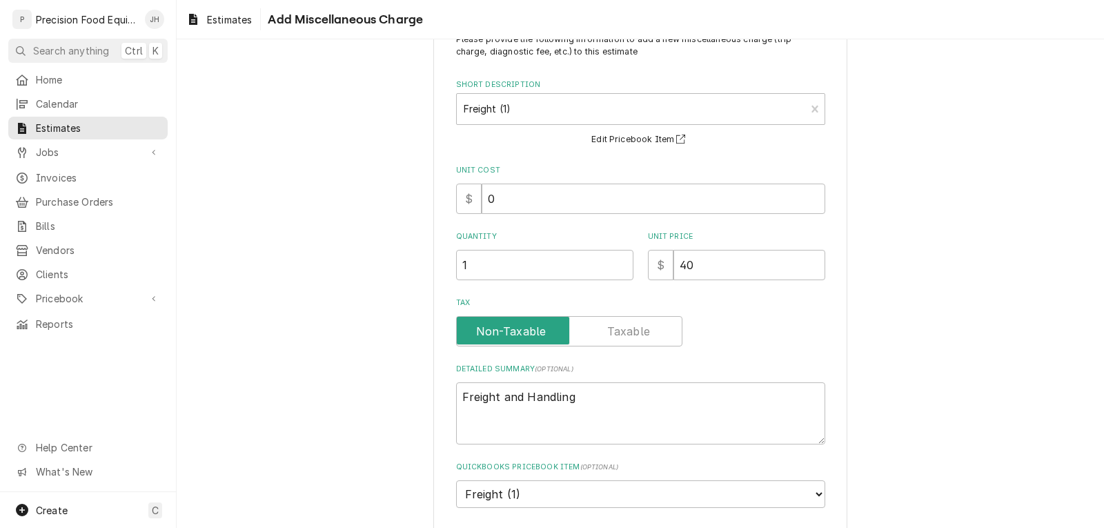
scroll to position [115, 0]
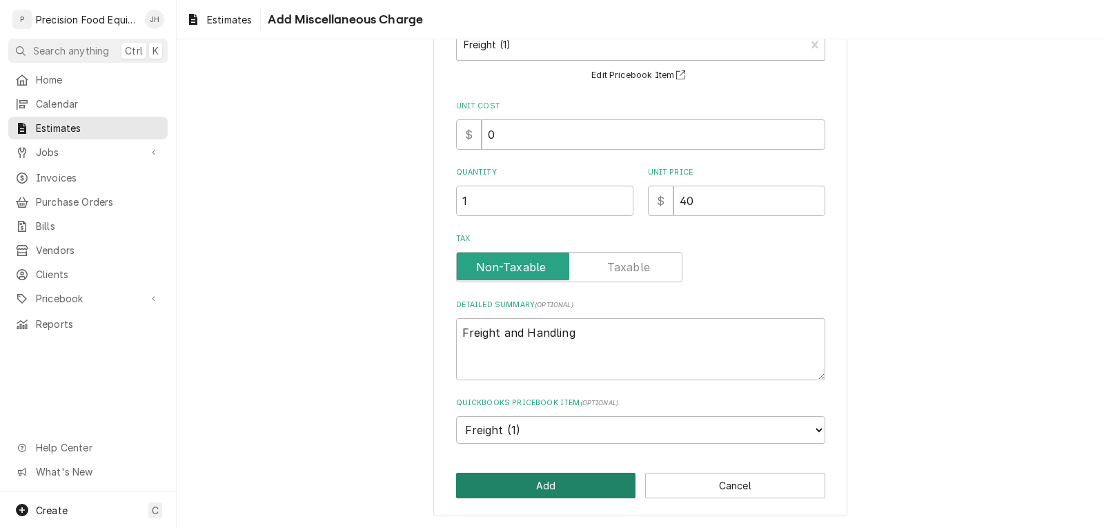
click at [549, 487] on button "Add" at bounding box center [546, 486] width 180 height 26
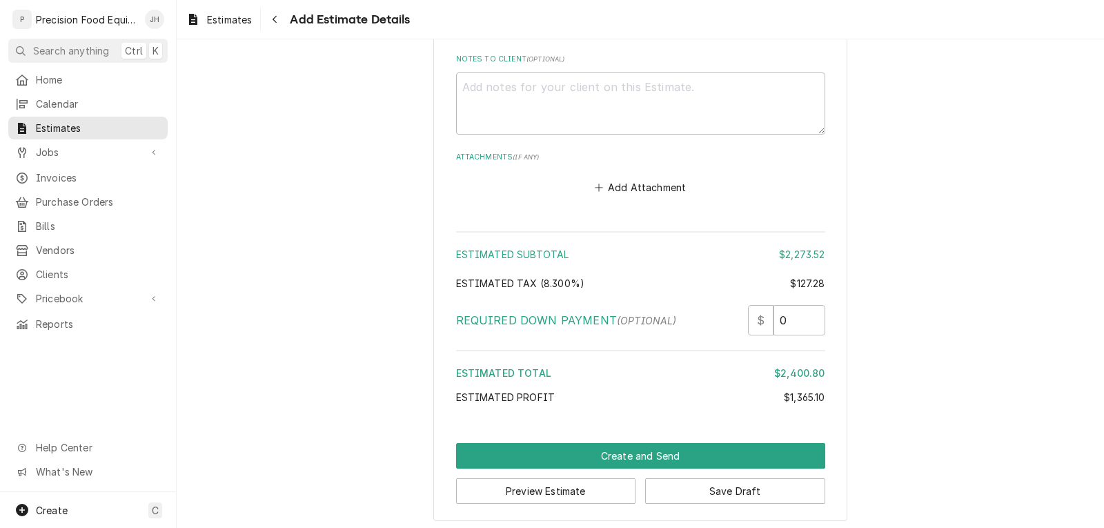
scroll to position [2724, 0]
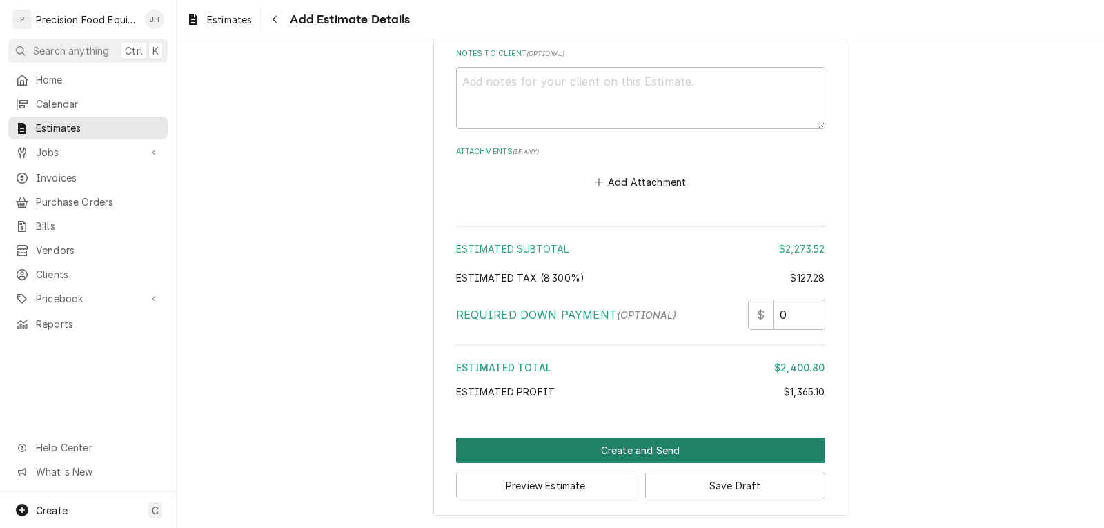
click at [657, 453] on button "Create and Send" at bounding box center [640, 451] width 369 height 26
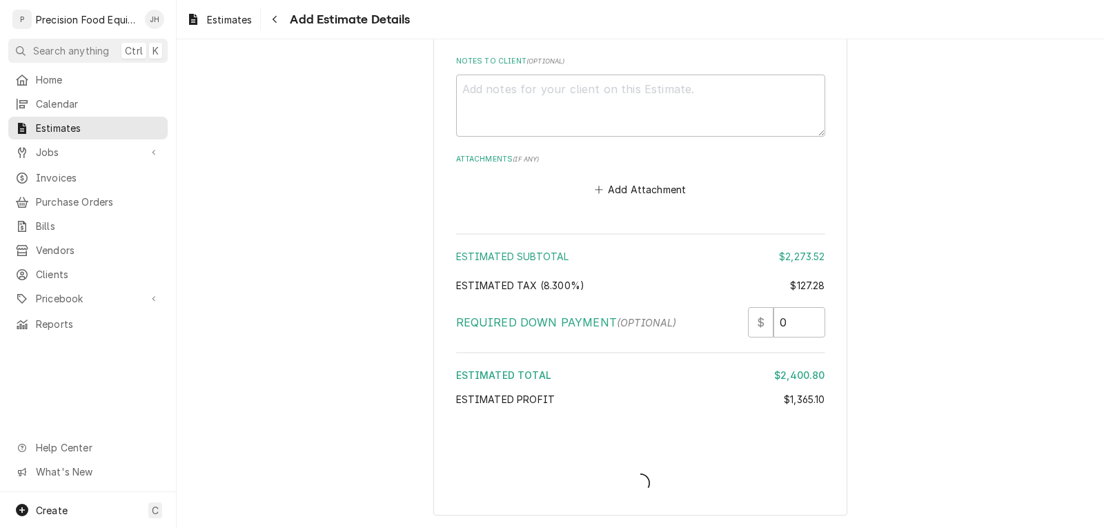
scroll to position [2716, 0]
type textarea "x"
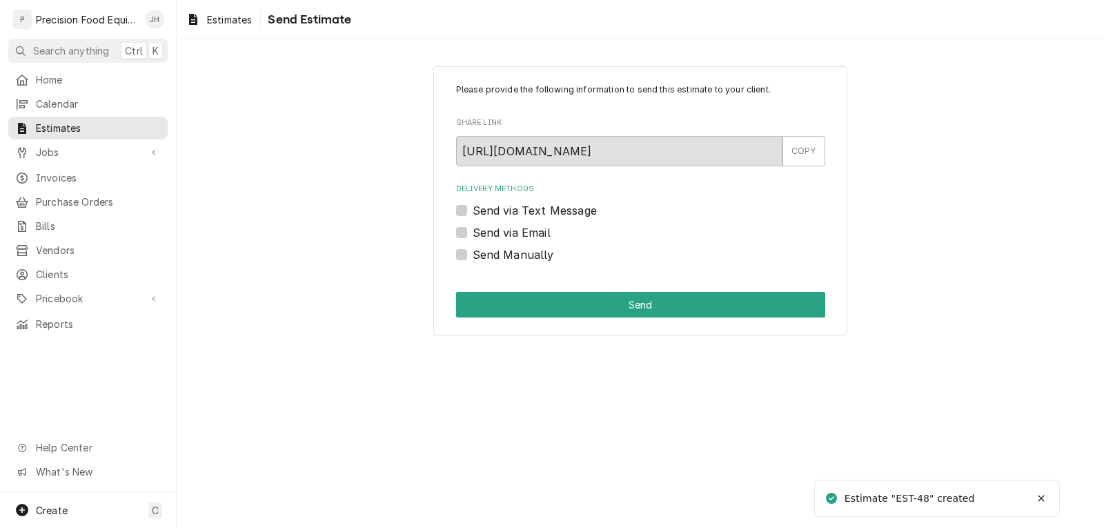
click at [528, 237] on label "Send via Email" at bounding box center [512, 232] width 78 height 17
click at [528, 237] on input "Send via Email" at bounding box center [657, 239] width 369 height 30
checkbox input "true"
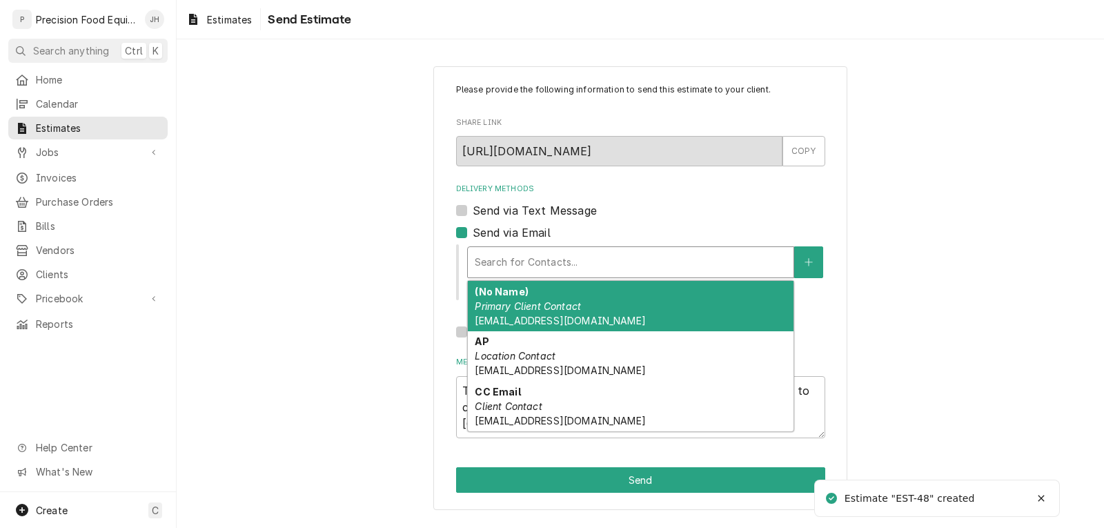
click at [522, 259] on div "Delivery Methods" at bounding box center [631, 262] width 312 height 25
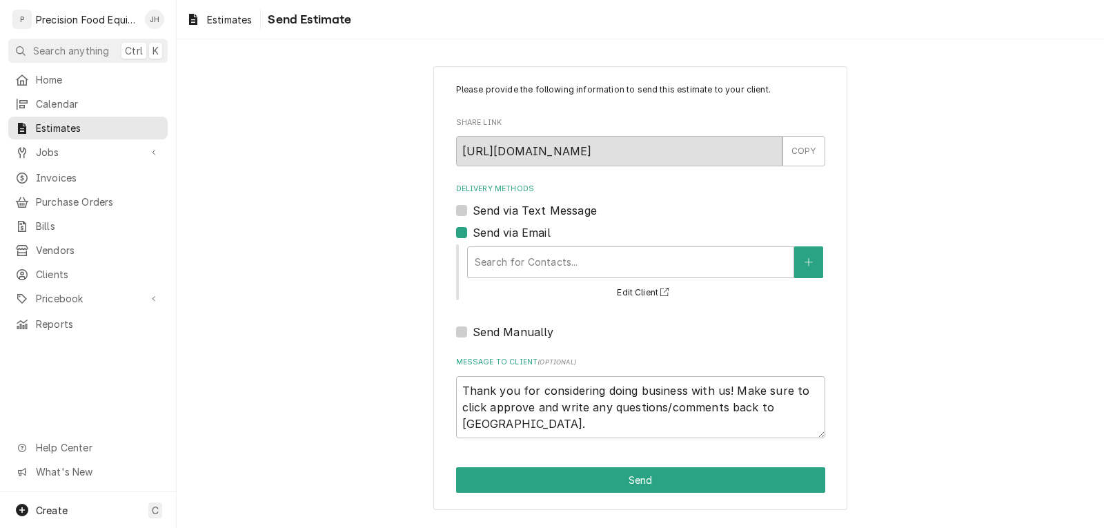
click at [525, 213] on label "Send via Text Message" at bounding box center [535, 210] width 124 height 17
click at [525, 213] on input "Send via Text Message" at bounding box center [657, 217] width 369 height 30
checkbox input "true"
type textarea "x"
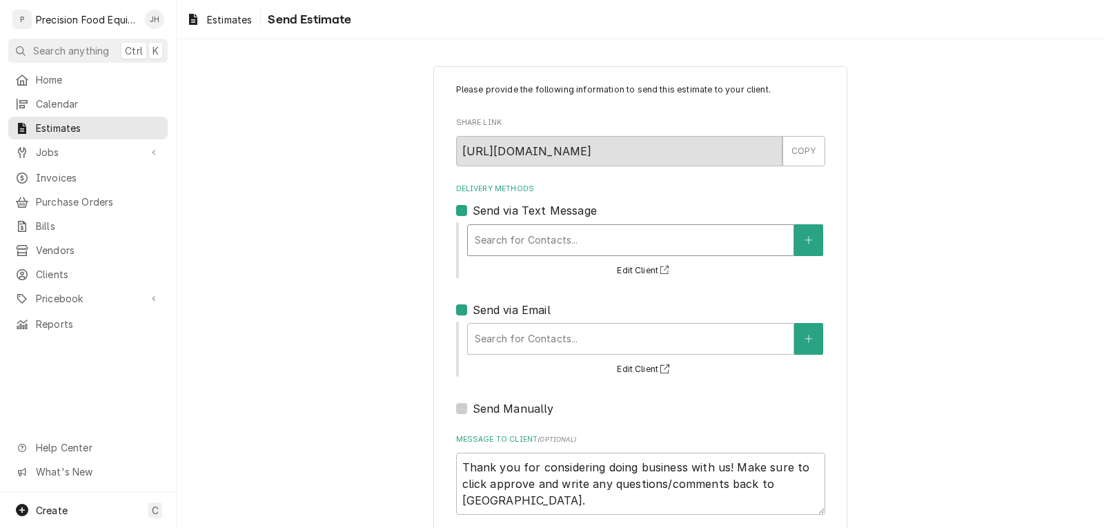
click at [524, 229] on div "Delivery Methods" at bounding box center [631, 240] width 312 height 25
click at [520, 206] on label "Send via Text Message" at bounding box center [535, 210] width 124 height 17
click at [520, 206] on input "Send via Text Message" at bounding box center [657, 217] width 369 height 30
checkbox input "false"
type textarea "x"
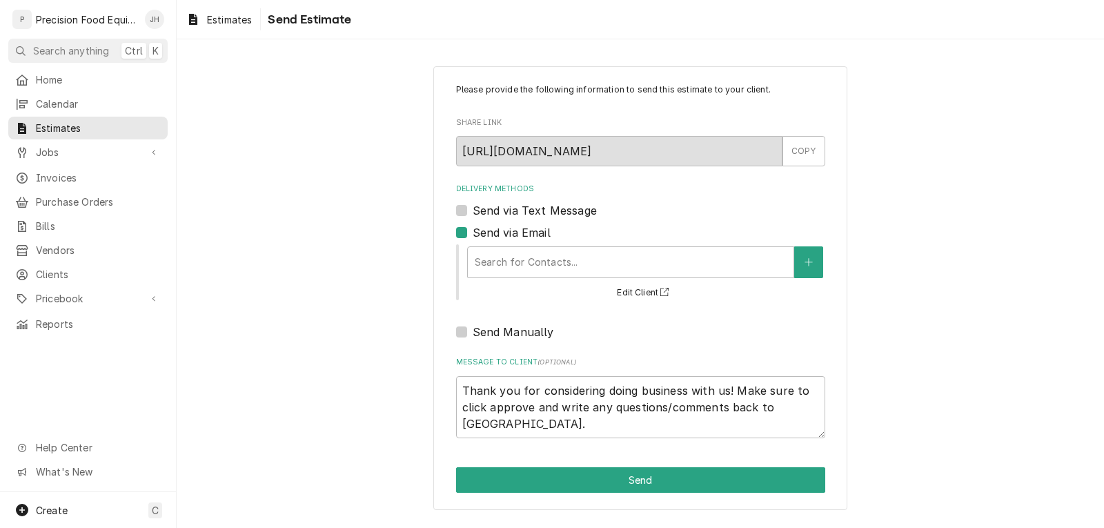
click at [473, 234] on label "Send via Email" at bounding box center [512, 232] width 78 height 17
click at [473, 234] on input "Send via Email" at bounding box center [657, 239] width 369 height 30
checkbox input "false"
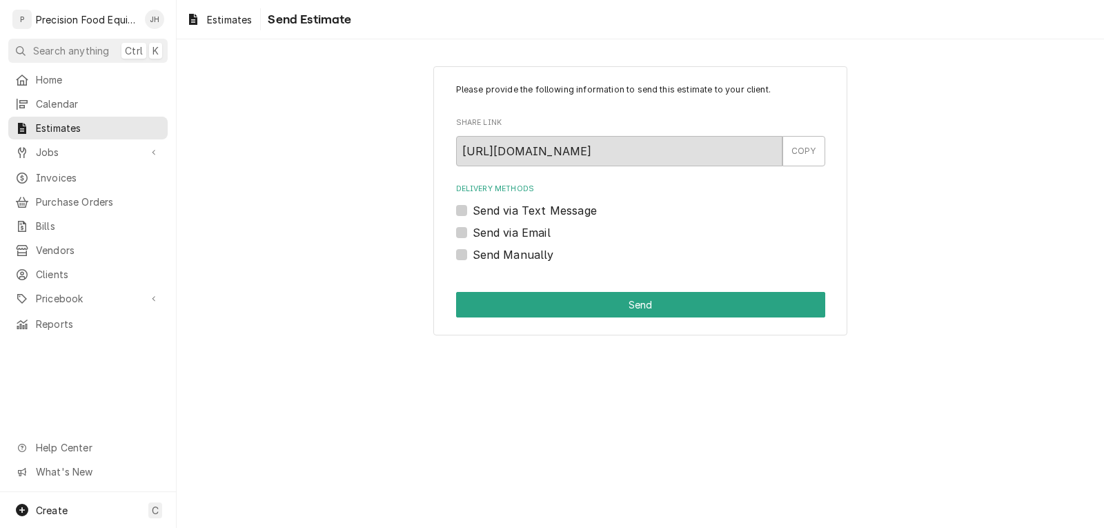
click at [473, 215] on label "Send via Text Message" at bounding box center [535, 210] width 124 height 17
click at [473, 215] on input "Send via Text Message" at bounding box center [657, 217] width 369 height 30
checkbox input "true"
type textarea "x"
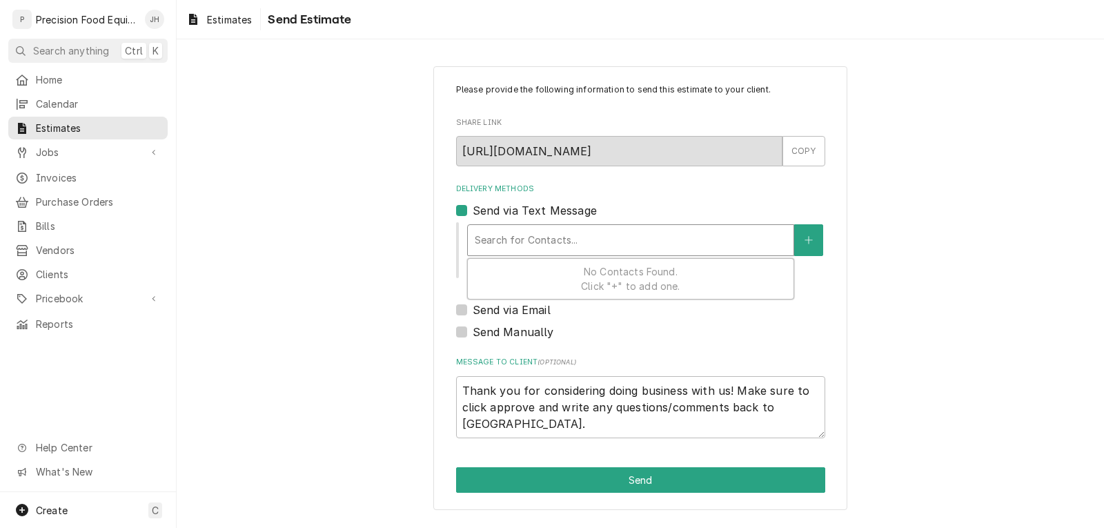
click at [487, 233] on div "Delivery Methods" at bounding box center [631, 240] width 312 height 25
click at [805, 242] on icon "Create New Contact" at bounding box center [809, 240] width 8 height 10
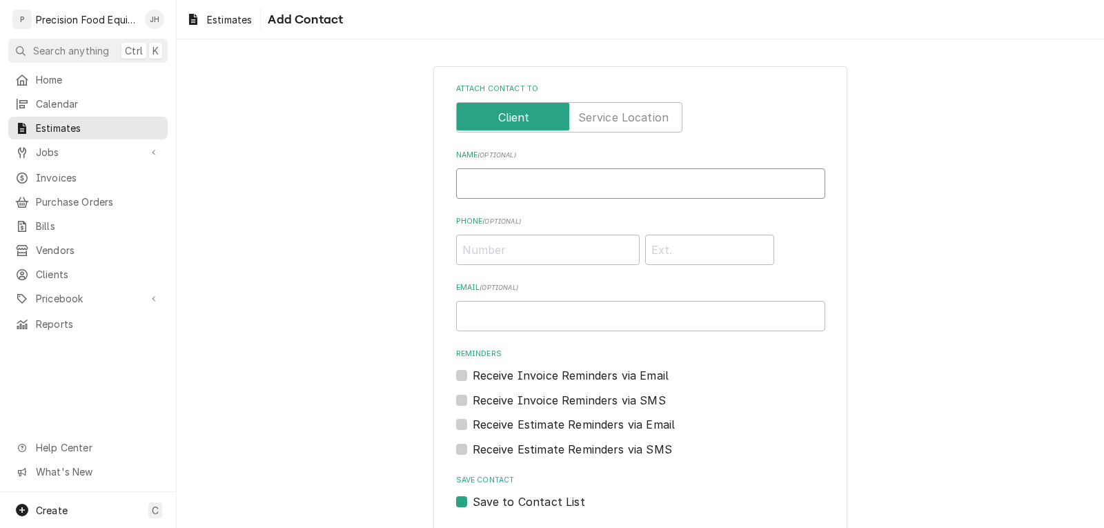
click at [491, 179] on input "Name ( optional )" at bounding box center [640, 183] width 369 height 30
type input "Lance"
click at [518, 261] on input "Phone ( optional )" at bounding box center [548, 250] width 184 height 30
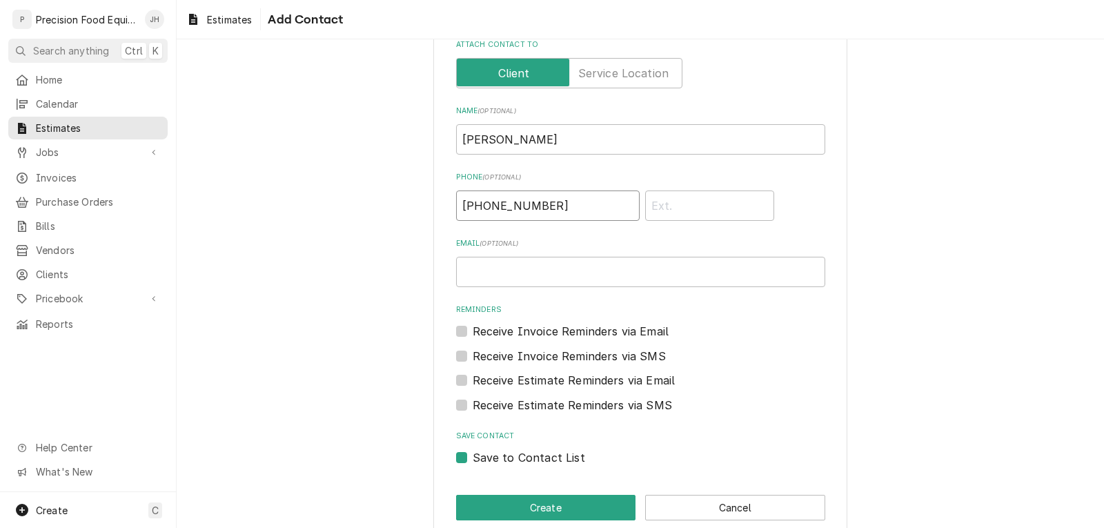
scroll to position [66, 0]
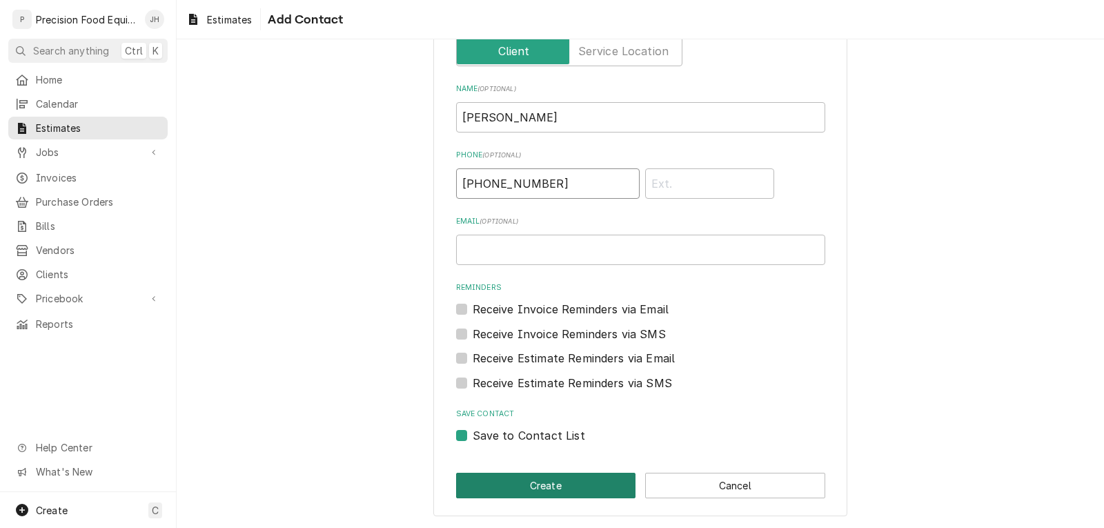
type input "(480) 586-7165"
click at [540, 485] on button "Create" at bounding box center [546, 486] width 180 height 26
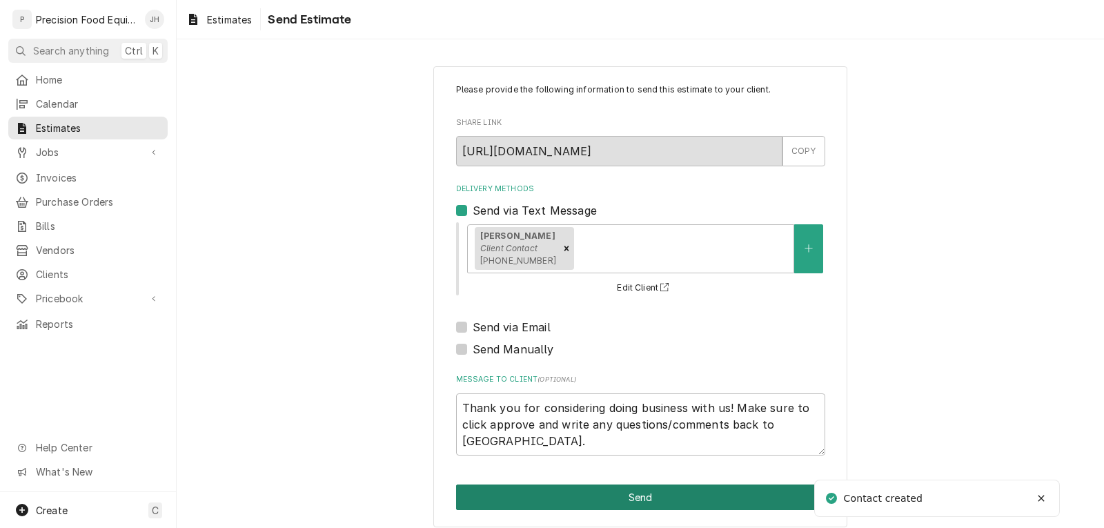
click at [637, 498] on button "Send" at bounding box center [640, 498] width 369 height 26
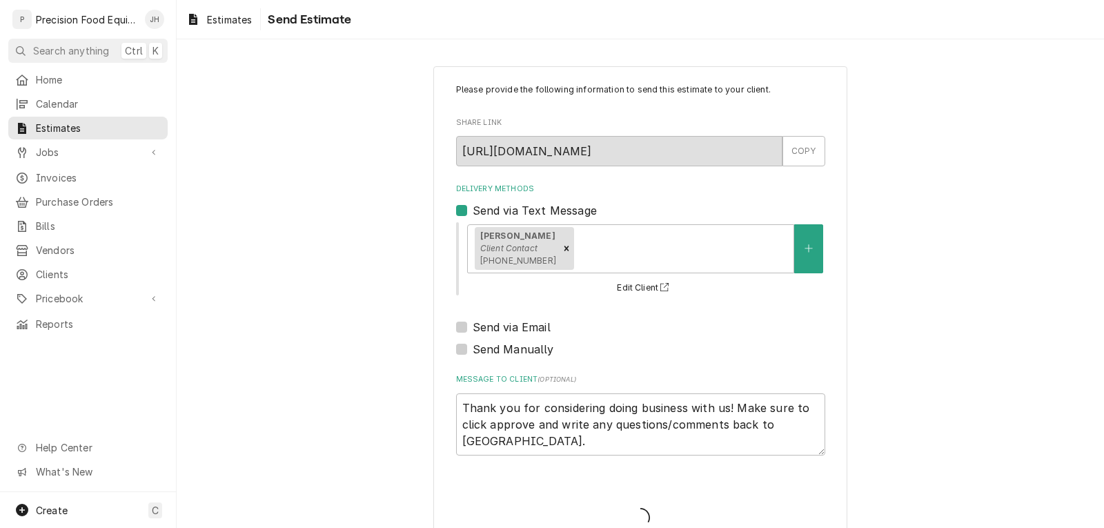
type textarea "x"
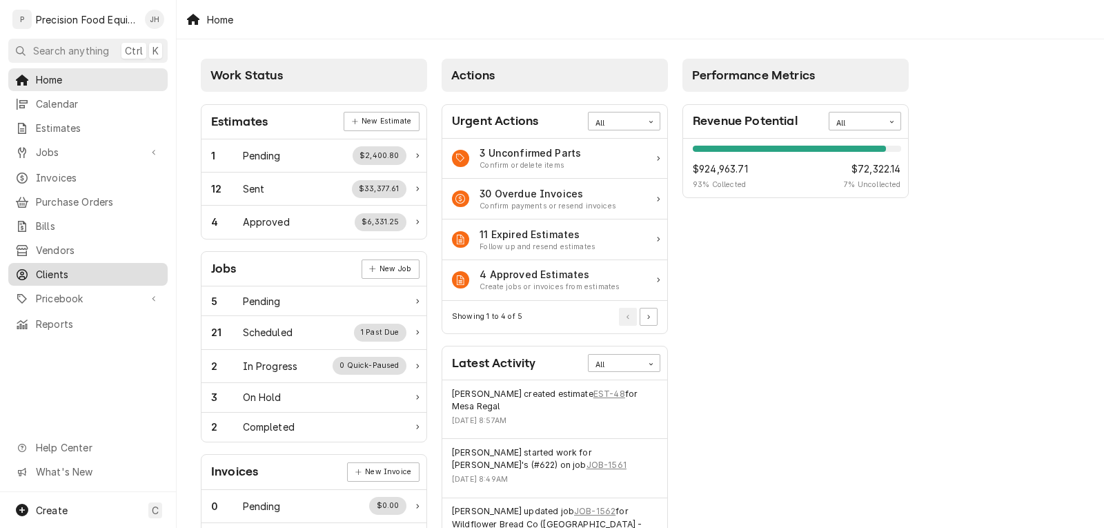
click at [55, 267] on span "Clients" at bounding box center [98, 274] width 125 height 14
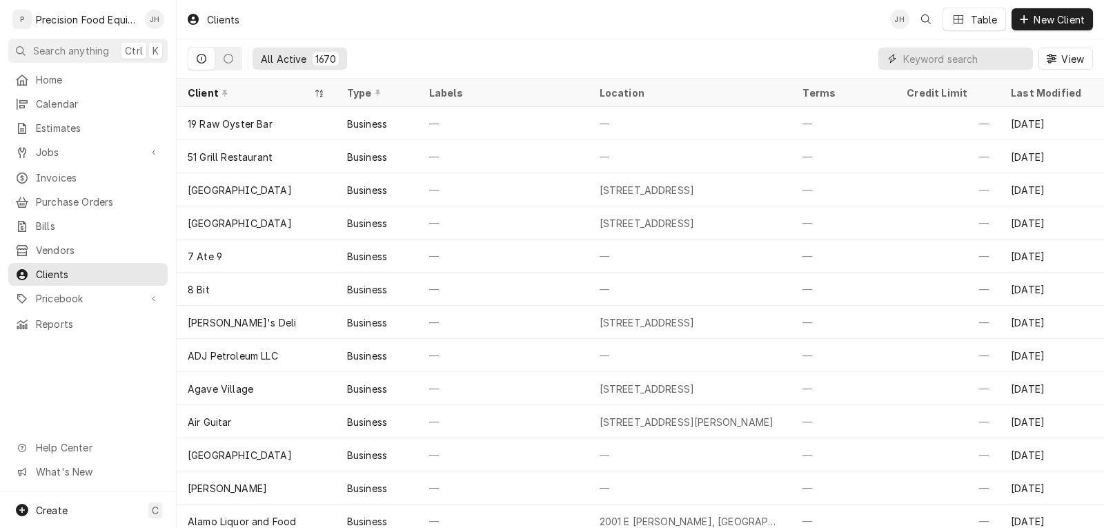
click at [950, 61] on input "Dynamic Content Wrapper" at bounding box center [964, 59] width 123 height 22
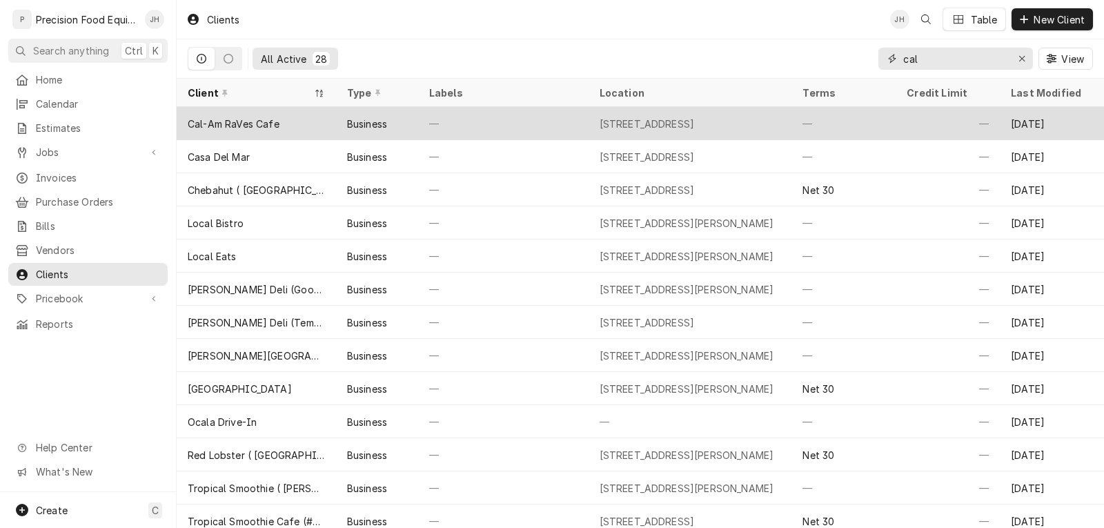
type input "cal"
click at [511, 122] on div "—" at bounding box center [503, 123] width 170 height 33
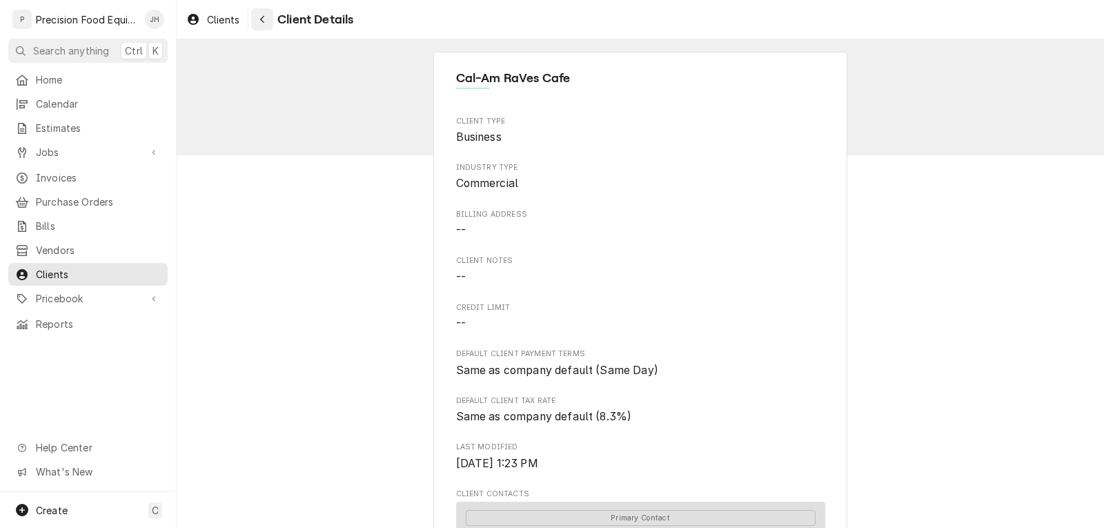
click at [258, 18] on div "Navigate back" at bounding box center [262, 19] width 14 height 14
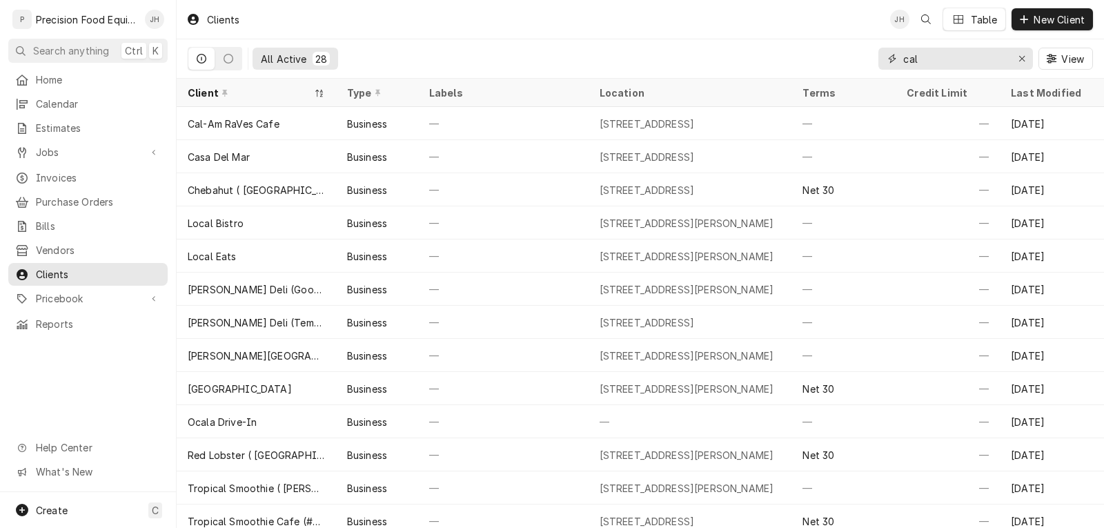
drag, startPoint x: 939, startPoint y: 56, endPoint x: 805, endPoint y: 56, distance: 133.9
click at [808, 56] on div "All Active 28 cal View" at bounding box center [641, 58] width 906 height 39
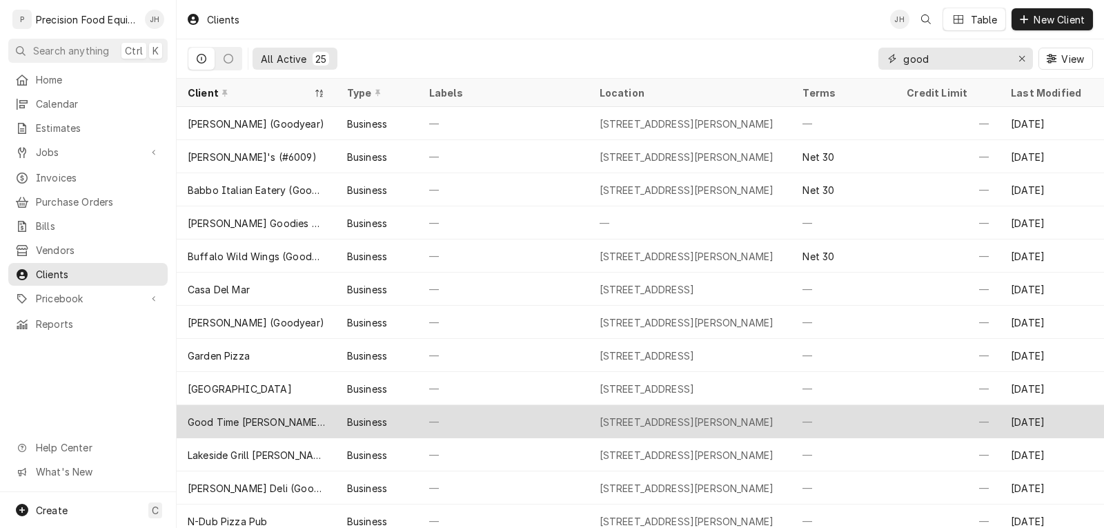
type input "good"
click at [305, 418] on div "Good Time Charli's" at bounding box center [256, 421] width 159 height 33
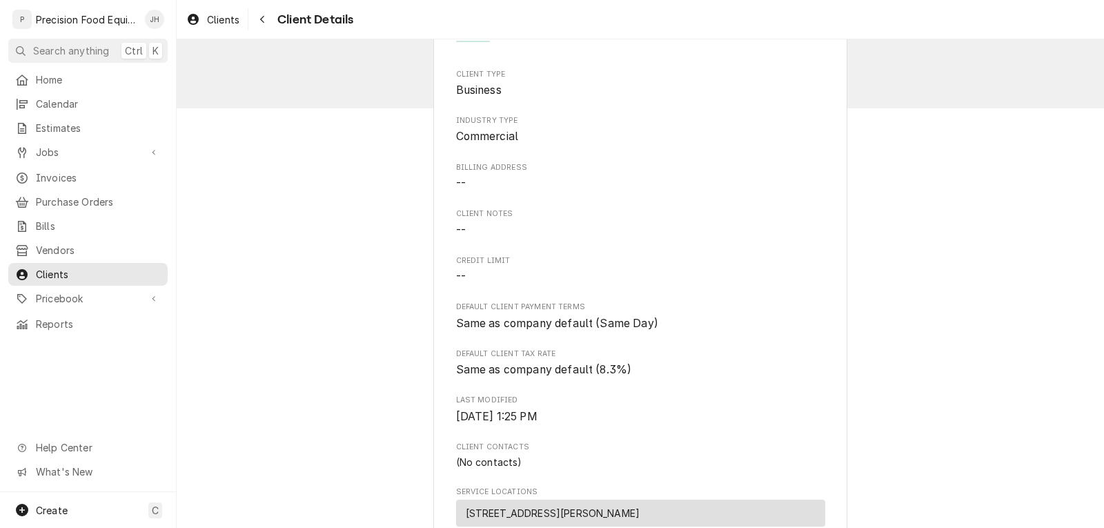
scroll to position [69, 0]
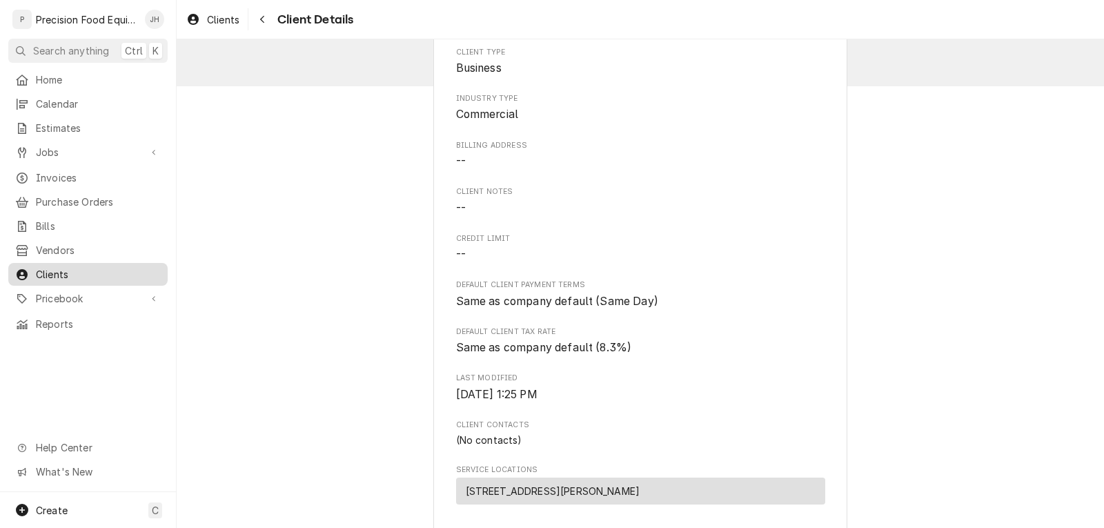
click at [77, 267] on span "Clients" at bounding box center [98, 274] width 125 height 14
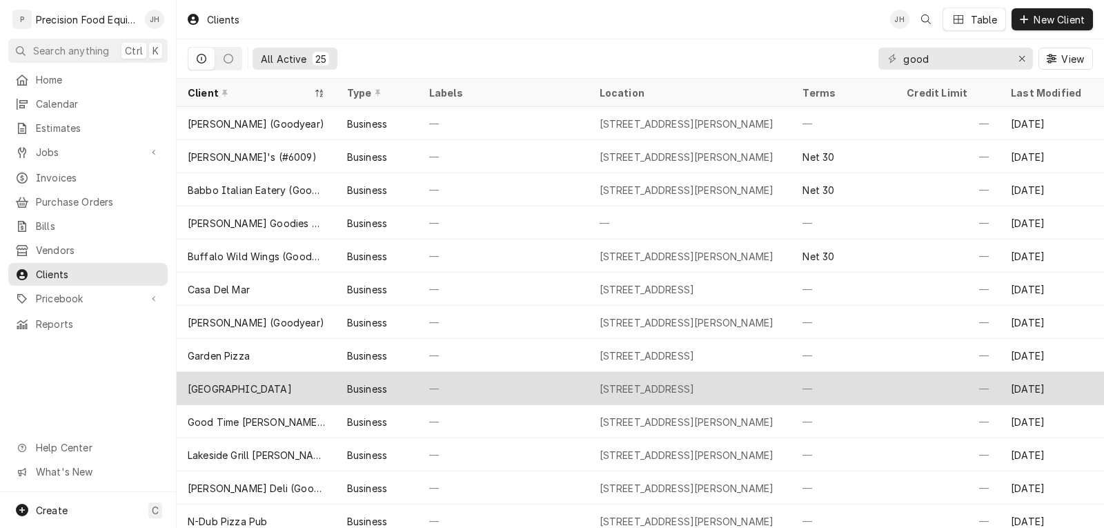
click at [261, 393] on div "[GEOGRAPHIC_DATA]" at bounding box center [256, 388] width 159 height 33
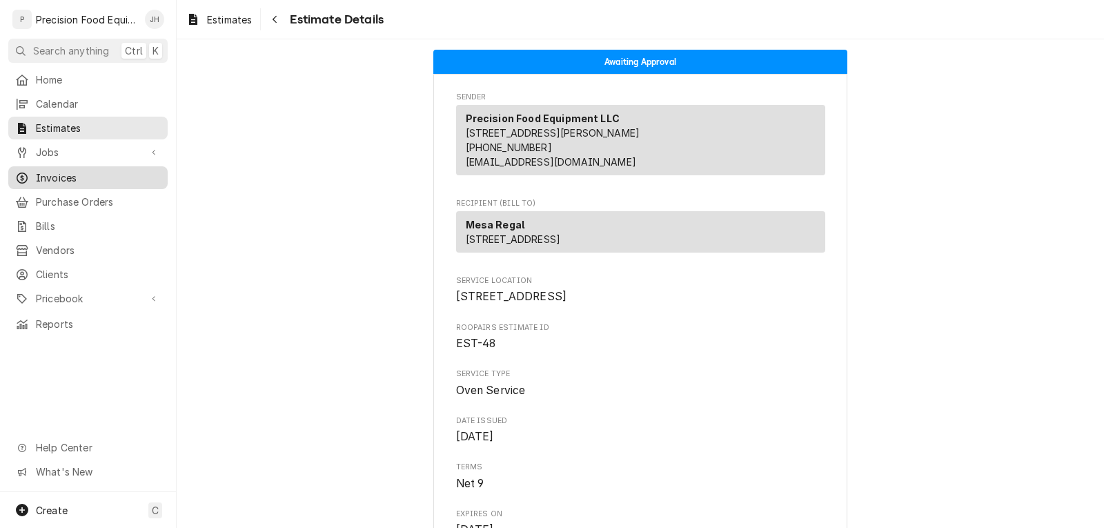
click at [66, 170] on span "Invoices" at bounding box center [98, 177] width 125 height 14
